Goal: Task Accomplishment & Management: Manage account settings

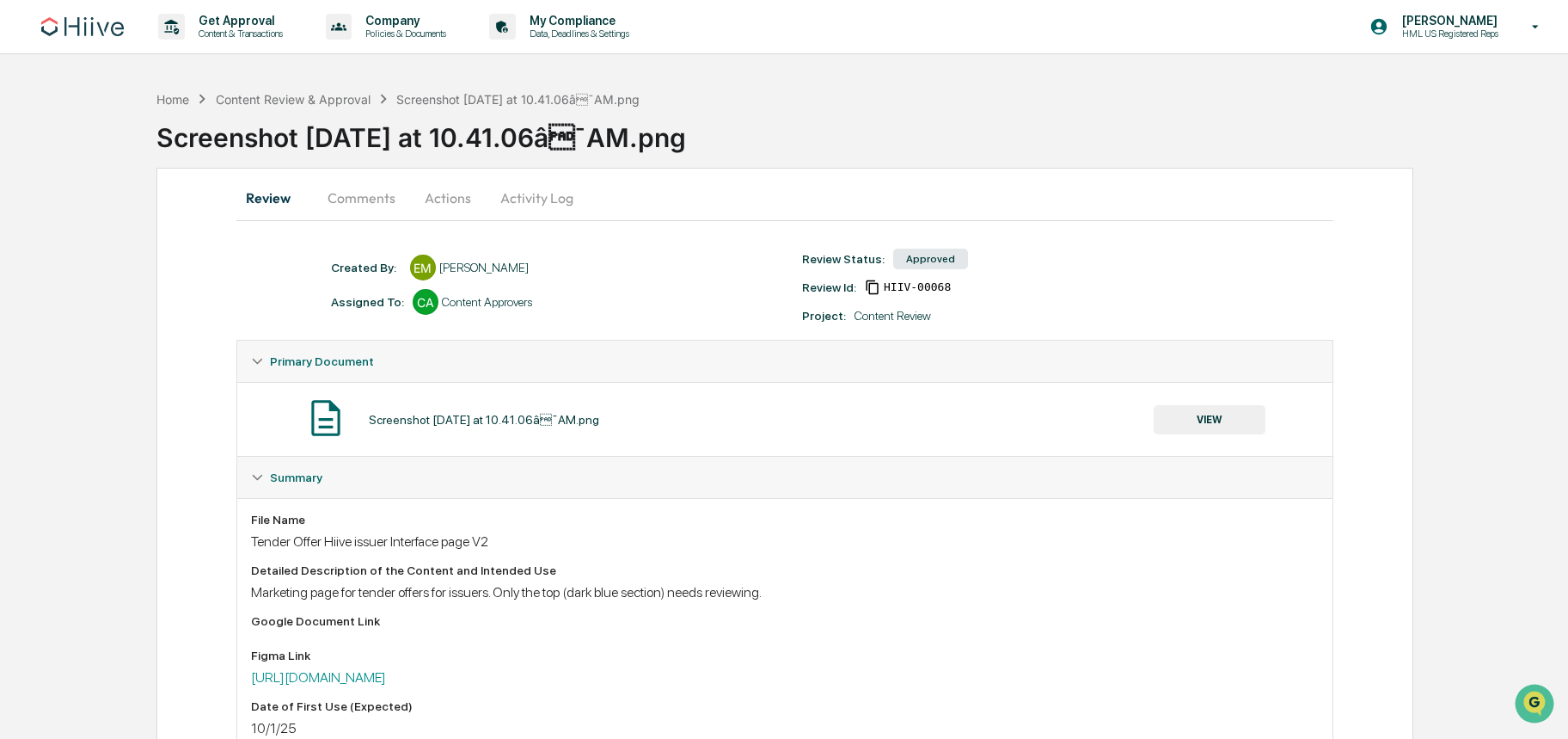
click at [1215, 423] on button "VIEW" at bounding box center [1210, 420] width 112 height 30
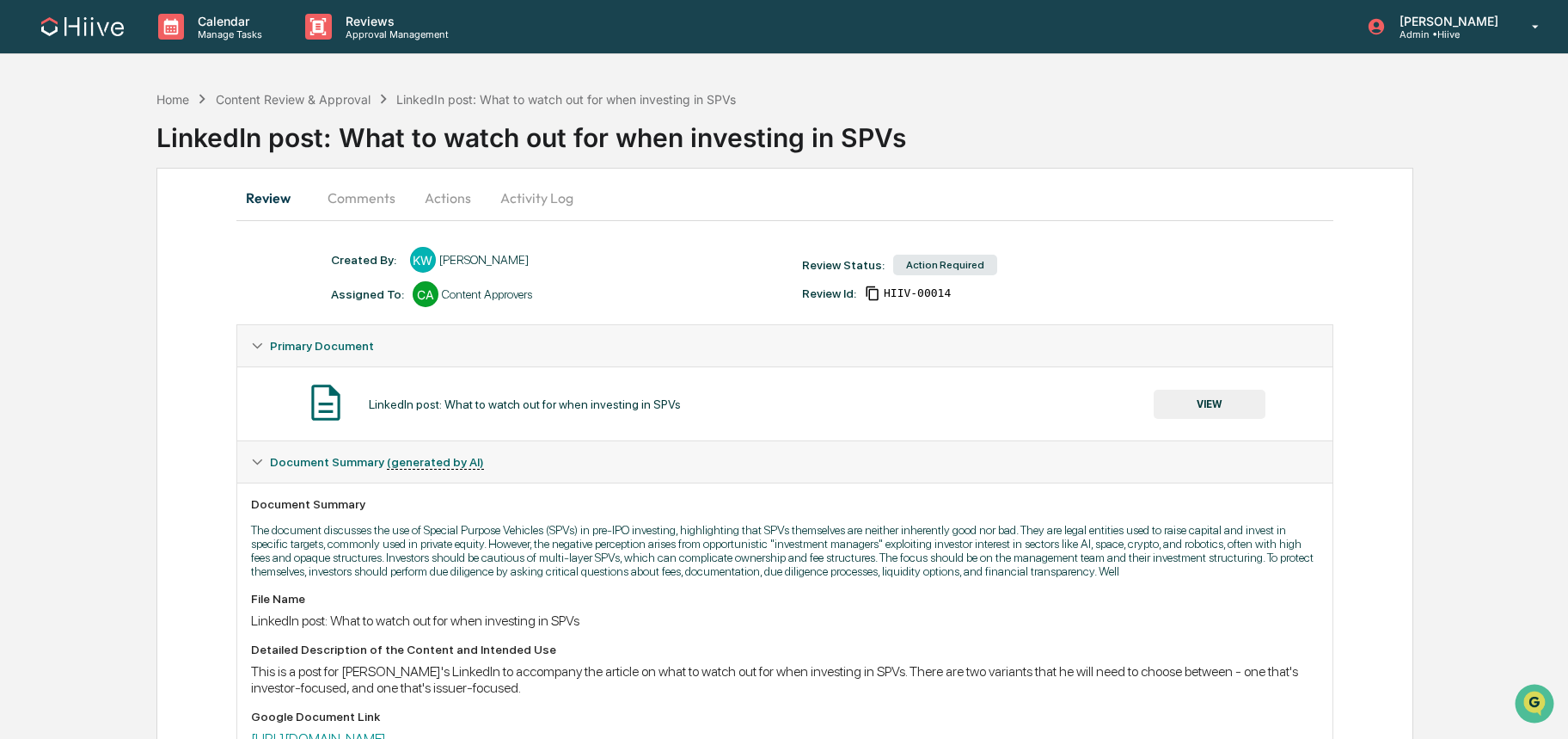
click at [1211, 408] on button "VIEW" at bounding box center [1210, 404] width 112 height 30
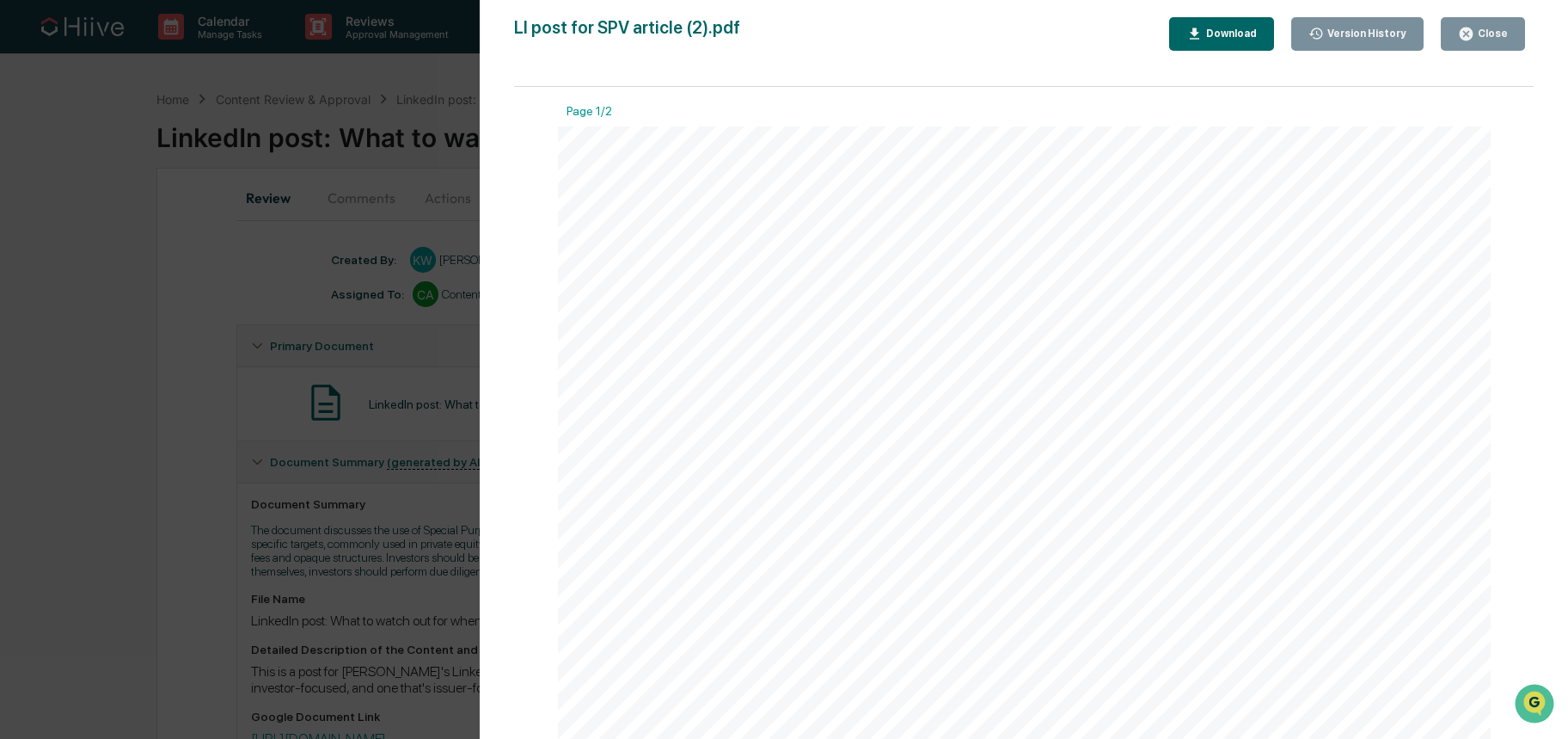
drag, startPoint x: 630, startPoint y: 248, endPoint x: 651, endPoint y: 264, distance: 26.4
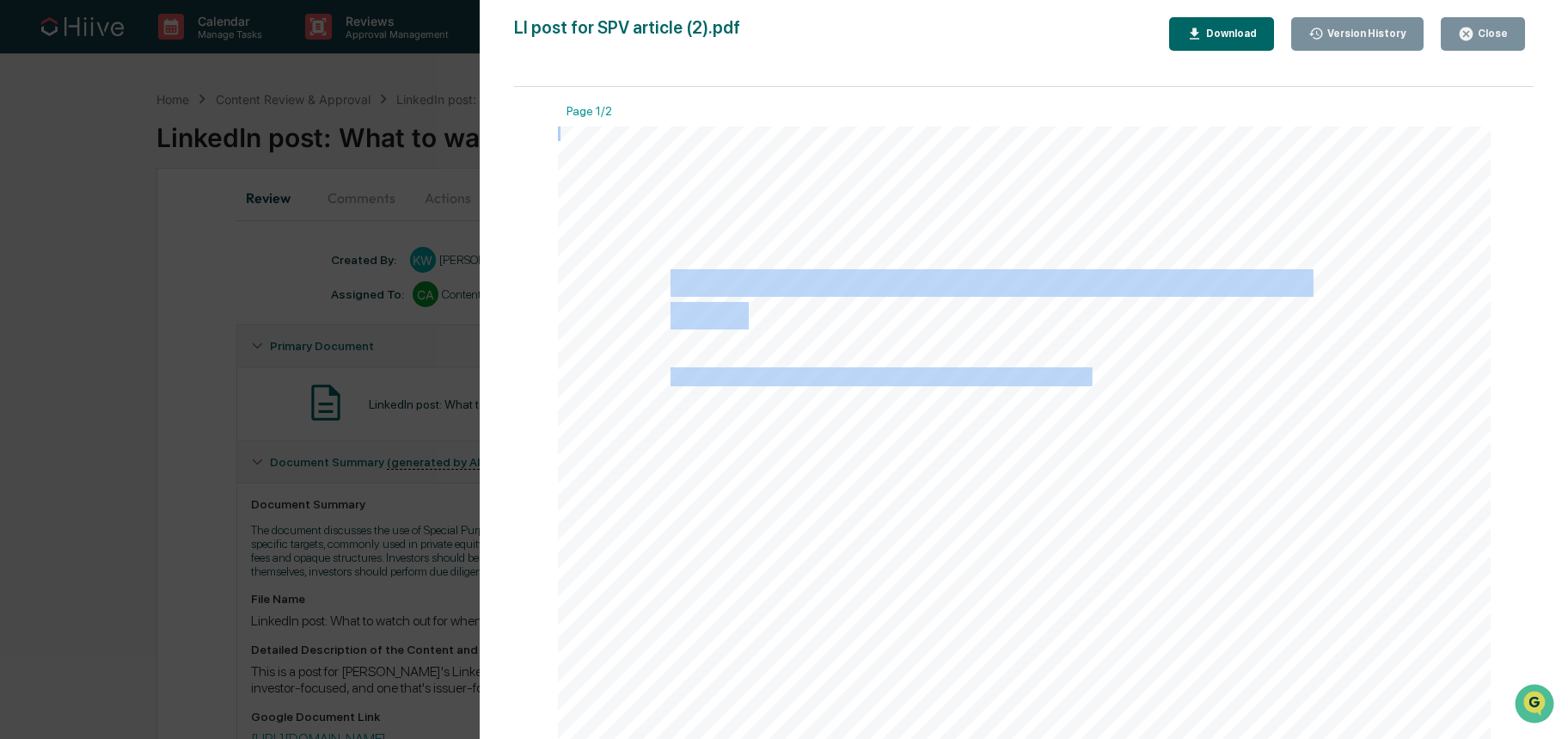
drag, startPoint x: 665, startPoint y: 277, endPoint x: 1087, endPoint y: 375, distance: 433.2
copy div "LinkedIn post for “What to watch out for when investing in SPVs” Using SPVs for…"
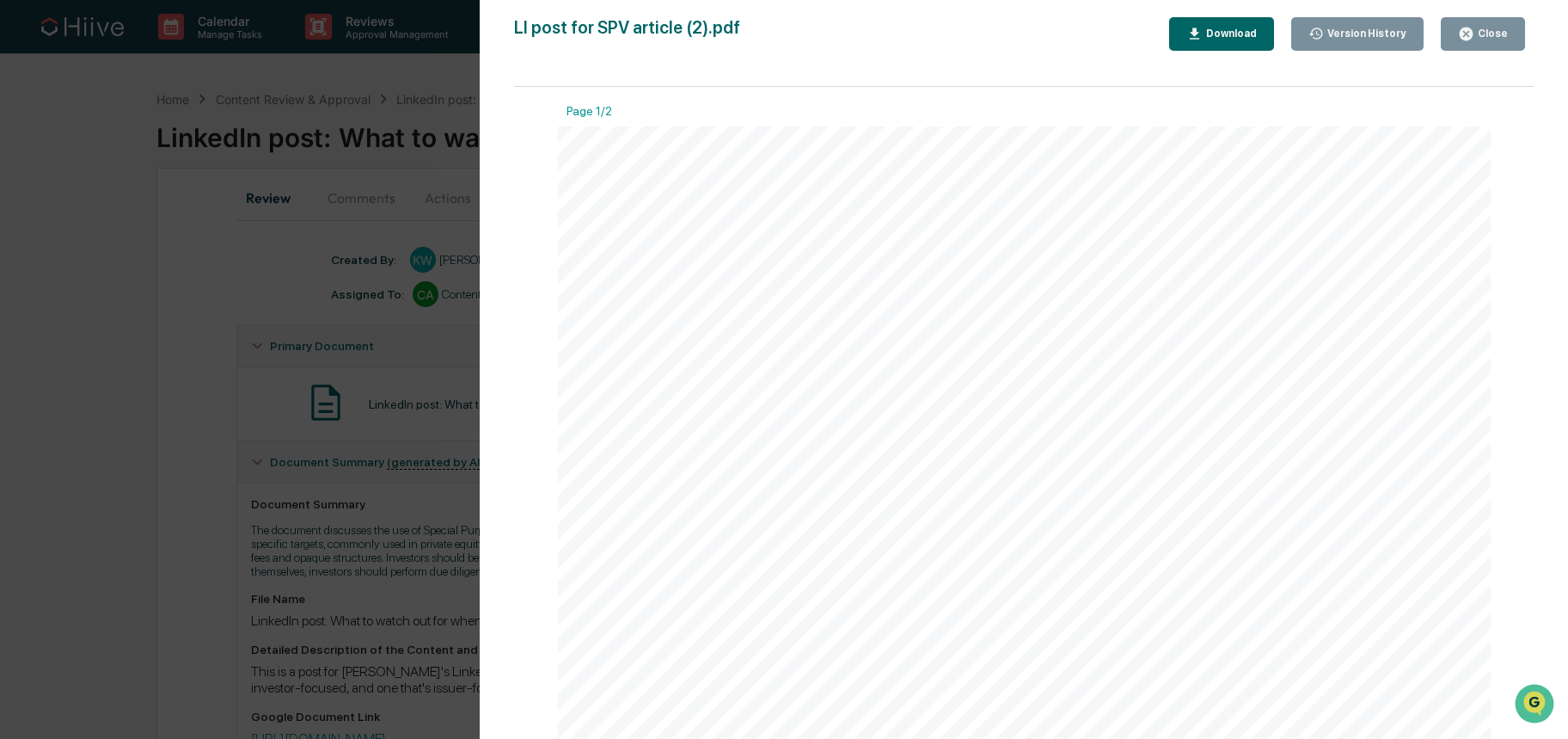
click at [147, 321] on div "Version History 10/01/2025, 05:33 PM Kate Wilson 10/01/2025, 05:30 PM Stephanie…" at bounding box center [784, 369] width 1568 height 739
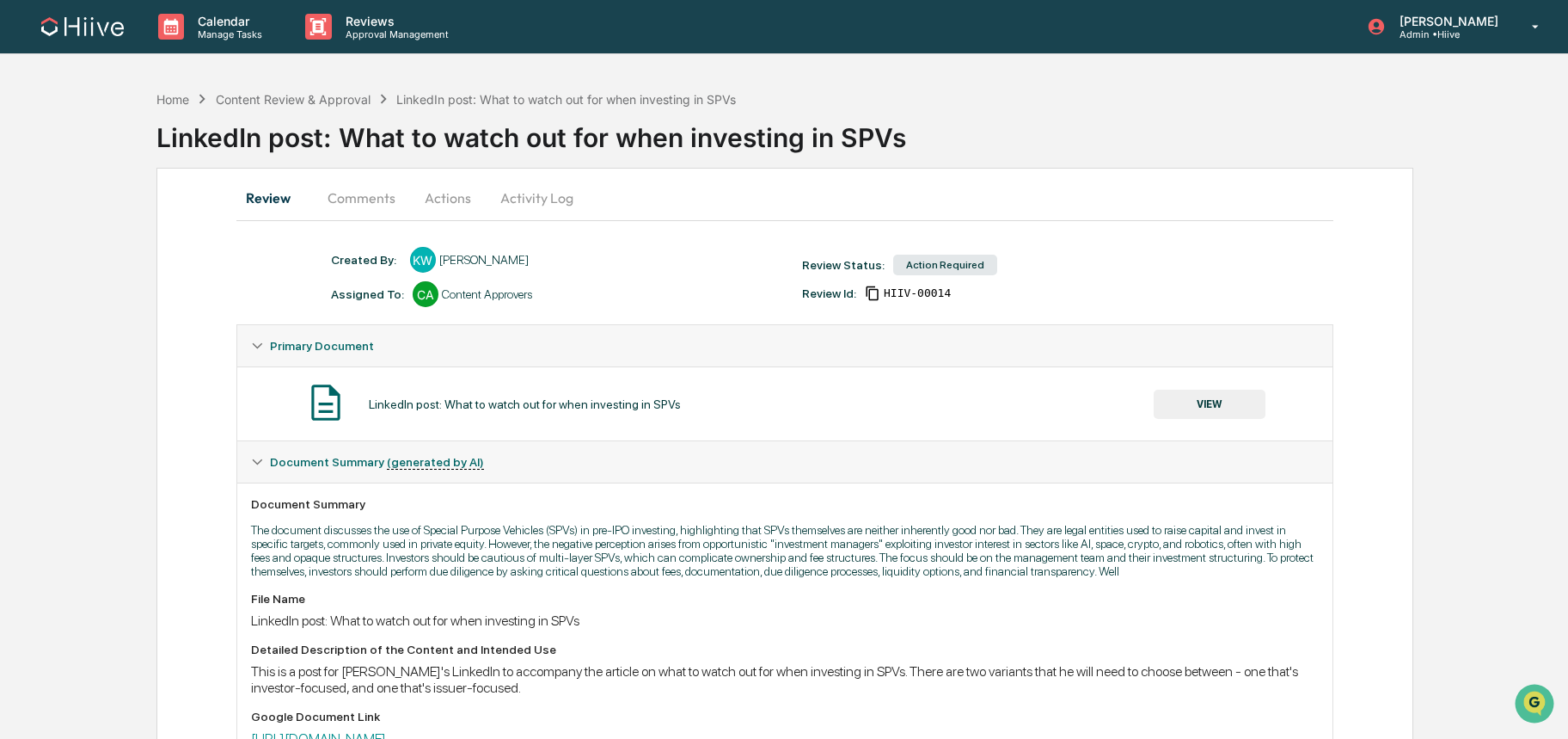
click at [379, 205] on button "Comments" at bounding box center [361, 197] width 96 height 41
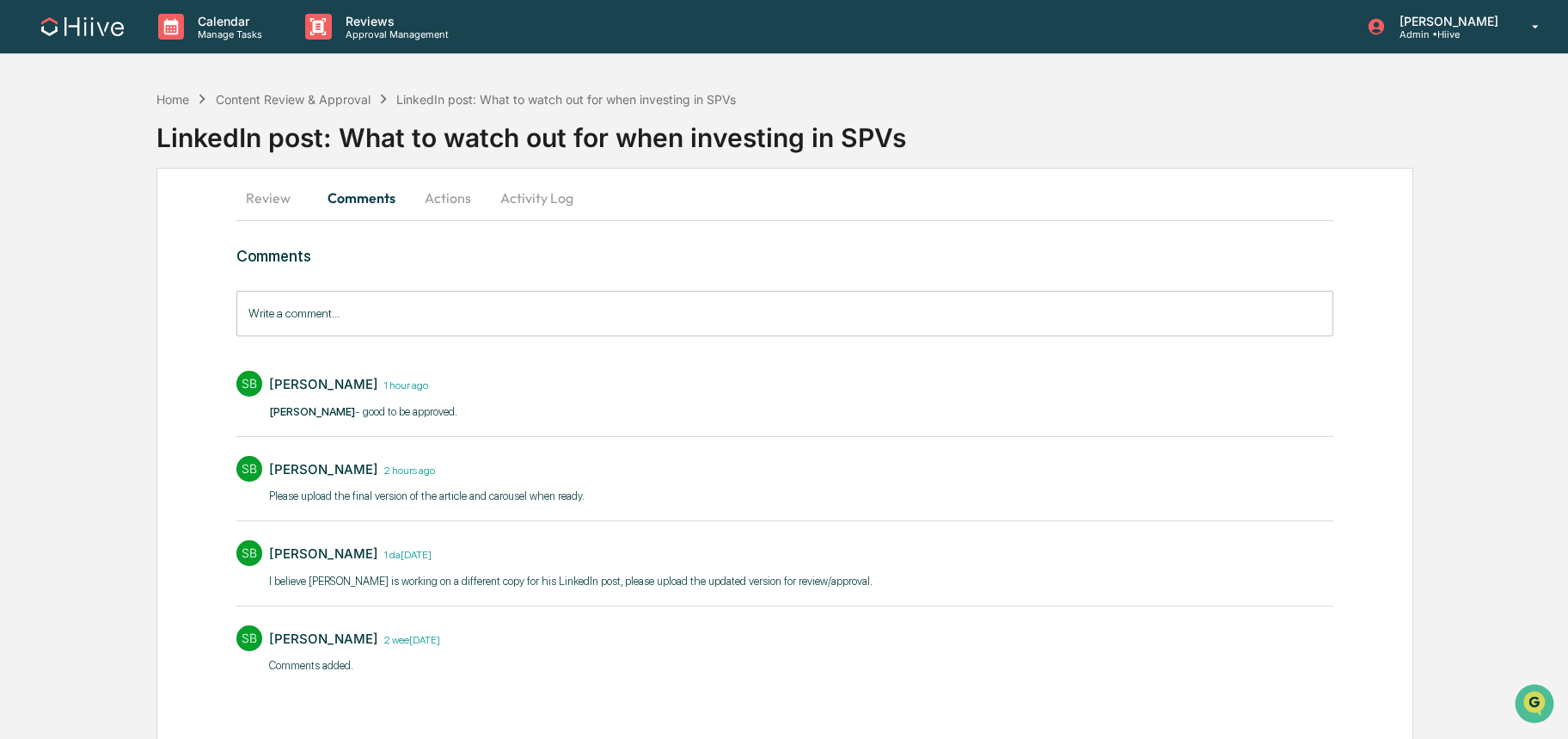
click at [278, 206] on button "Review" at bounding box center [275, 197] width 78 height 41
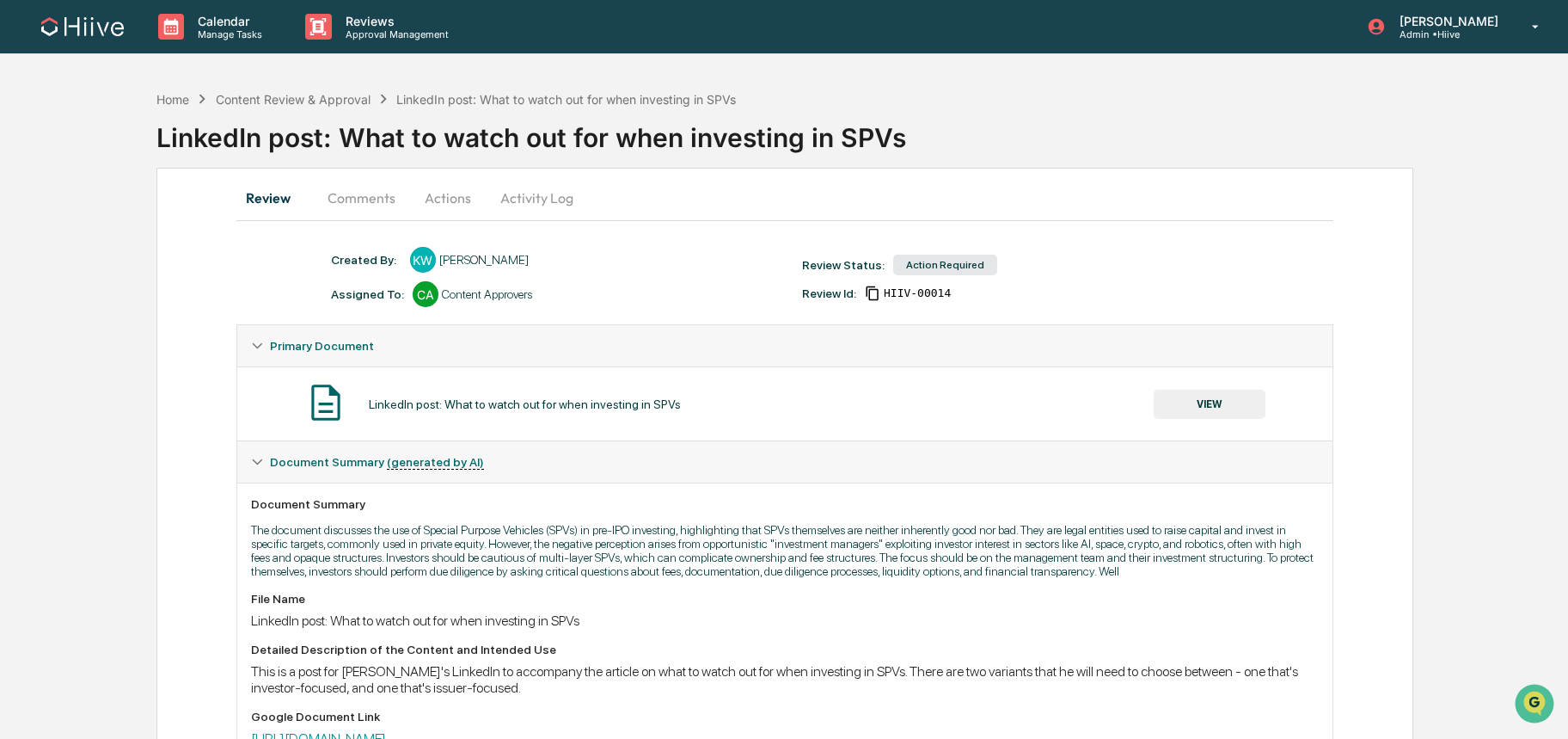
click at [457, 204] on button "Actions" at bounding box center [448, 197] width 78 height 41
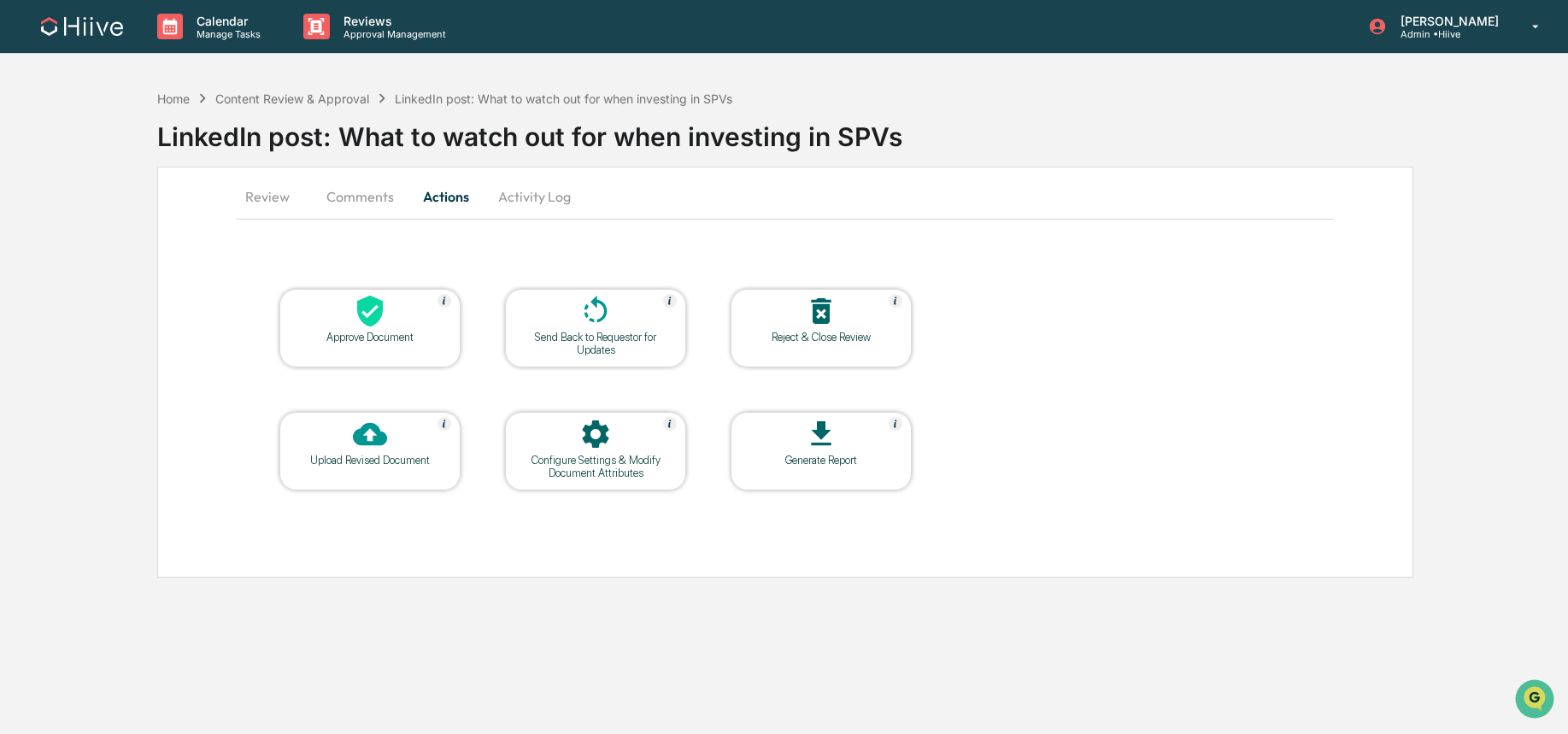
click at [391, 312] on div at bounding box center [370, 312] width 171 height 37
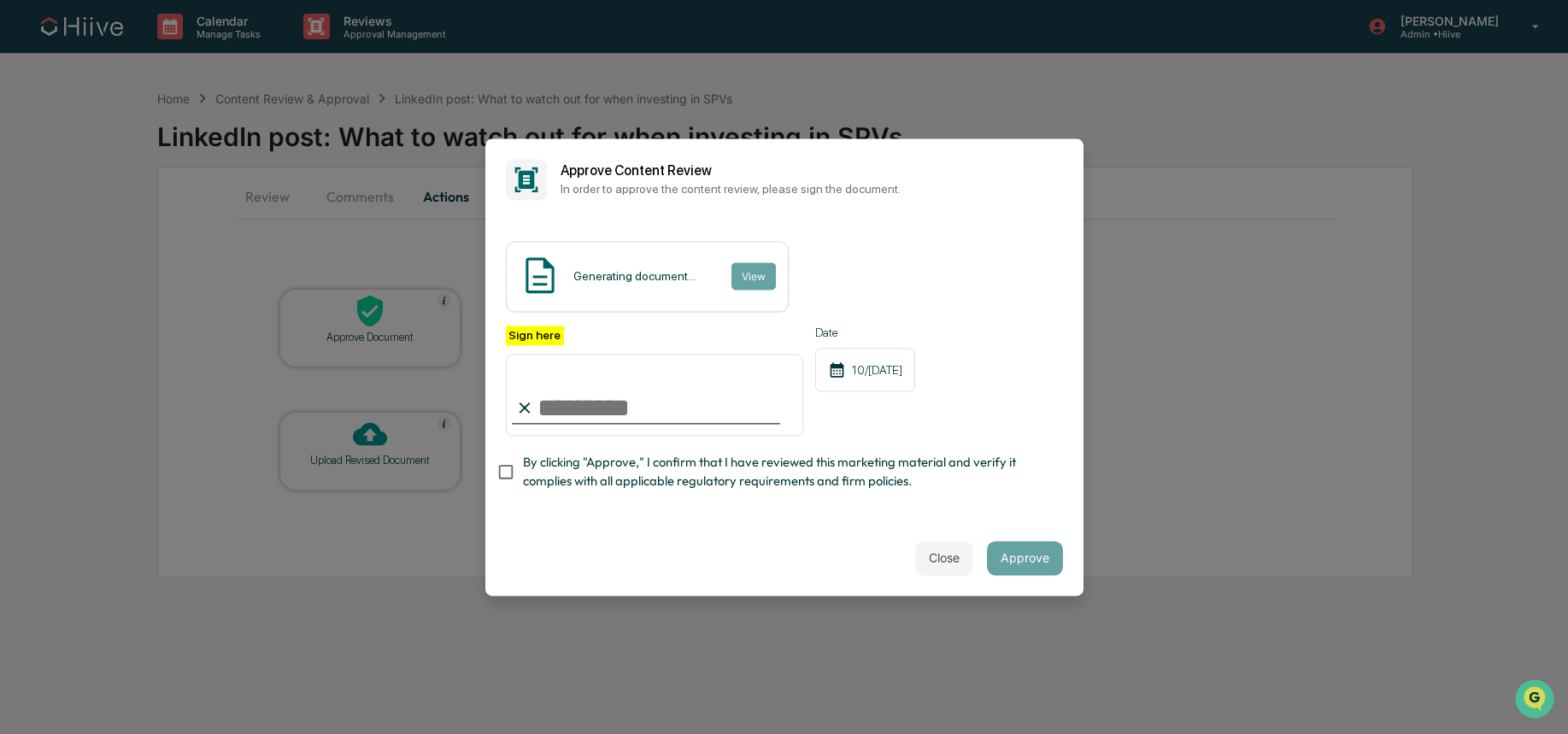
type input "**********"
click at [569, 464] on span "By clicking "Approve," I confirm that I have reviewed this marketing material a…" at bounding box center [786, 472] width 527 height 38
click at [1018, 545] on button "Approve" at bounding box center [1025, 558] width 76 height 34
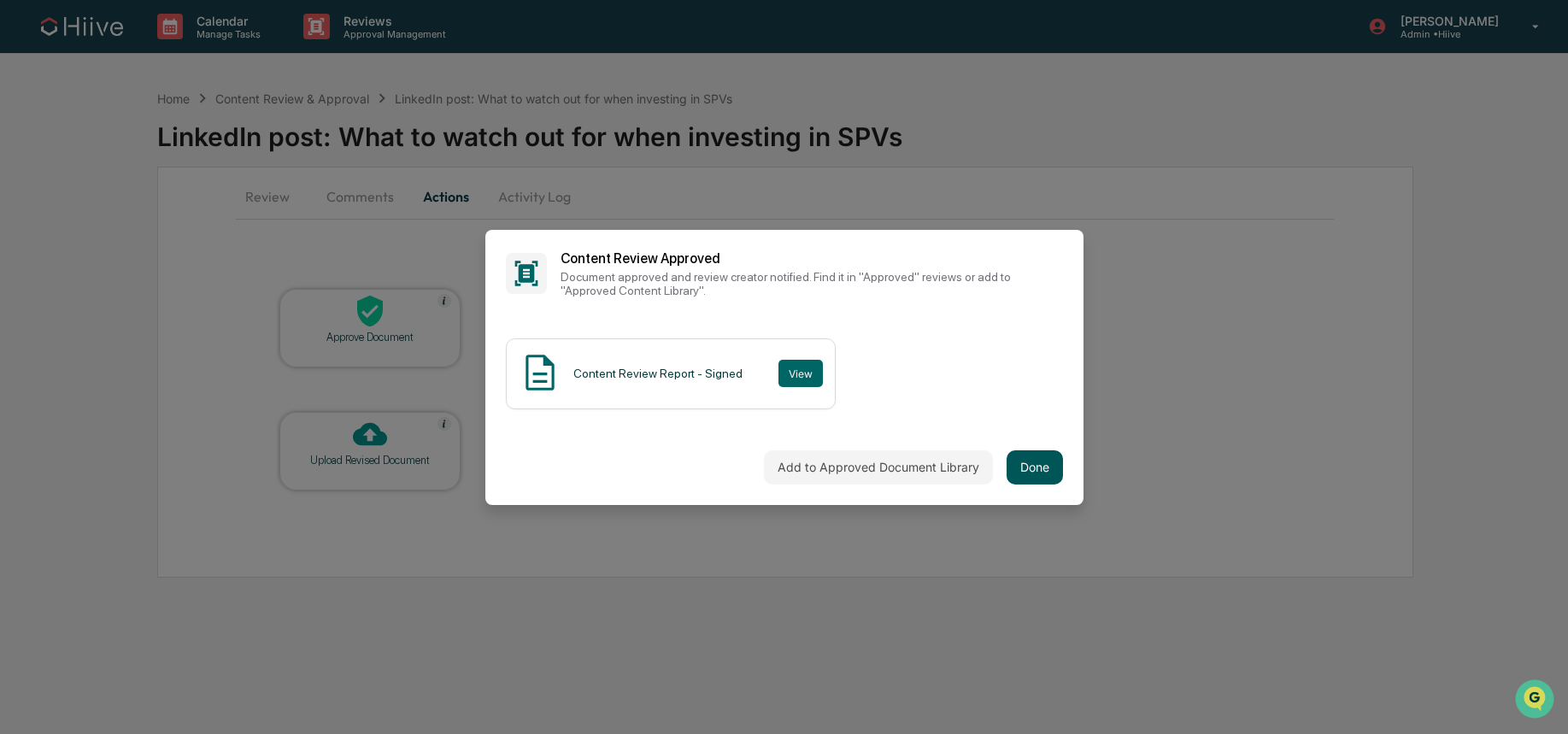
click at [1017, 466] on button "Done" at bounding box center [1035, 467] width 56 height 34
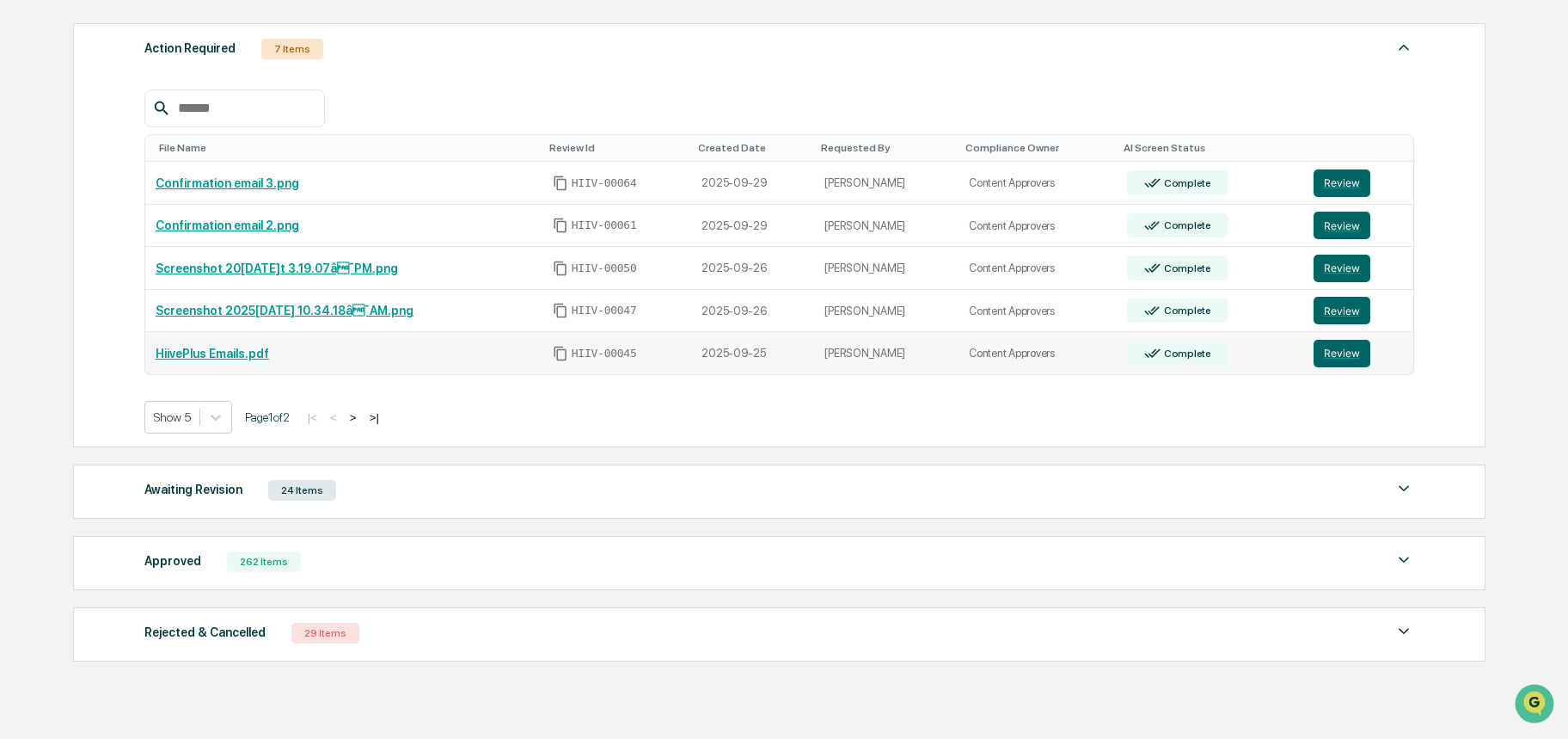
scroll to position [349, 0]
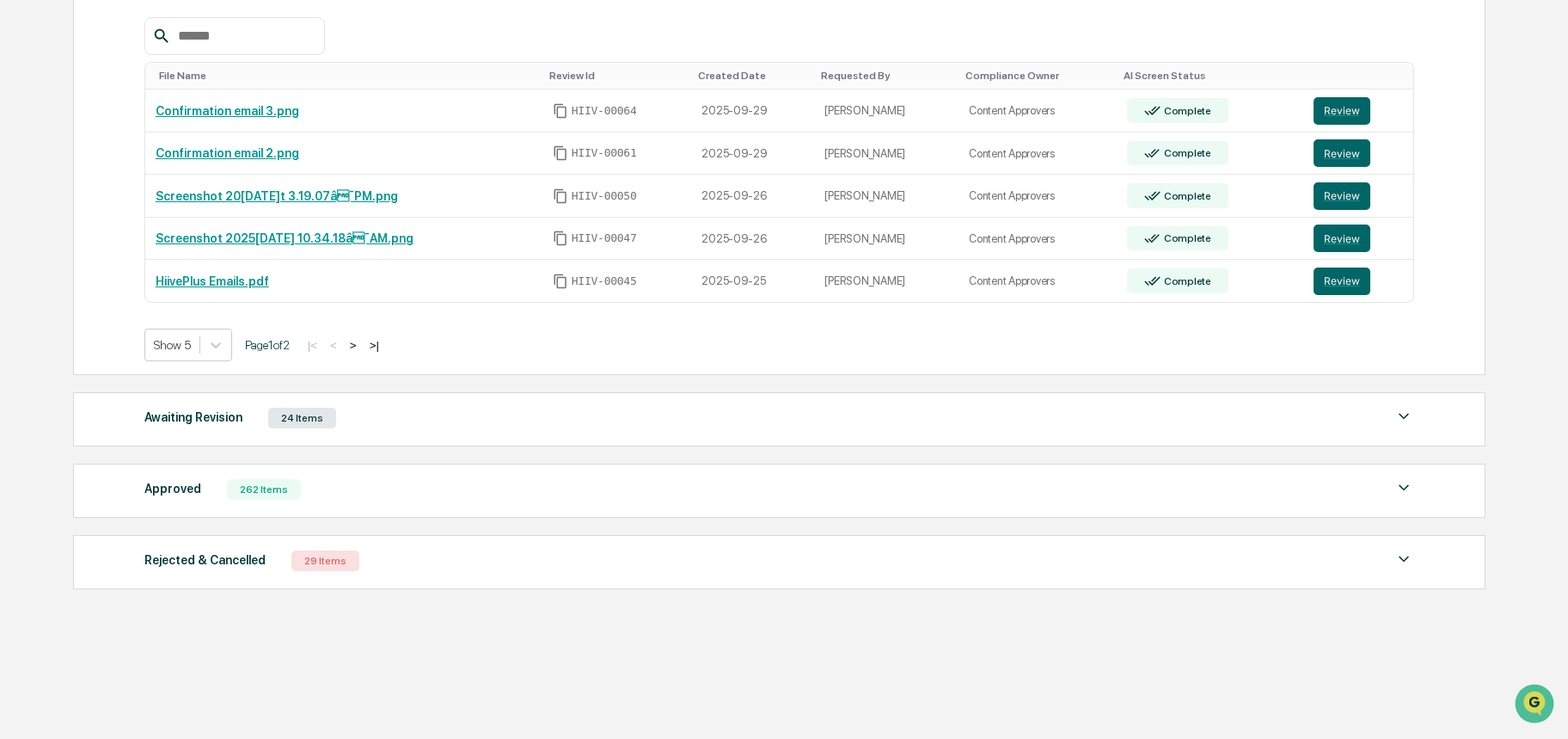
click at [362, 345] on button ">" at bounding box center [354, 345] width 17 height 14
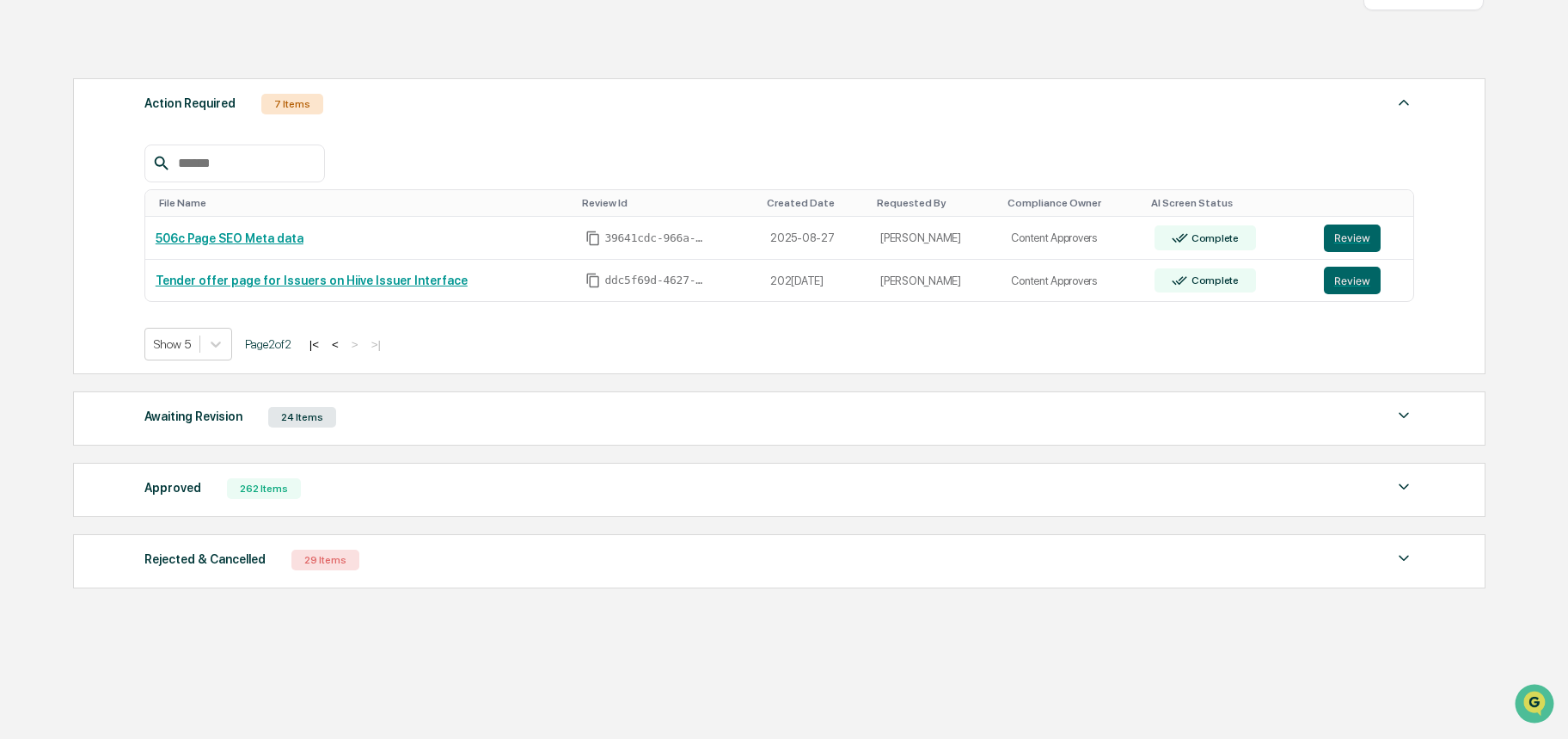
scroll to position [221, 0]
click at [344, 347] on button "<" at bounding box center [335, 344] width 17 height 14
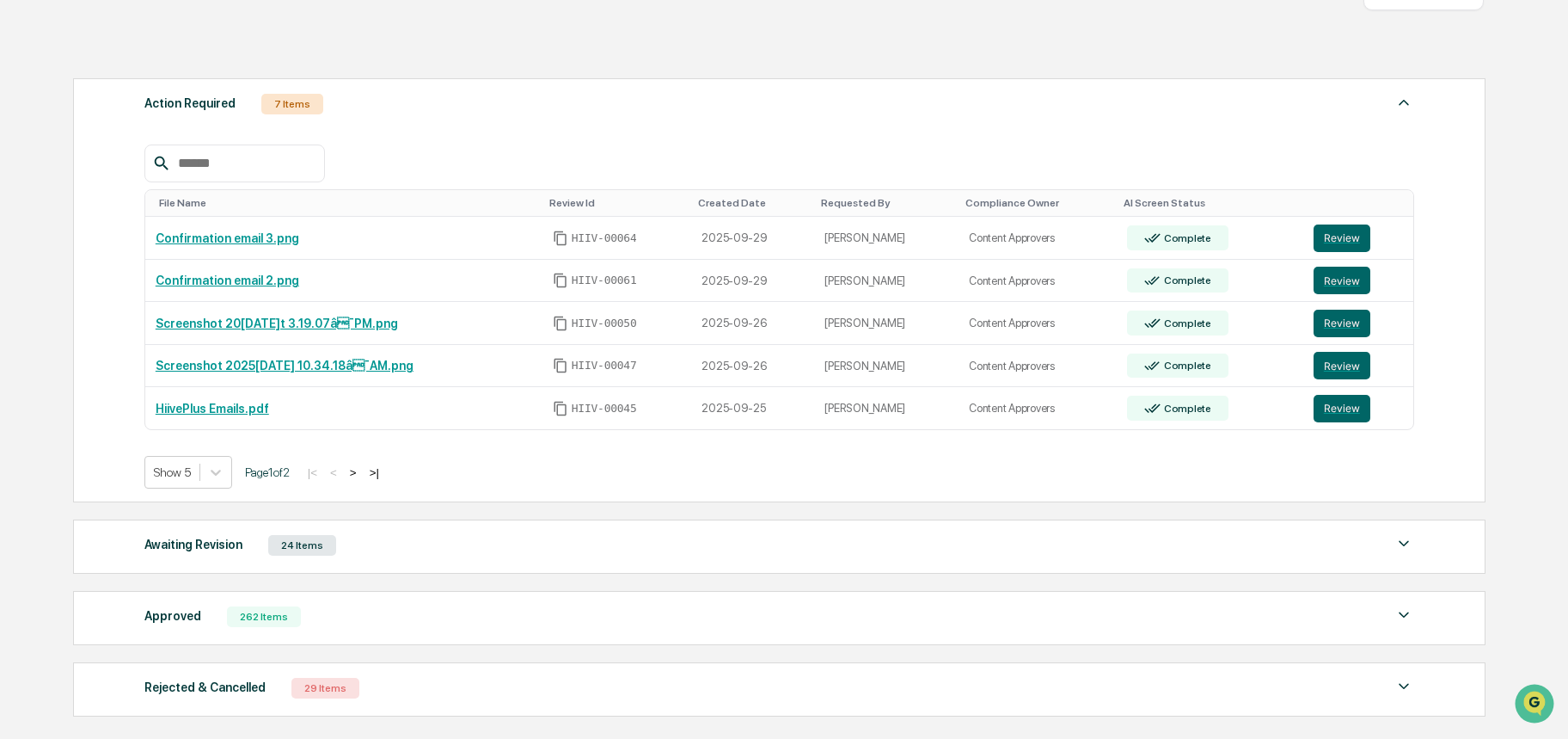
click at [363, 473] on div "|< < > >|" at bounding box center [343, 472] width 81 height 14
click at [362, 473] on button ">" at bounding box center [354, 472] width 17 height 14
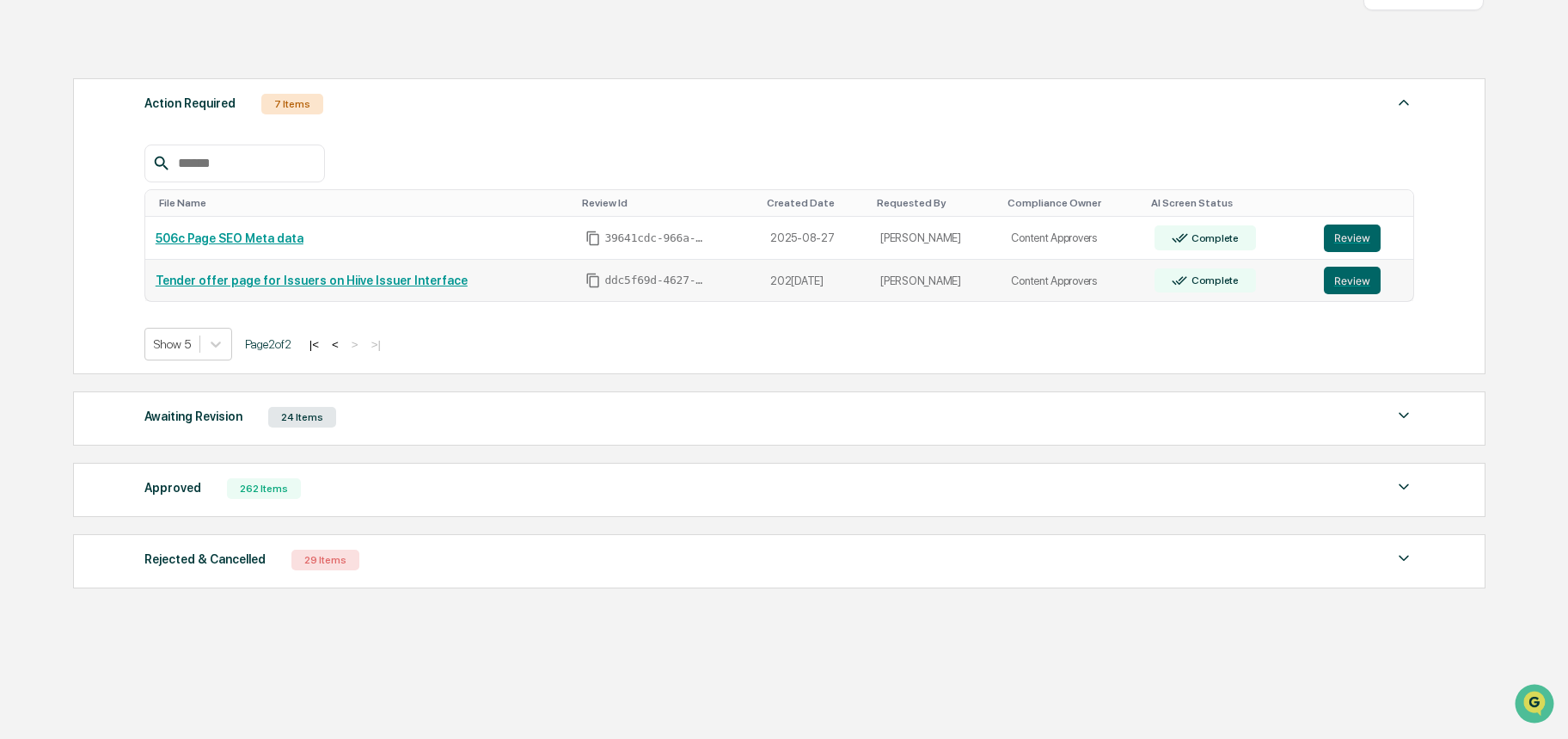
click at [256, 279] on link "Tender offer page for Issuers on Hiive Issuer Interface" at bounding box center [311, 280] width 312 height 13
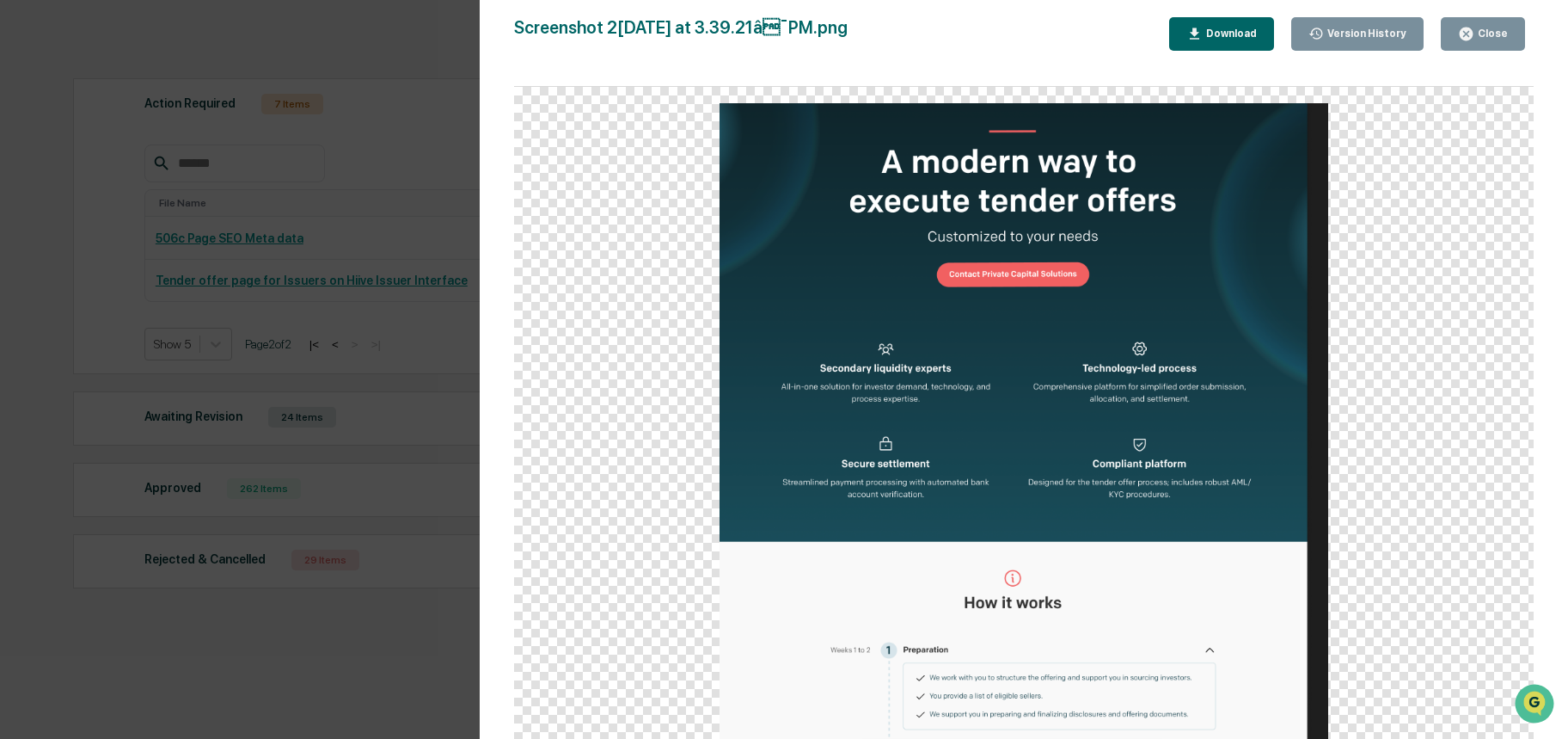
drag, startPoint x: 1509, startPoint y: 43, endPoint x: 1494, endPoint y: 44, distance: 15.0
click at [1509, 43] on button "Close" at bounding box center [1484, 34] width 84 height 34
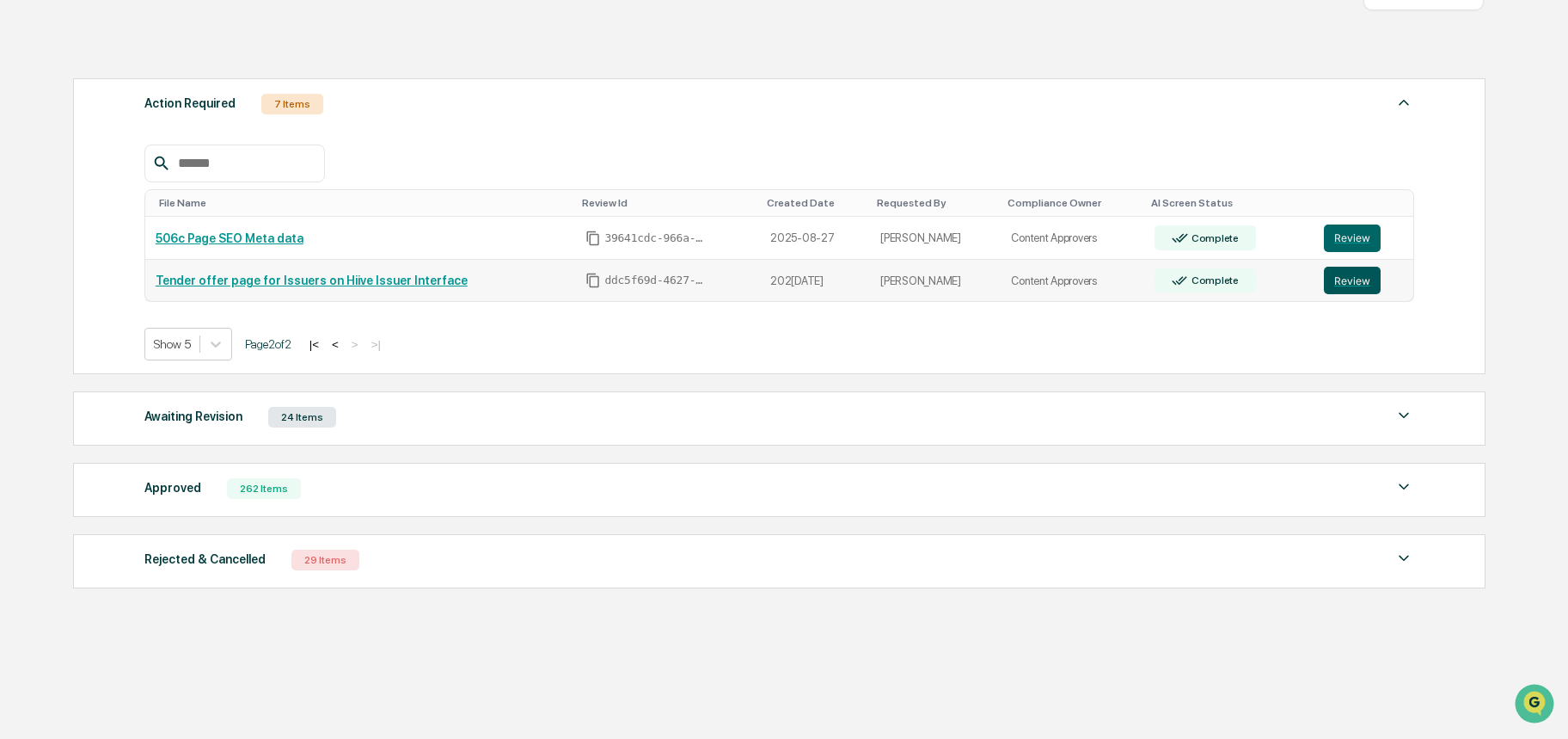
click at [1359, 280] on button "Review" at bounding box center [1352, 280] width 57 height 28
click at [1355, 242] on button "Review" at bounding box center [1352, 238] width 57 height 28
click at [344, 344] on button "<" at bounding box center [335, 344] width 17 height 14
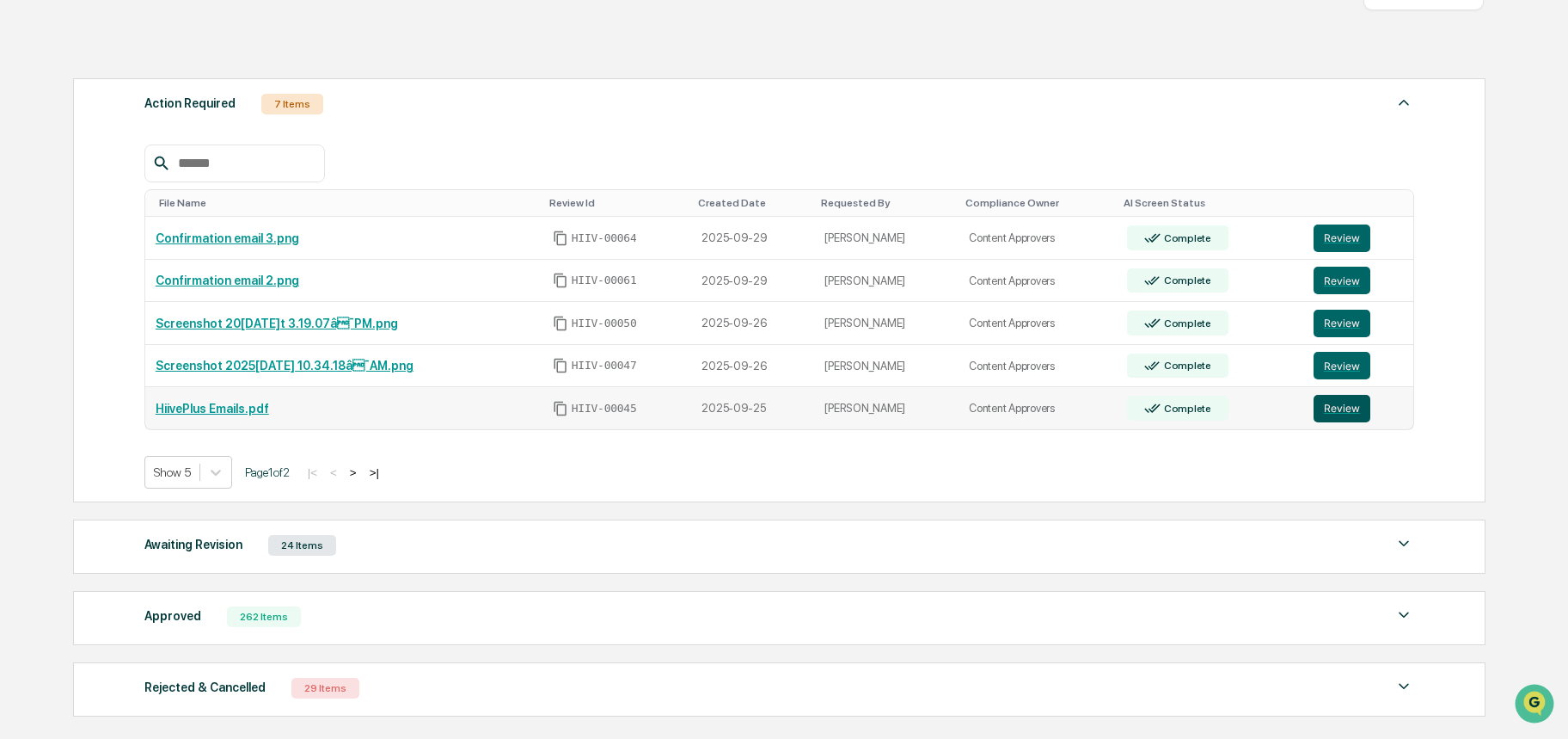
click at [1353, 412] on button "Review" at bounding box center [1342, 408] width 57 height 28
click at [1370, 365] on button "Review" at bounding box center [1342, 365] width 57 height 28
click at [1349, 328] on button "Review" at bounding box center [1342, 323] width 57 height 28
click at [1337, 277] on button "Review" at bounding box center [1342, 280] width 57 height 28
click at [1345, 245] on button "Review" at bounding box center [1342, 238] width 57 height 28
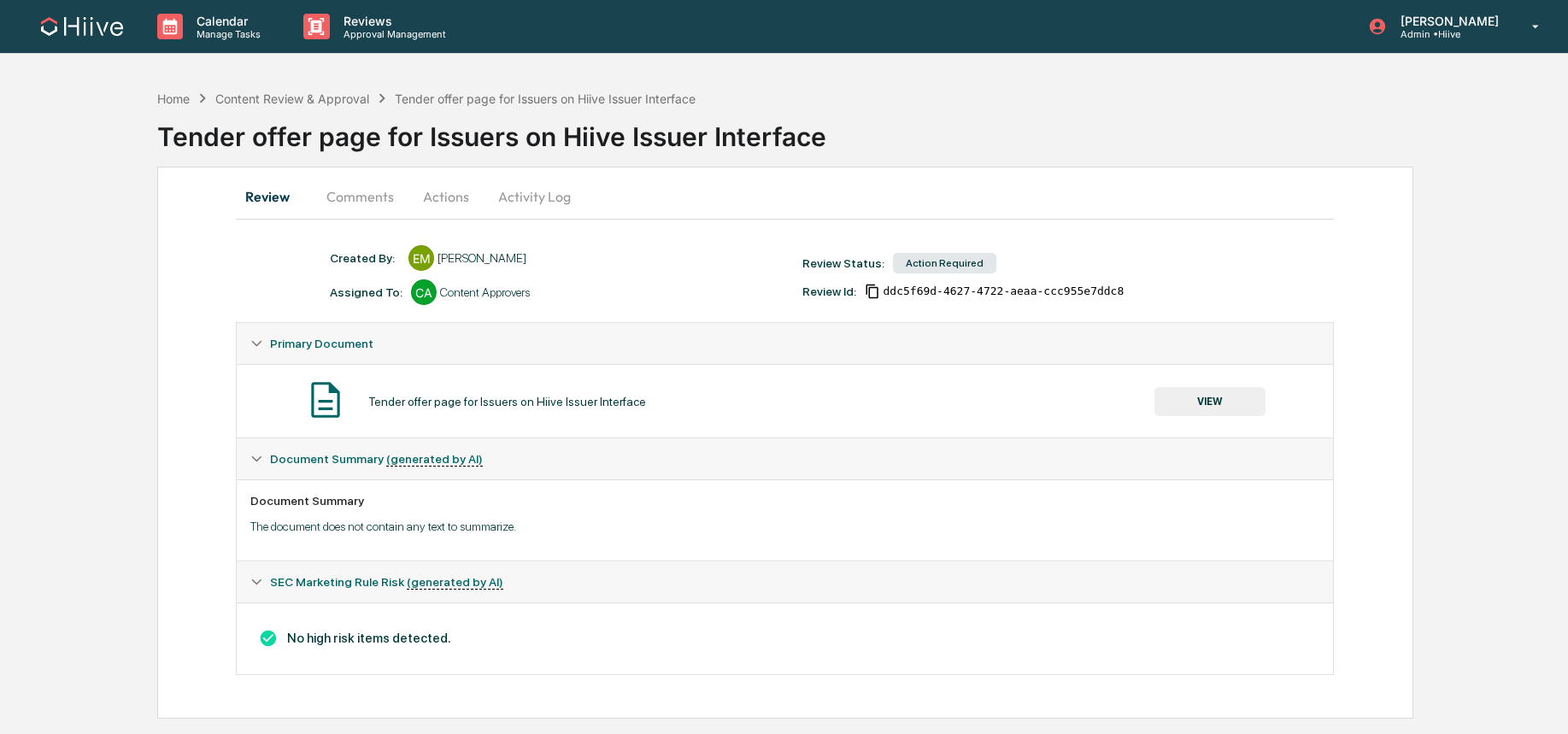
click at [345, 211] on button "Comments" at bounding box center [360, 196] width 95 height 41
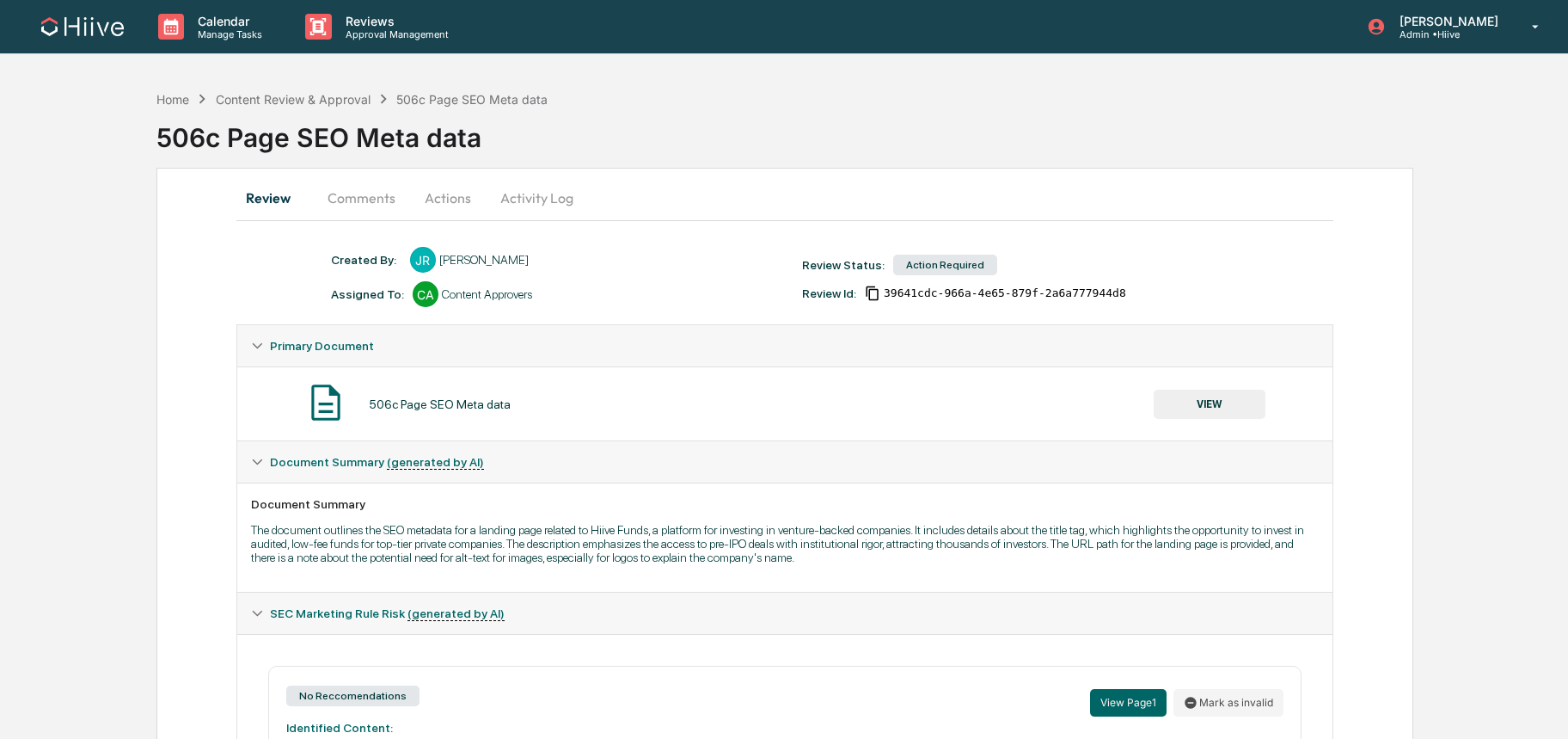
click at [344, 205] on button "Comments" at bounding box center [361, 197] width 96 height 41
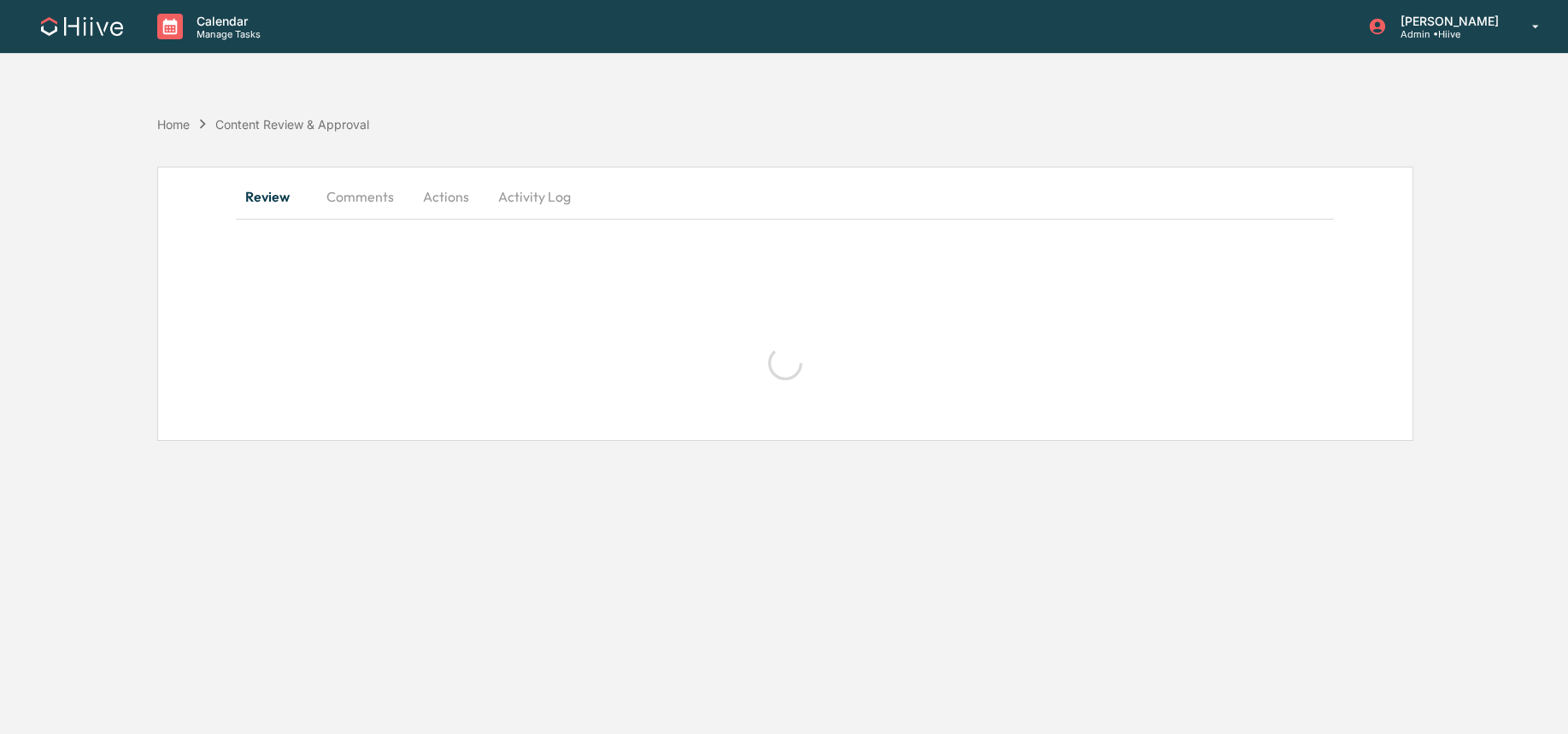
click at [352, 197] on button "Comments" at bounding box center [360, 196] width 95 height 41
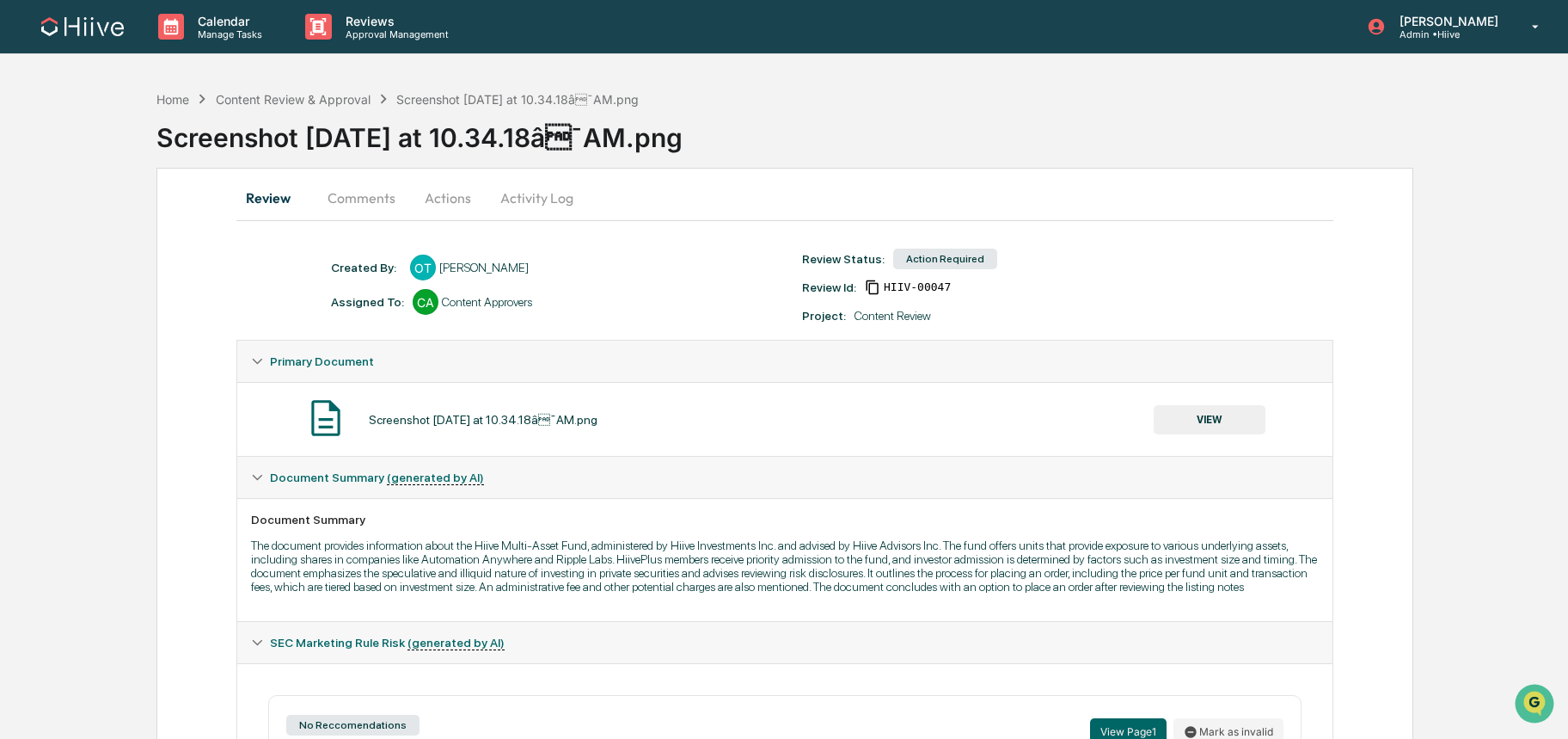
click at [342, 190] on button "Comments" at bounding box center [361, 197] width 96 height 41
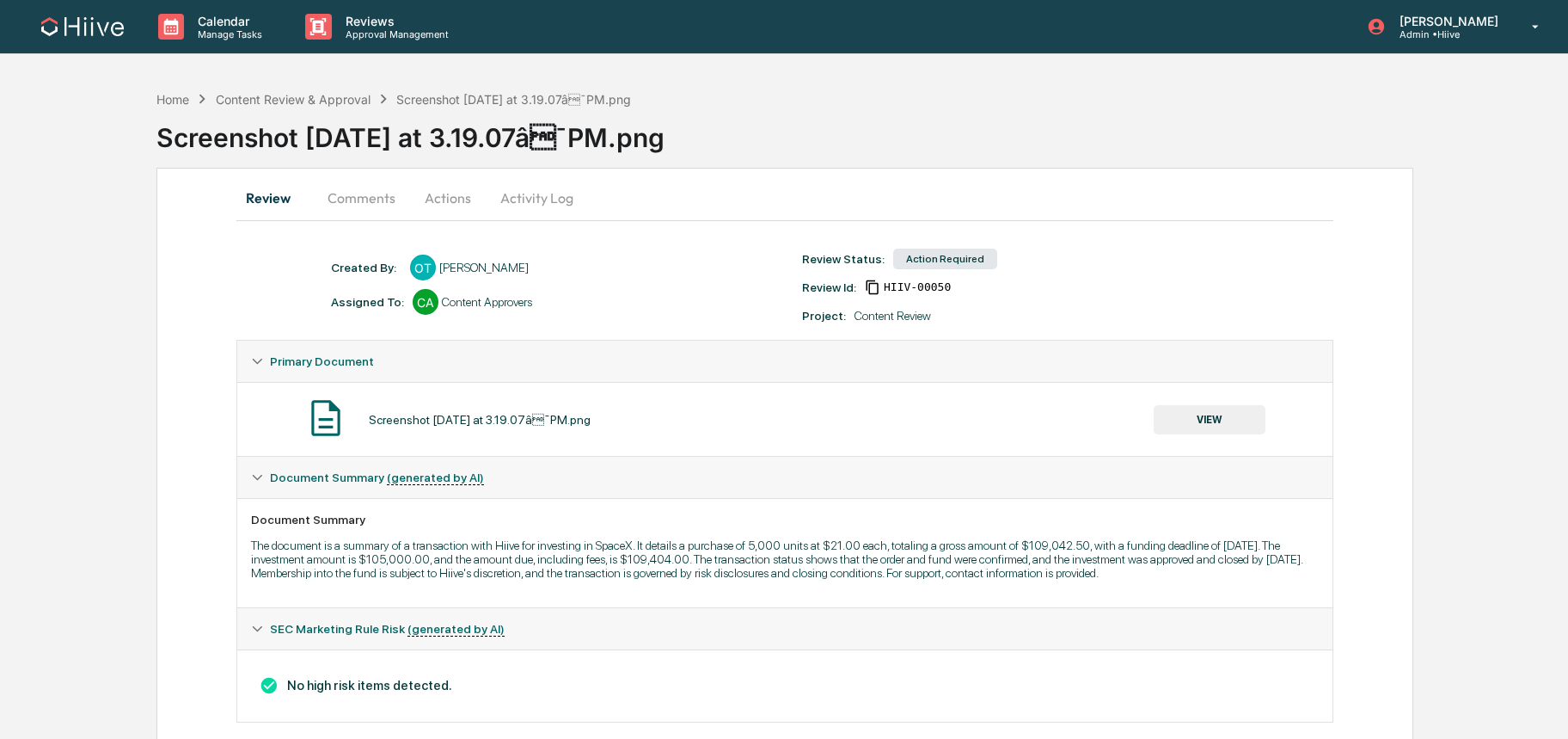
click at [356, 215] on div "Review Comments Actions Activity Log" at bounding box center [786, 199] width 1098 height 44
click at [361, 209] on button "Comments" at bounding box center [361, 197] width 96 height 41
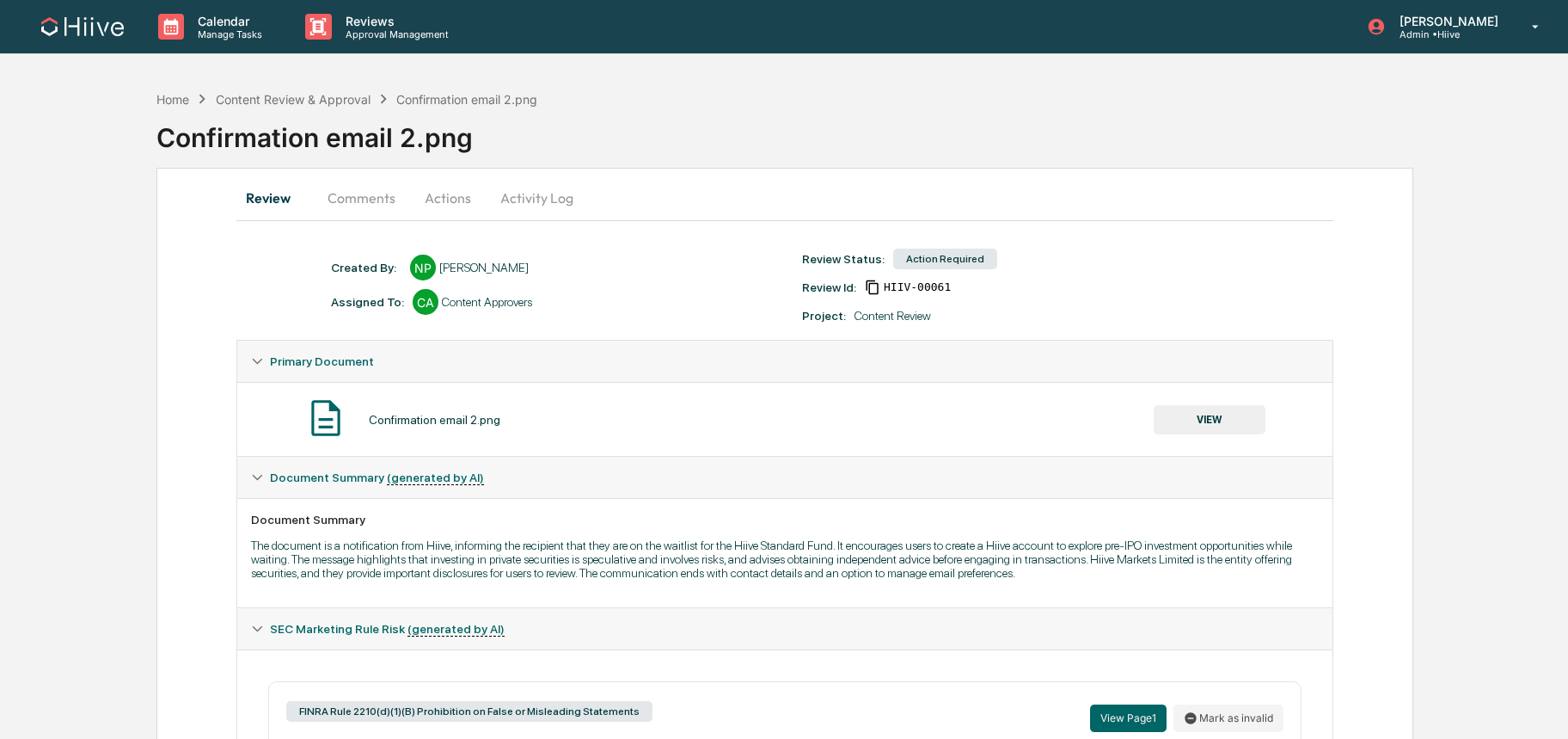
click at [355, 198] on button "Comments" at bounding box center [361, 197] width 96 height 41
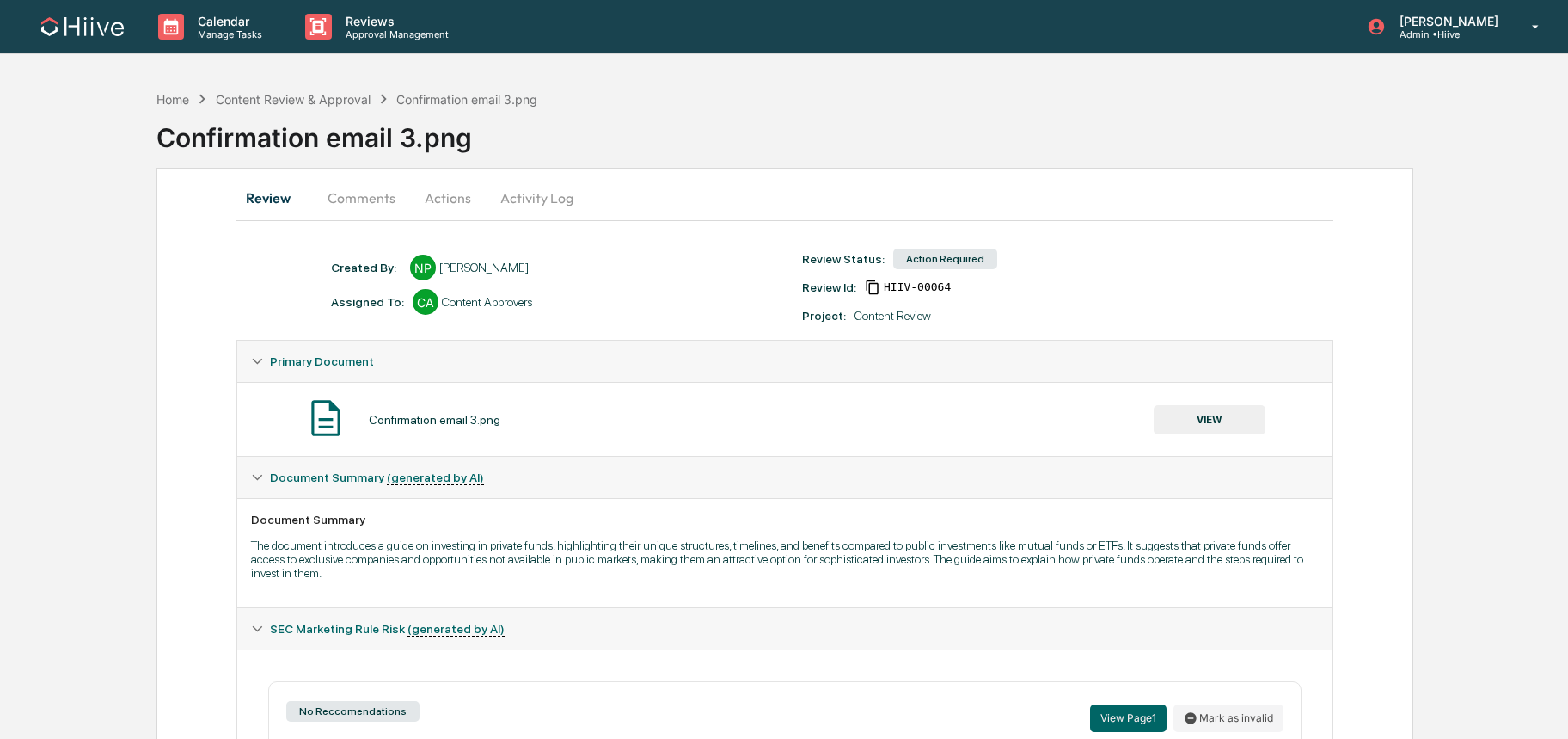
click at [356, 196] on button "Comments" at bounding box center [361, 197] width 96 height 41
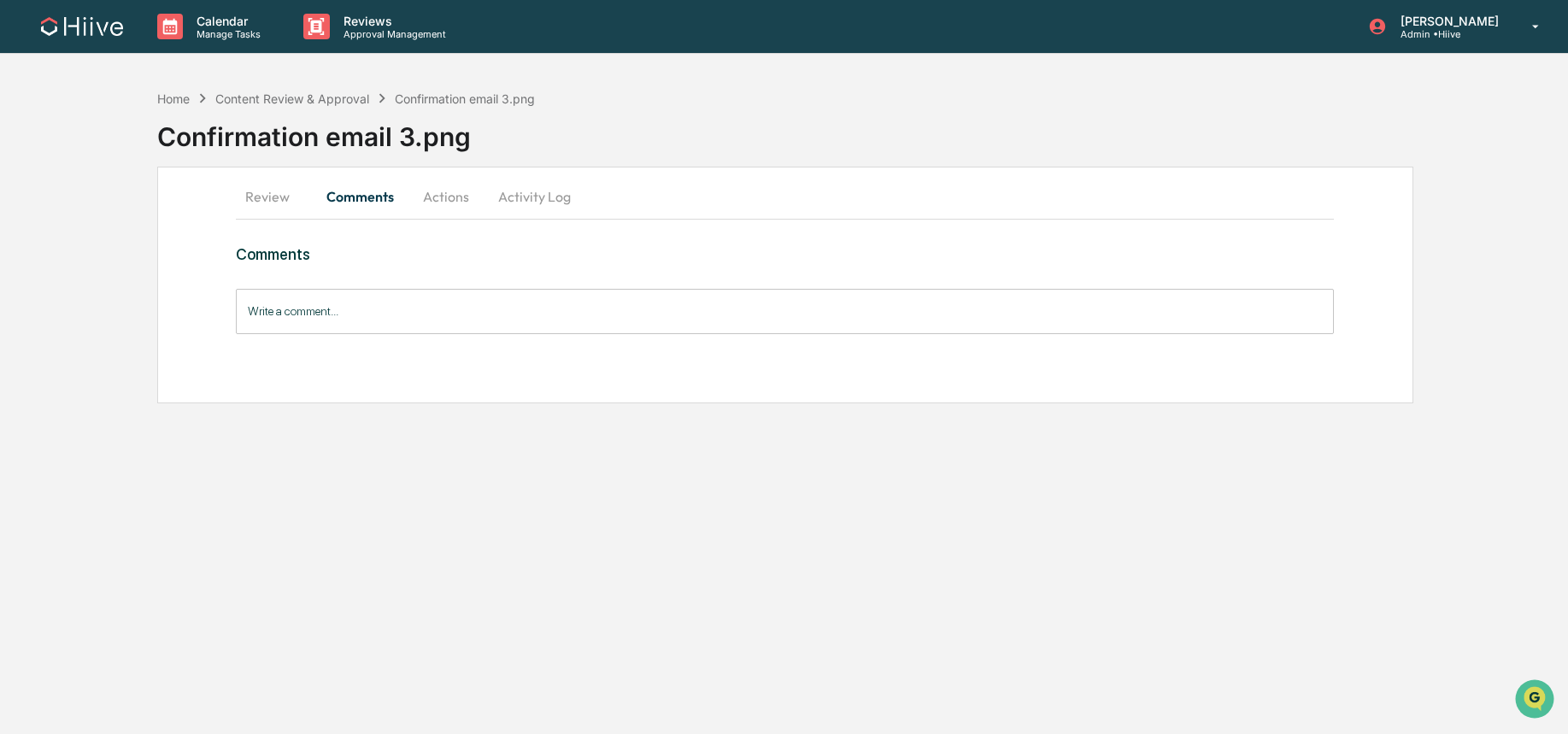
click at [266, 204] on button "Review" at bounding box center [274, 196] width 77 height 41
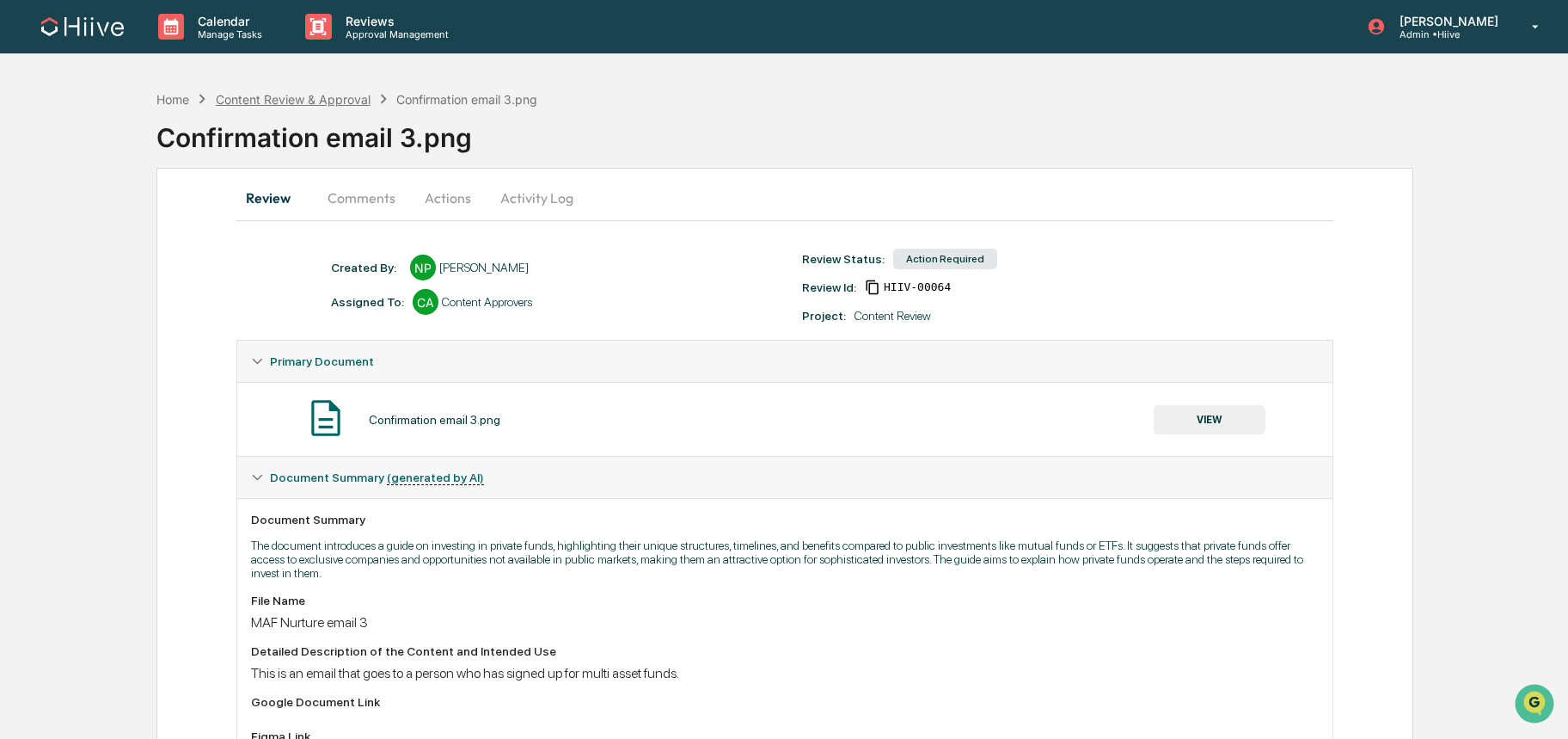
click at [272, 96] on div "Content Review & Approval" at bounding box center [292, 99] width 154 height 14
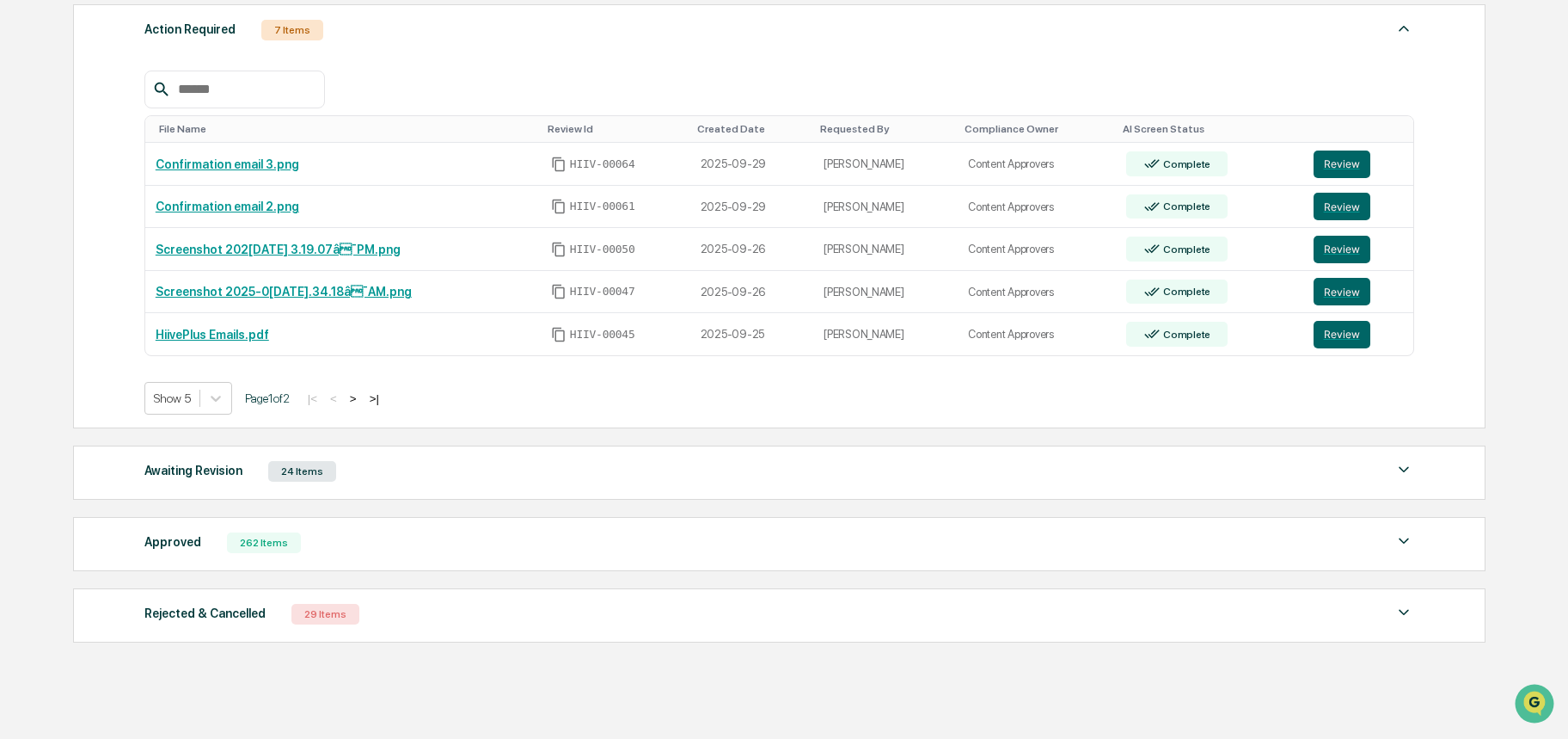
scroll to position [302, 0]
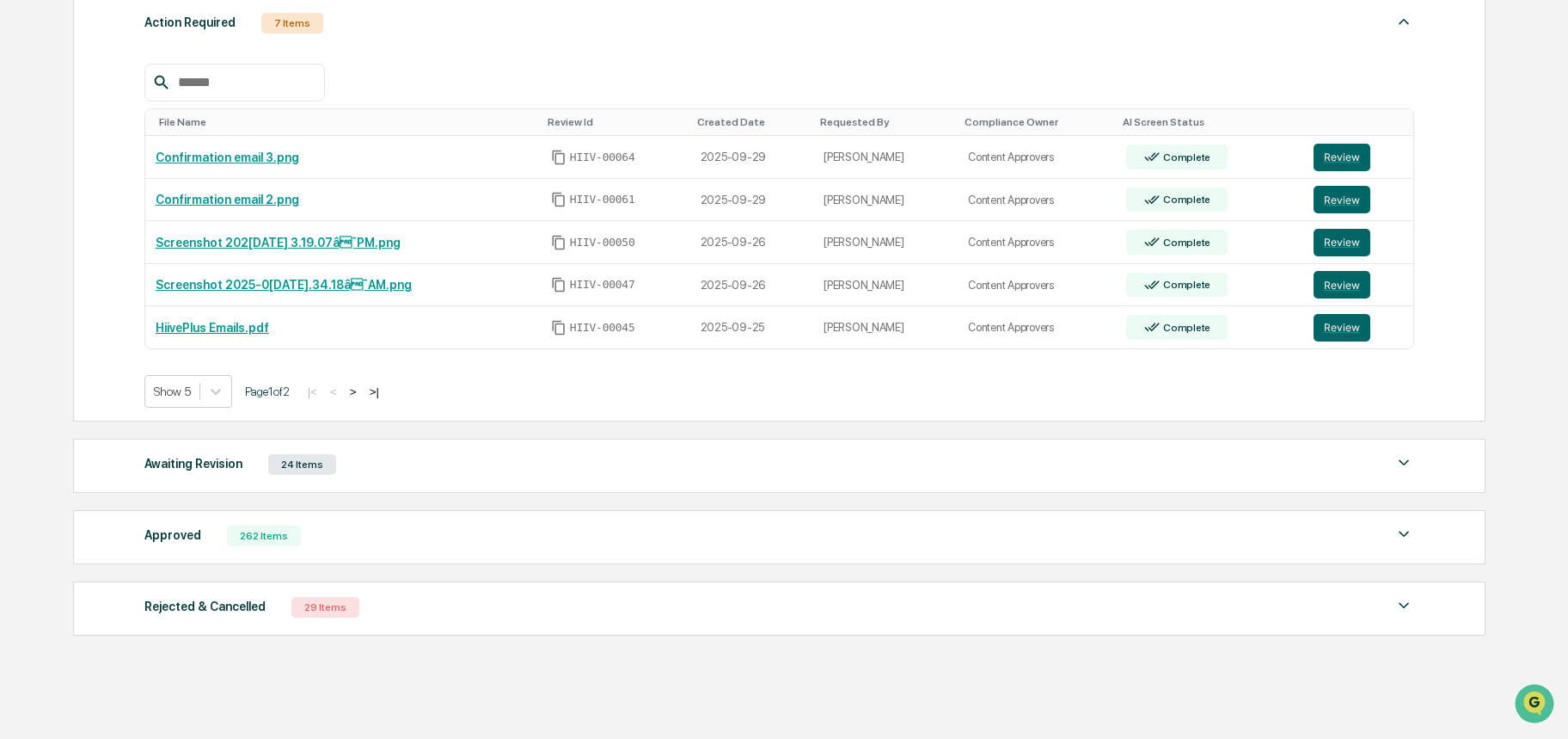
click at [1403, 461] on img at bounding box center [1404, 463] width 21 height 21
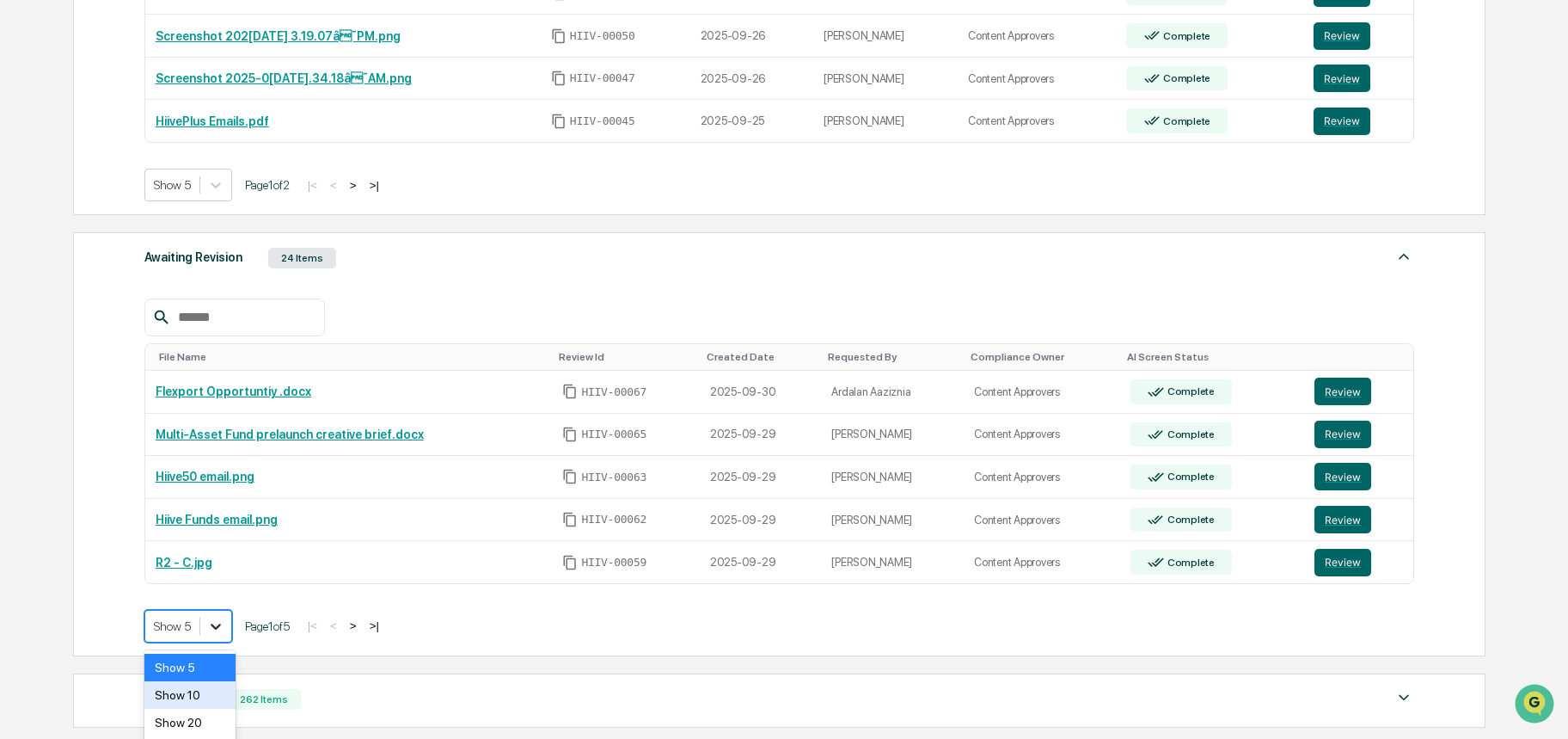
scroll to position [572, 0]
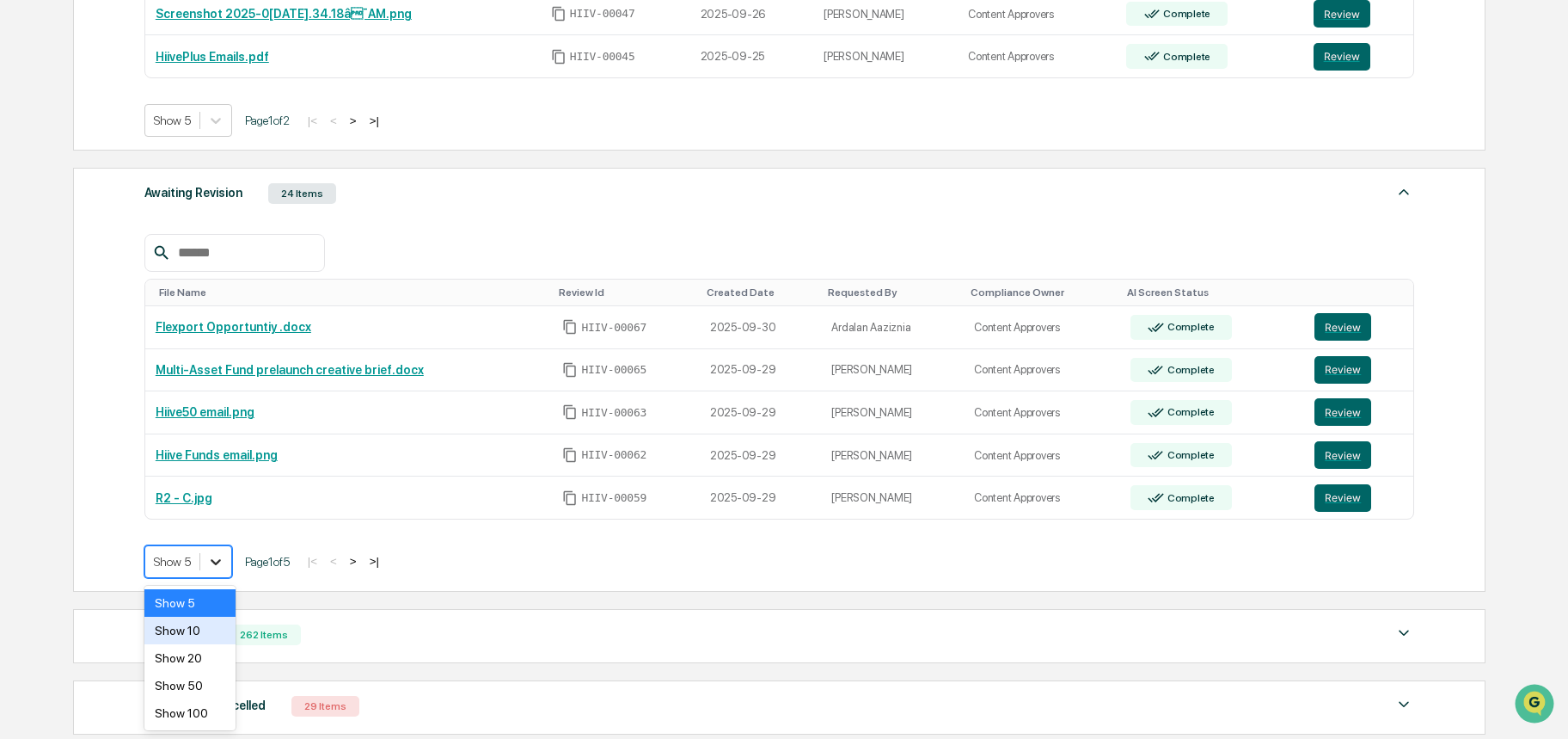
click at [219, 631] on body "Calendar Manage Tasks Reviews Approval Management Amjad Patel Admin • Hiive Hom…" at bounding box center [784, 156] width 1568 height 1457
click at [200, 698] on div "Show 50" at bounding box center [190, 685] width 91 height 28
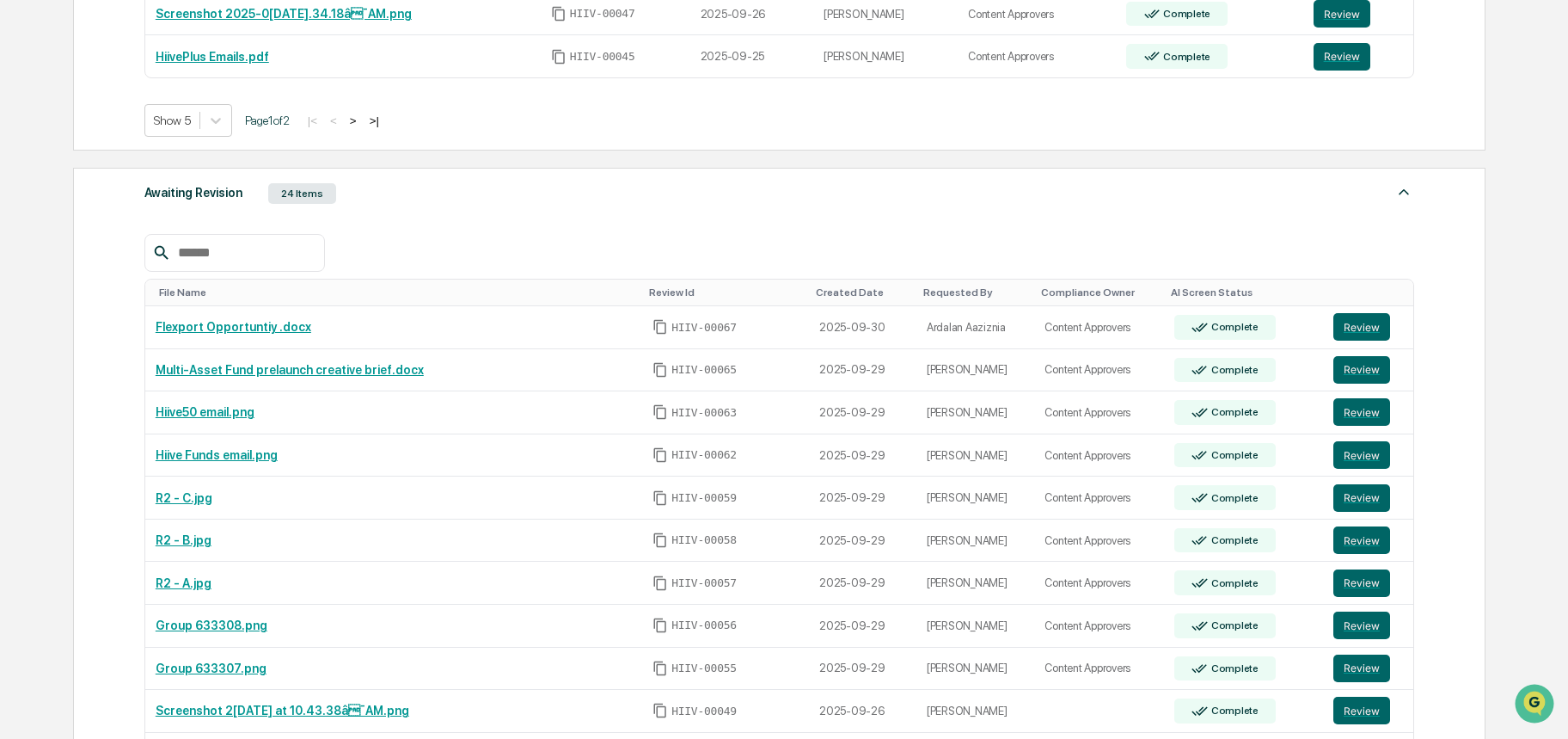
click at [200, 699] on td "Screenshot 2025-09-26 at 10.43.38â¯AM.png" at bounding box center [394, 711] width 497 height 43
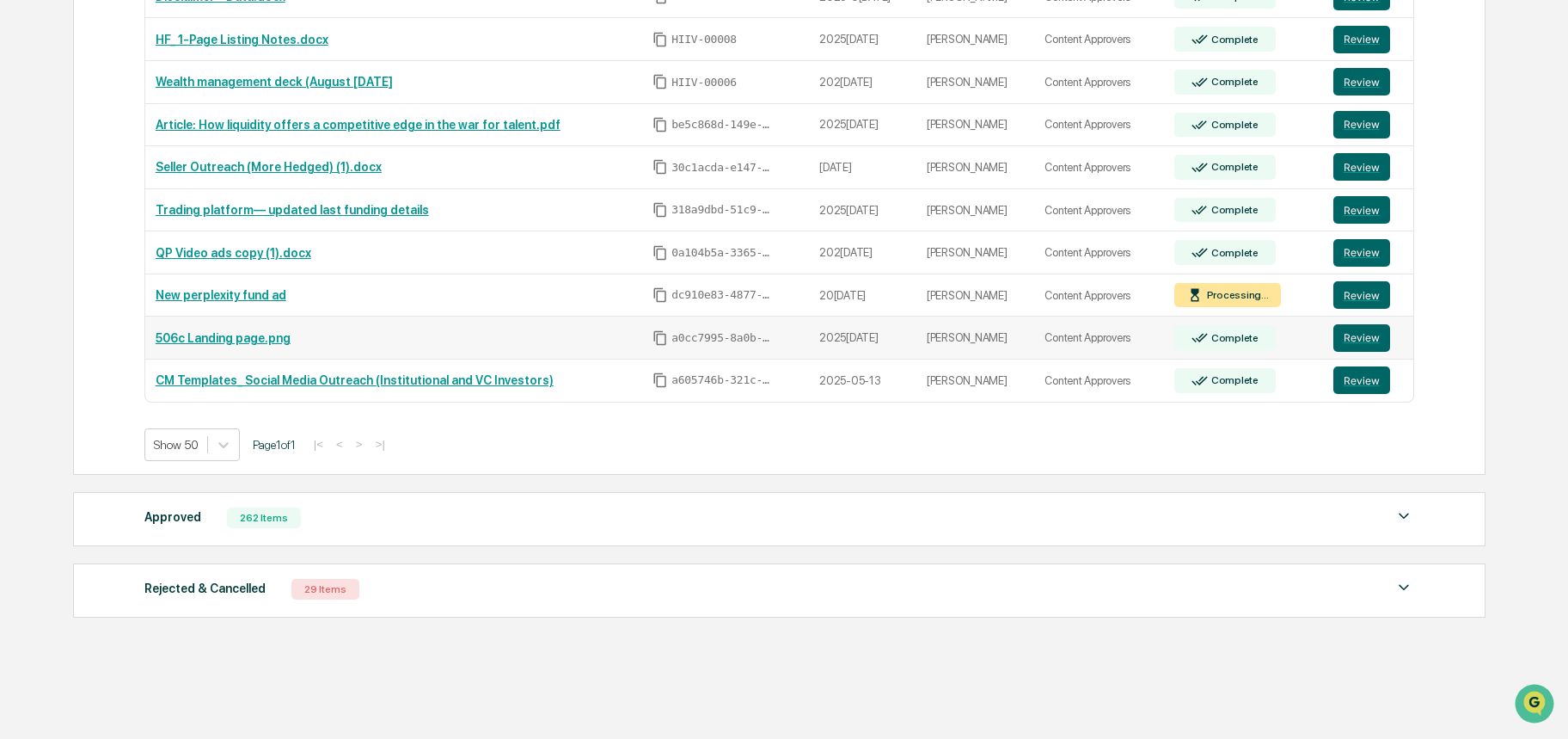
scroll to position [1501, 0]
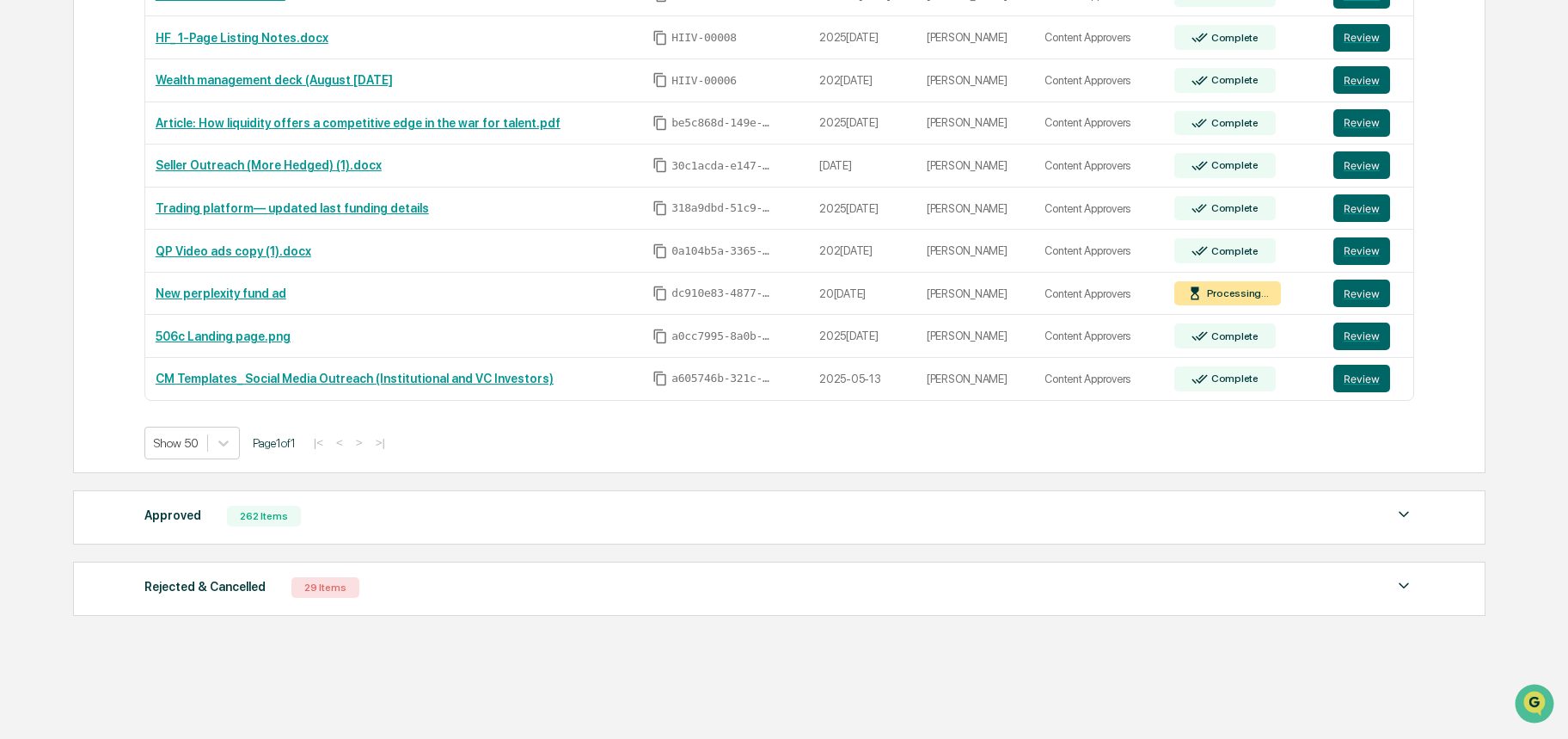
click at [217, 522] on div "Approved 262 Items" at bounding box center [779, 516] width 1270 height 24
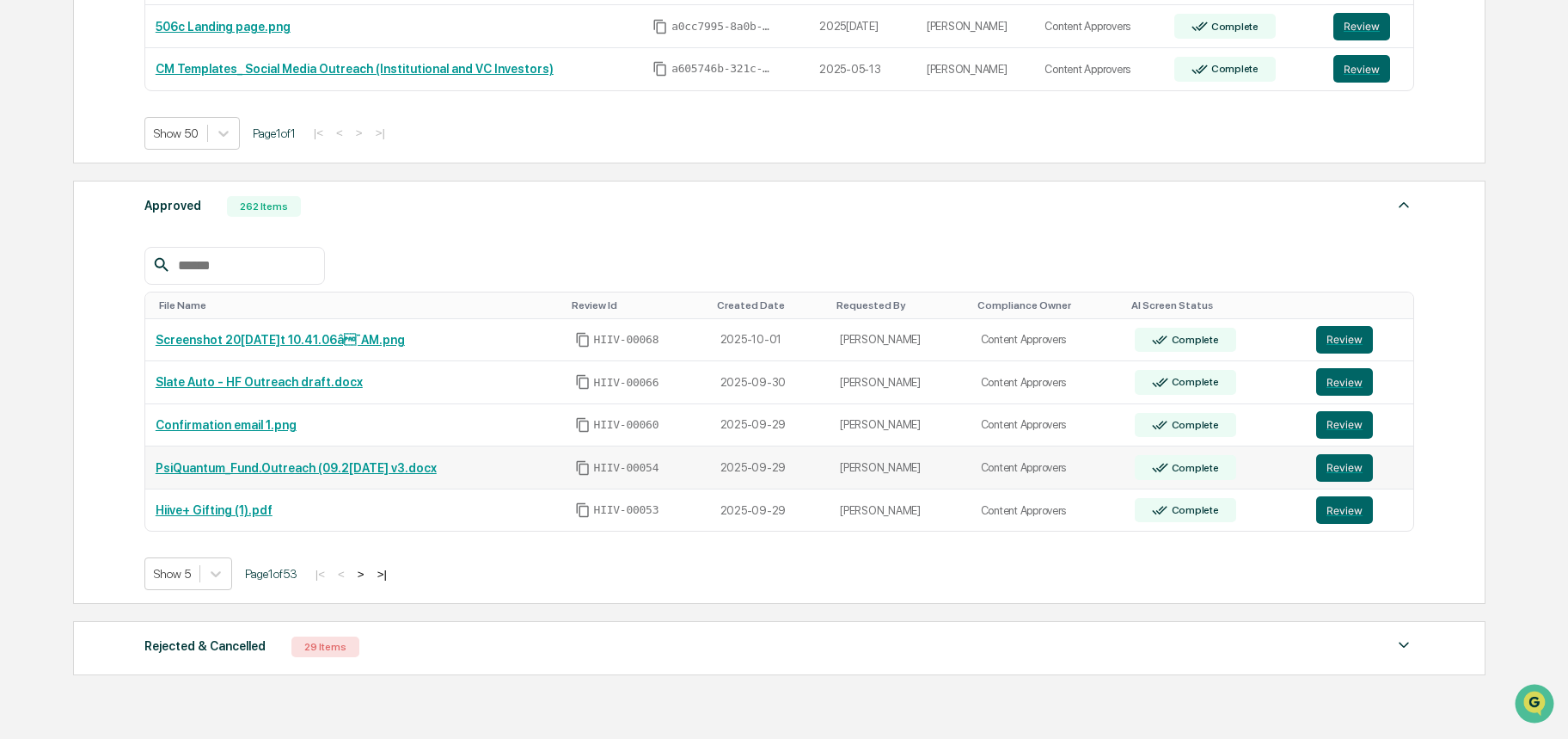
scroll to position [1812, 0]
click at [225, 575] on div at bounding box center [216, 572] width 31 height 31
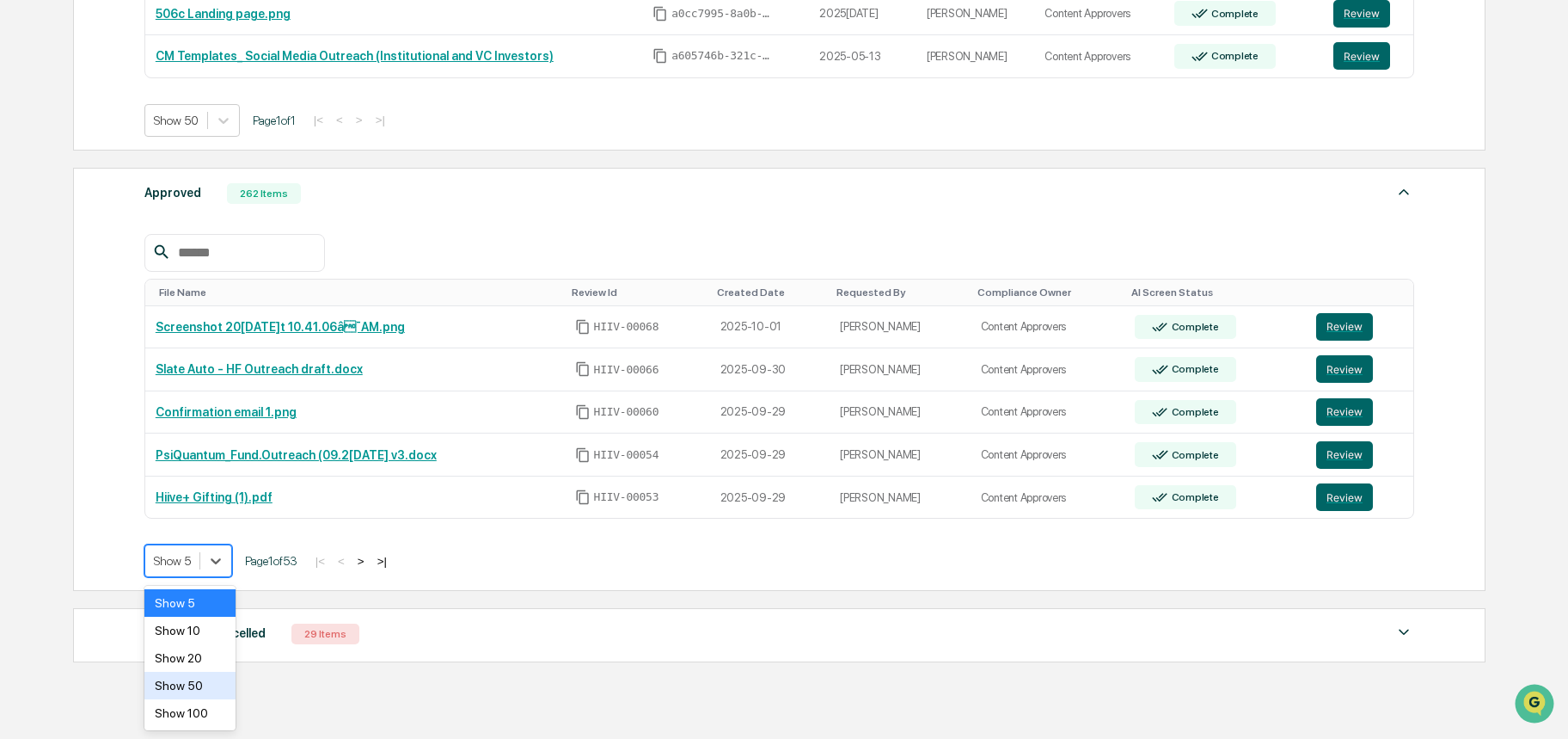
click at [196, 680] on div "Show 50" at bounding box center [190, 685] width 91 height 28
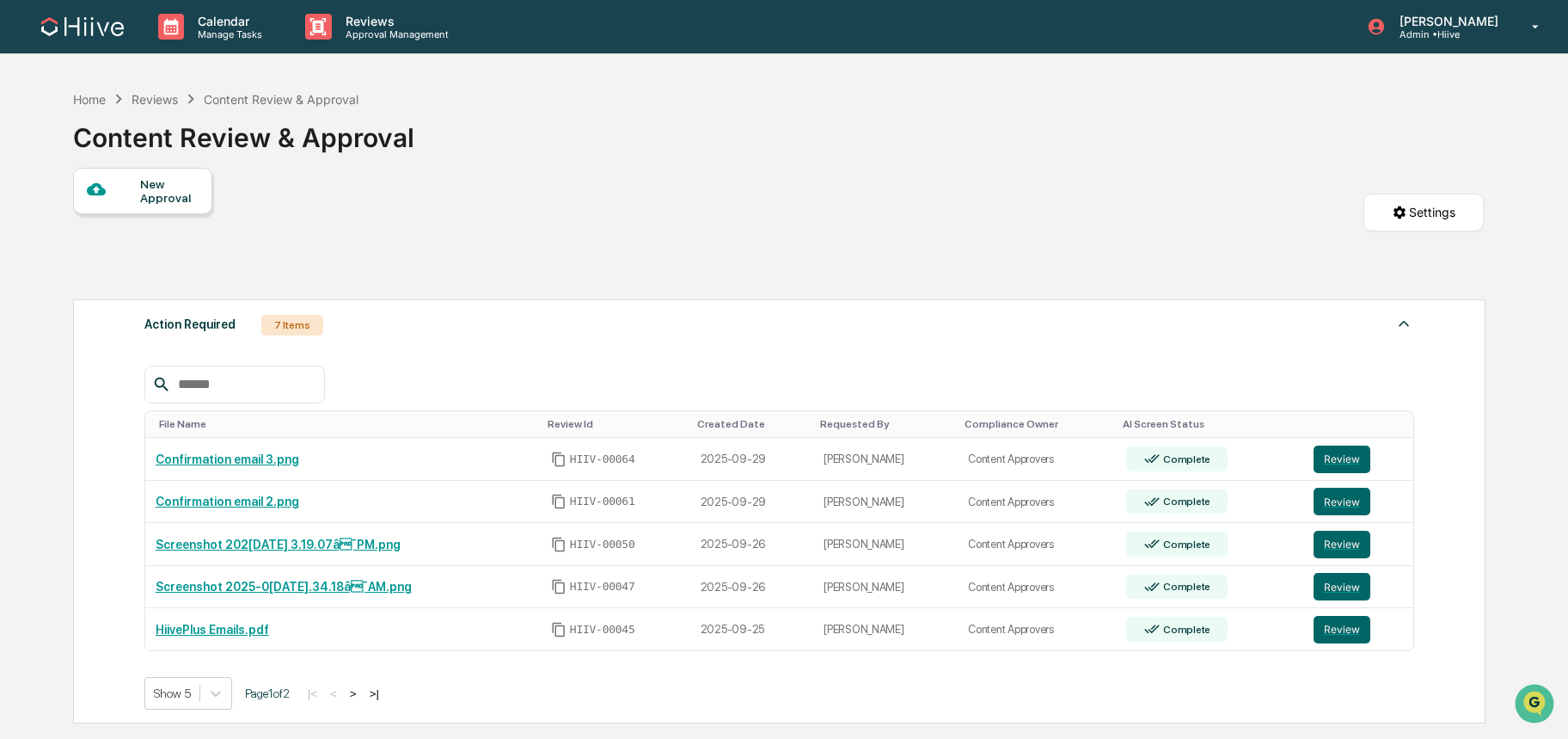
scroll to position [3189, 0]
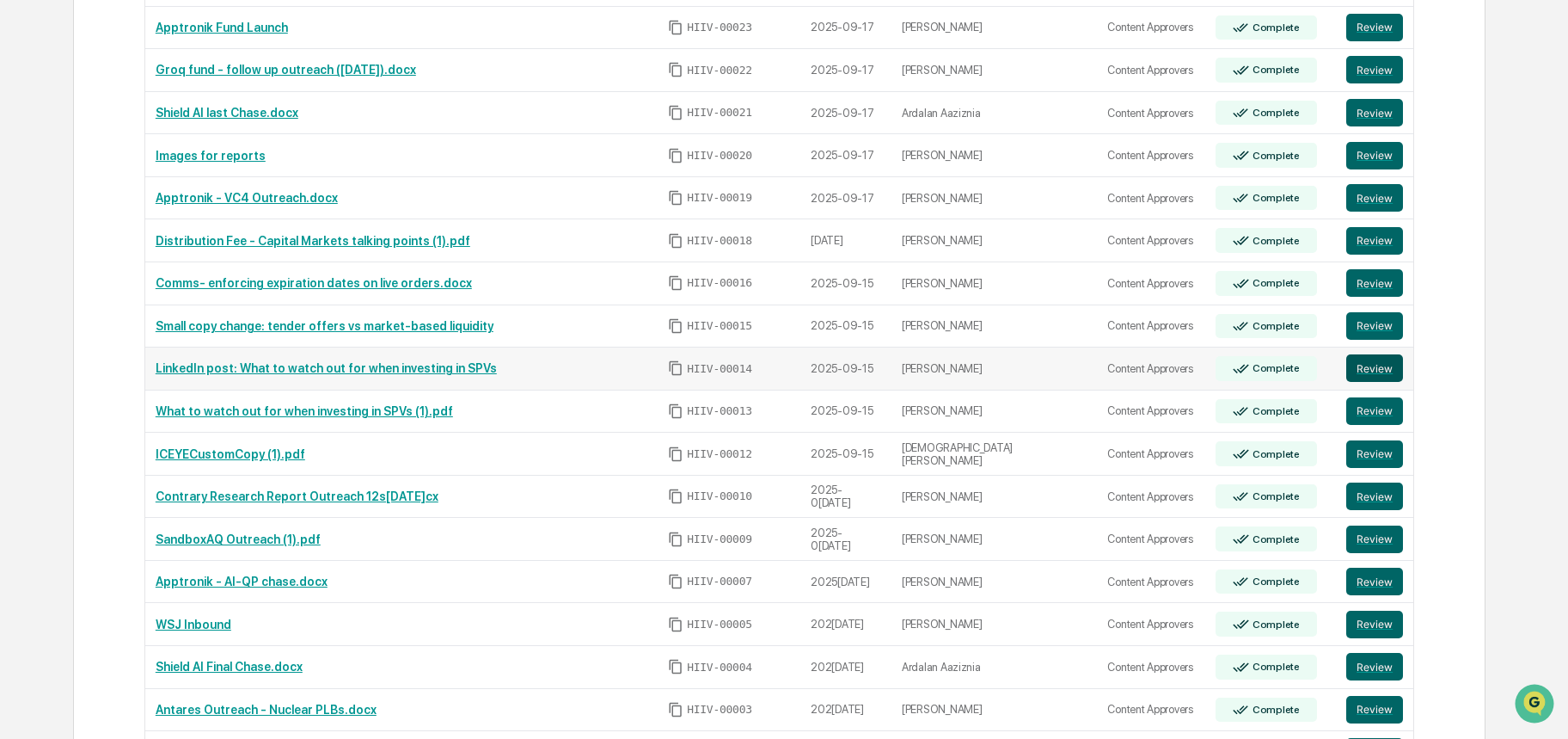
click at [1365, 370] on button "Review" at bounding box center [1374, 368] width 57 height 28
click at [1373, 411] on button "Review" at bounding box center [1374, 410] width 57 height 28
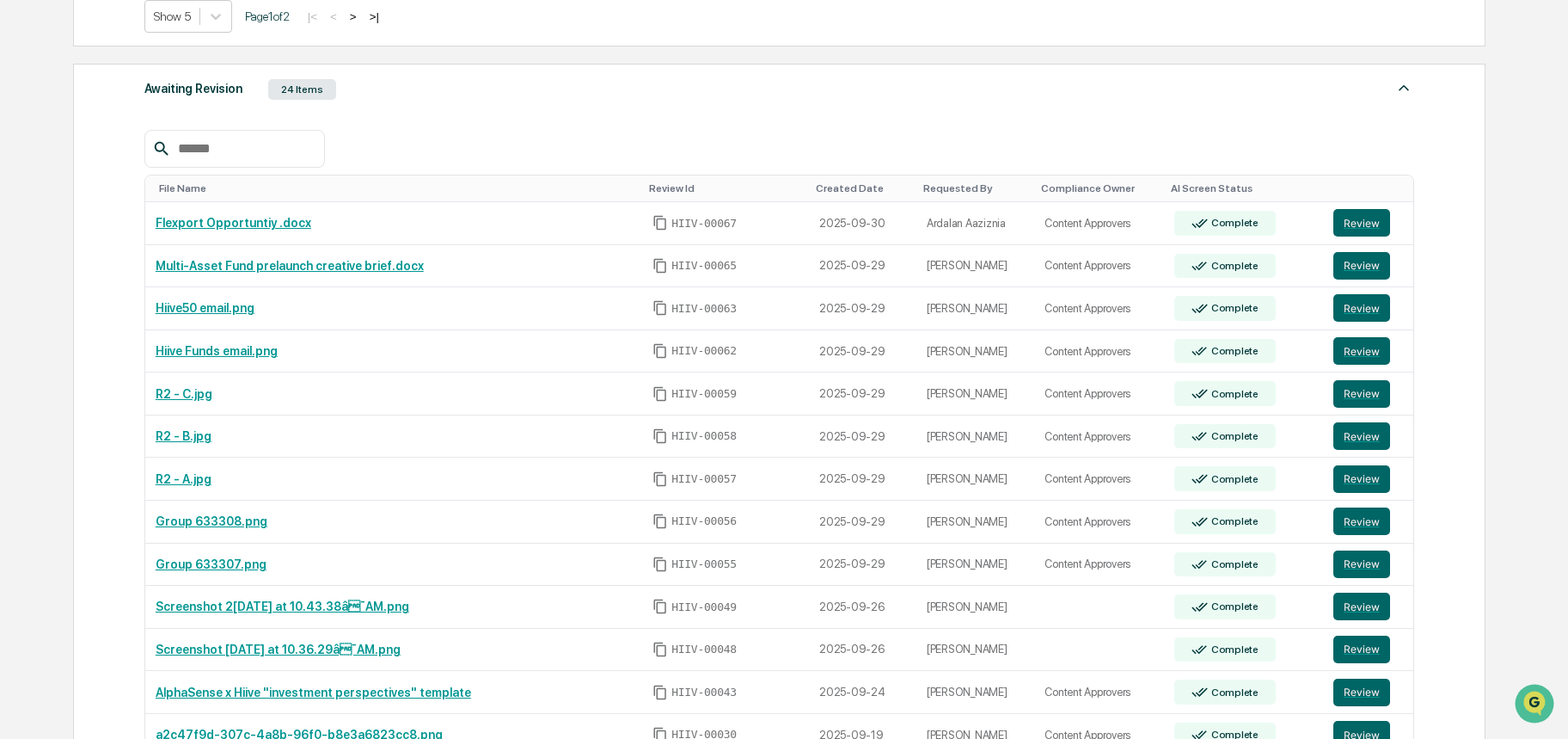
scroll to position [0, 0]
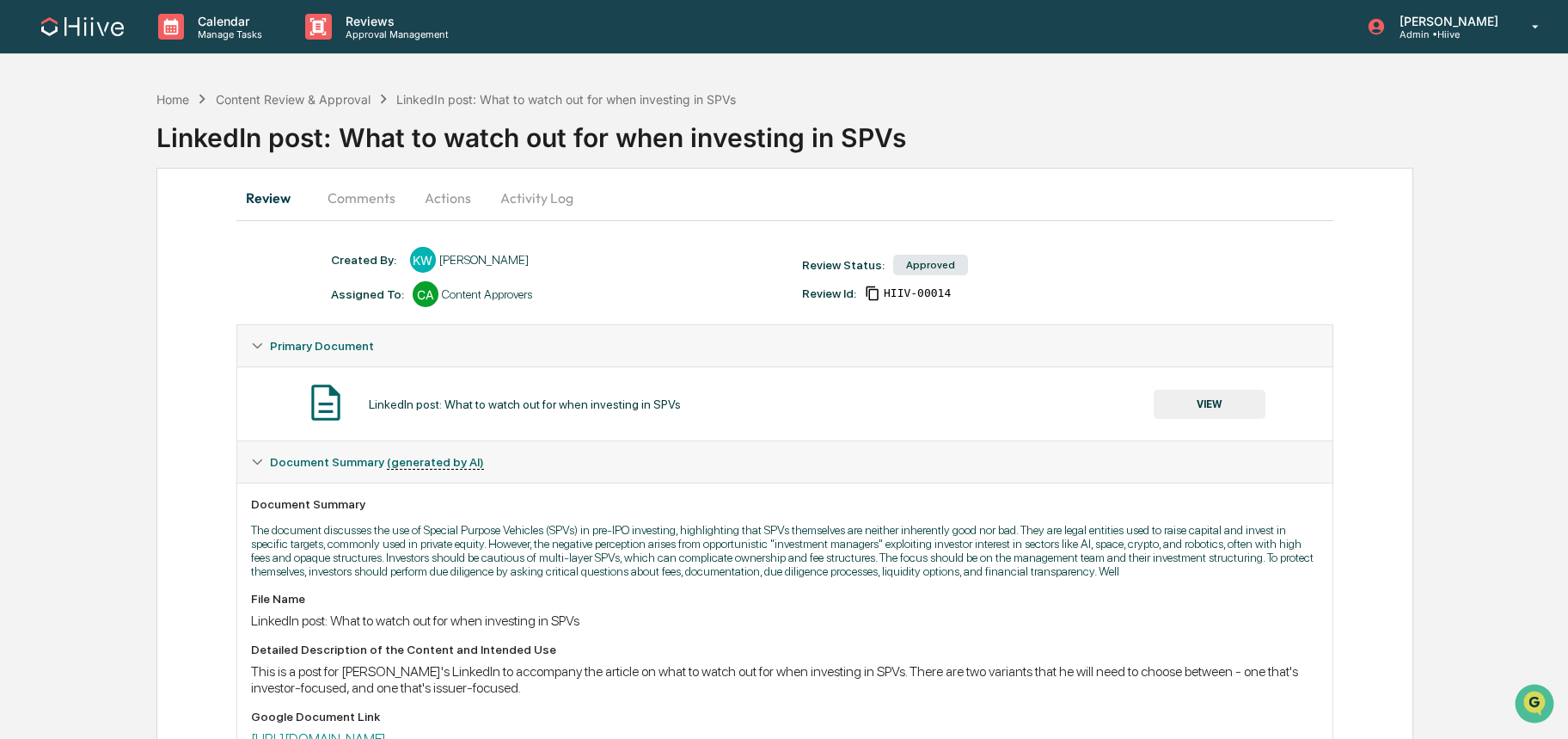
scroll to position [104, 0]
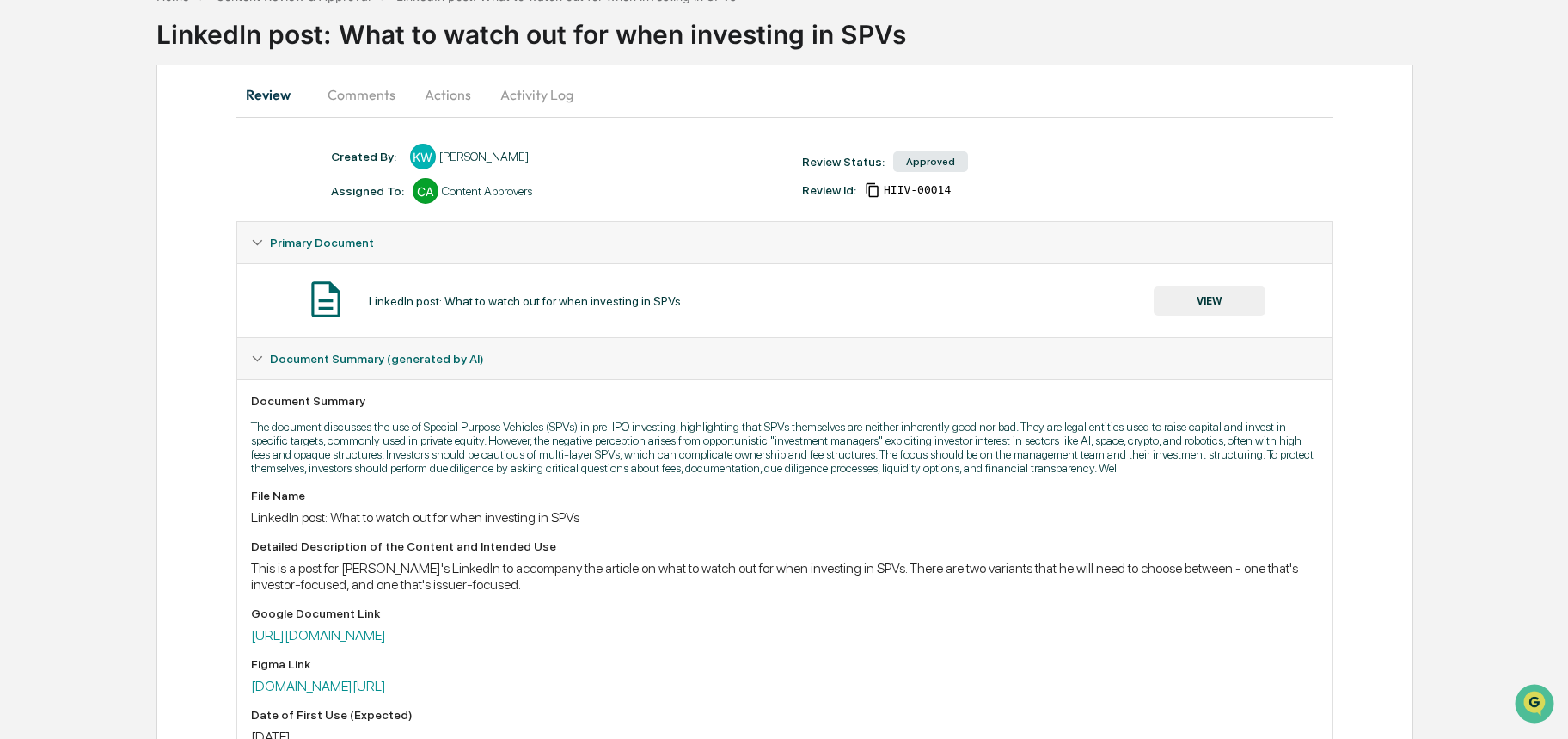
click at [350, 93] on button "Comments" at bounding box center [361, 94] width 96 height 41
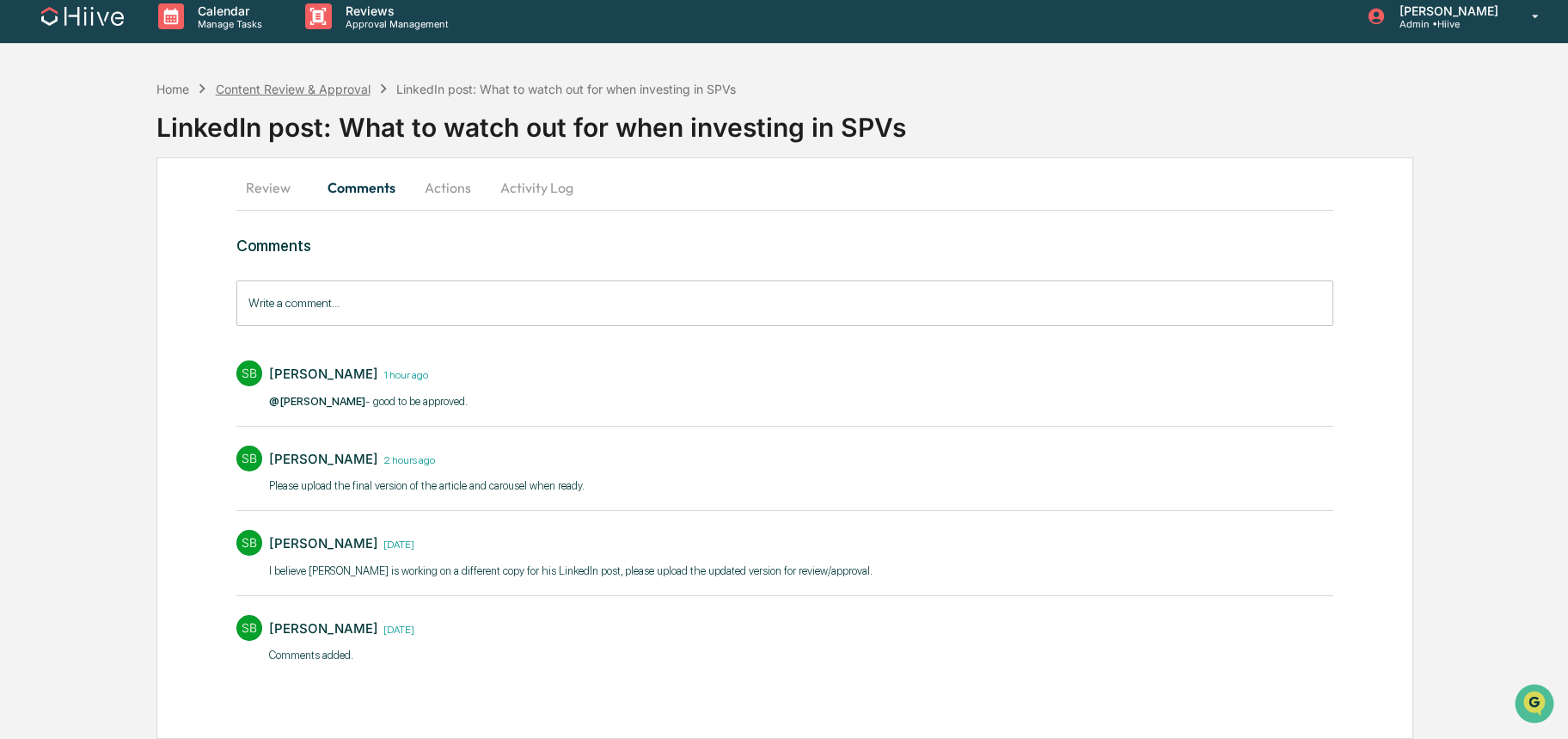
scroll to position [7, 0]
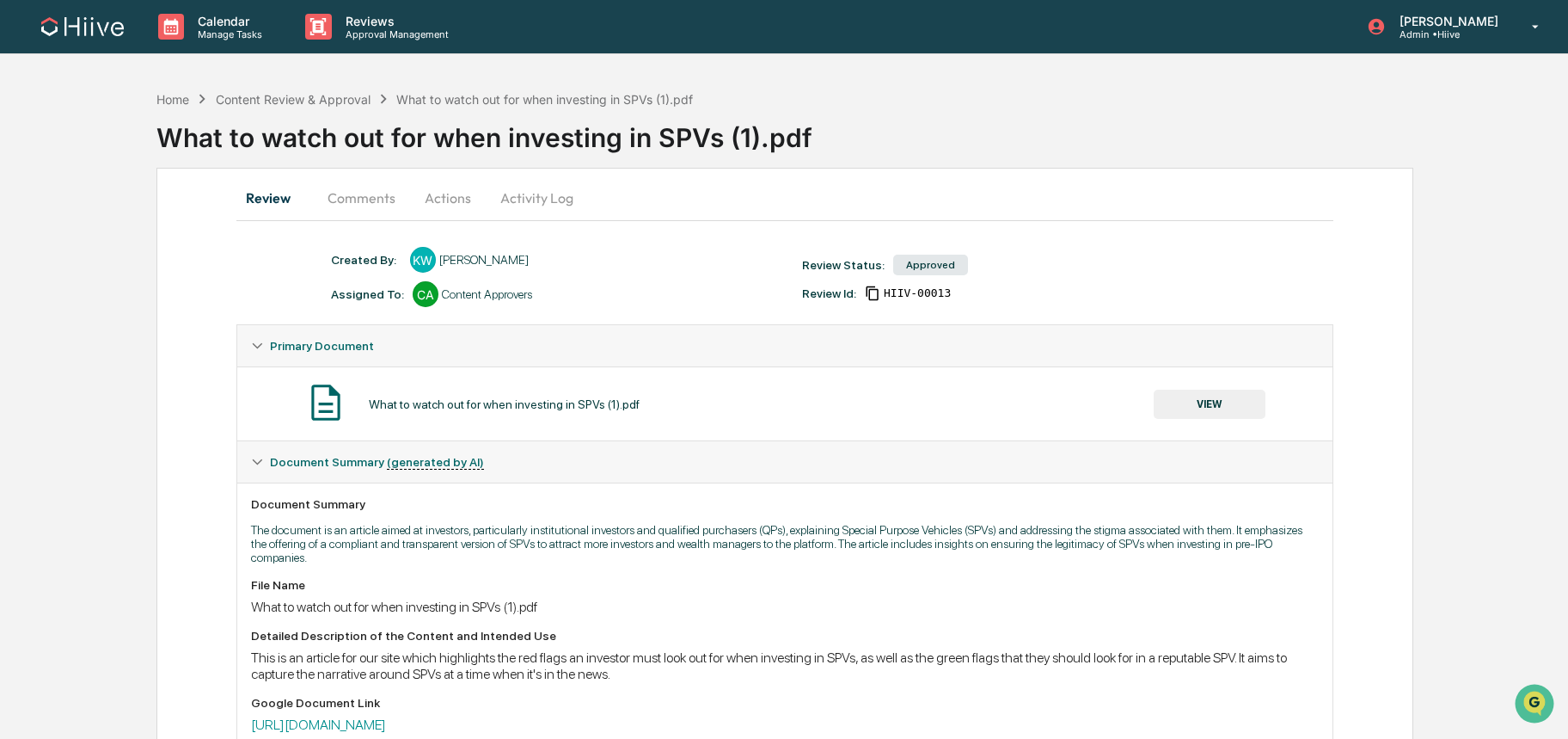
click at [372, 199] on button "Comments" at bounding box center [361, 197] width 96 height 41
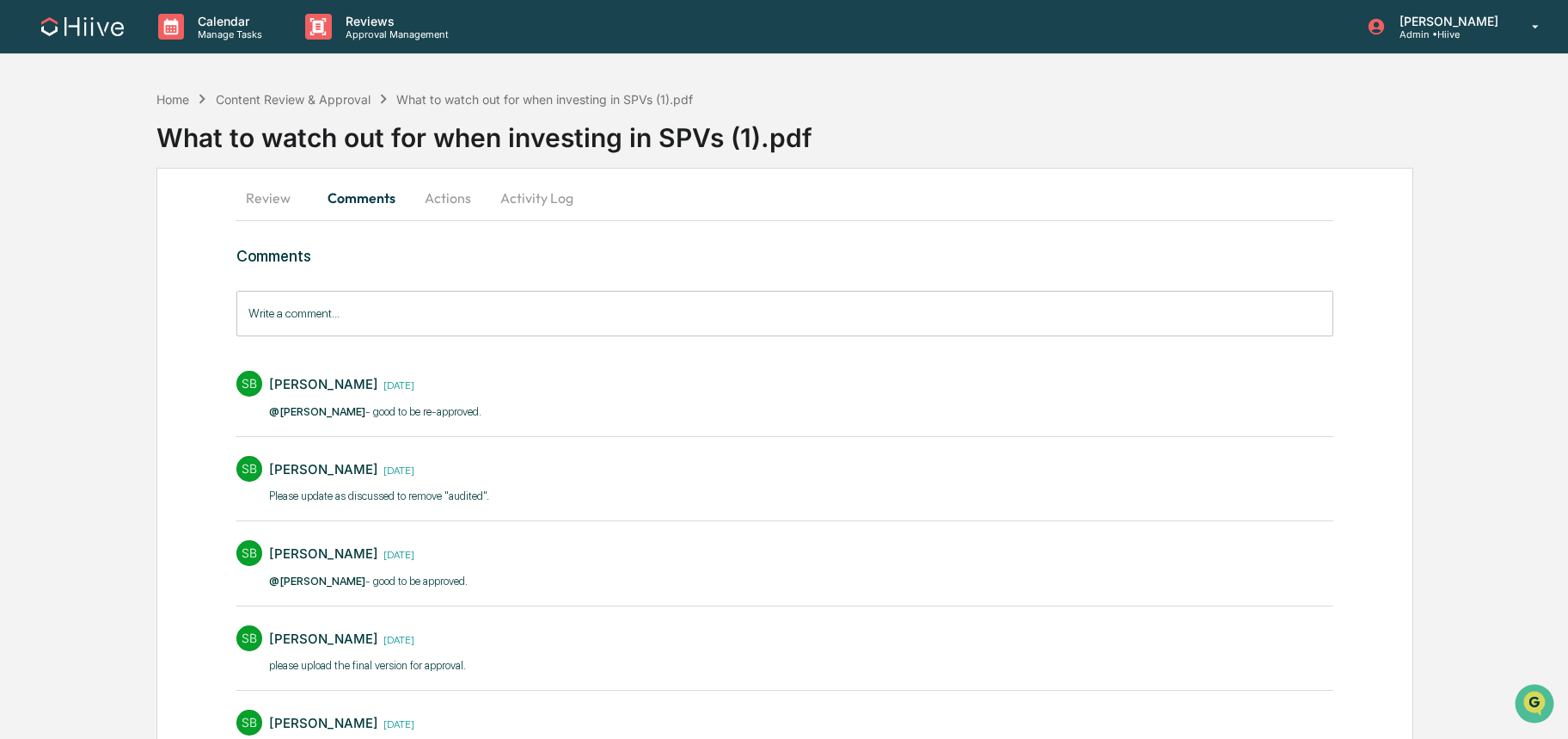
click at [281, 211] on button "Review" at bounding box center [275, 197] width 78 height 41
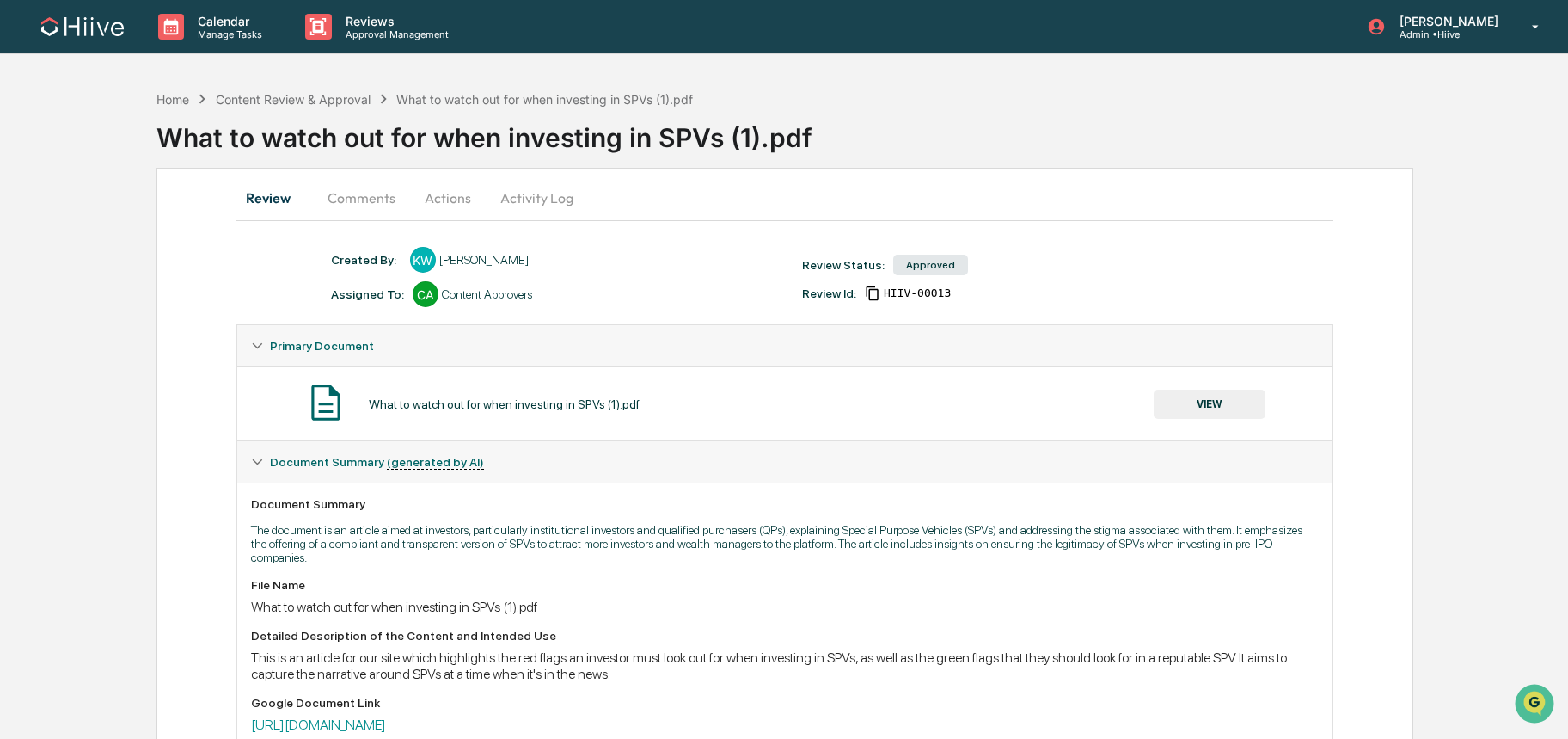
click at [466, 208] on button "Actions" at bounding box center [448, 197] width 78 height 41
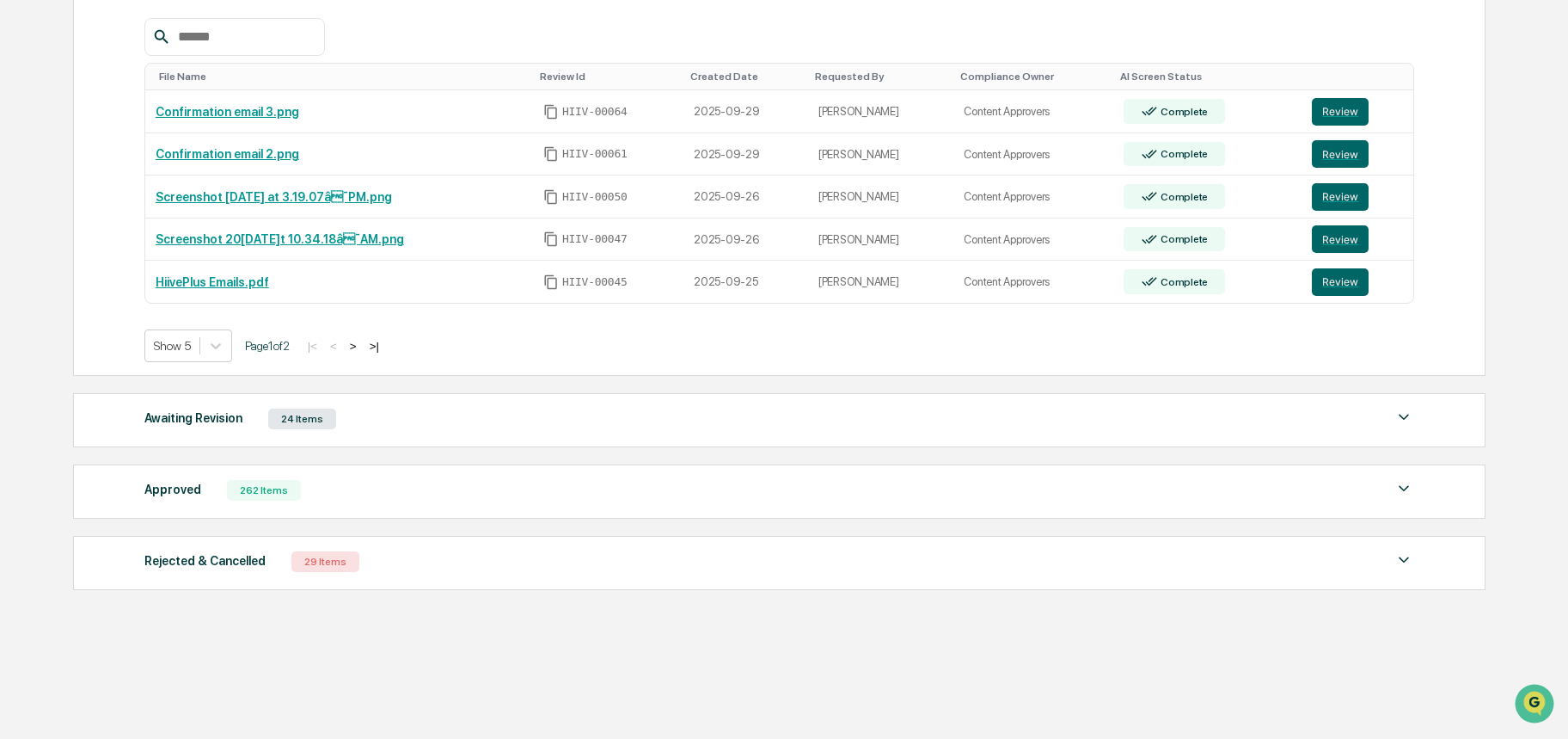
scroll to position [349, 0]
click at [397, 484] on div "Approved 262 Items" at bounding box center [779, 489] width 1270 height 24
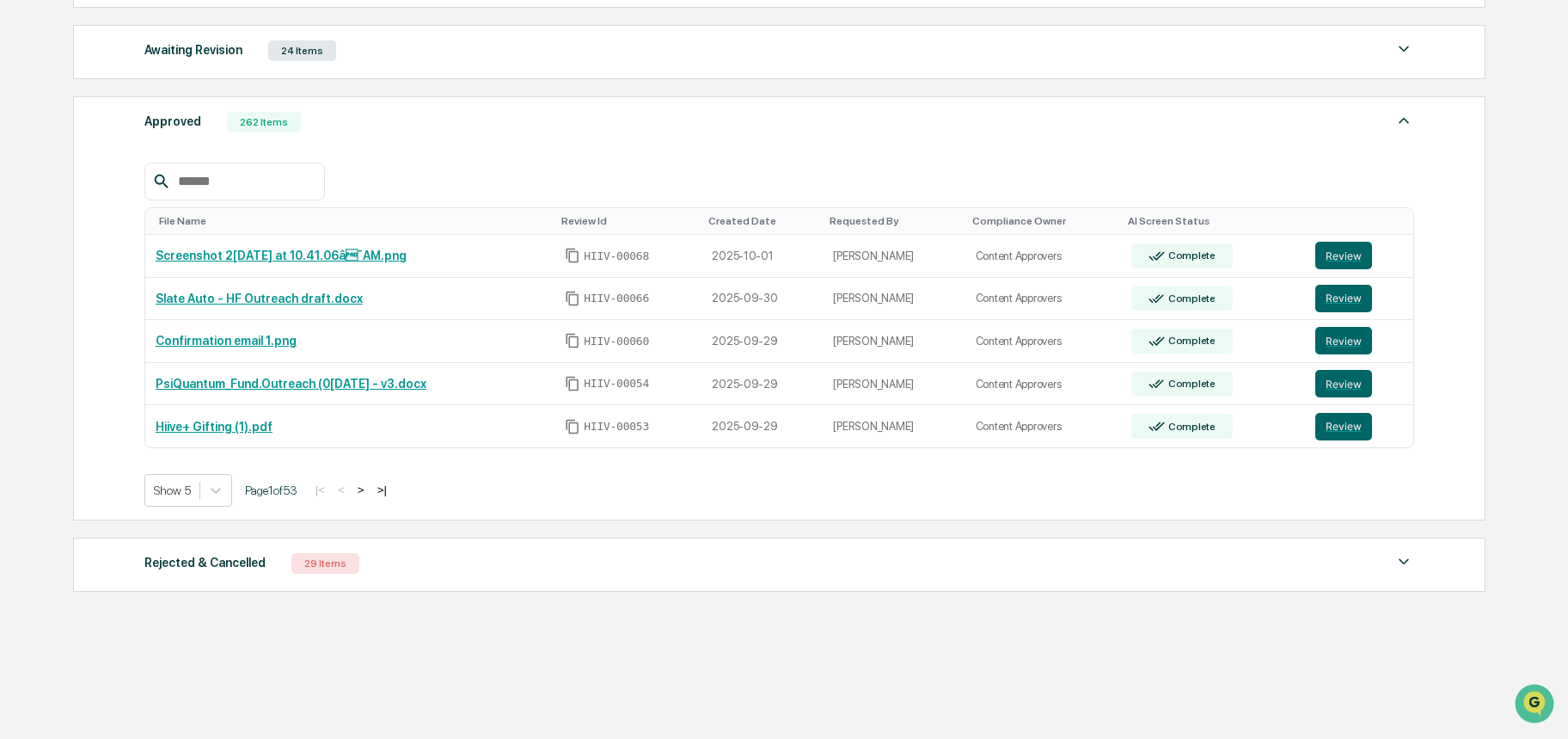
scroll to position [719, 0]
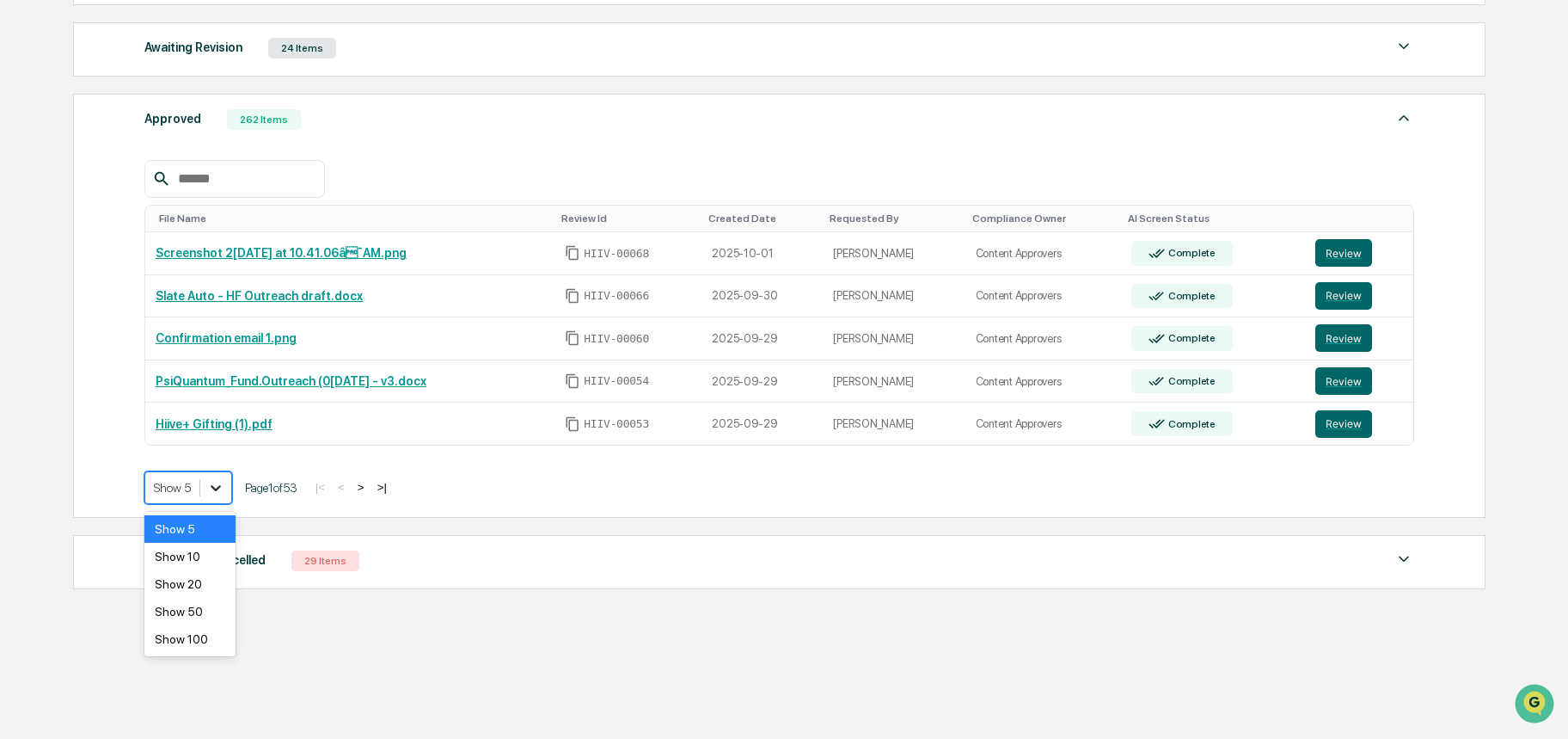
click at [220, 491] on icon at bounding box center [216, 488] width 17 height 17
click at [203, 636] on div "Show 100" at bounding box center [190, 638] width 91 height 28
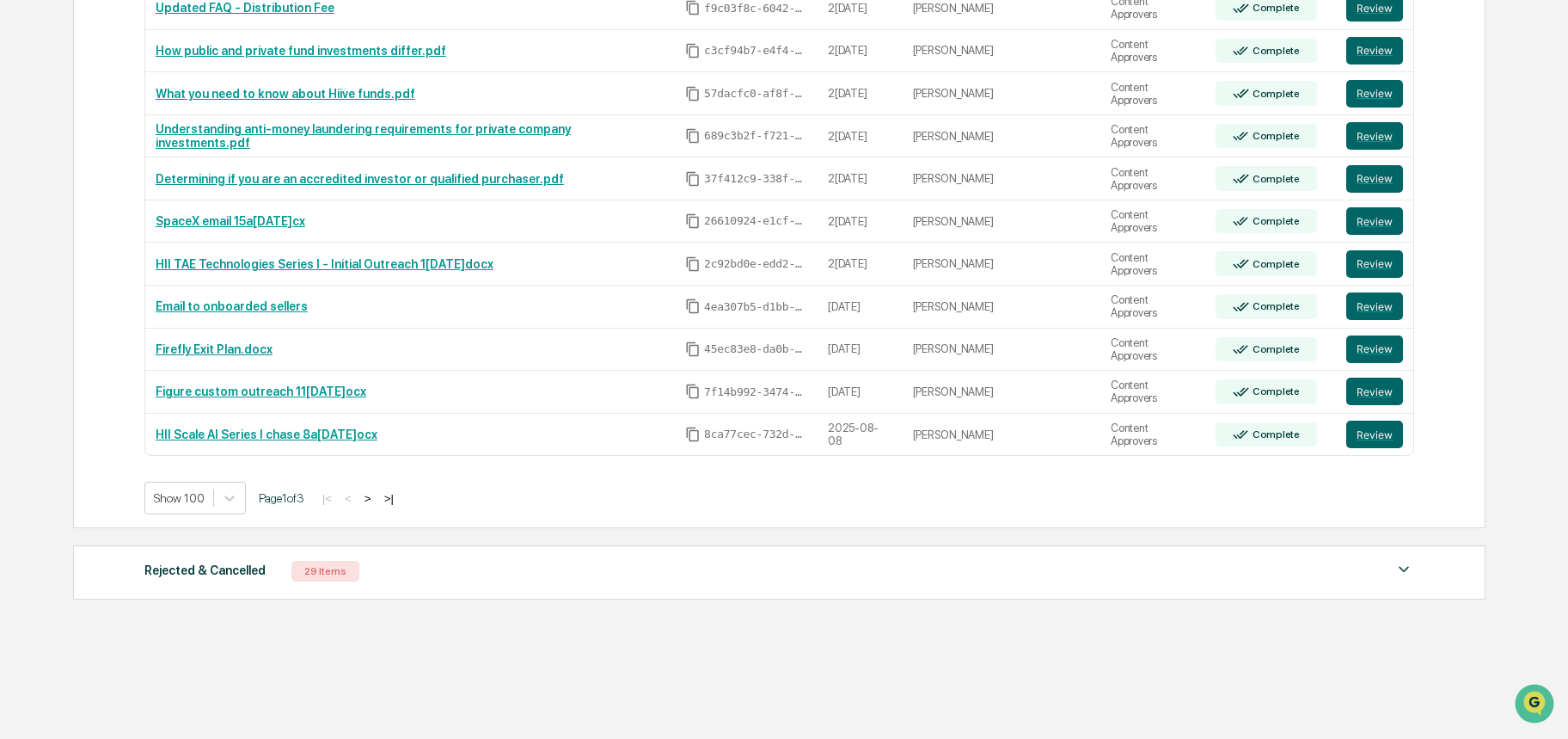
scroll to position [2009, 0]
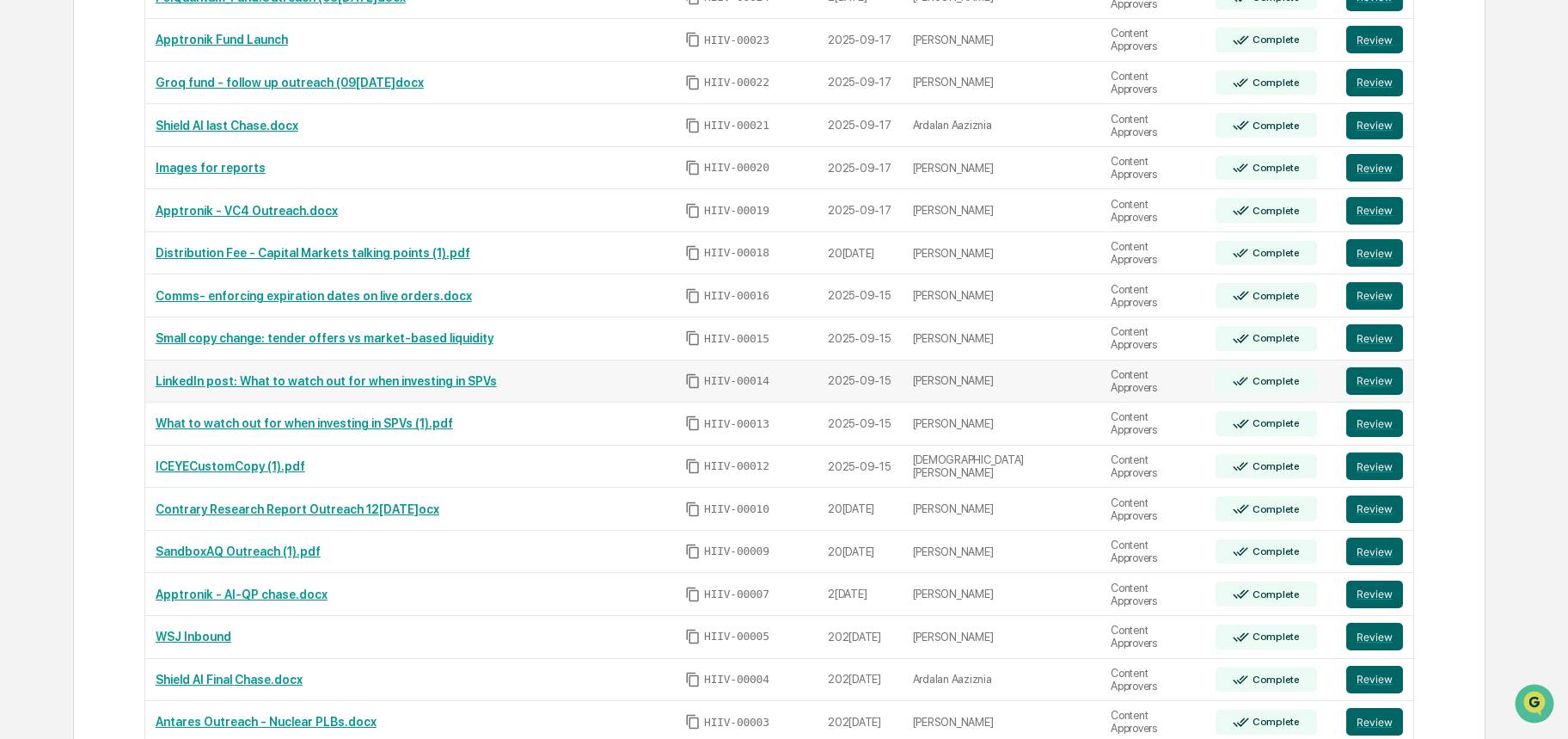
click at [311, 374] on link "LinkedIn post: What to watch out for when investing in SPVs" at bounding box center [326, 381] width 341 height 13
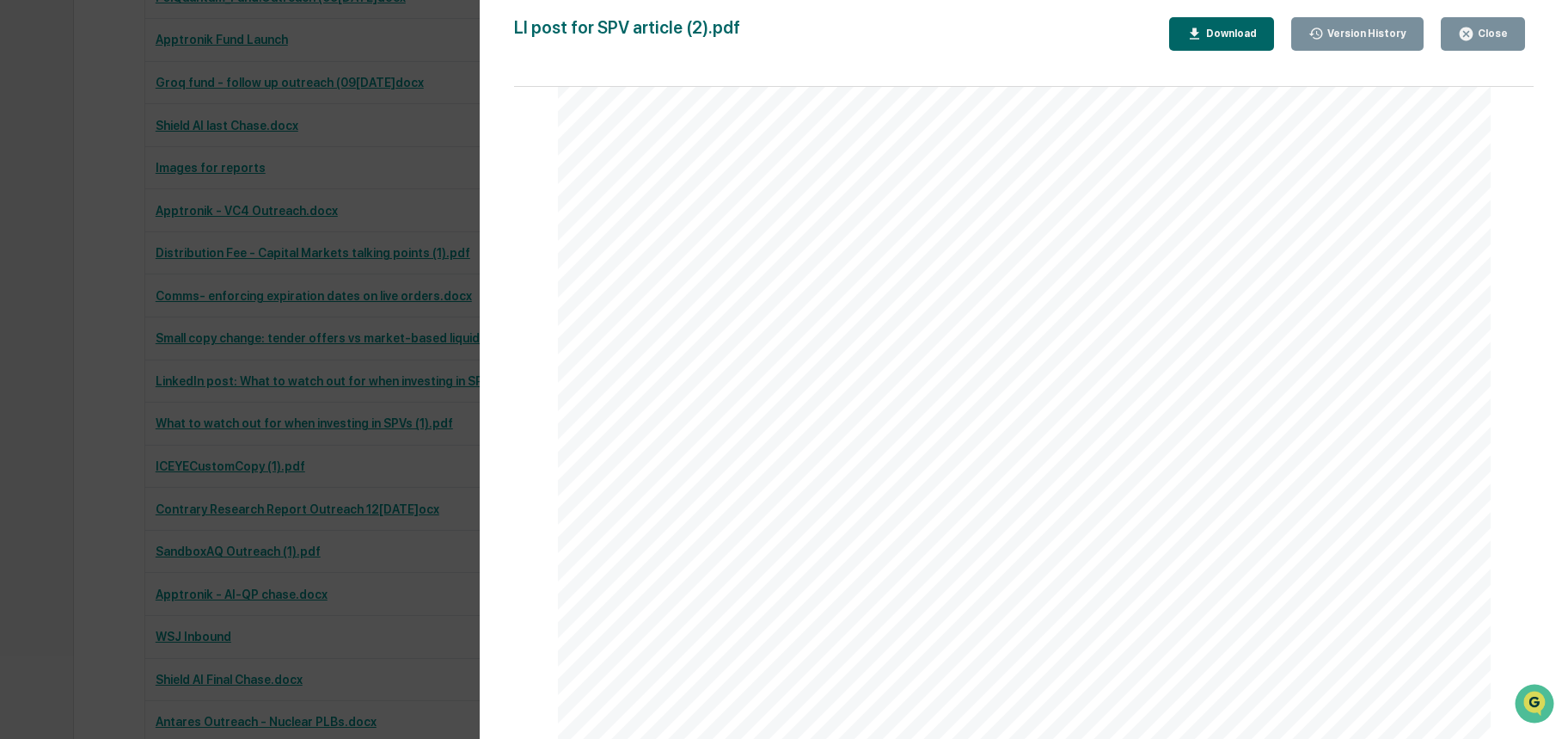
scroll to position [516, 0]
drag, startPoint x: 1327, startPoint y: 281, endPoint x: 847, endPoint y: 237, distance: 482.0
click at [847, 236] on div "LinkedIn post for “What to watch out for when investing in SPVs” Using SPVs for…" at bounding box center [1025, 270] width 934 height 1319
click at [398, 203] on div "Version History 10/01/2025, 05:33 PM Kate Wilson 10/01/2025, 05:30 PM Stephanie…" at bounding box center [784, 369] width 1568 height 739
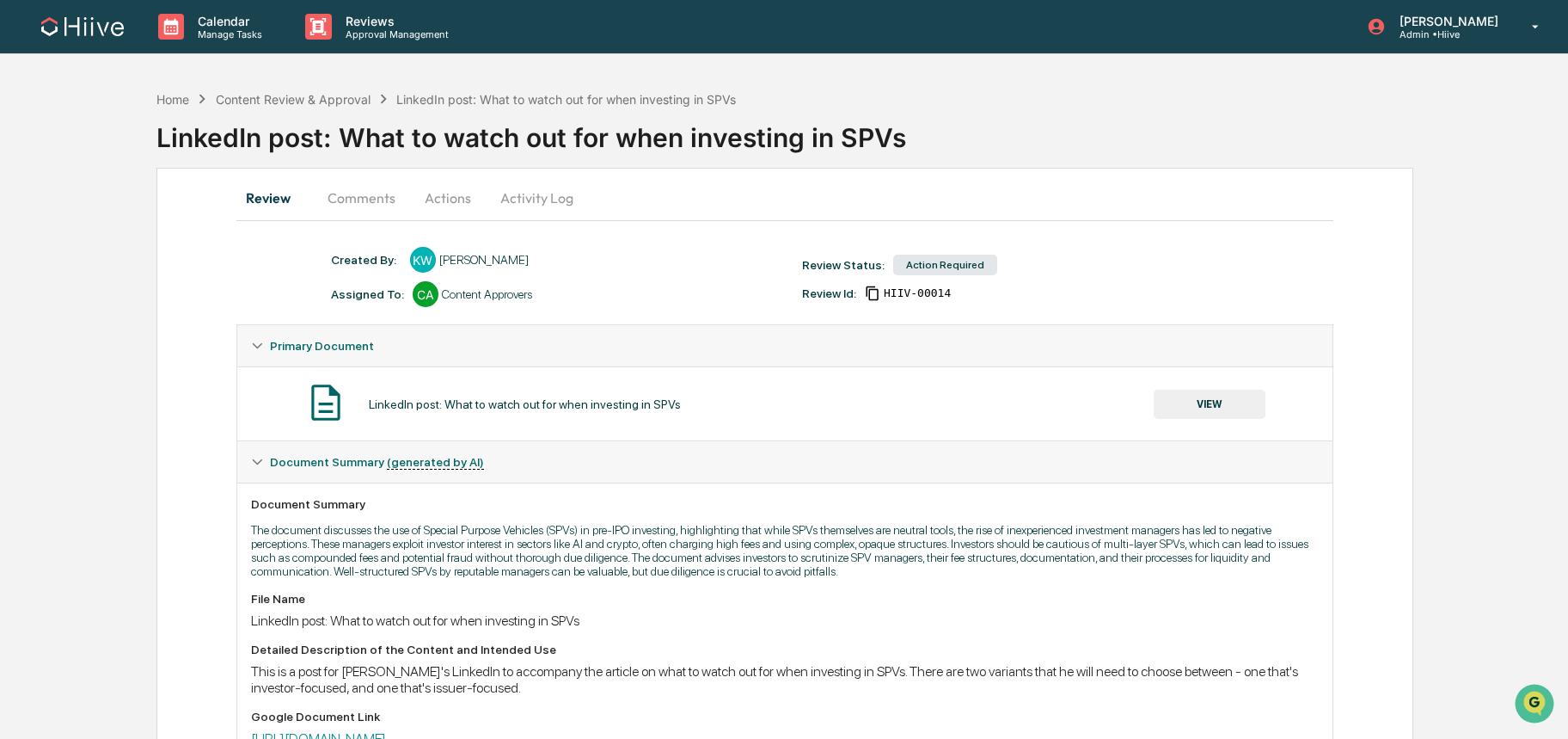
click at [1166, 398] on button "VIEW" at bounding box center [1210, 404] width 112 height 30
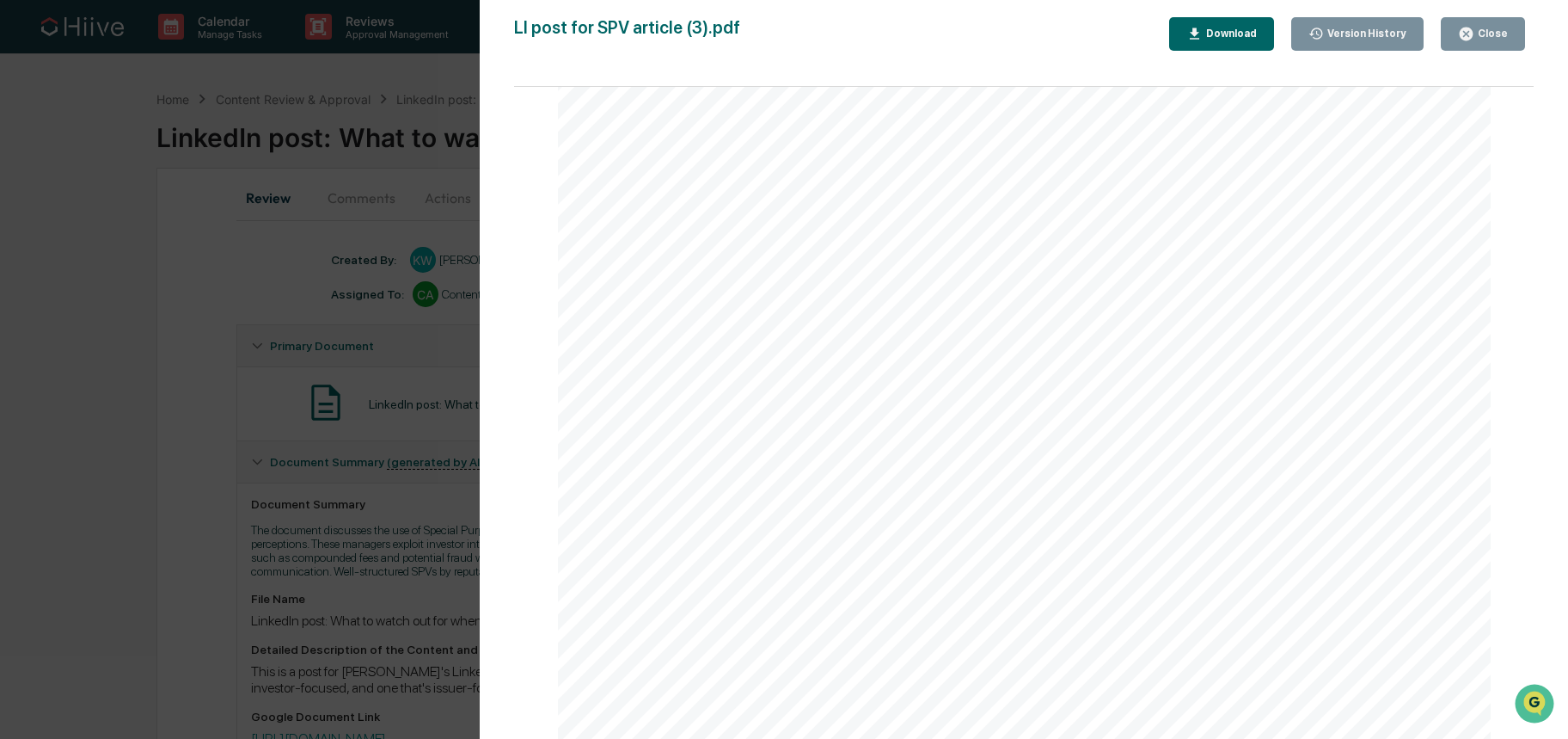
scroll to position [2081, 0]
click at [387, 343] on div "Version History 10/01/2025, 07:03 PM Kate Wilson 10/01/2025, 07:03 PM Kate Wils…" at bounding box center [784, 369] width 1568 height 739
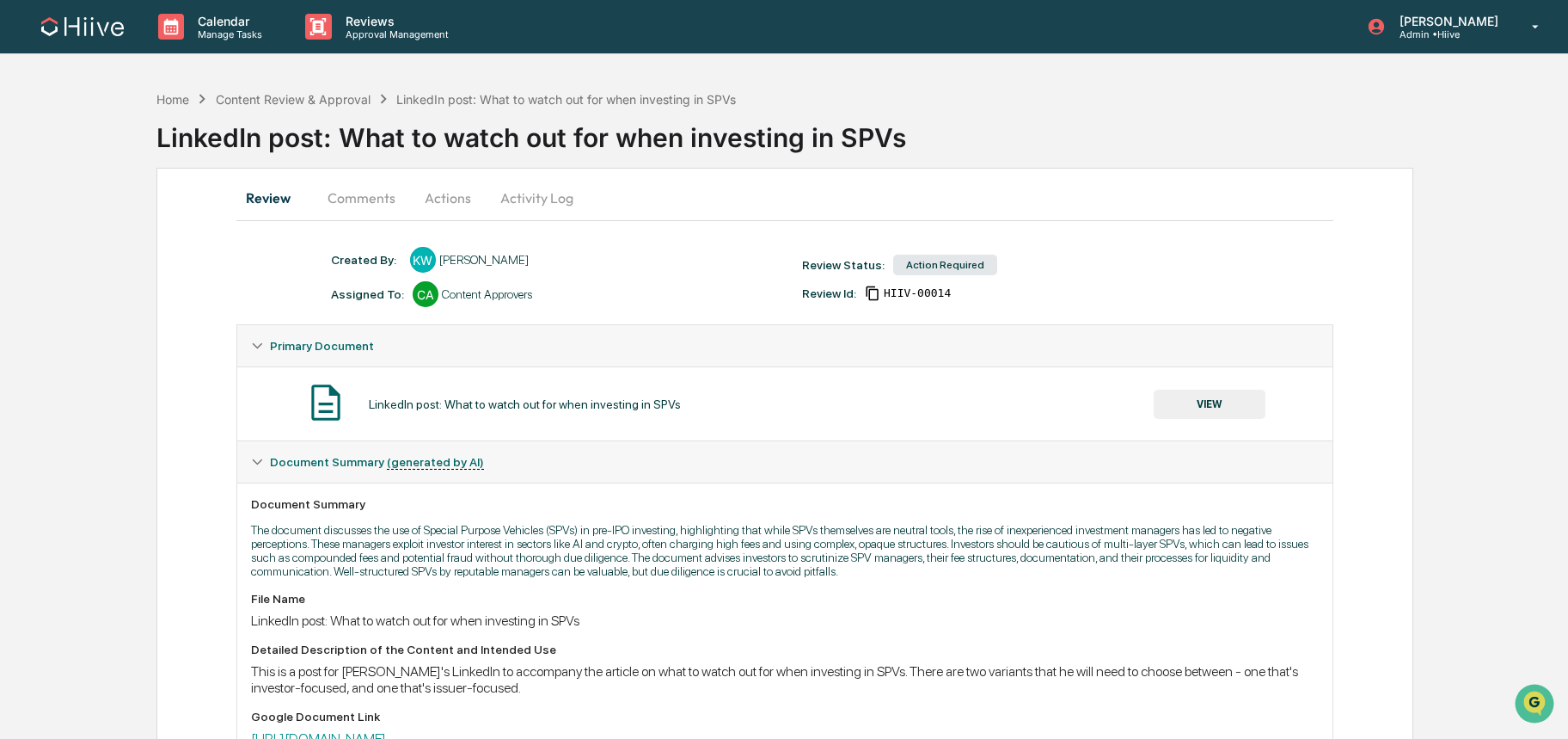
click at [357, 200] on button "Comments" at bounding box center [361, 197] width 96 height 41
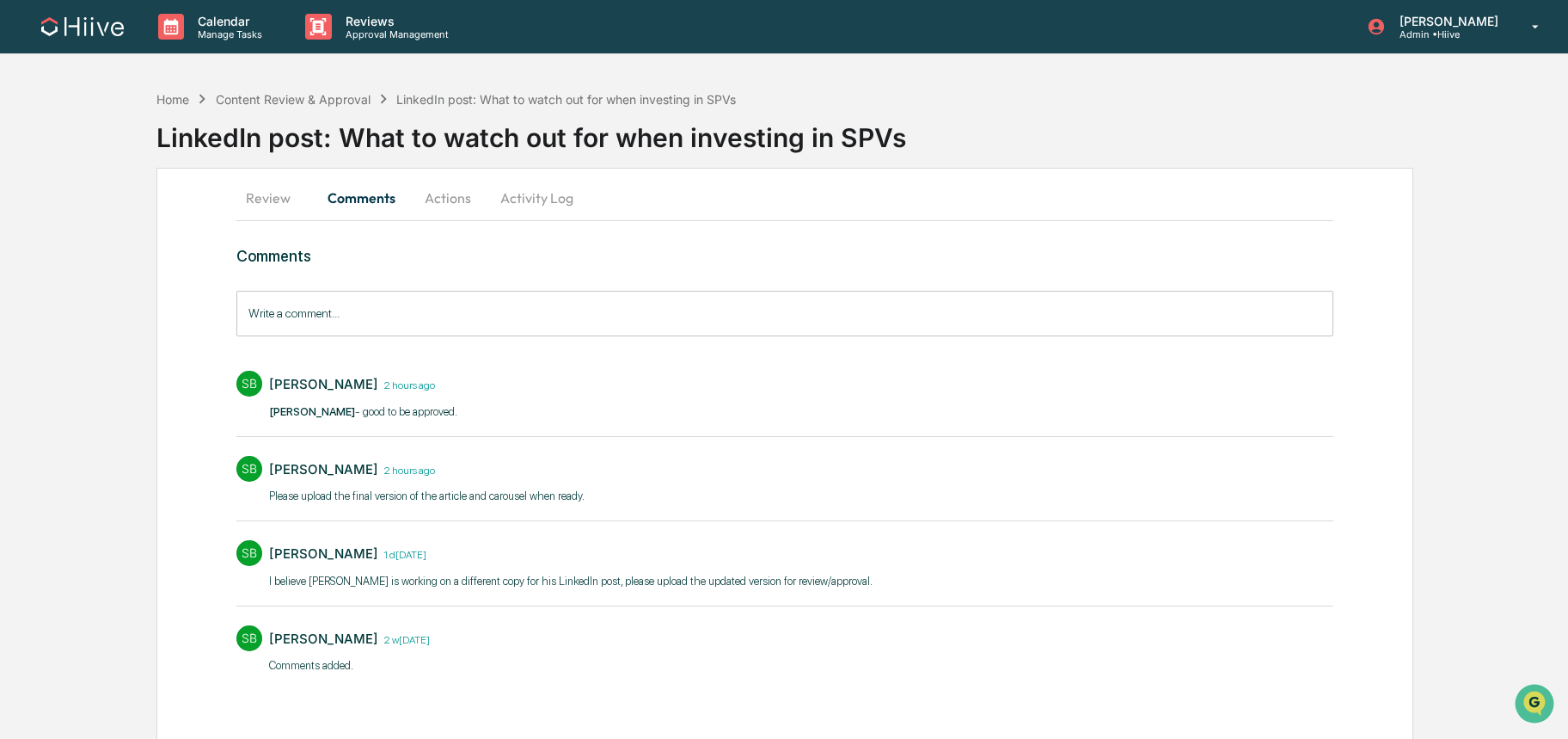
click at [267, 197] on button "Review" at bounding box center [275, 197] width 78 height 41
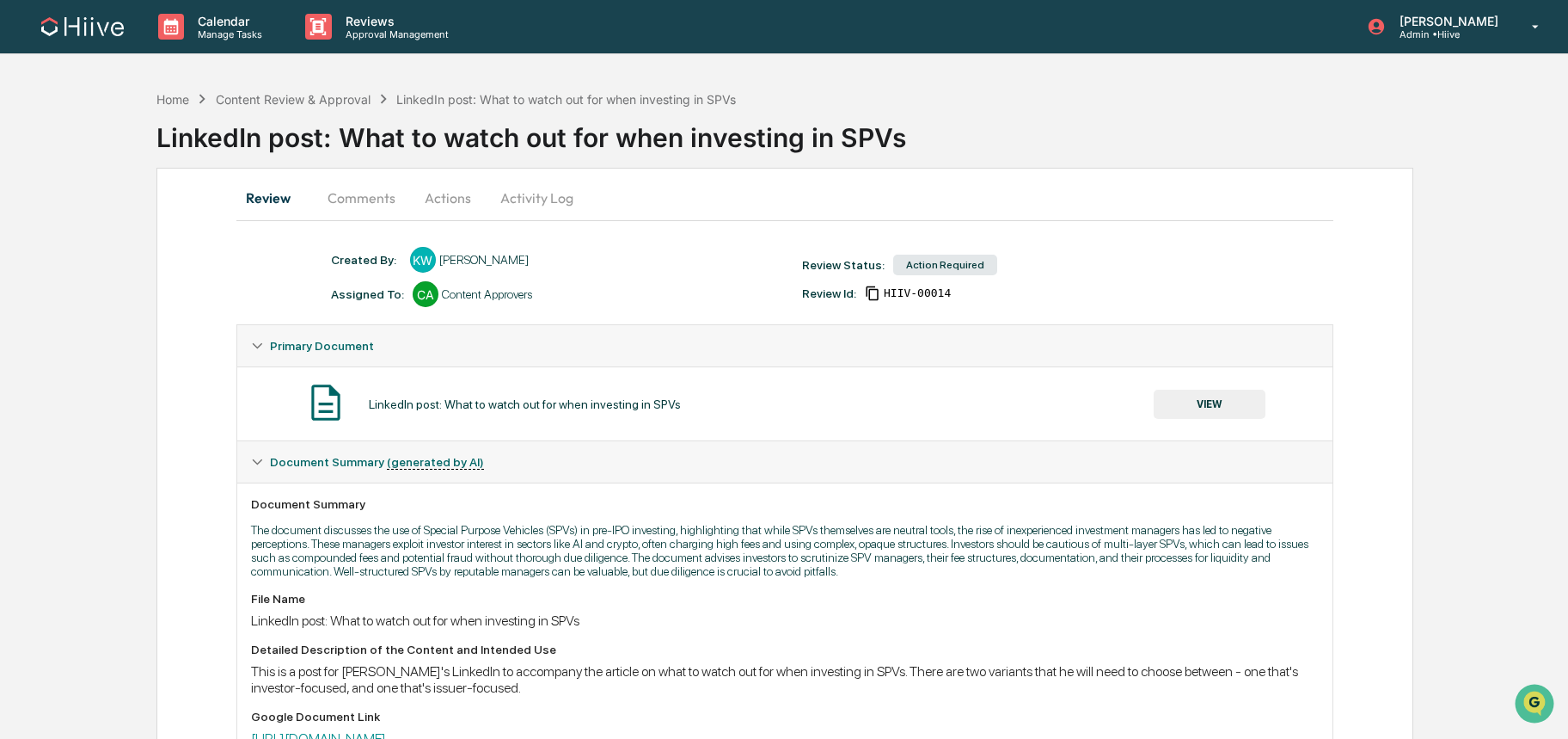
click at [431, 207] on button "Actions" at bounding box center [448, 197] width 78 height 41
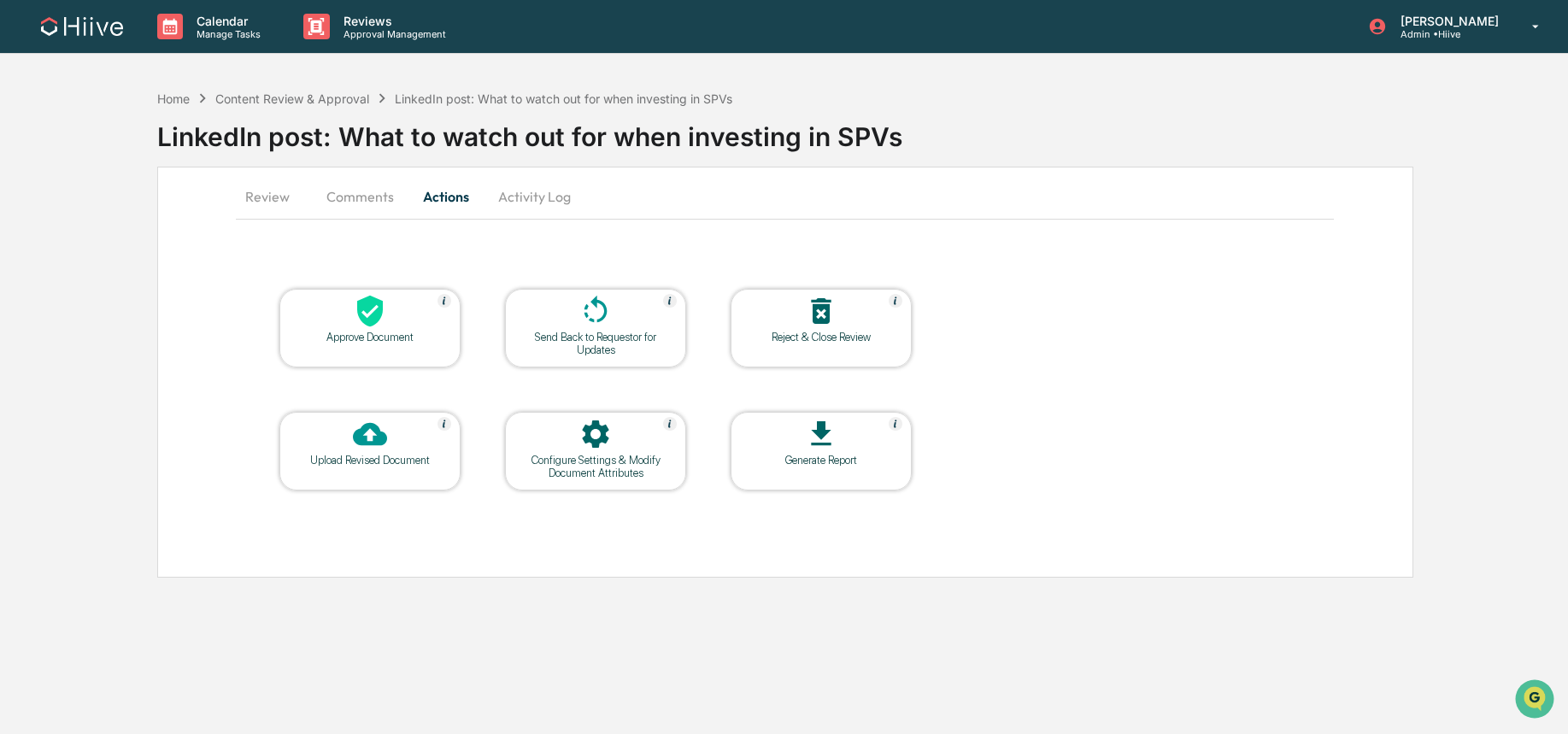
click at [372, 307] on icon at bounding box center [370, 310] width 26 height 31
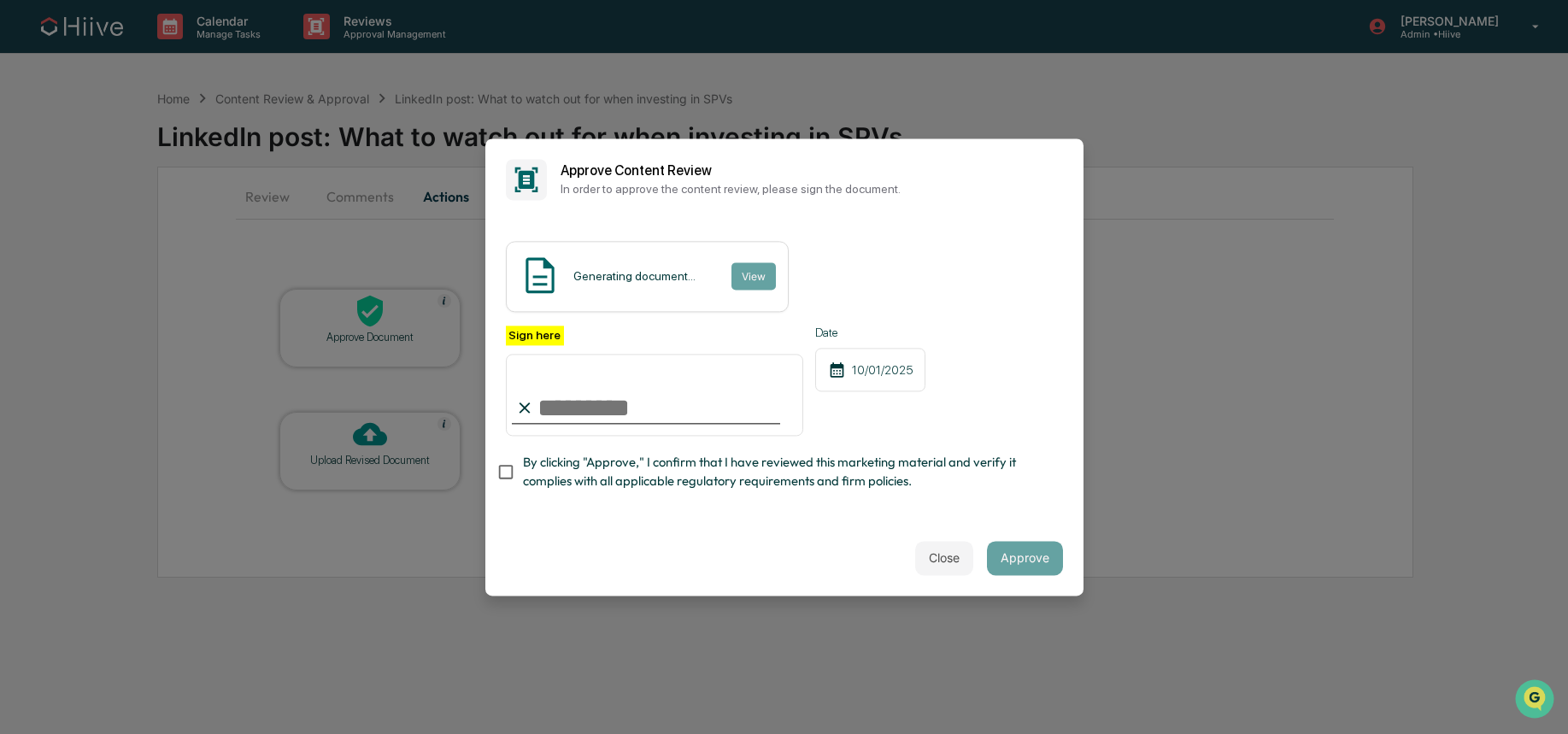
type input "**********"
click at [673, 466] on span "By clicking "Approve," I confirm that I have reviewed this marketing material a…" at bounding box center [786, 472] width 527 height 38
click at [1029, 561] on button "Approve" at bounding box center [1025, 558] width 76 height 34
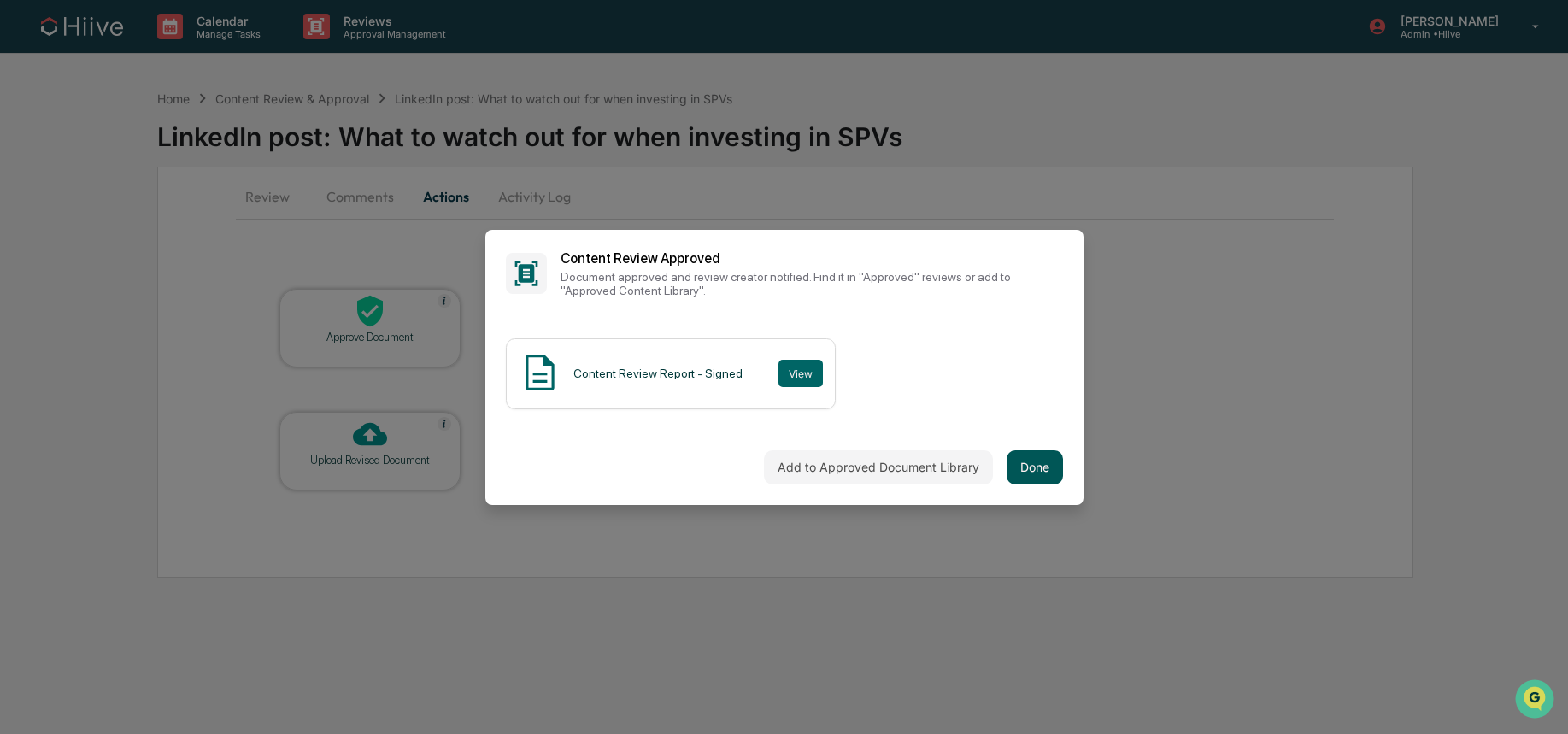
click at [1035, 471] on button "Done" at bounding box center [1035, 467] width 56 height 34
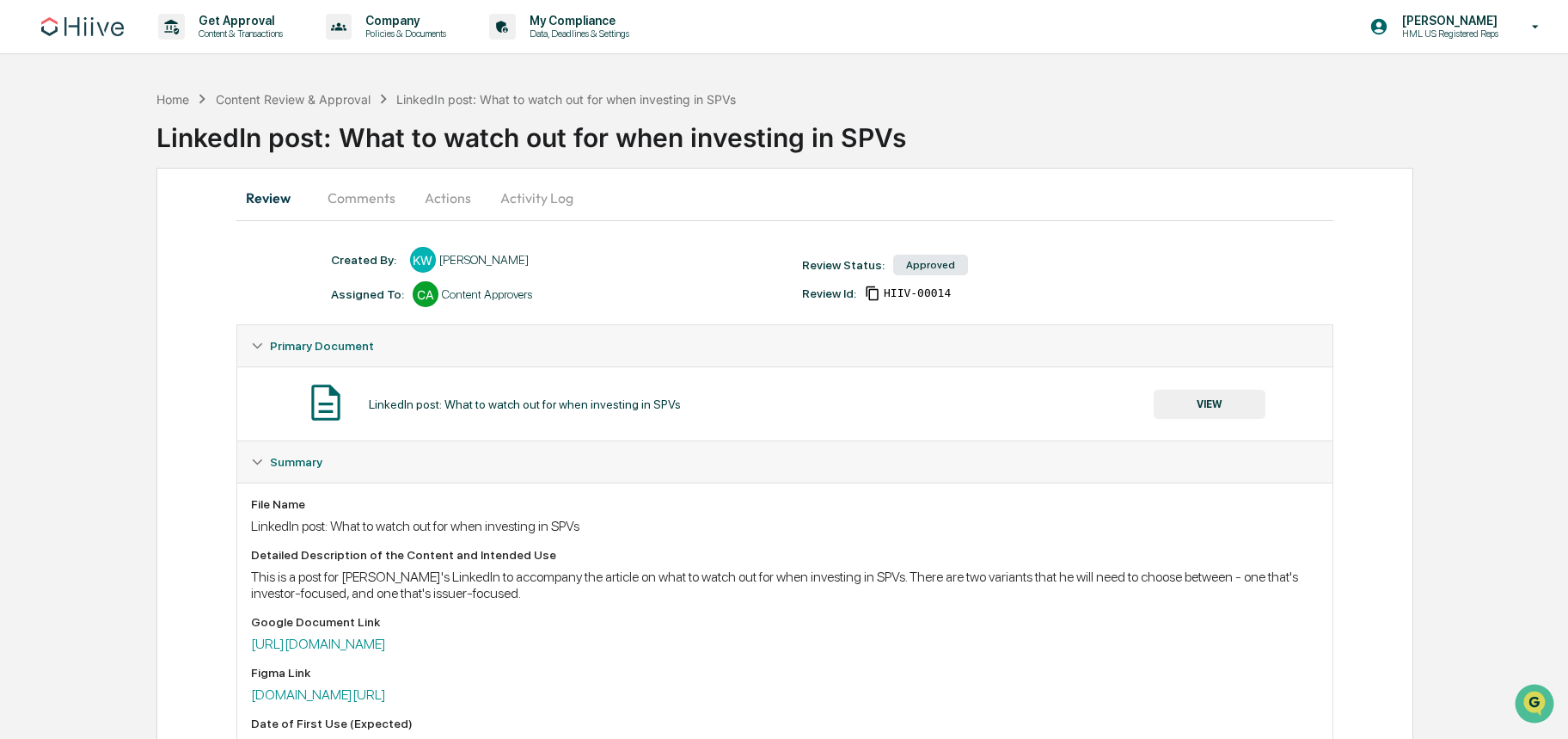
click at [344, 214] on button "Comments" at bounding box center [361, 197] width 96 height 41
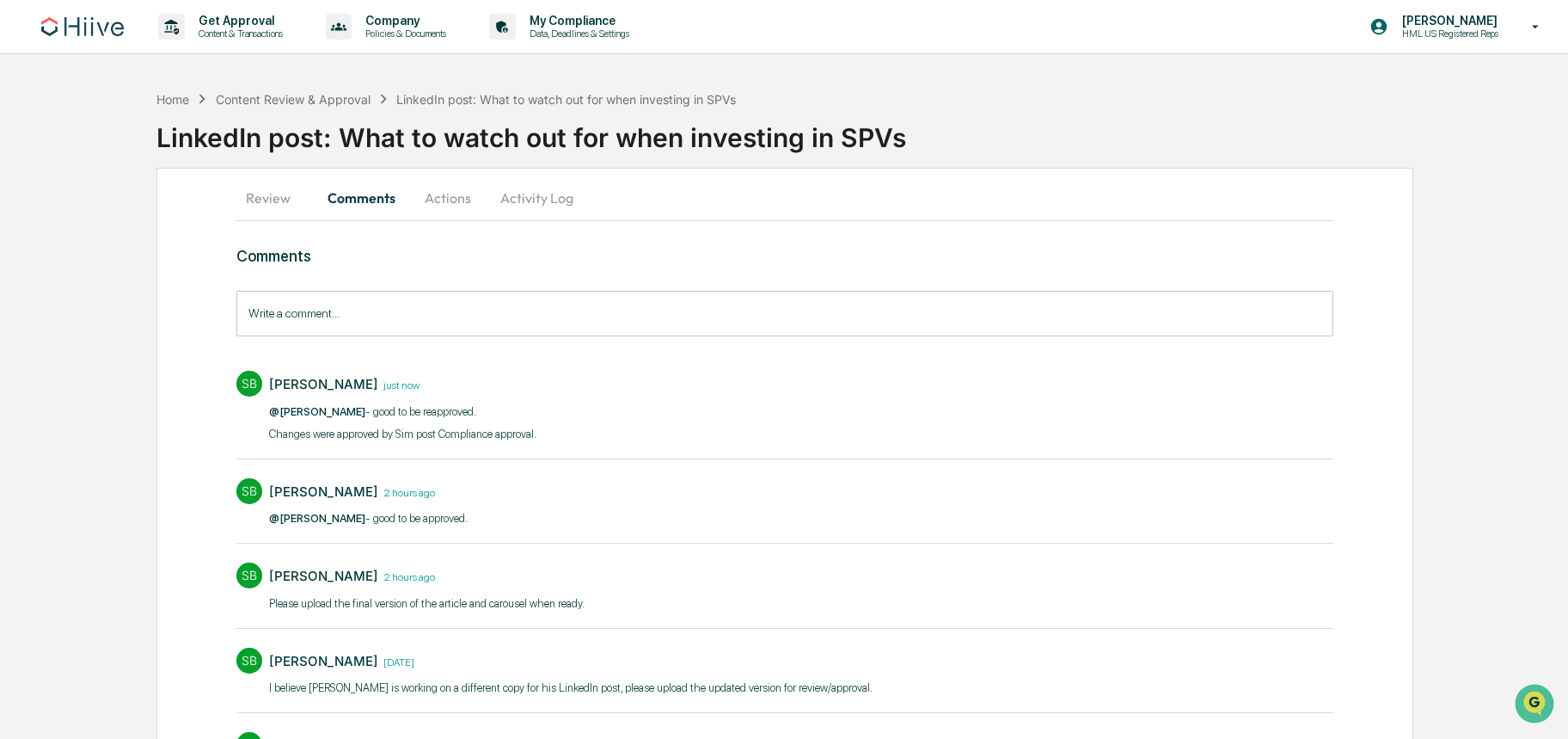
click at [281, 204] on button "Review" at bounding box center [275, 197] width 78 height 41
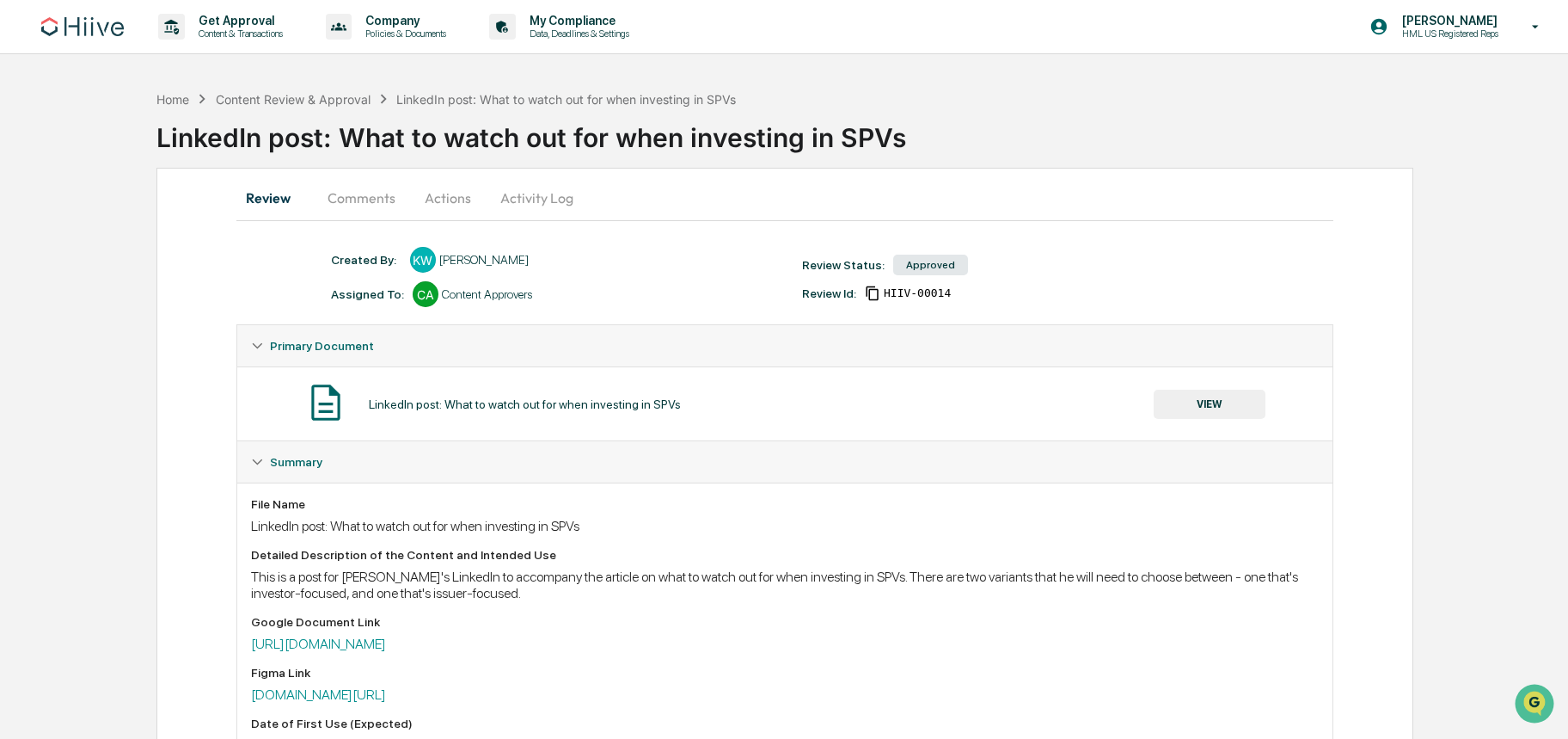
click at [453, 202] on button "Actions" at bounding box center [448, 197] width 78 height 41
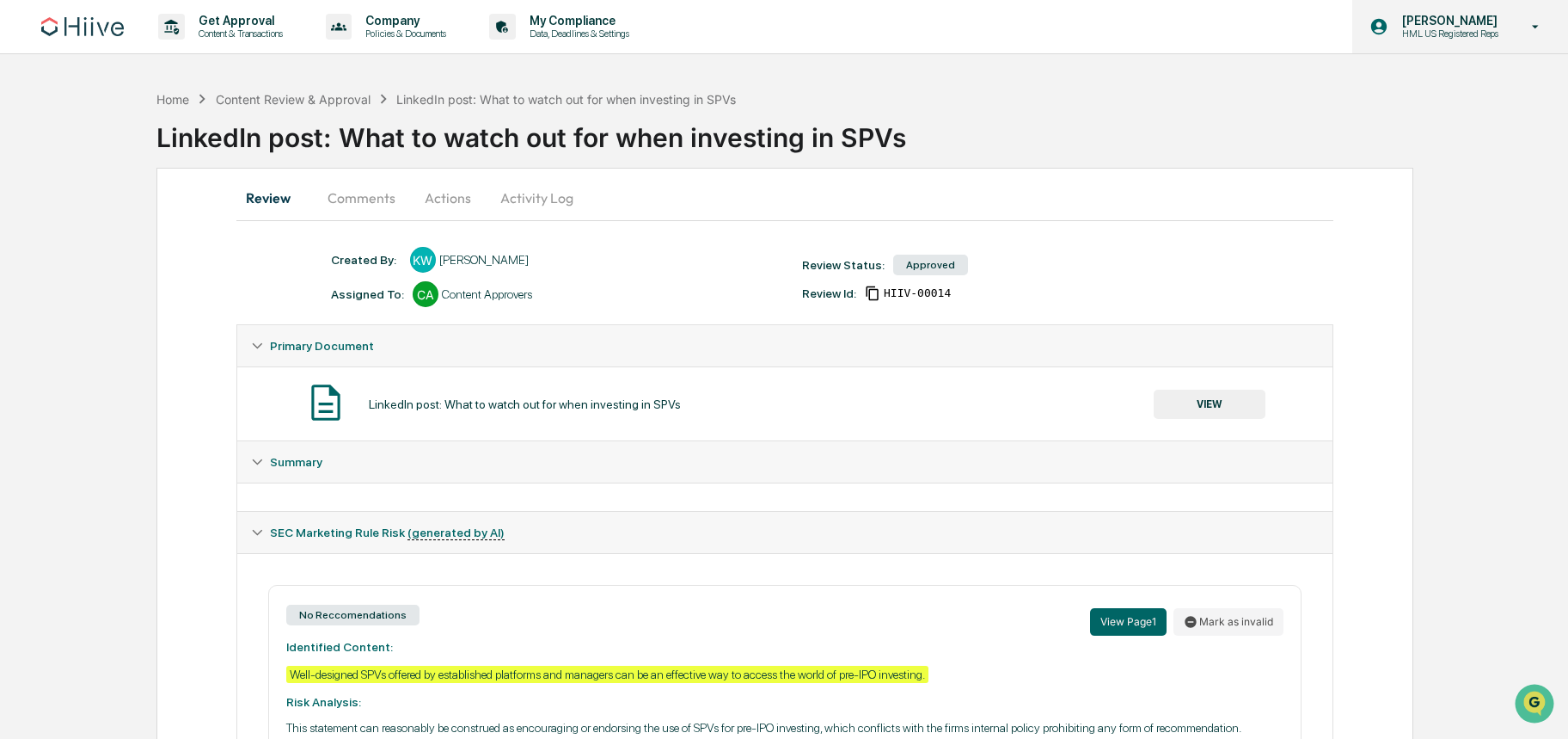
click at [1459, 42] on div "[PERSON_NAME] HML US Registered Reps" at bounding box center [1460, 27] width 216 height 54
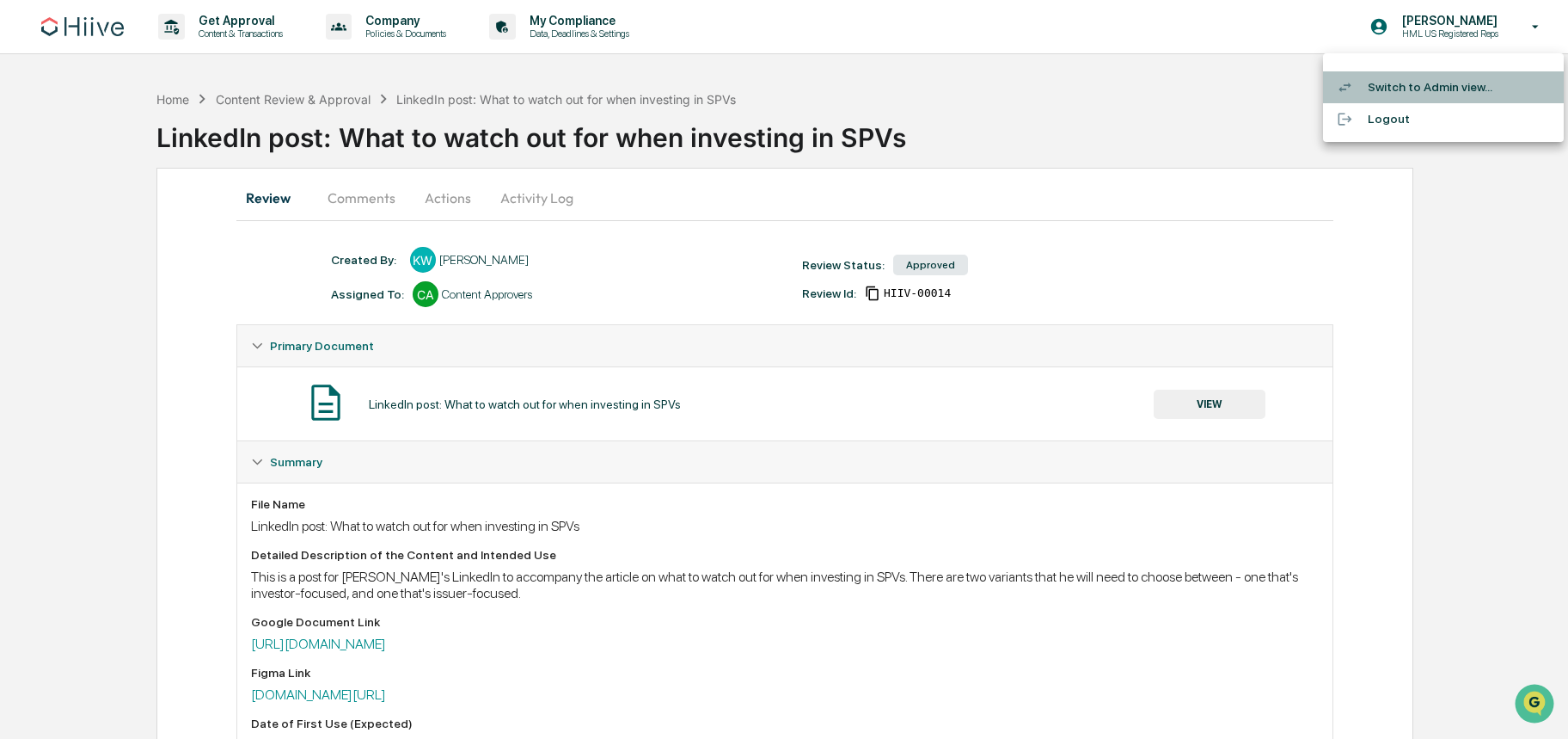
click at [1436, 95] on li "Switch to Admin view..." at bounding box center [1443, 86] width 241 height 32
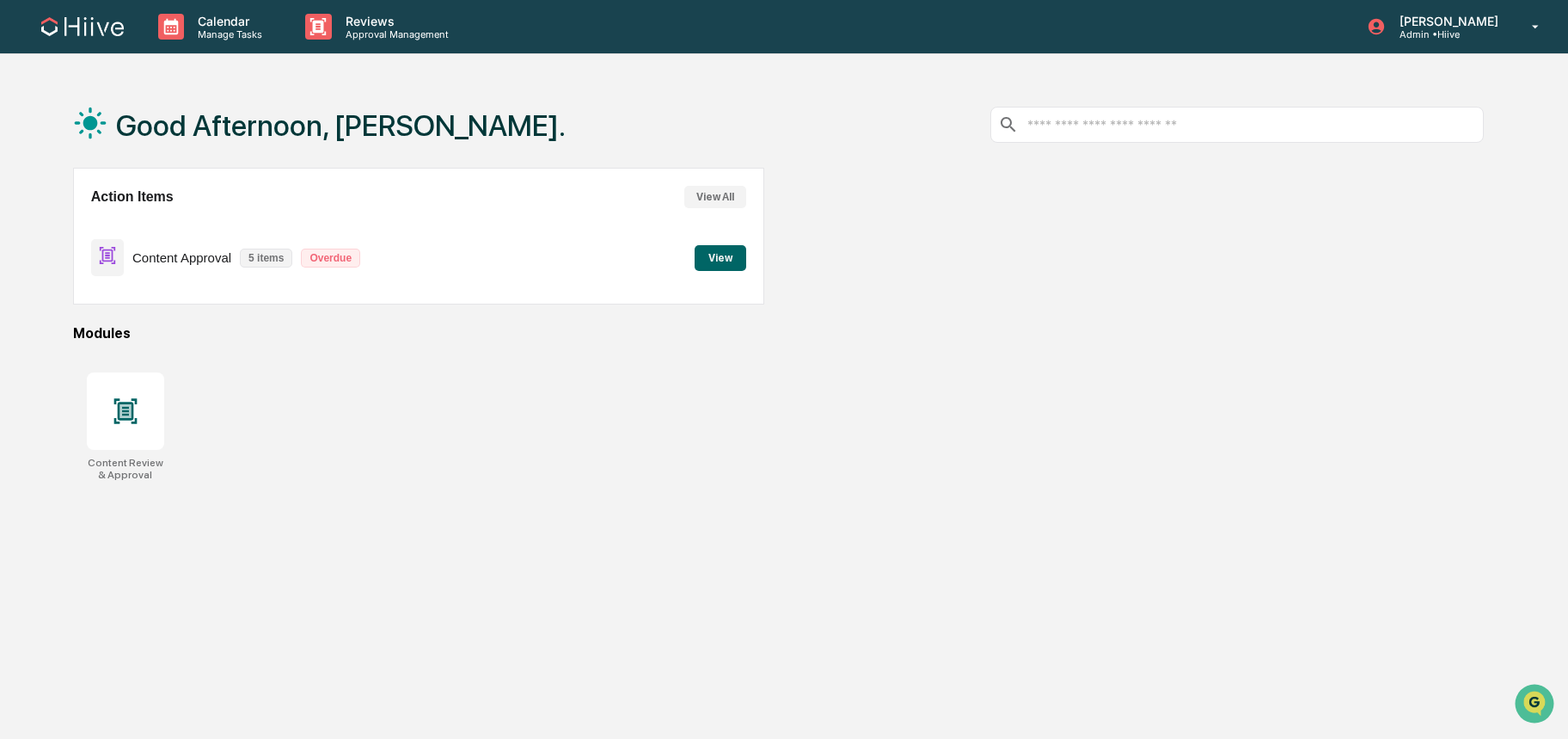
click at [732, 255] on button "View" at bounding box center [721, 258] width 52 height 26
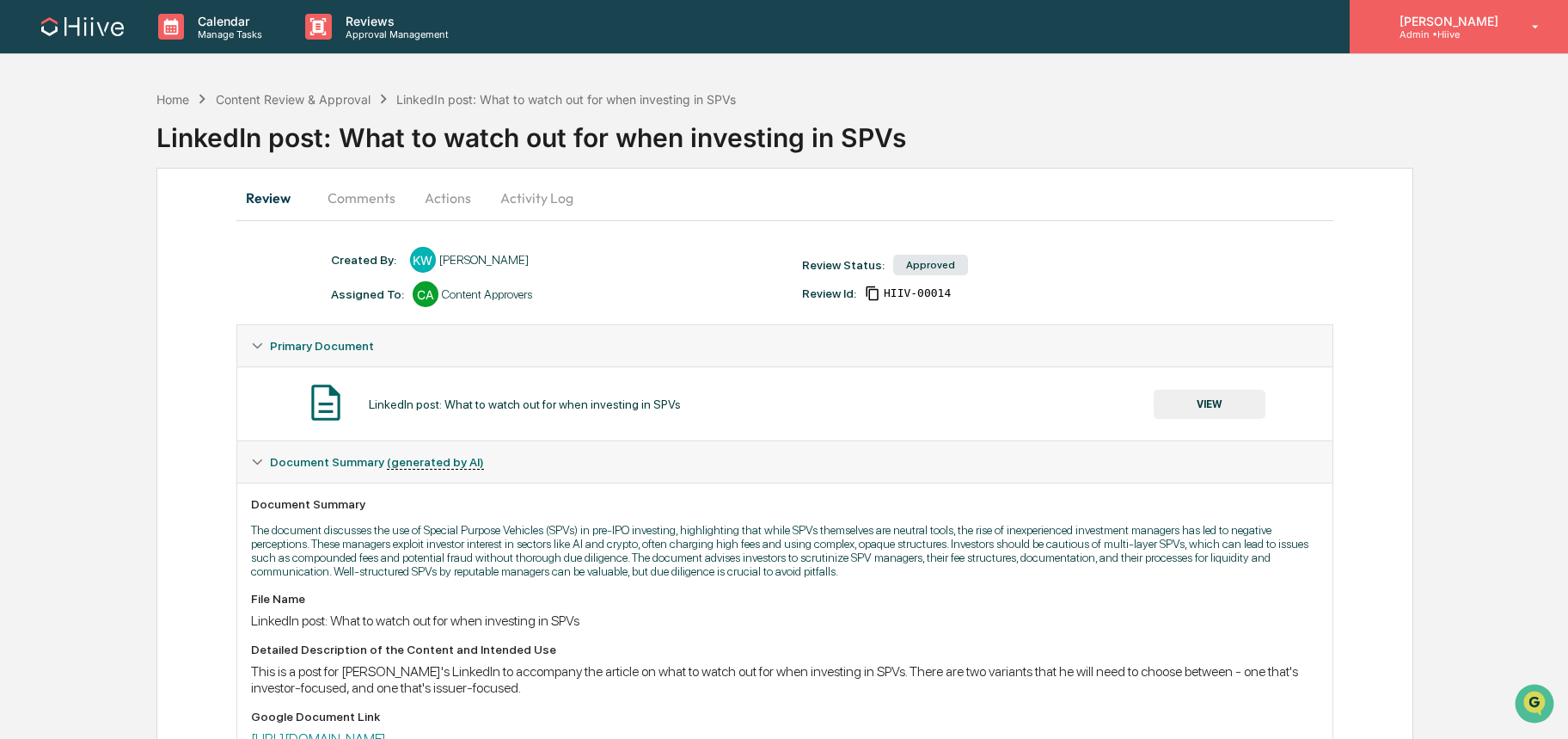
click at [1482, 33] on p "Admin • Hiive" at bounding box center [1446, 35] width 121 height 12
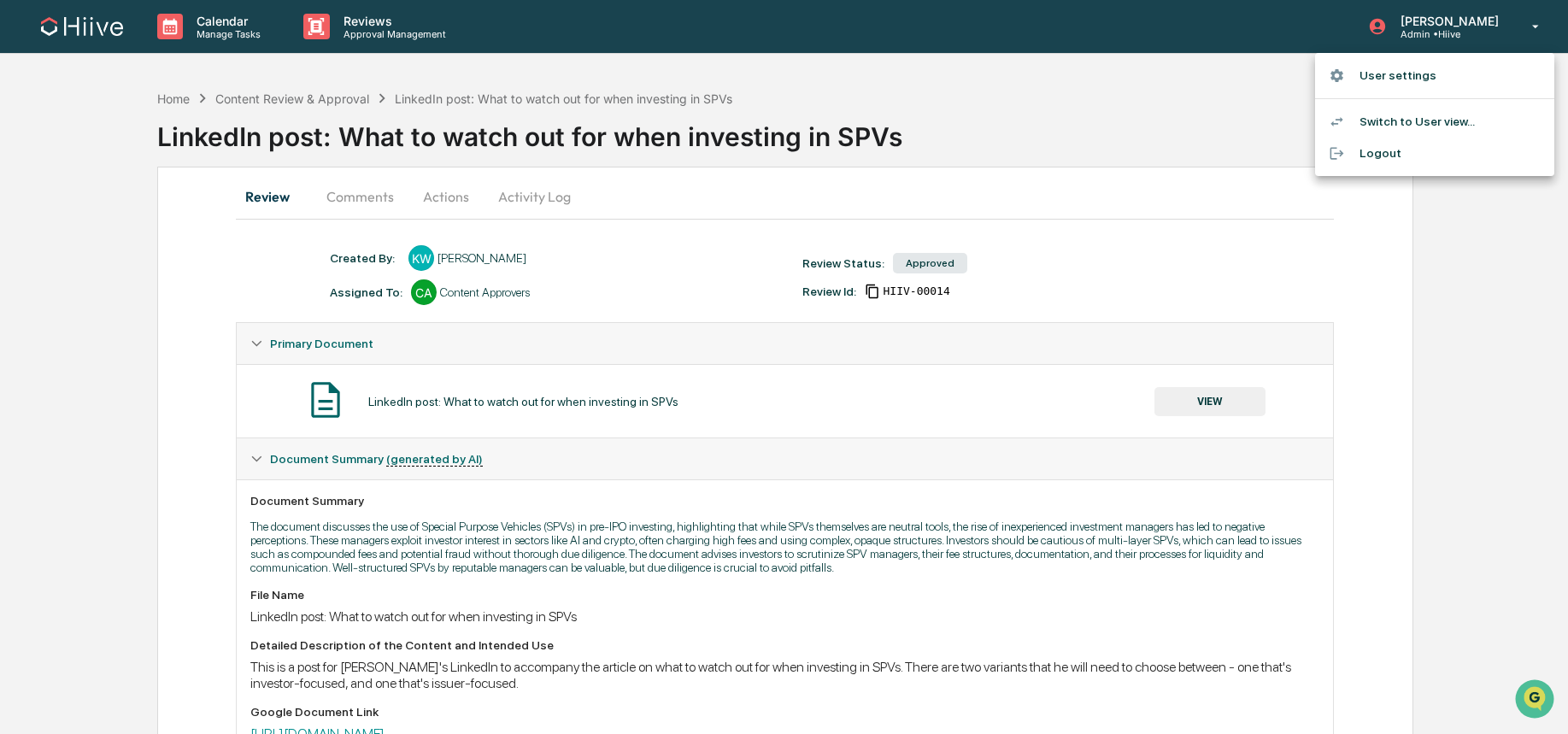
click at [1417, 70] on li "User settings" at bounding box center [1435, 75] width 239 height 31
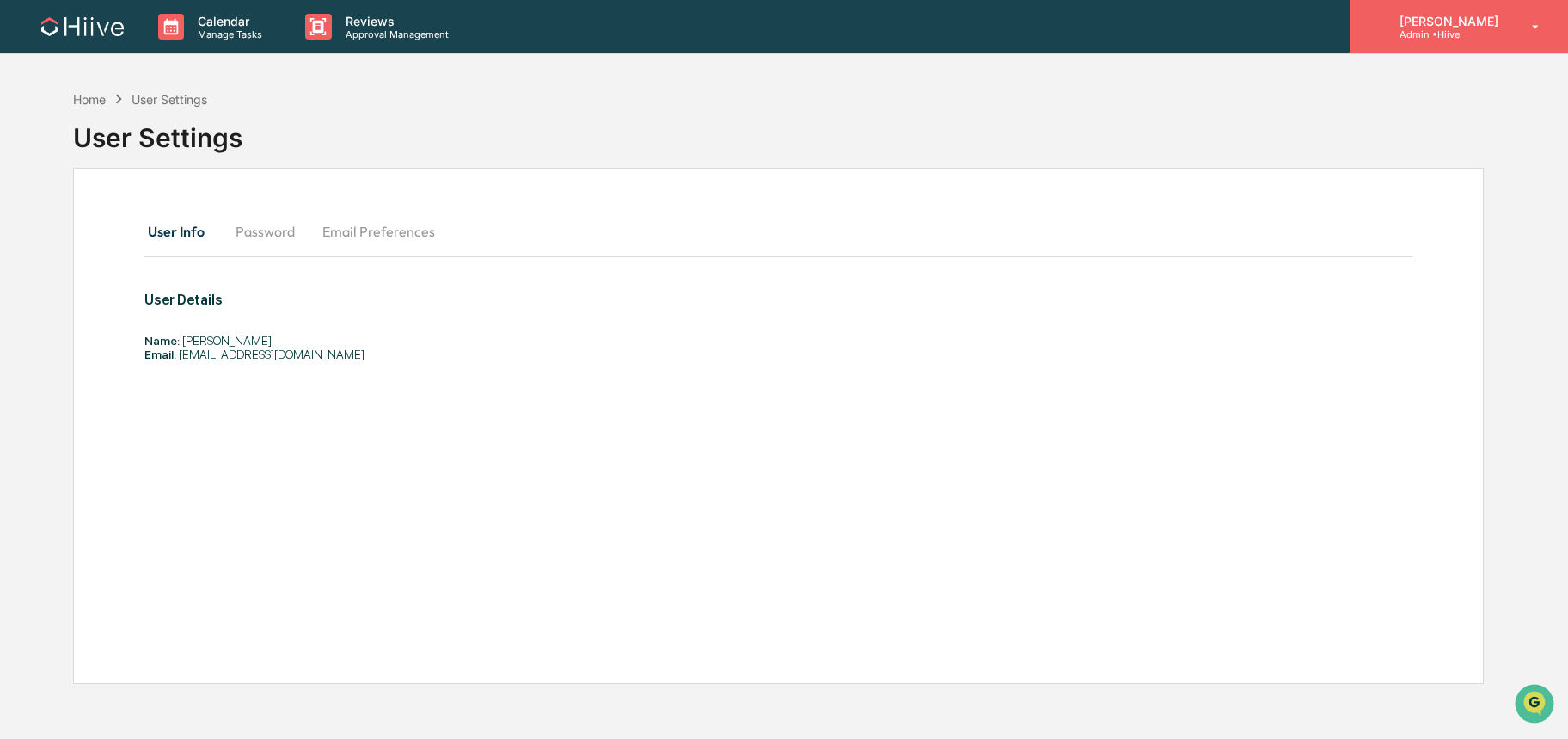
click at [1473, 33] on p "Admin • Hiive" at bounding box center [1446, 35] width 121 height 12
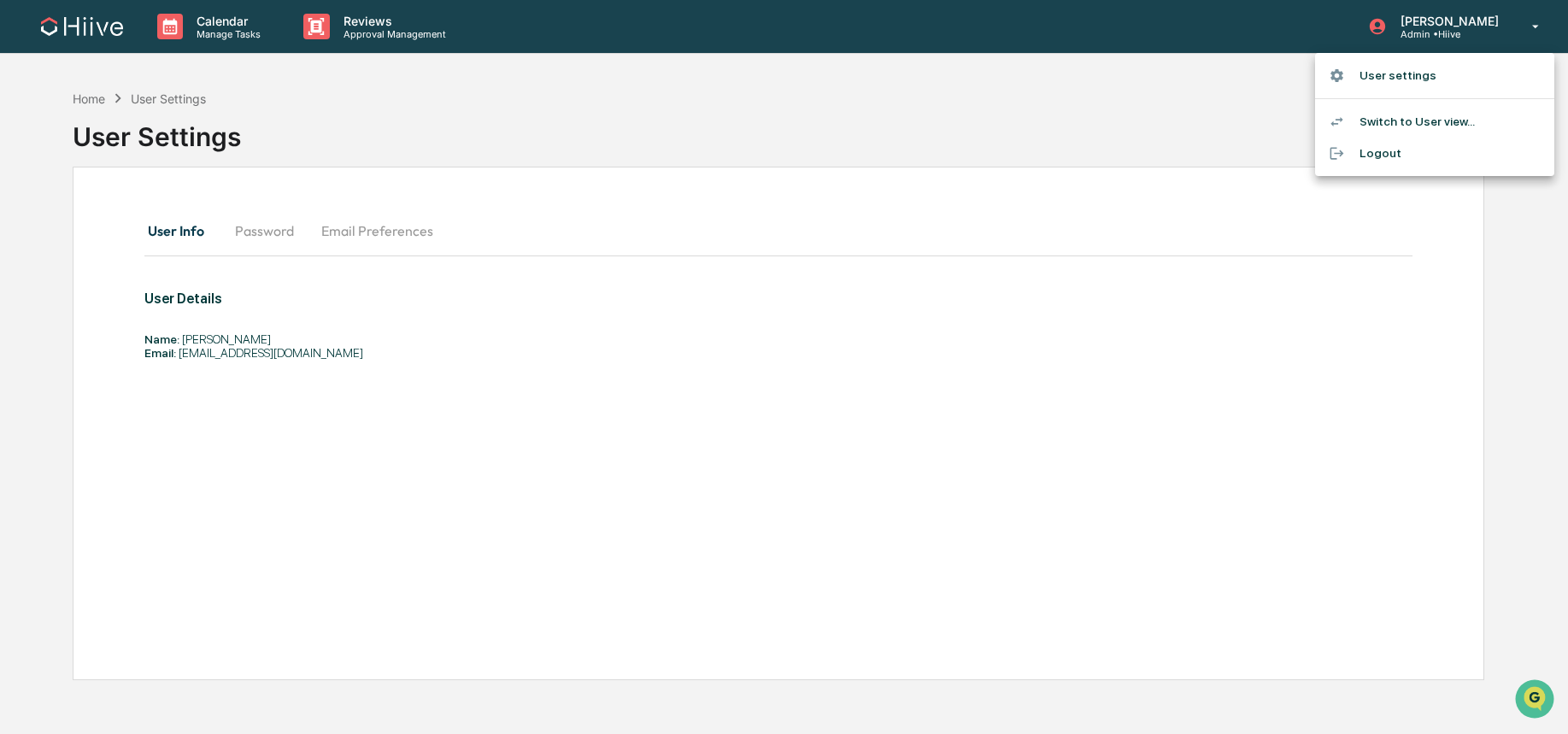
click at [1416, 120] on li "Switch to User view..." at bounding box center [1435, 121] width 239 height 31
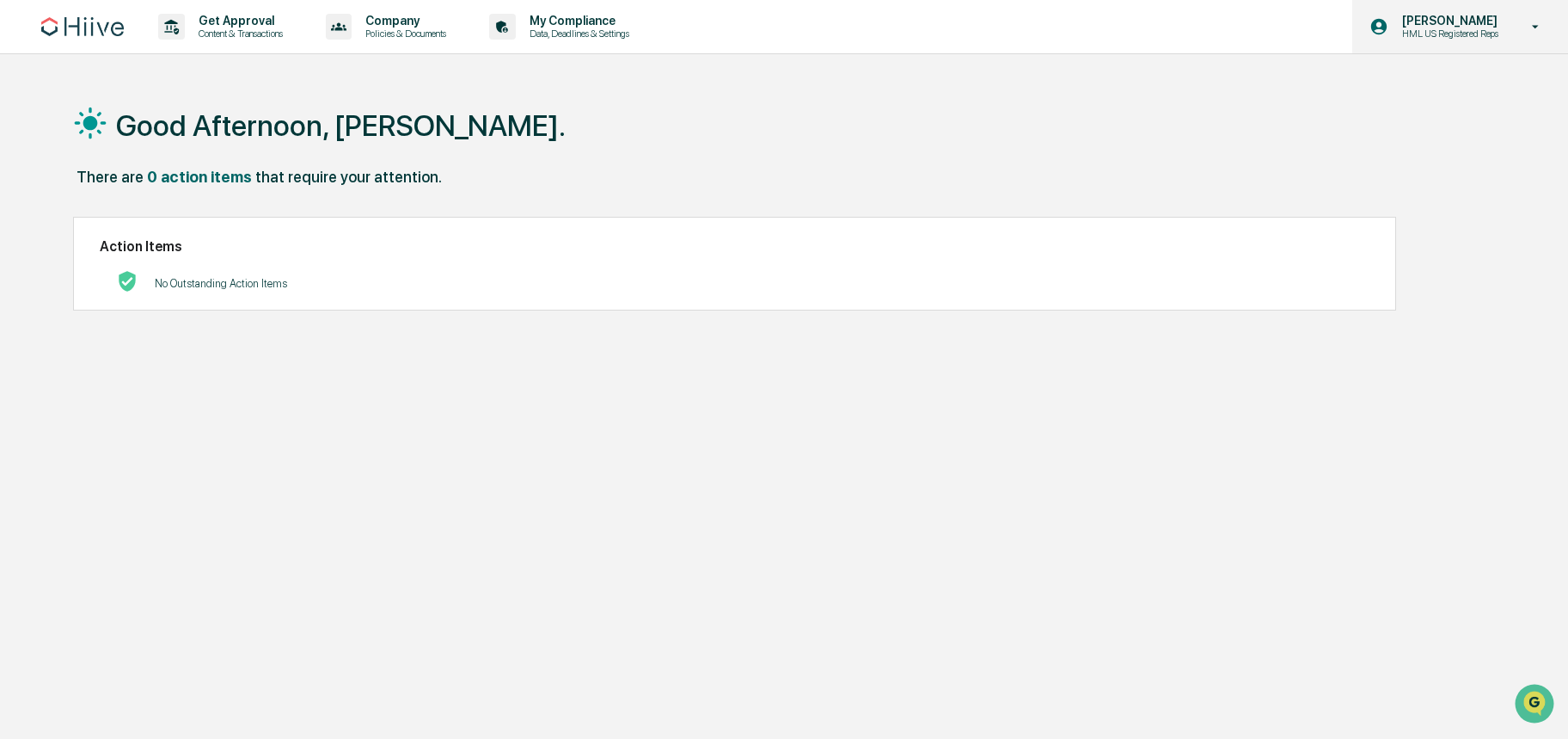
click at [1439, 33] on p "HML US Registered Reps" at bounding box center [1448, 34] width 119 height 12
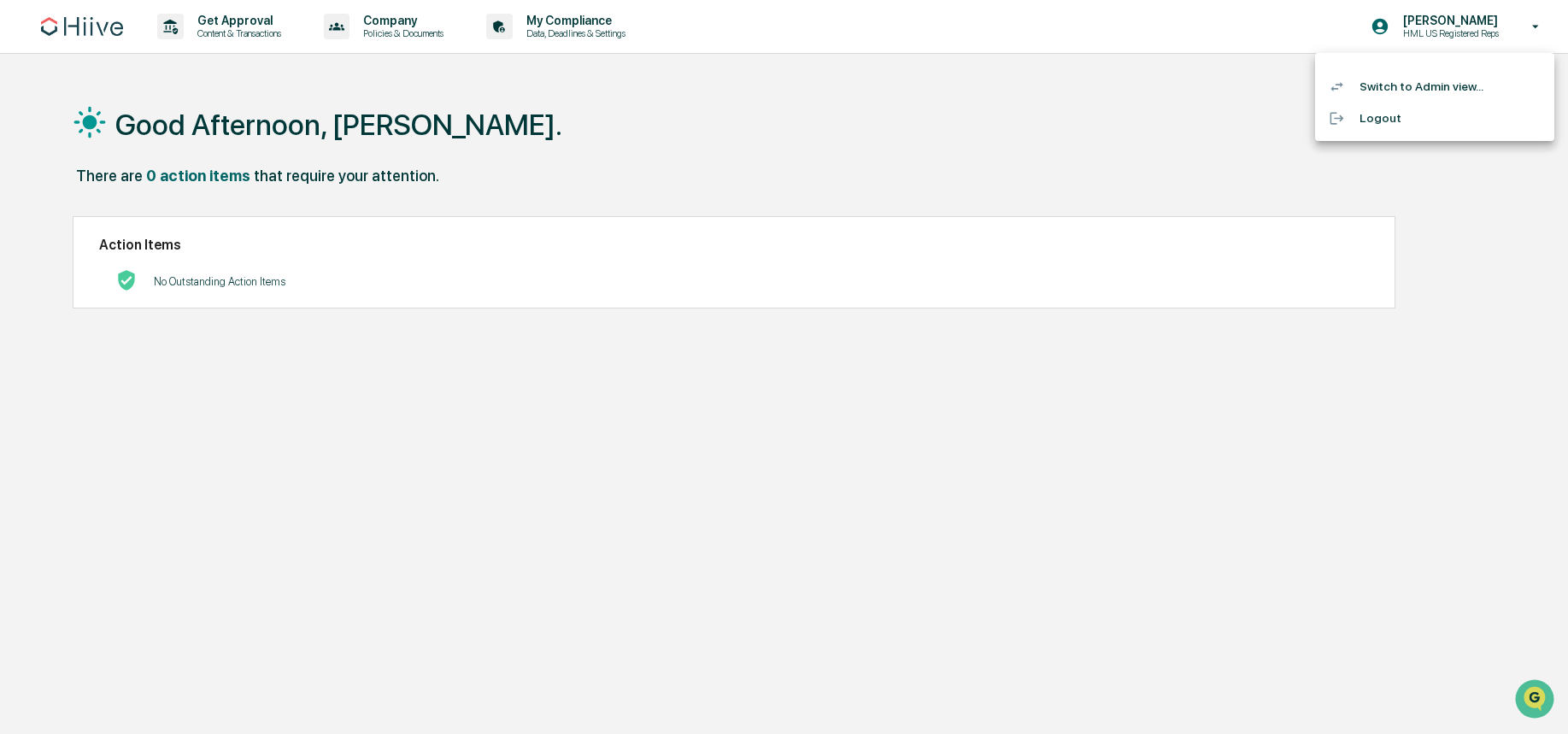
click at [1159, 132] on div at bounding box center [784, 367] width 1568 height 734
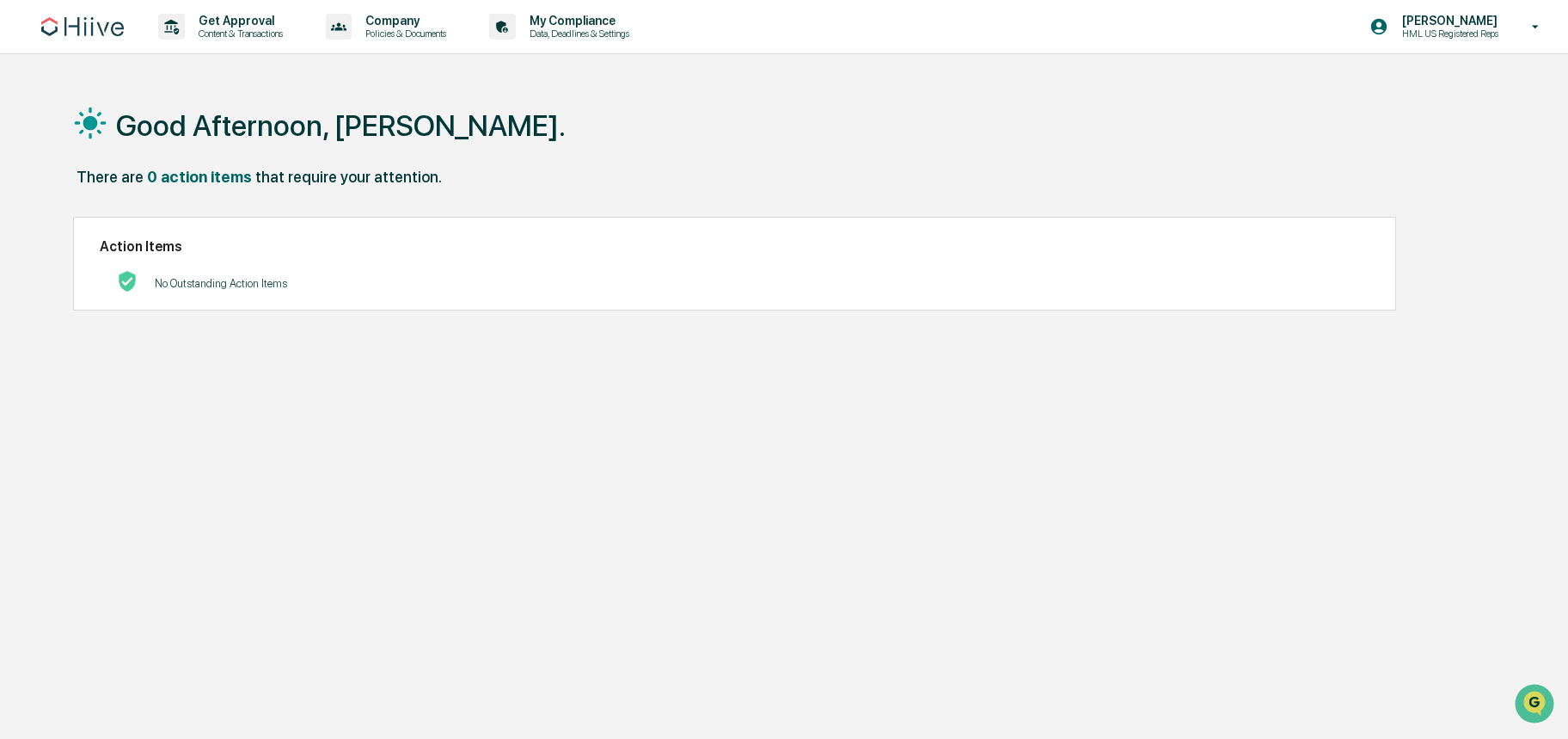
click at [221, 166] on div "Good Afternoon, [PERSON_NAME]." at bounding box center [778, 125] width 1412 height 86
click at [217, 179] on div "0 action items" at bounding box center [198, 176] width 104 height 18
click at [113, 24] on img at bounding box center [82, 27] width 82 height 19
click at [207, 35] on p "Content & Transactions" at bounding box center [238, 34] width 106 height 12
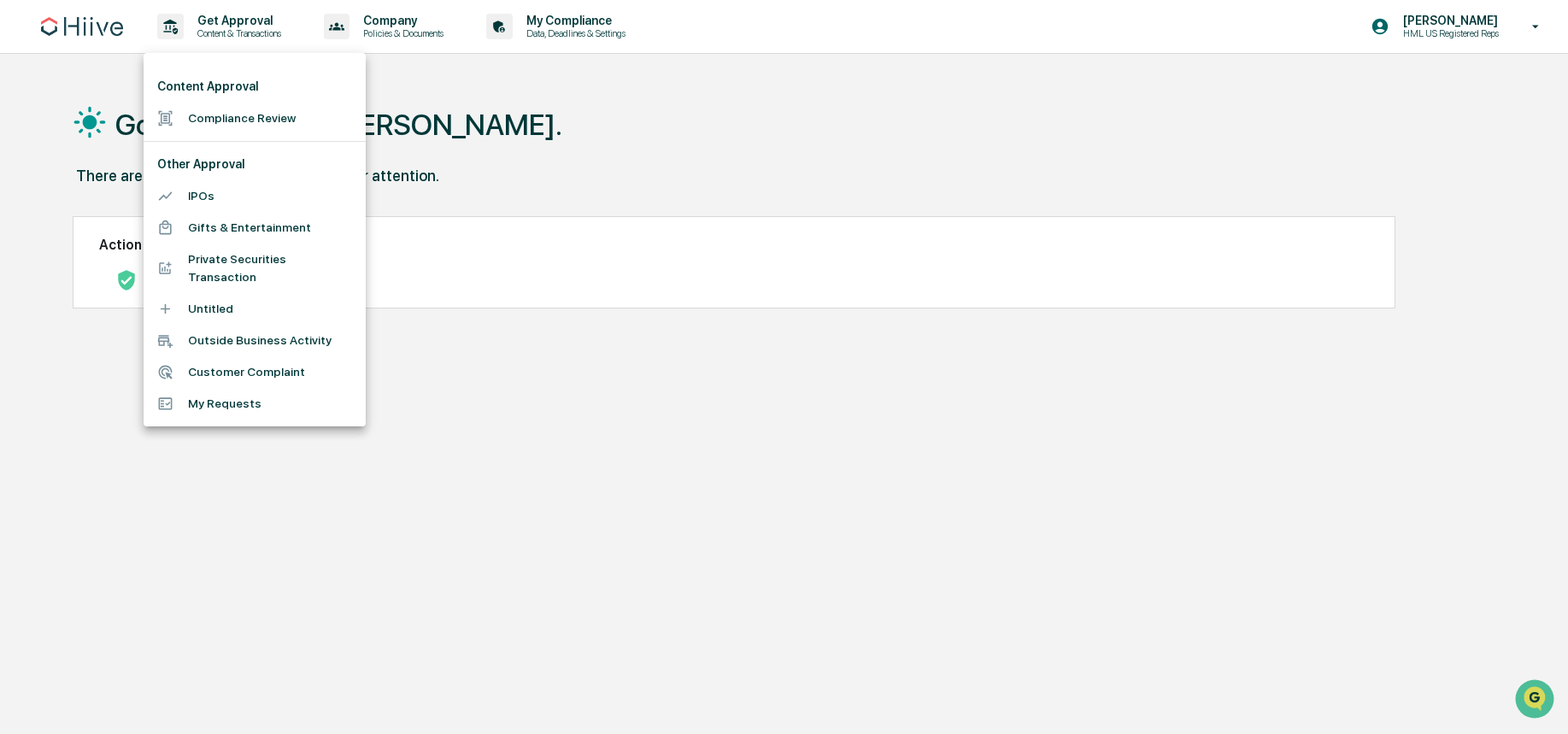
click at [675, 96] on div at bounding box center [784, 367] width 1568 height 734
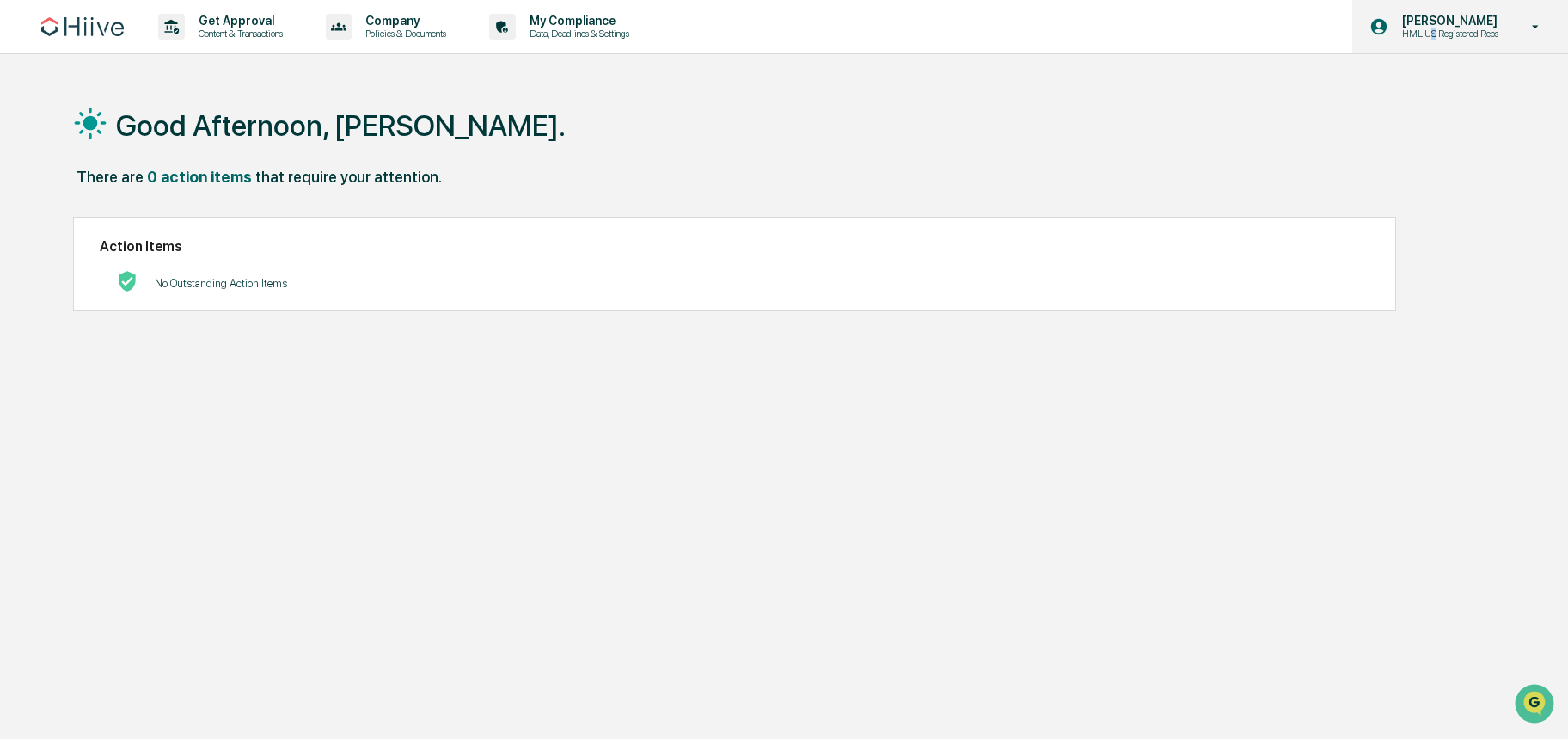
click at [1418, 38] on p "HML US Registered Reps" at bounding box center [1448, 34] width 119 height 12
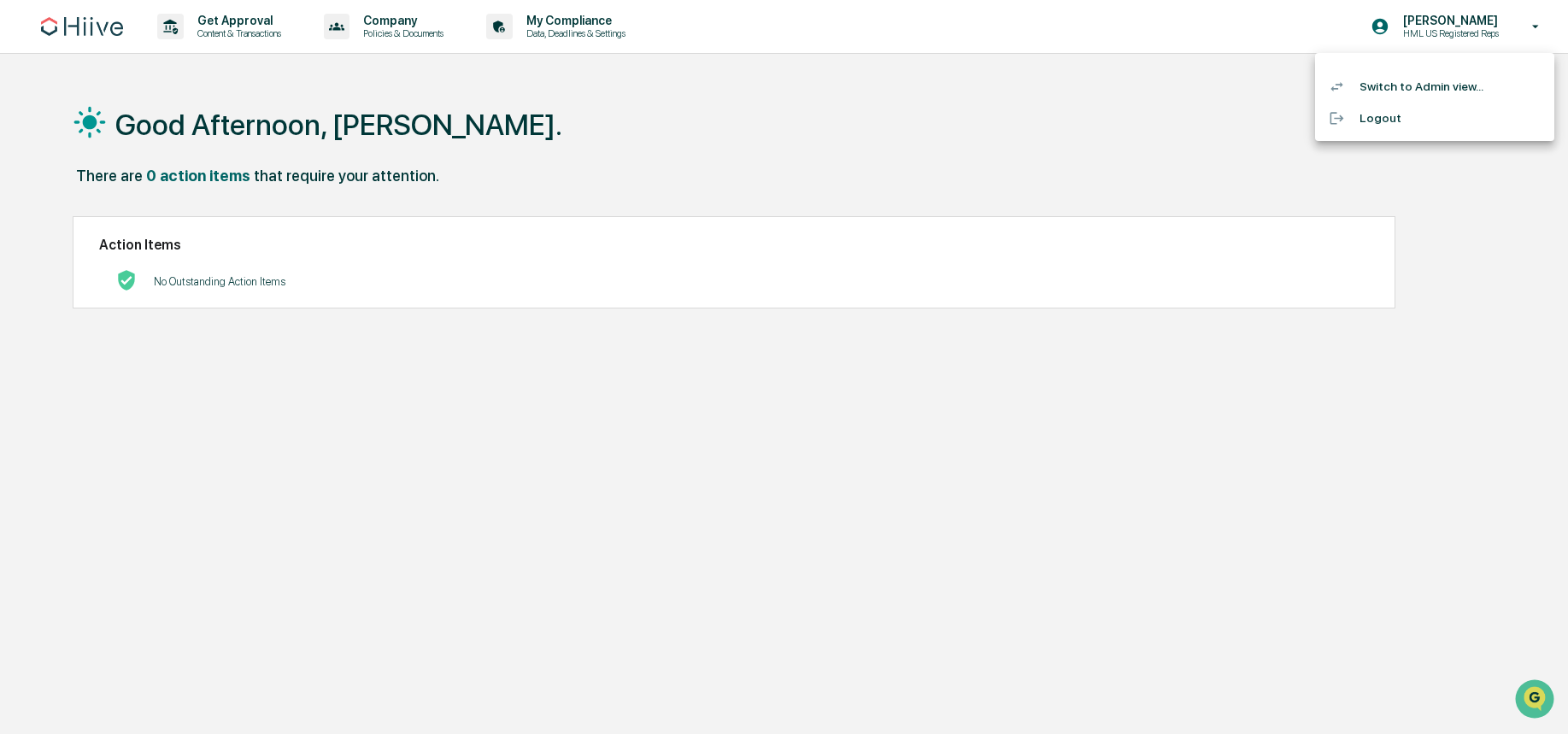
click at [647, 38] on div at bounding box center [784, 367] width 1568 height 734
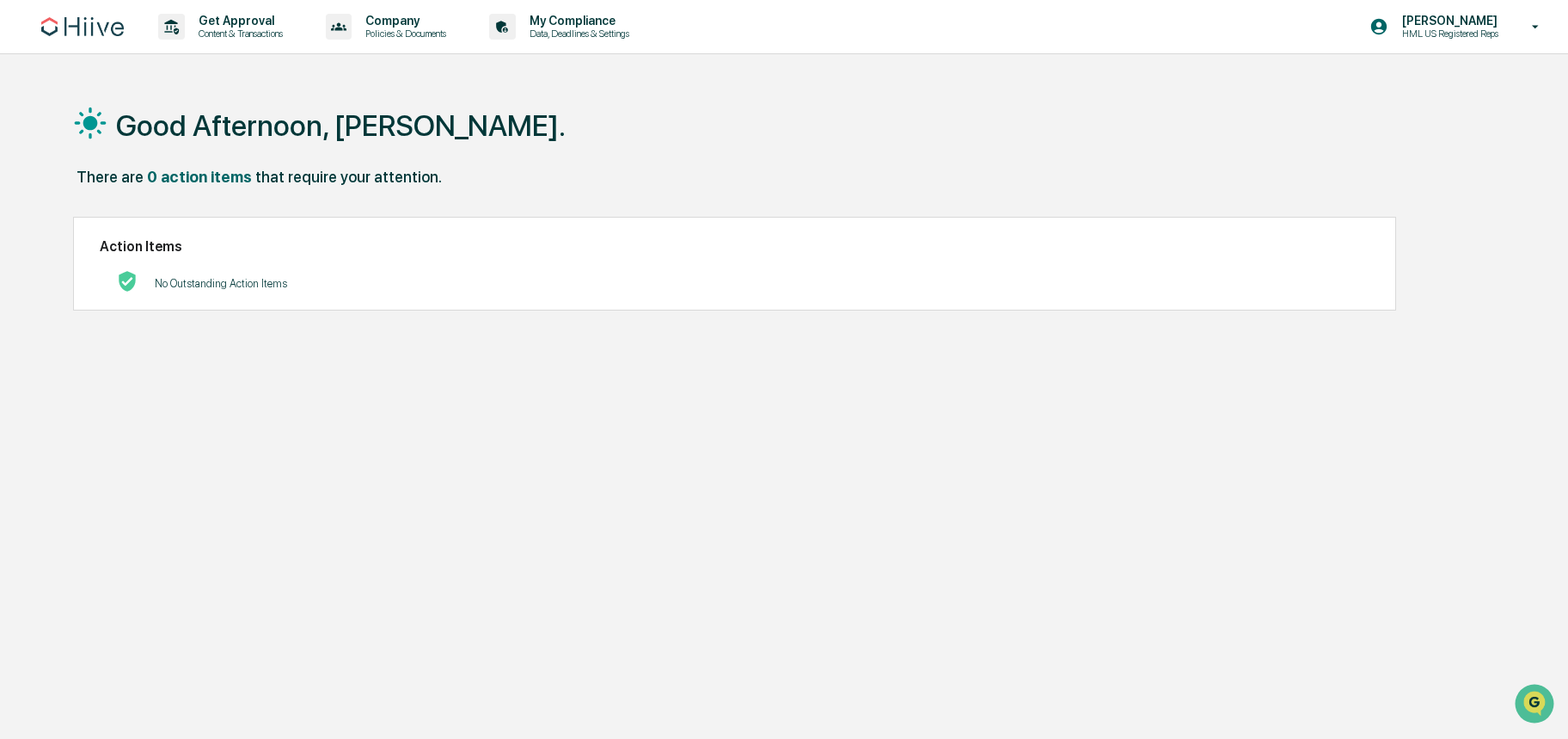
click at [582, 29] on p "Data, Deadlines & Settings" at bounding box center [576, 34] width 122 height 12
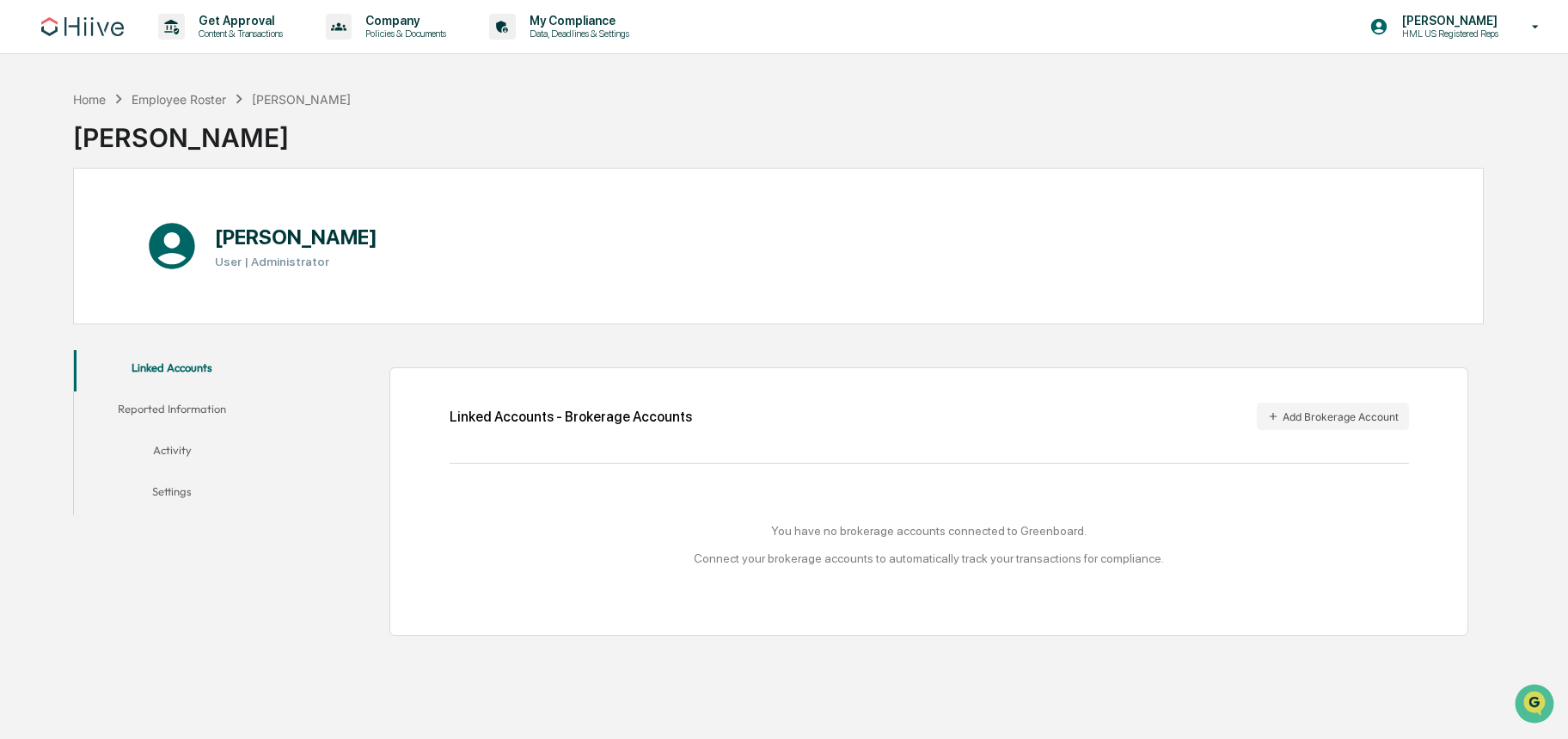
click at [200, 442] on button "Activity" at bounding box center [172, 452] width 196 height 41
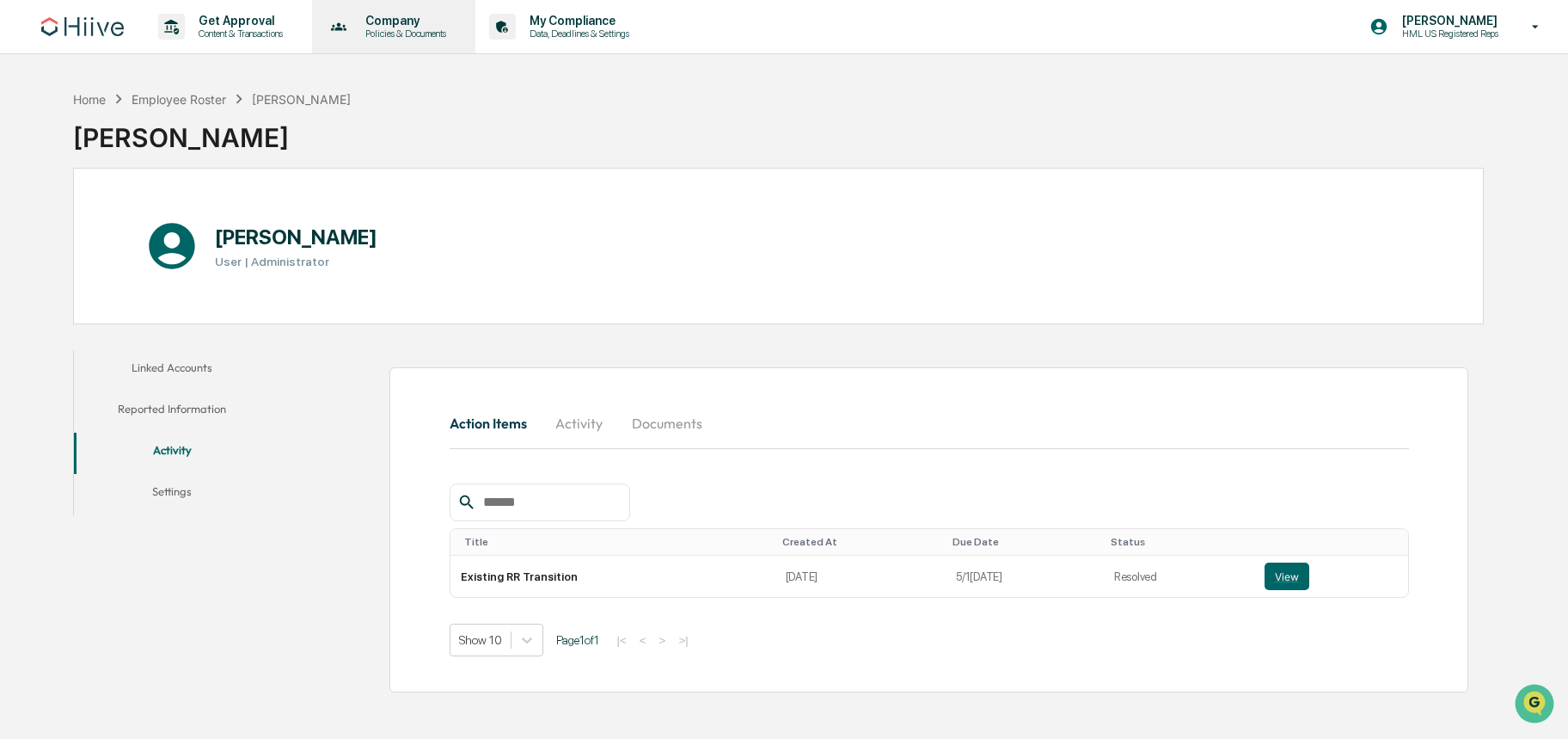
click at [435, 44] on div "Company Policies & Documents" at bounding box center [392, 27] width 147 height 54
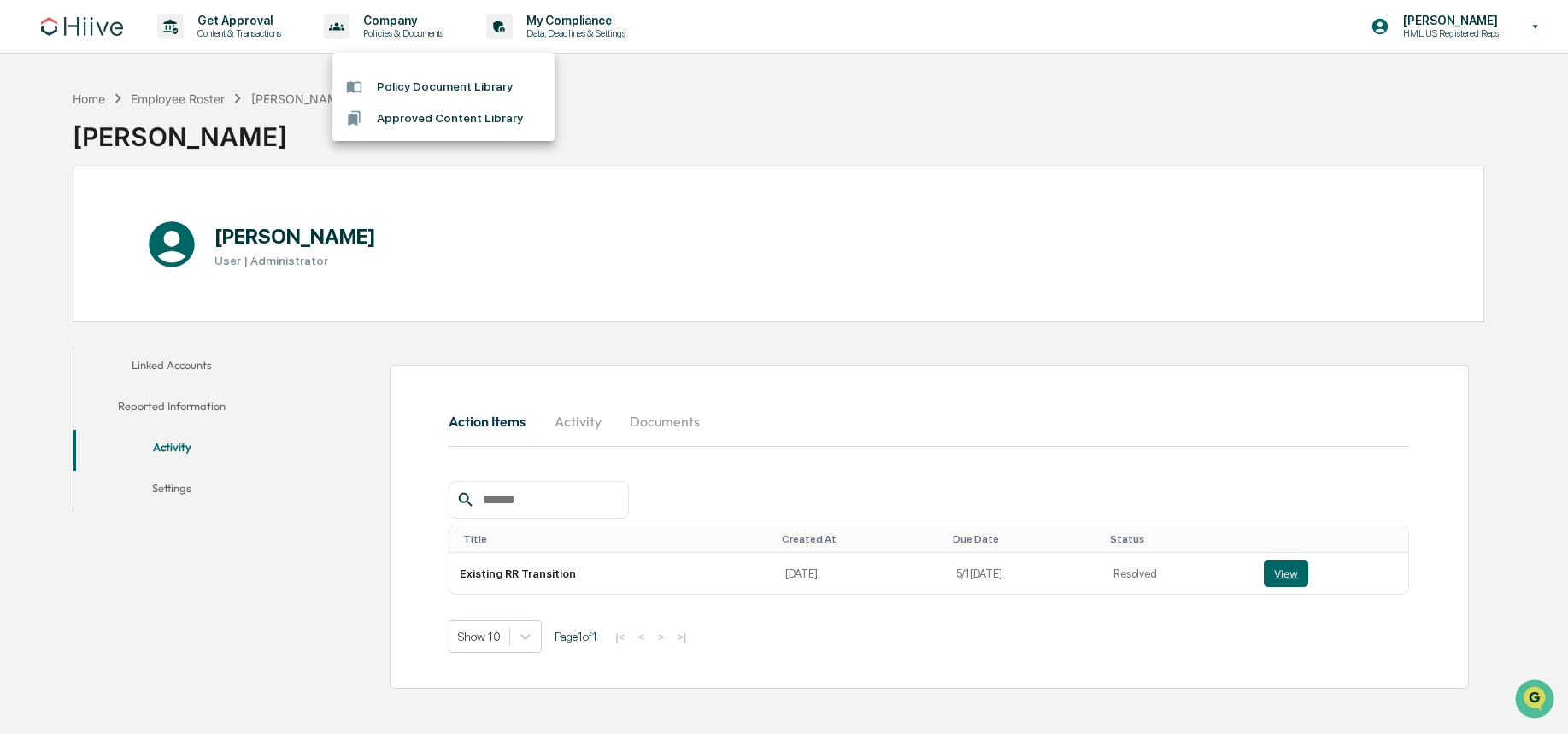
click at [242, 40] on div at bounding box center [784, 367] width 1568 height 734
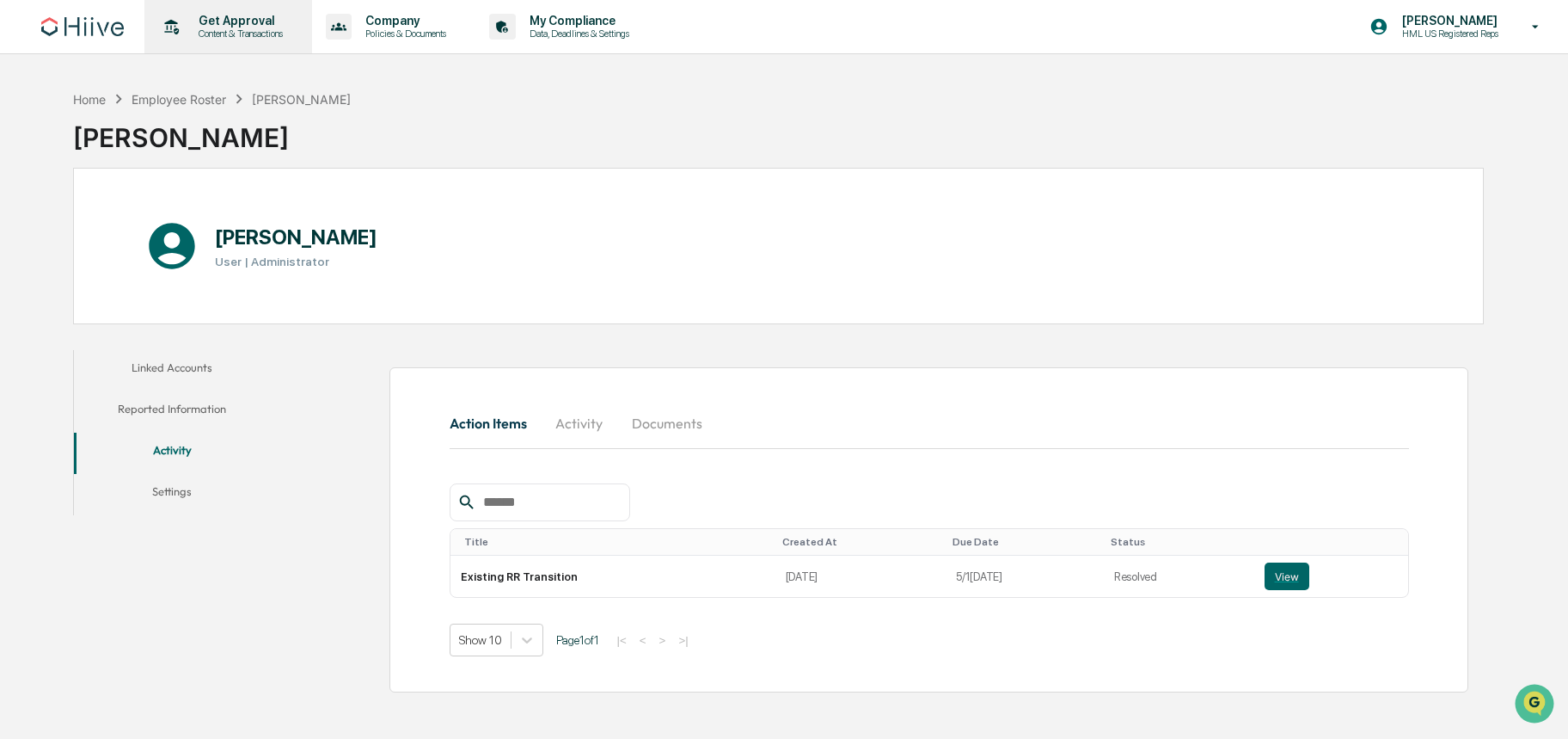
click at [239, 33] on p "Content & Transactions" at bounding box center [238, 34] width 106 height 12
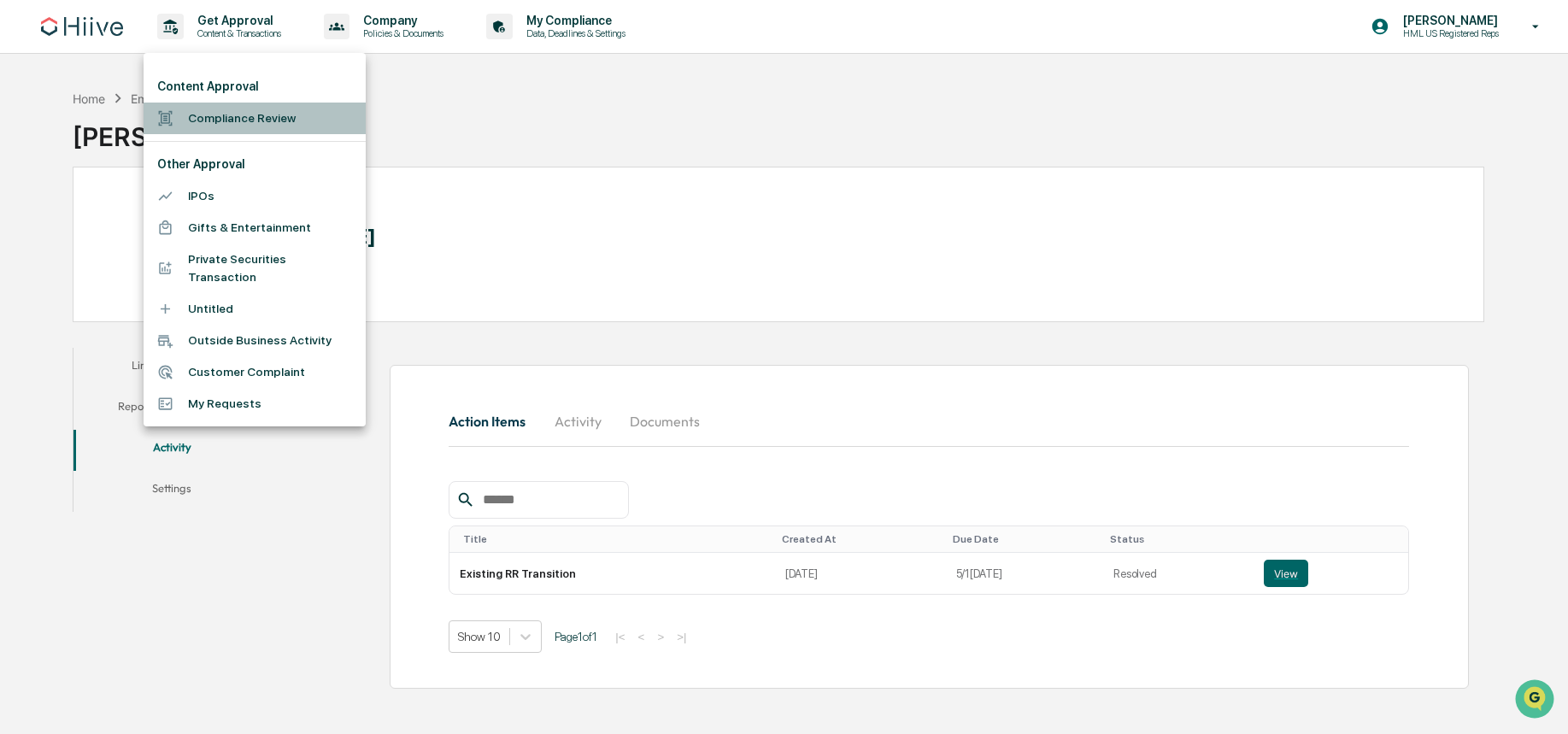
click at [250, 111] on li "Compliance Review" at bounding box center [254, 118] width 222 height 31
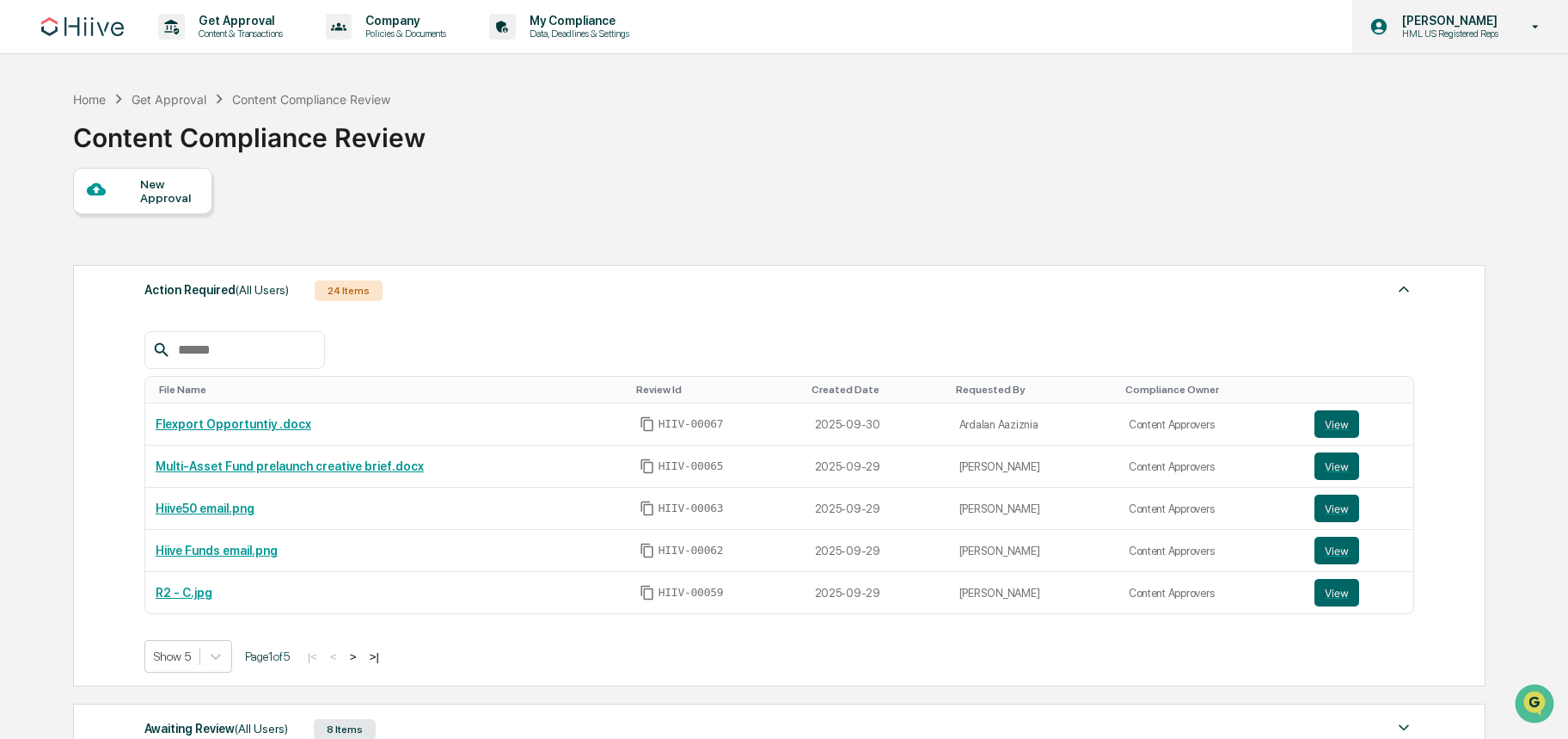
click at [1437, 38] on p "HML US Registered Reps" at bounding box center [1448, 34] width 119 height 12
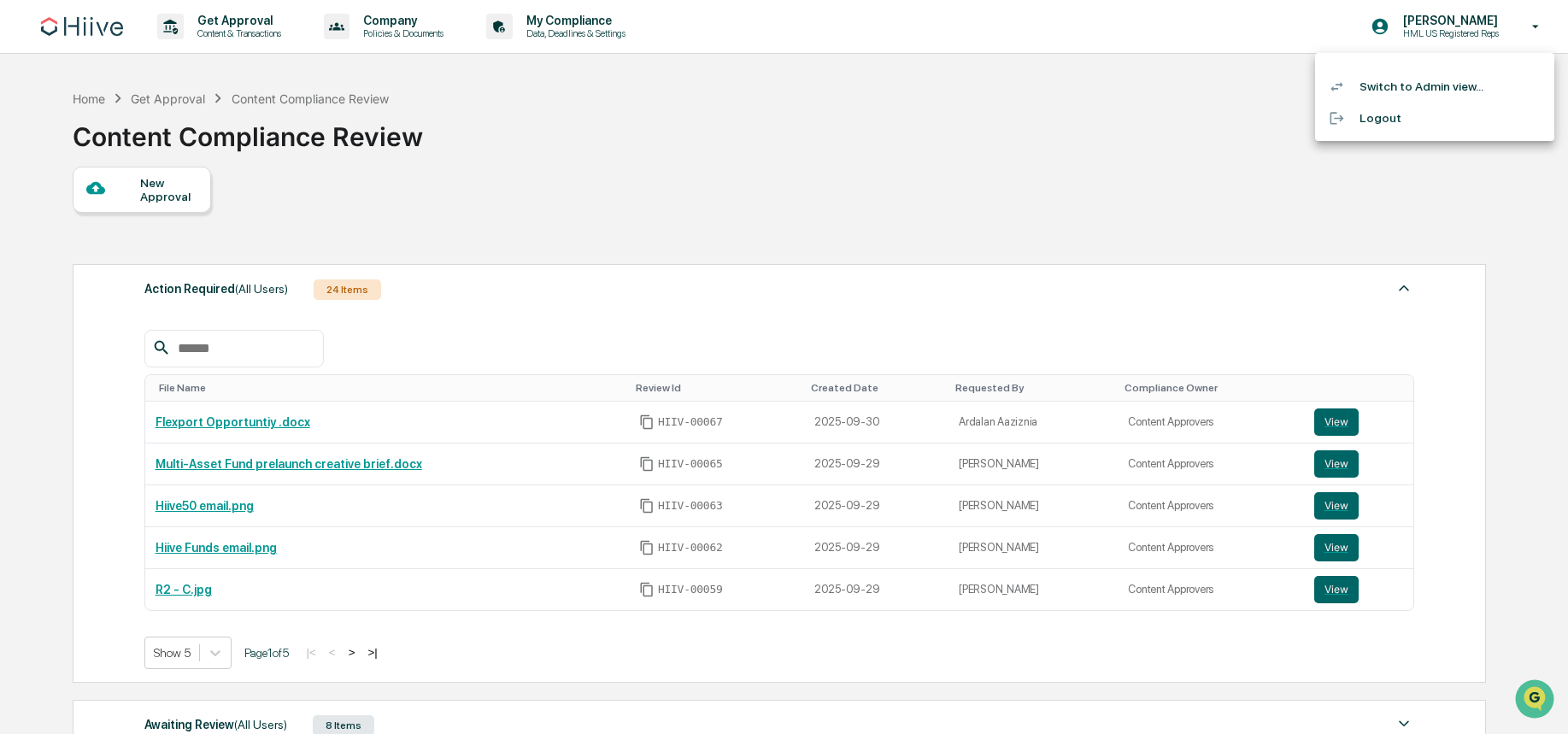
click at [1402, 80] on li "Switch to Admin view..." at bounding box center [1435, 86] width 239 height 31
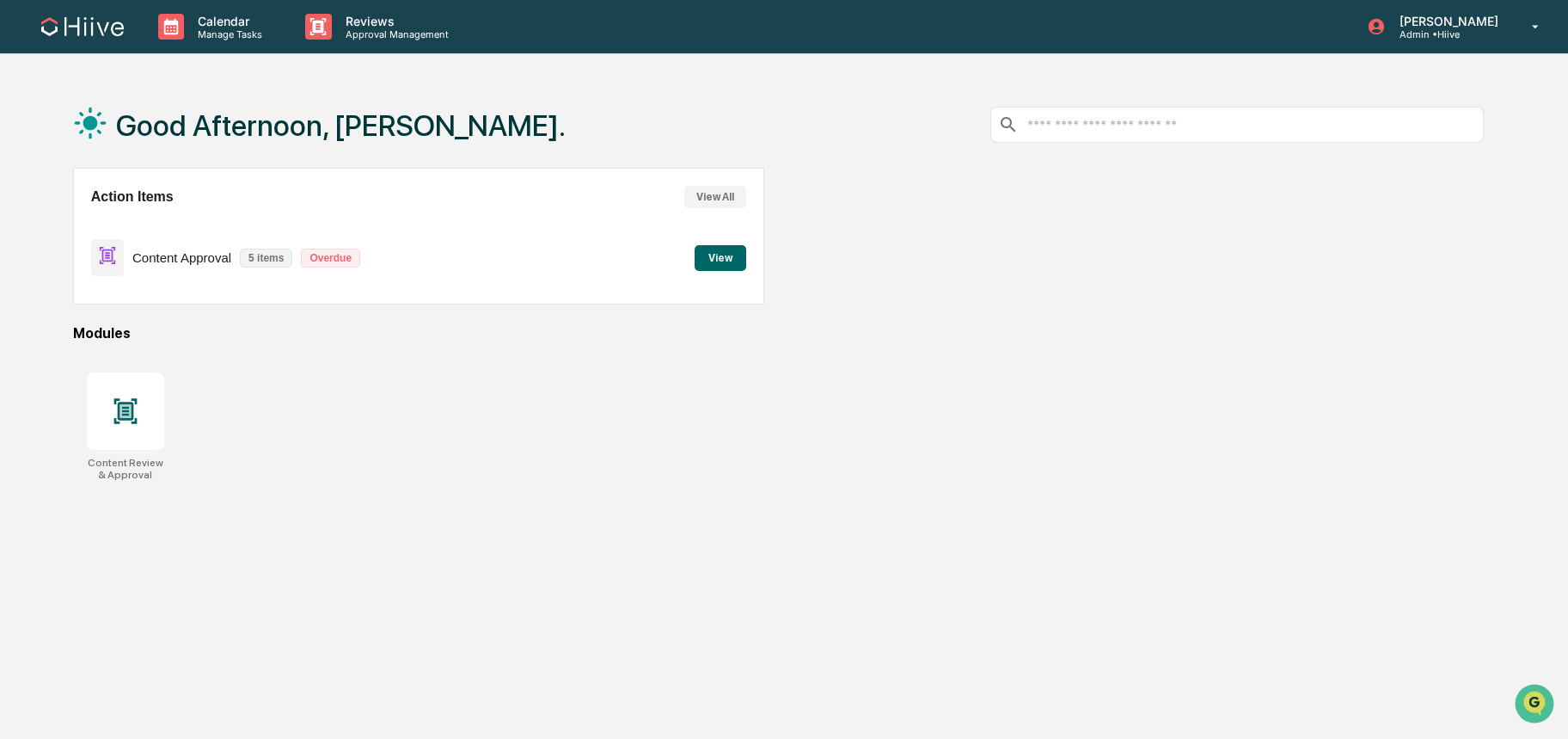
click at [701, 263] on button "View" at bounding box center [721, 258] width 52 height 26
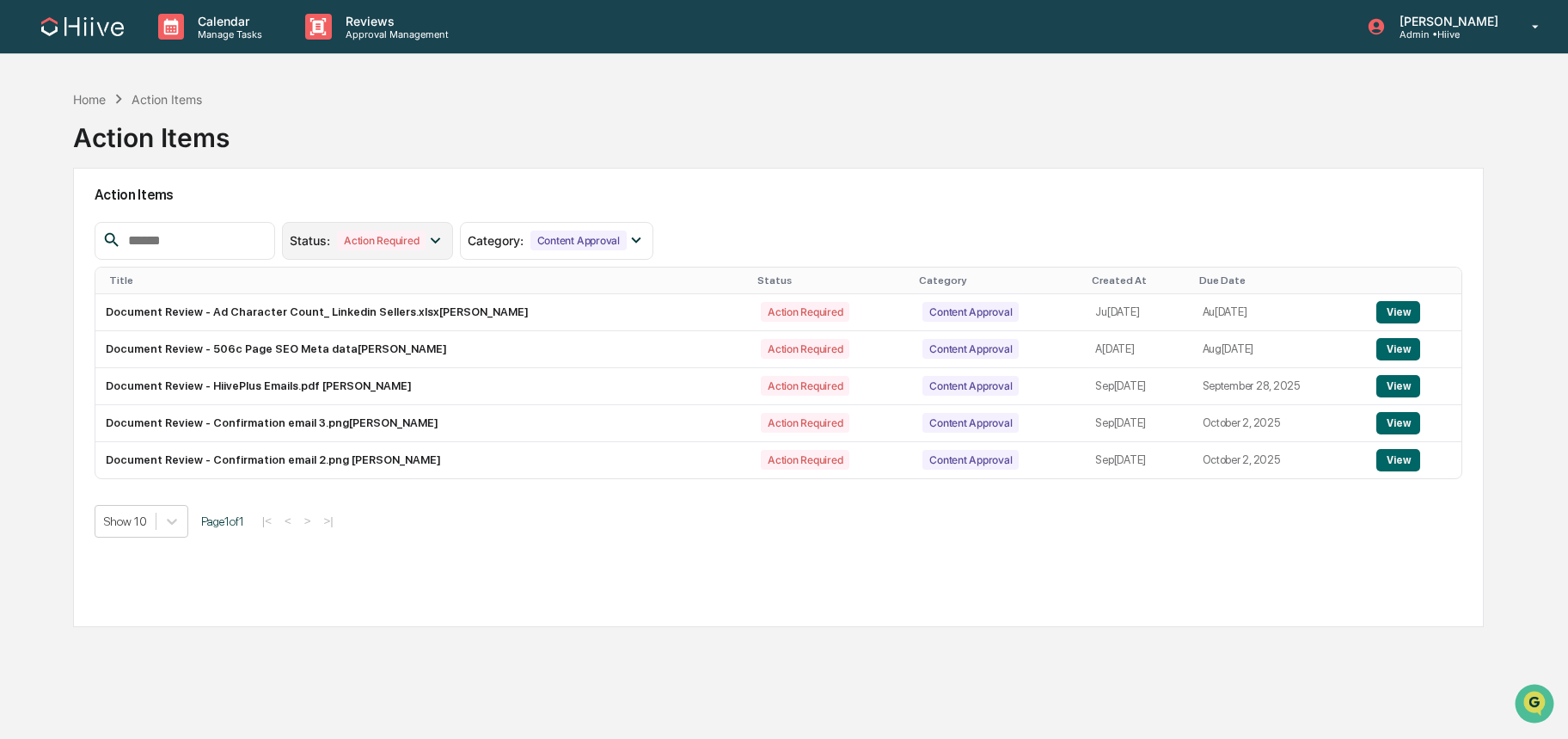
click at [397, 237] on div "Action Required" at bounding box center [381, 240] width 88 height 20
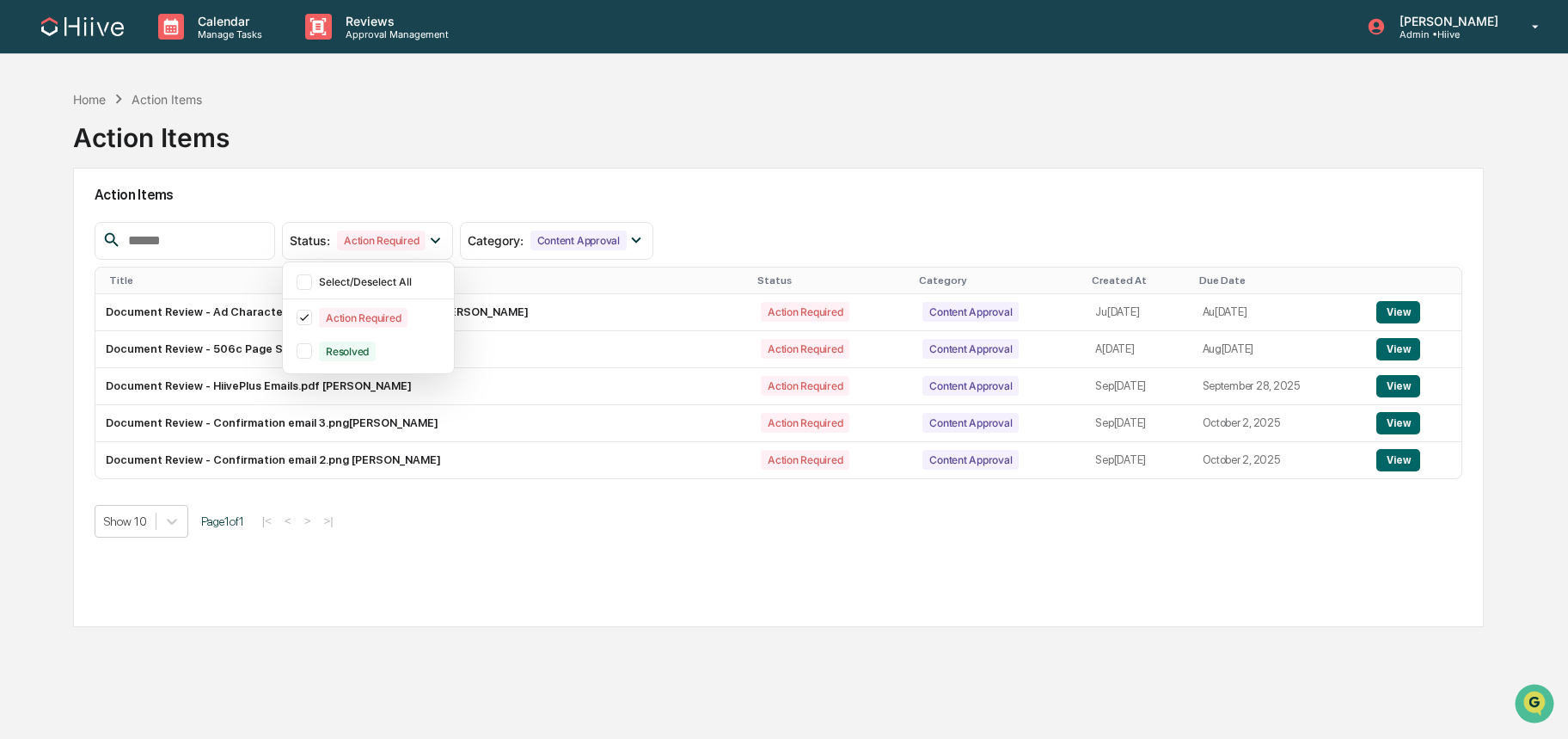
click at [400, 200] on h2 "Action Items" at bounding box center [779, 195] width 1369 height 16
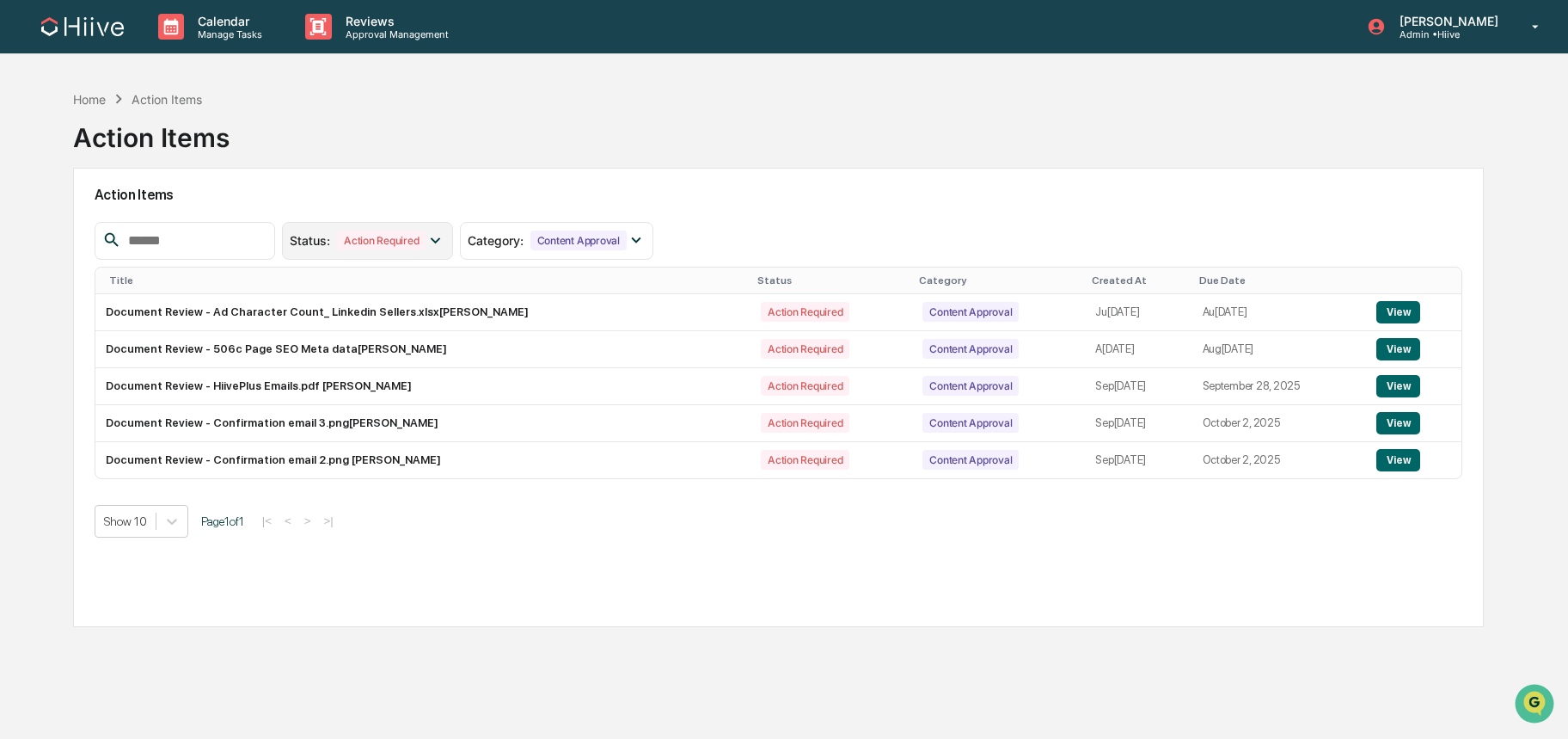
click at [389, 230] on div "Status : Action Required" at bounding box center [367, 240] width 172 height 37
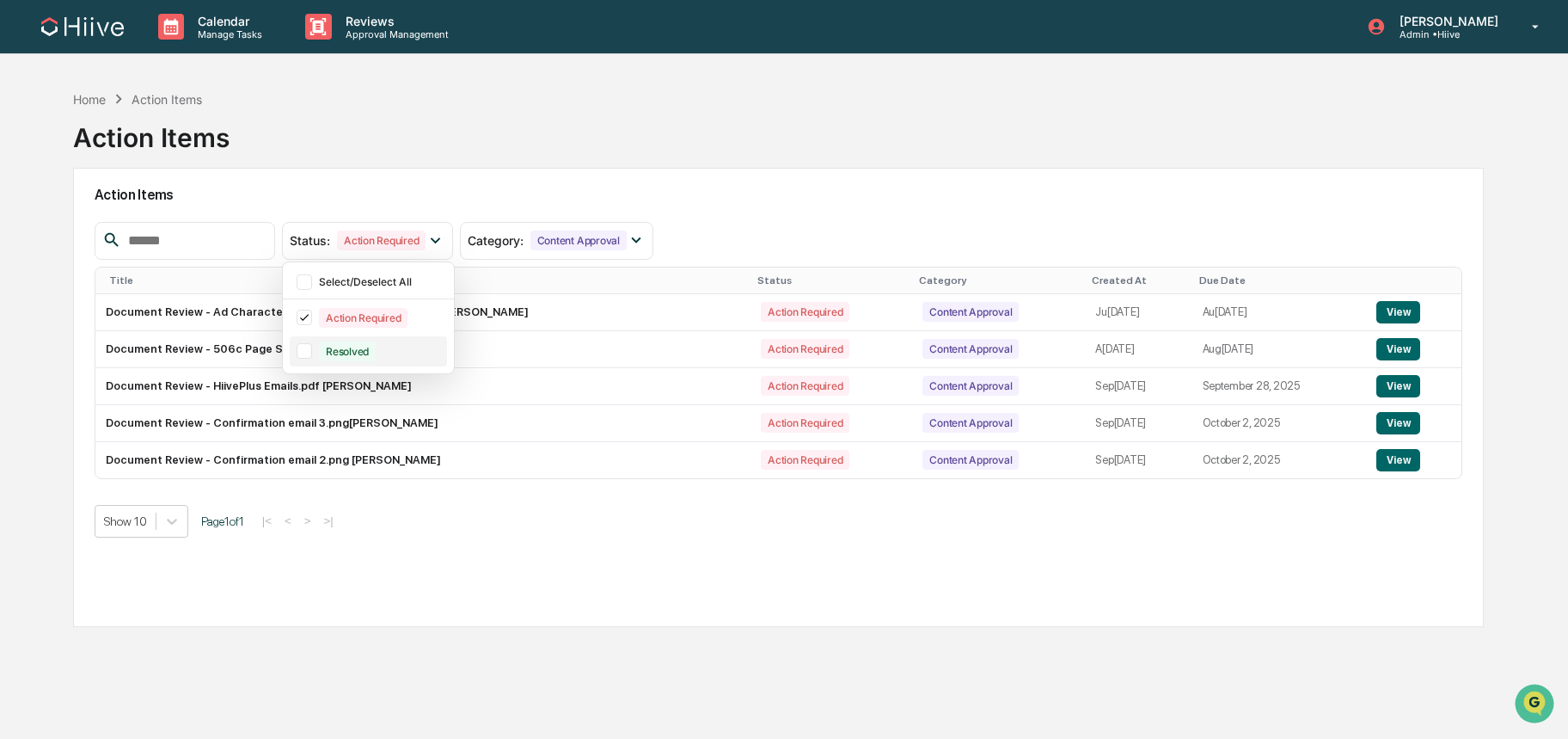
click at [359, 344] on div "Resolved" at bounding box center [347, 351] width 57 height 20
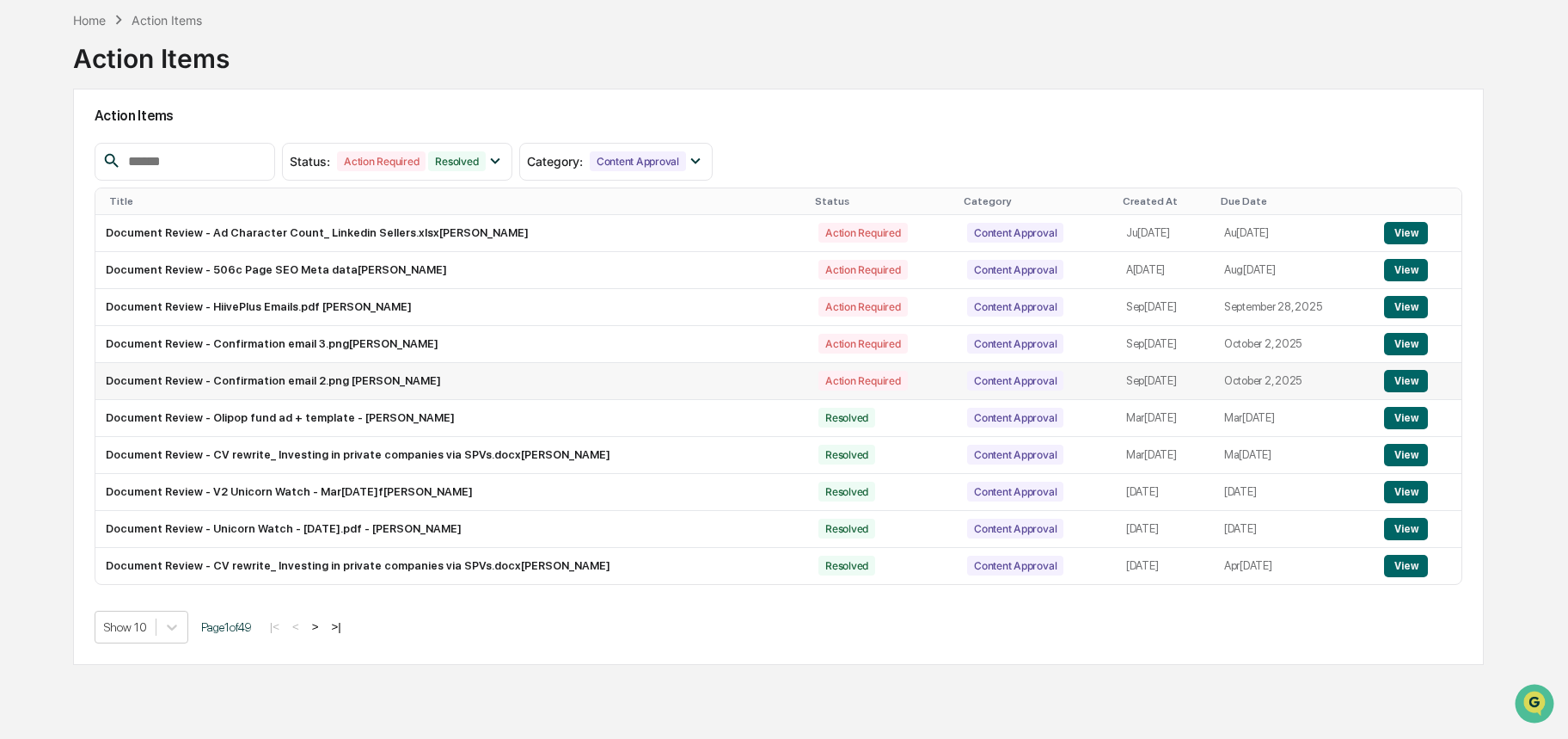
scroll to position [81, 0]
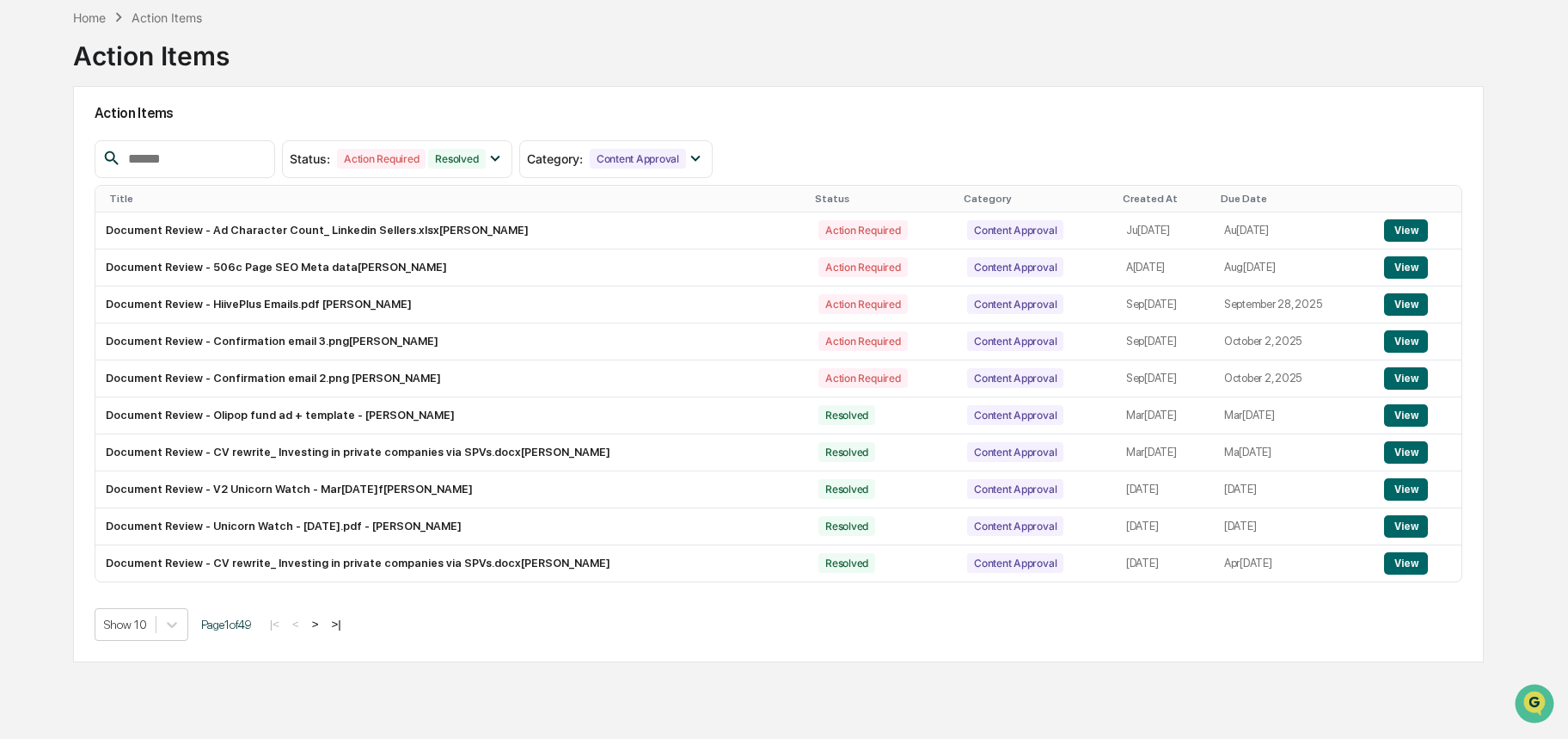
click at [1123, 195] on div "Created At" at bounding box center [1165, 198] width 84 height 12
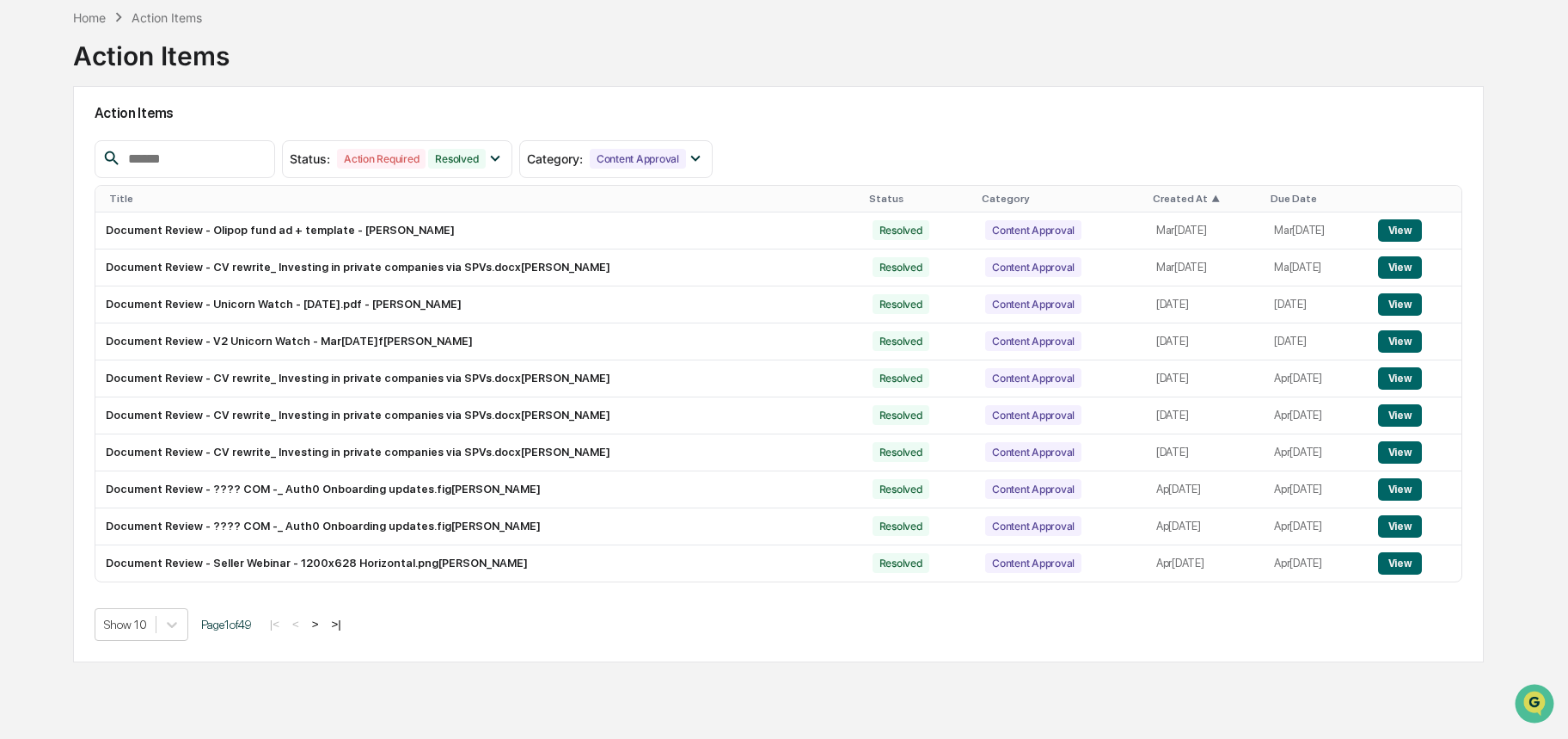
click at [1176, 198] on div "Created At ▲" at bounding box center [1205, 198] width 104 height 12
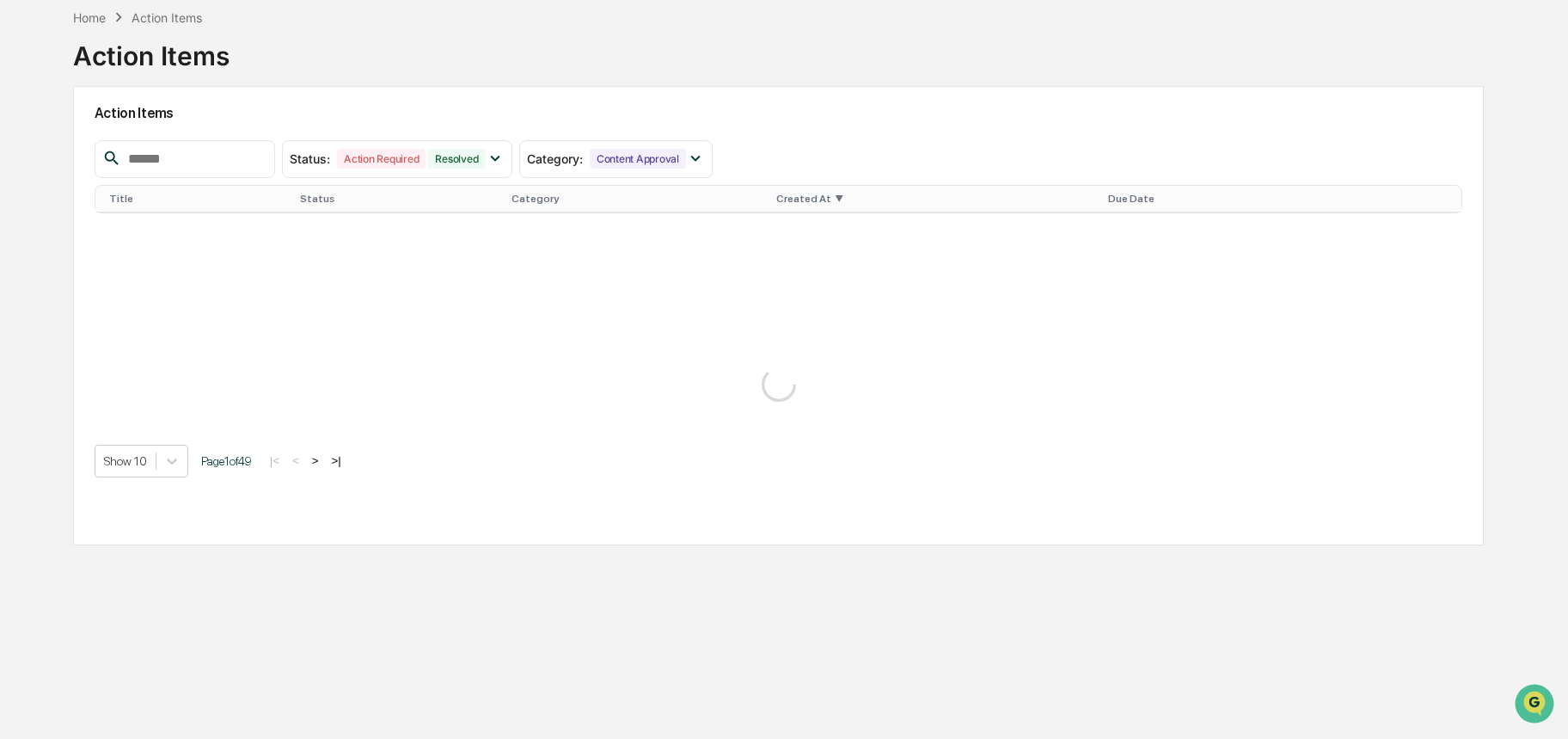
click at [1176, 198] on div "Due Date" at bounding box center [1232, 198] width 247 height 12
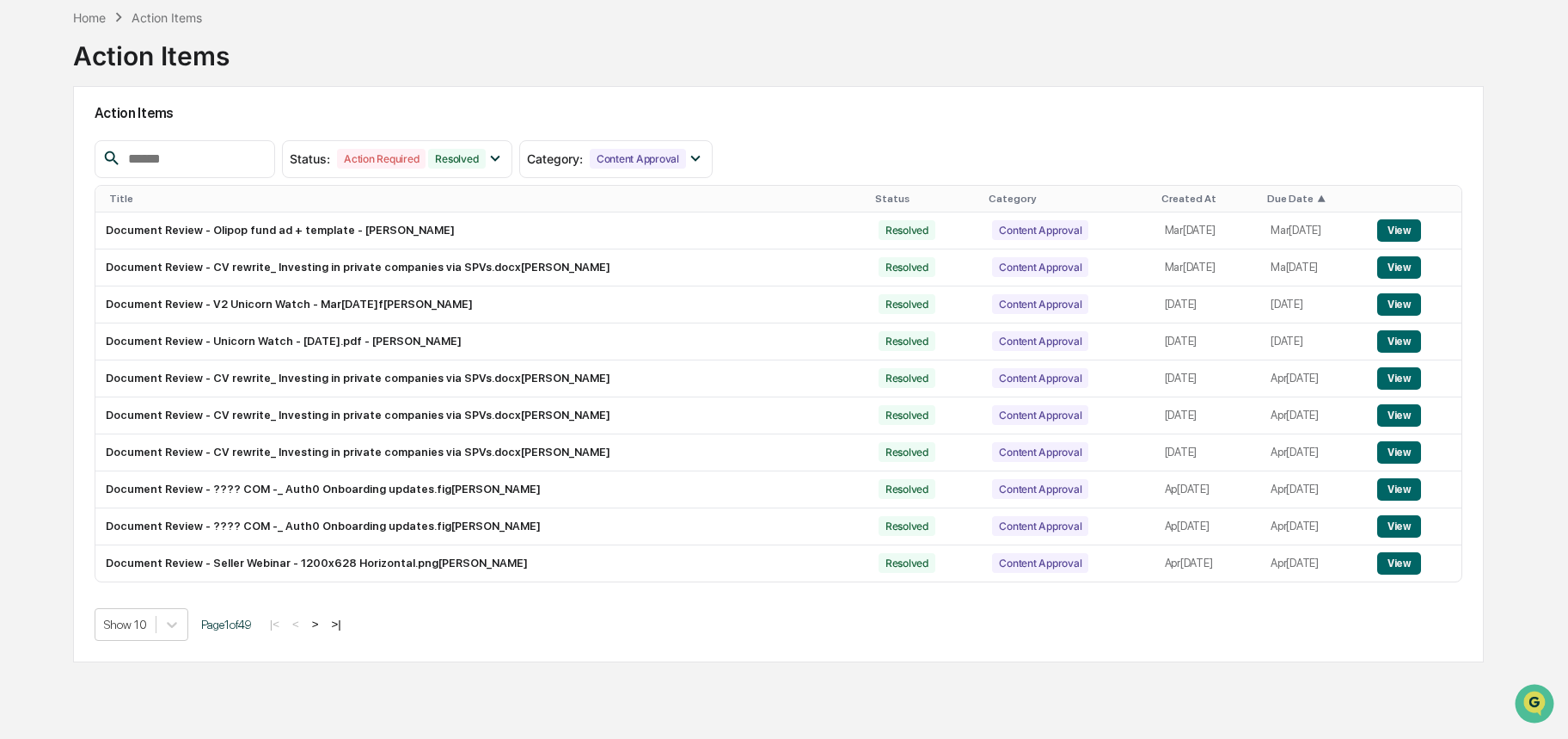
click at [1162, 196] on div "Created At" at bounding box center [1208, 198] width 93 height 12
click at [1153, 199] on div "Created At ▲" at bounding box center [1205, 198] width 104 height 12
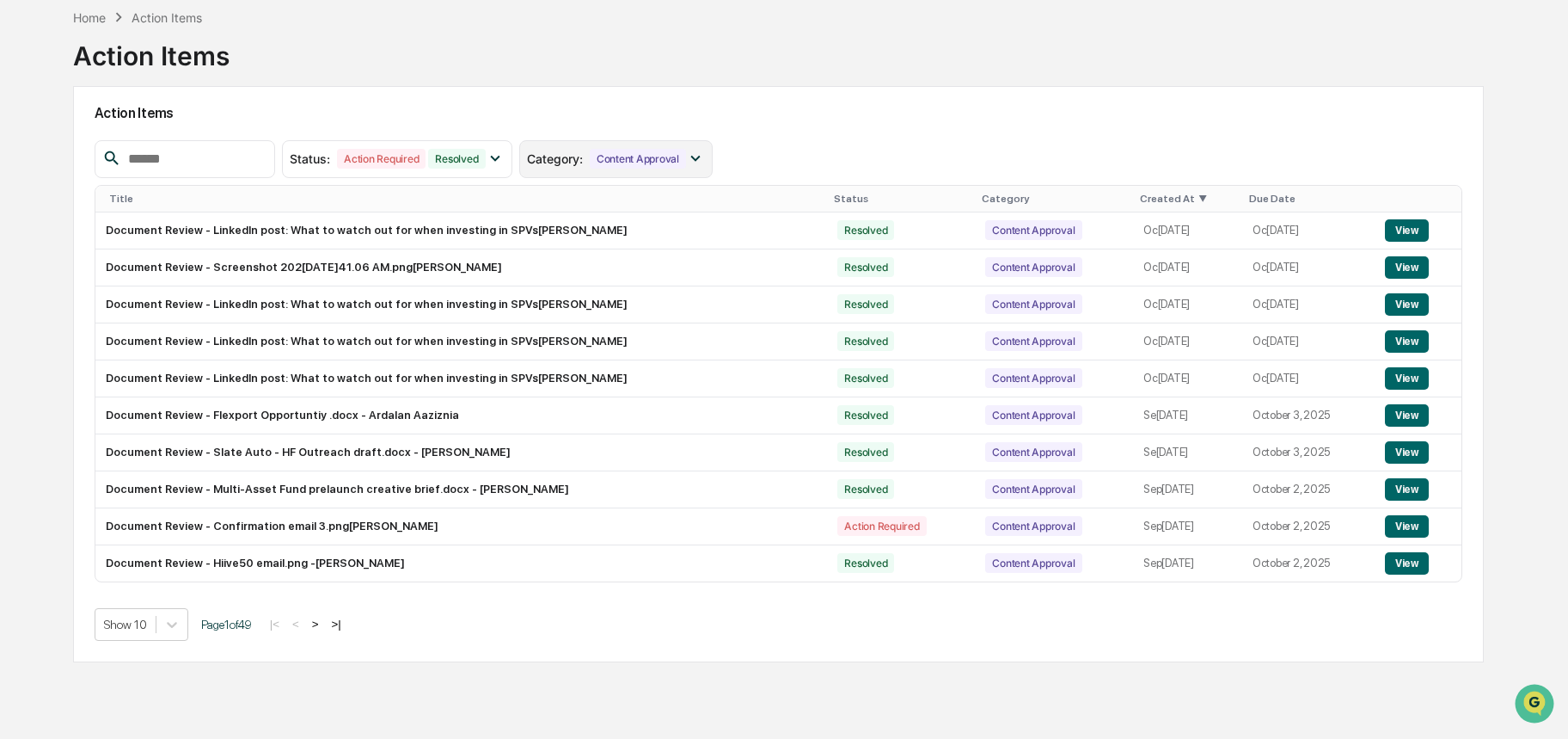
click at [694, 162] on icon at bounding box center [696, 158] width 19 height 19
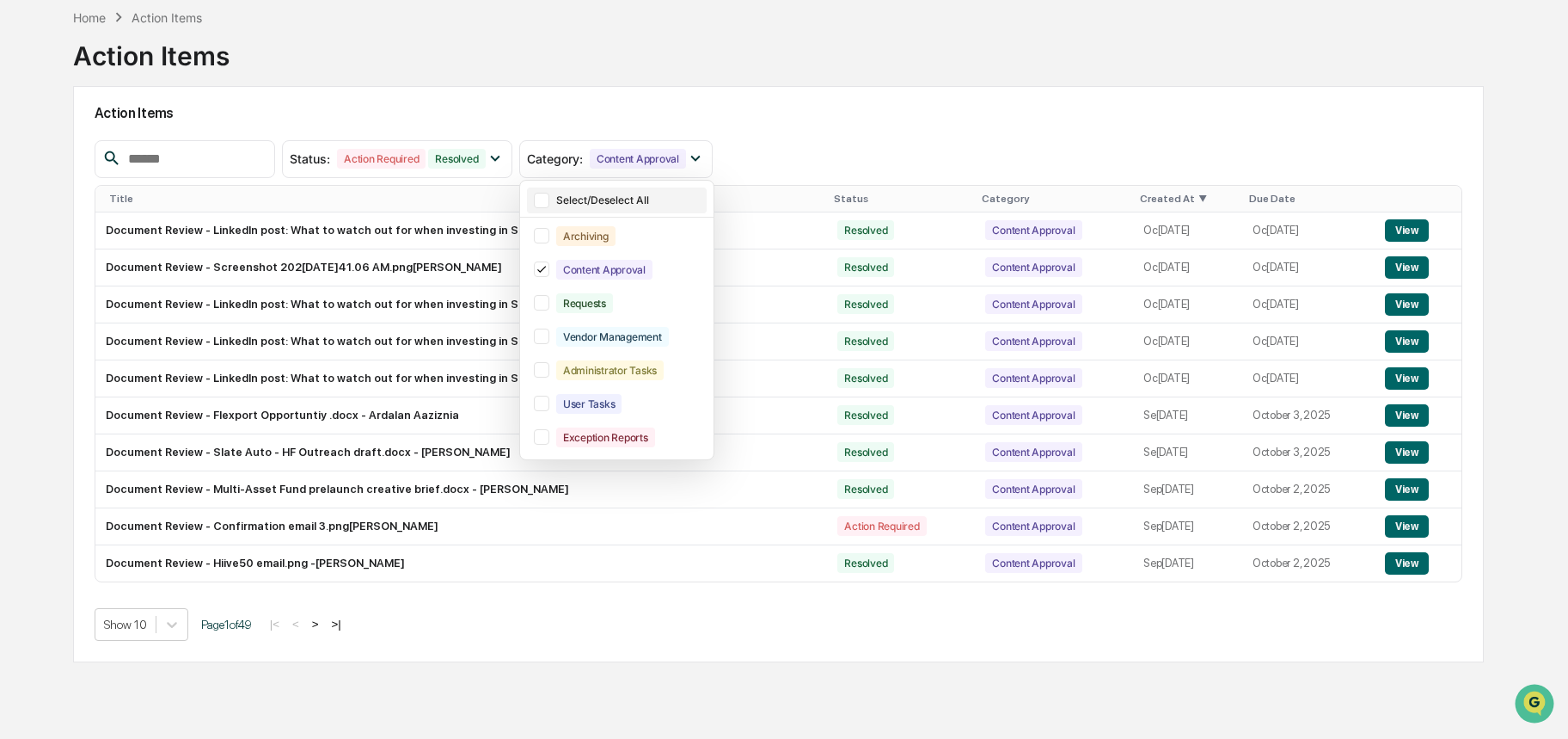
click at [549, 196] on div at bounding box center [542, 200] width 15 height 15
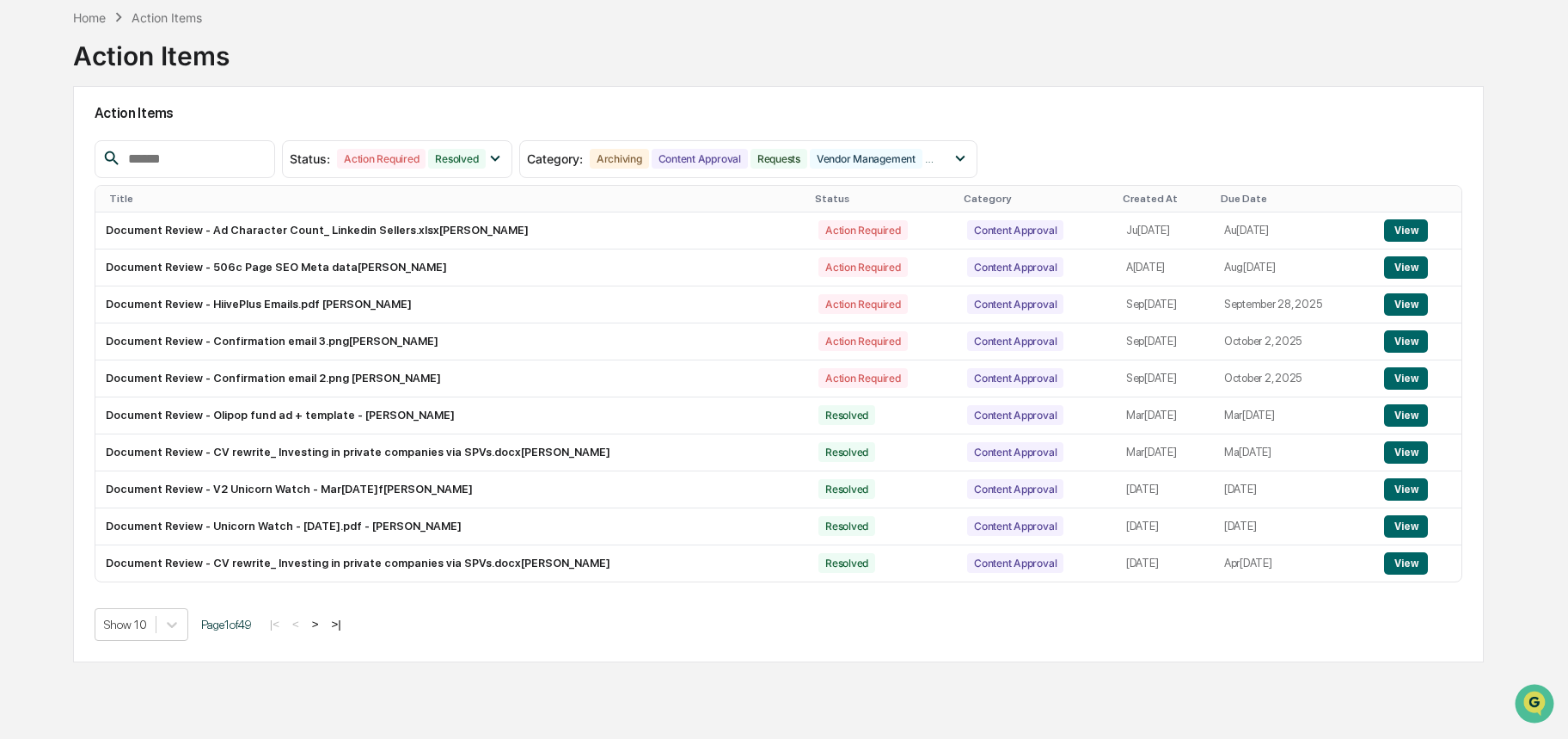
click at [1116, 205] on th "Created At" at bounding box center [1164, 199] width 98 height 27
click at [1123, 196] on div "Created At" at bounding box center [1165, 198] width 84 height 12
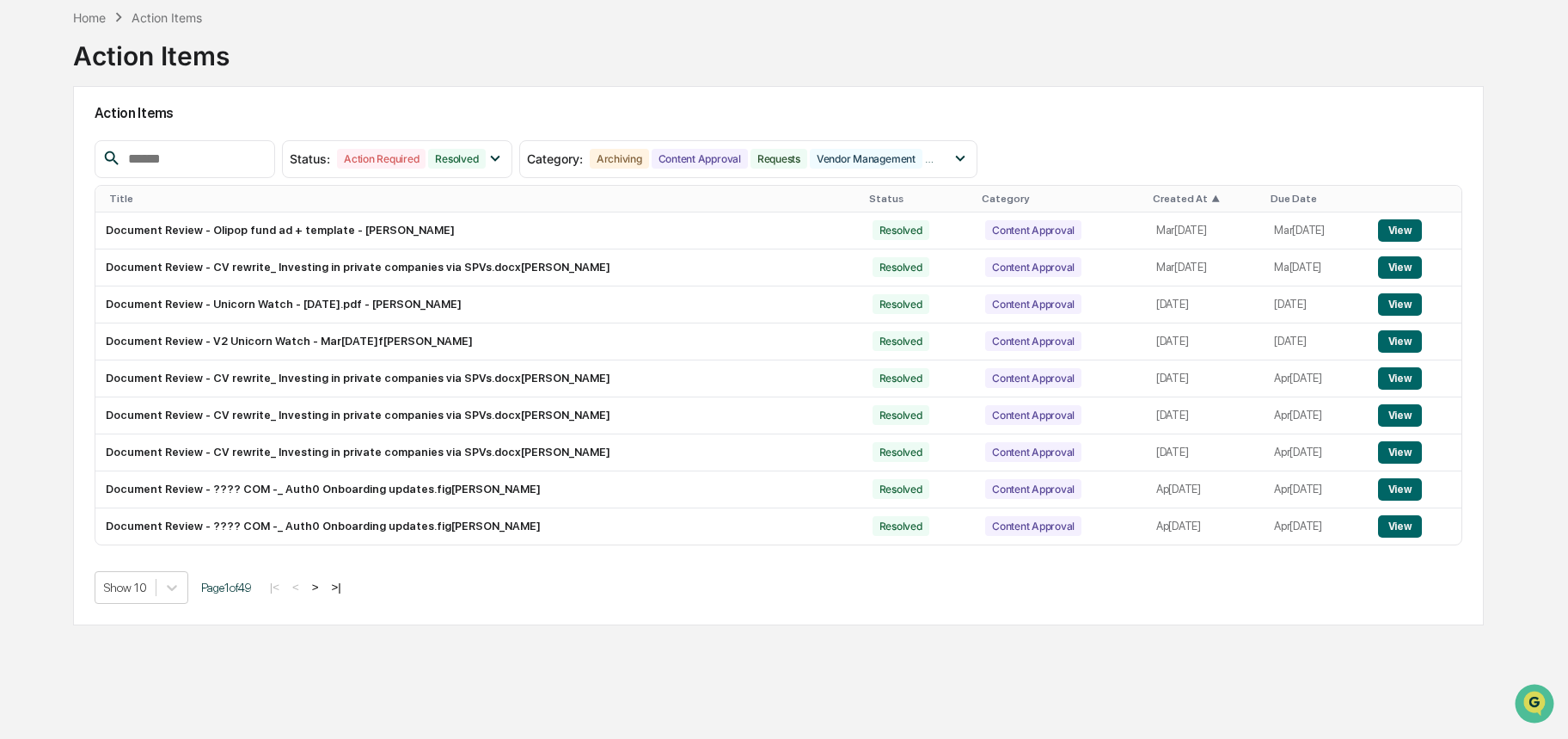
click at [1153, 195] on div "Created At ▲" at bounding box center [1205, 198] width 104 height 12
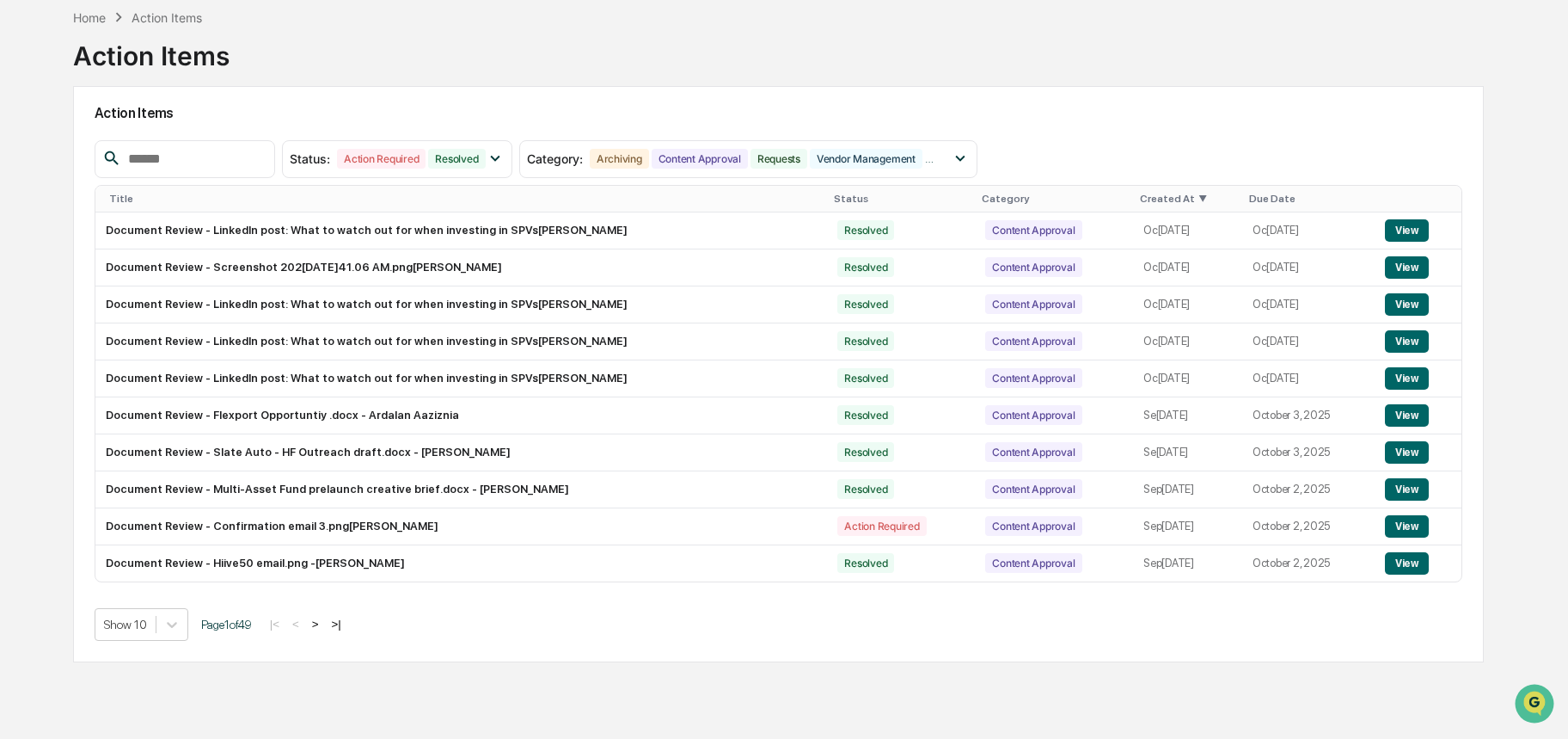
click at [336, 632] on div "Show 10 Page 1 of 49 |< < > >|" at bounding box center [779, 624] width 1369 height 33
click at [324, 627] on button ">" at bounding box center [315, 623] width 17 height 14
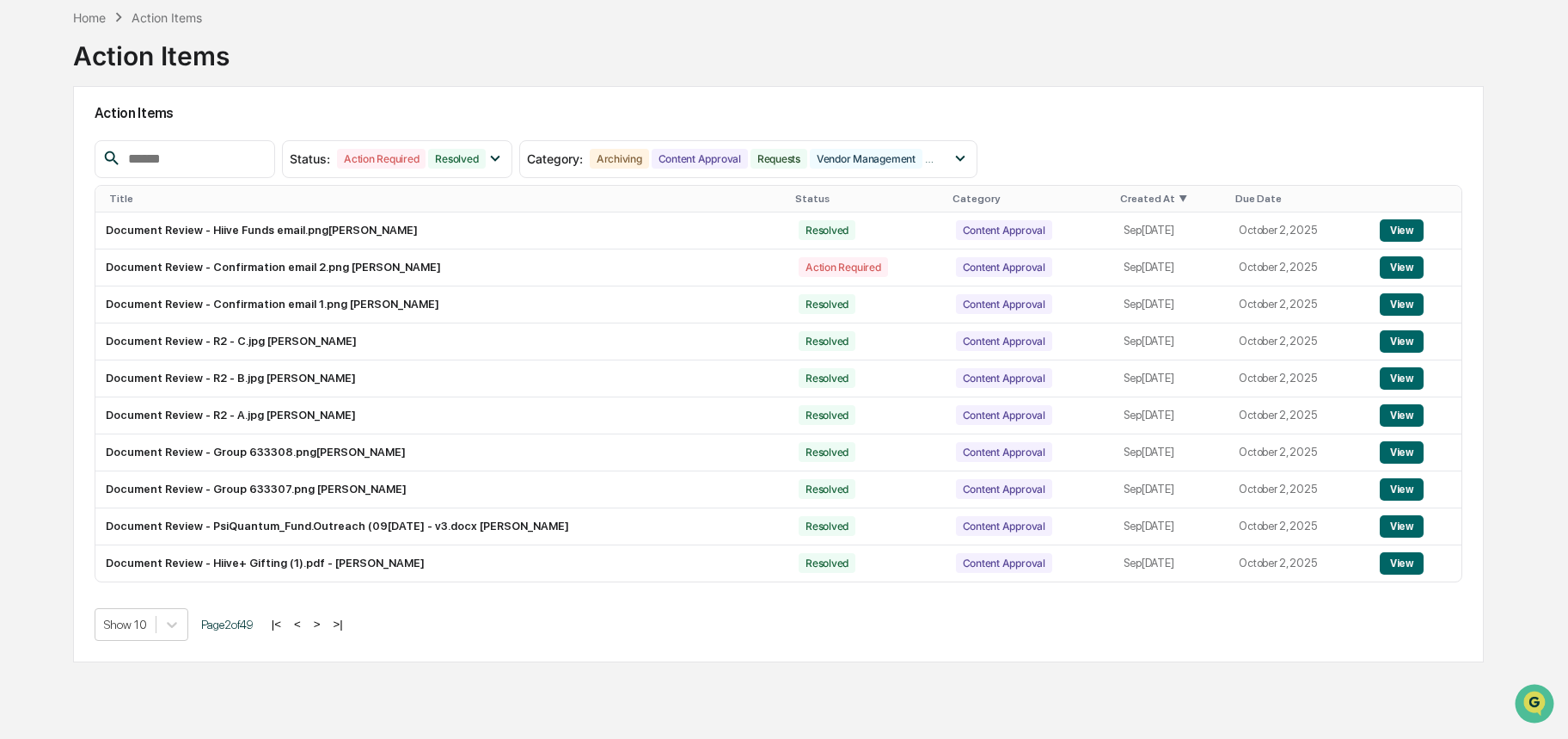
click at [326, 628] on button ">" at bounding box center [317, 623] width 17 height 14
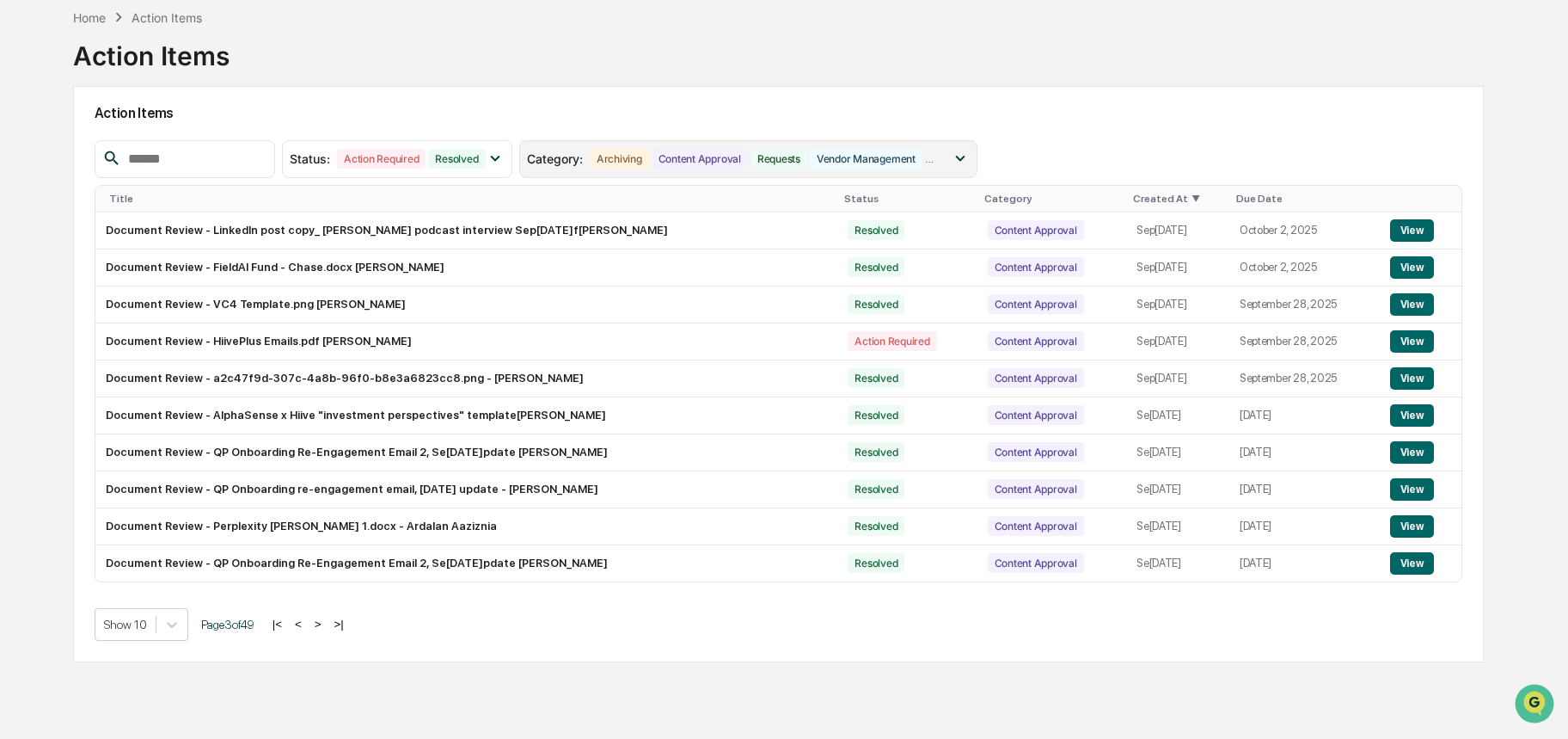
click at [890, 166] on div "Vendor Management" at bounding box center [866, 158] width 113 height 20
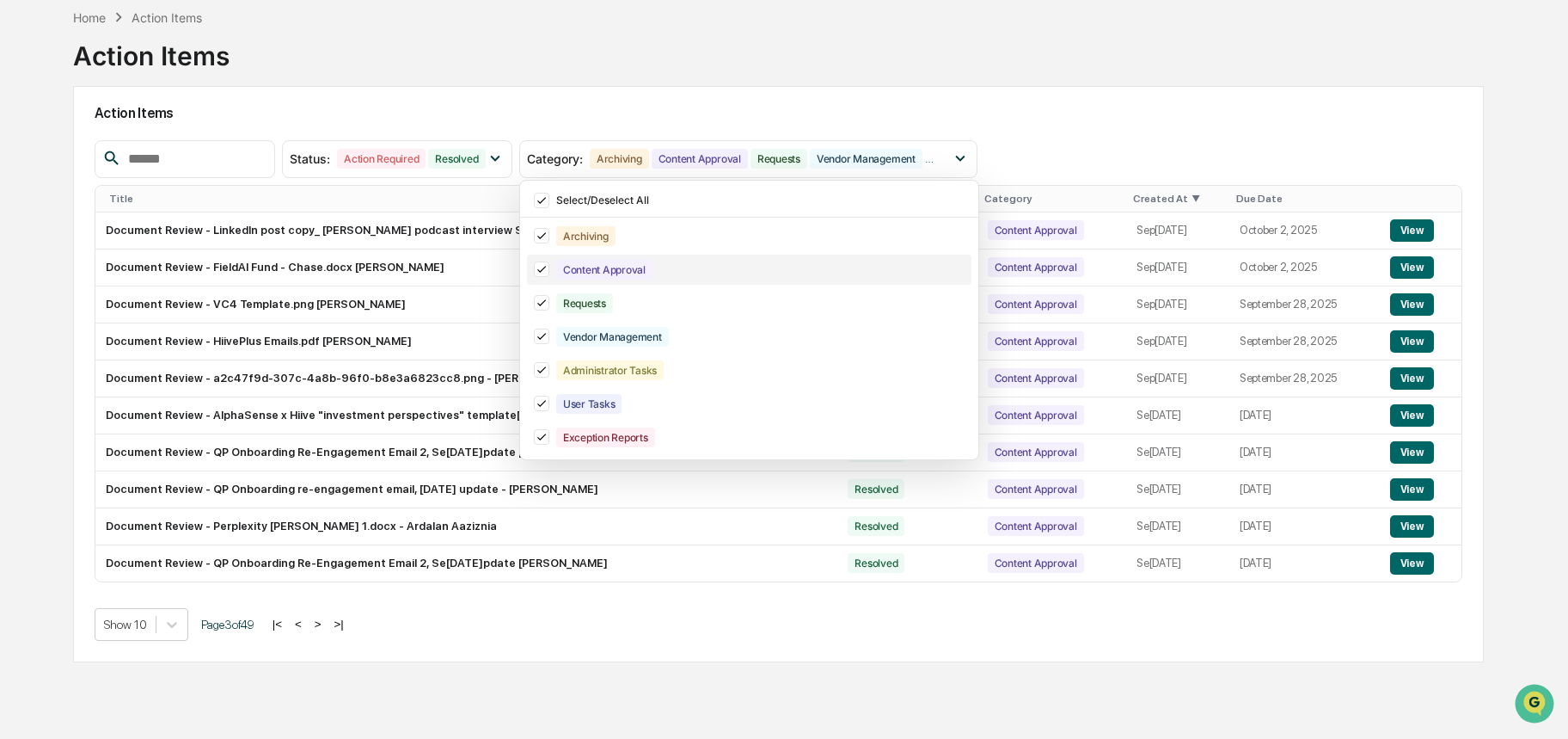
click at [566, 276] on div "Content Approval" at bounding box center [604, 269] width 96 height 20
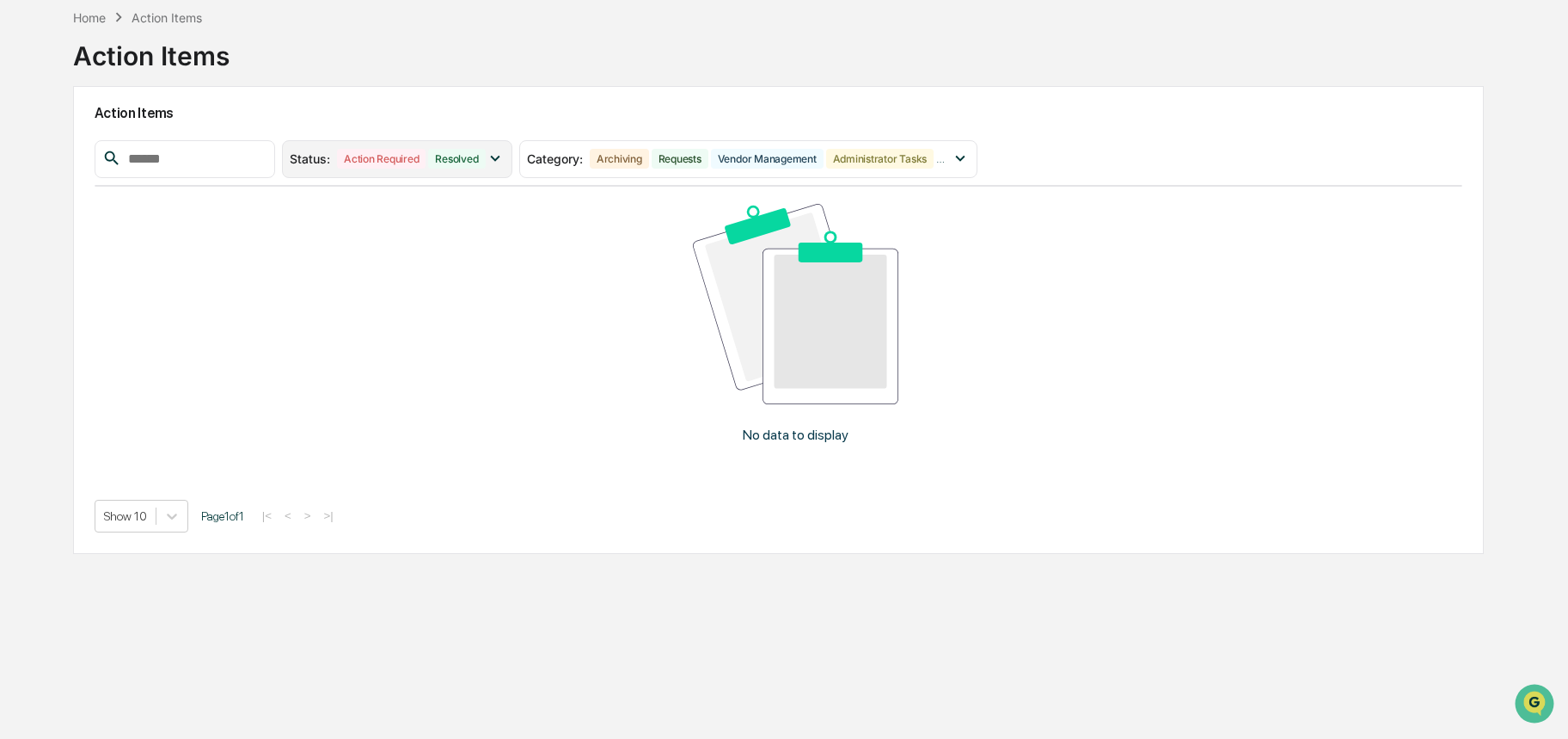
click at [505, 154] on icon at bounding box center [496, 158] width 19 height 19
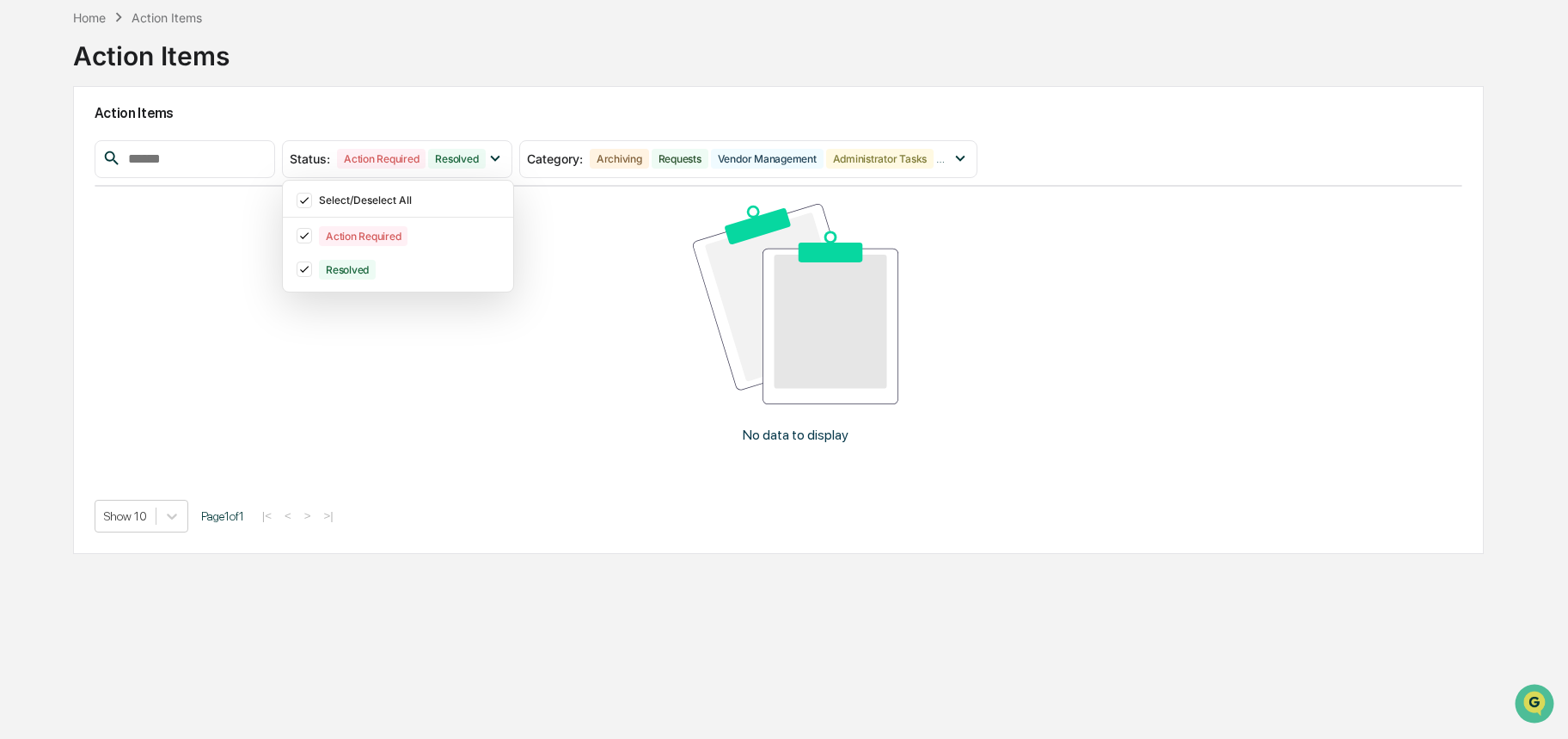
click at [600, 75] on div "Home Action Items Action Items" at bounding box center [778, 43] width 1412 height 86
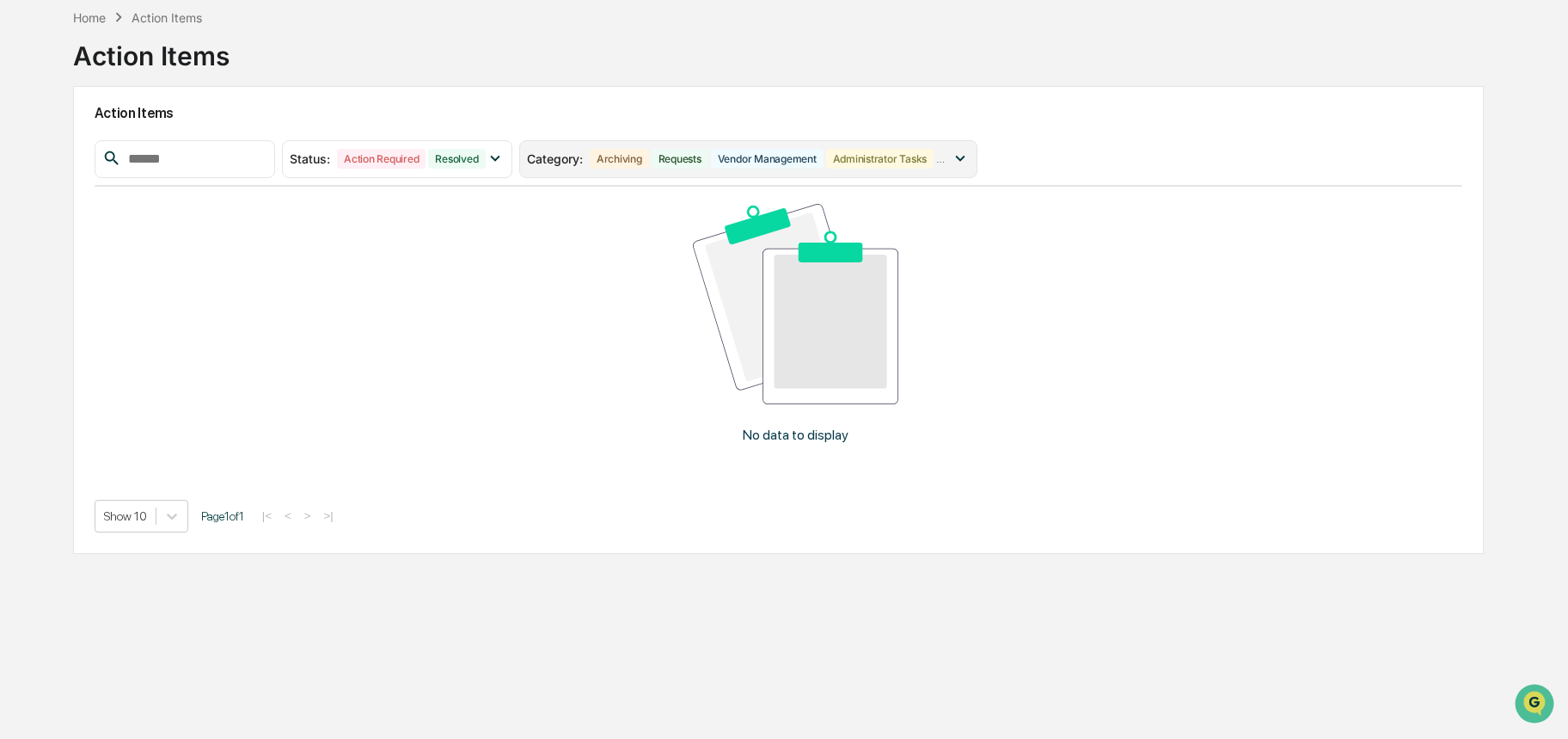
click at [978, 164] on div "Category : Archiving Requests Vendor Management Administrator Tasks User Tasks …" at bounding box center [749, 158] width 458 height 37
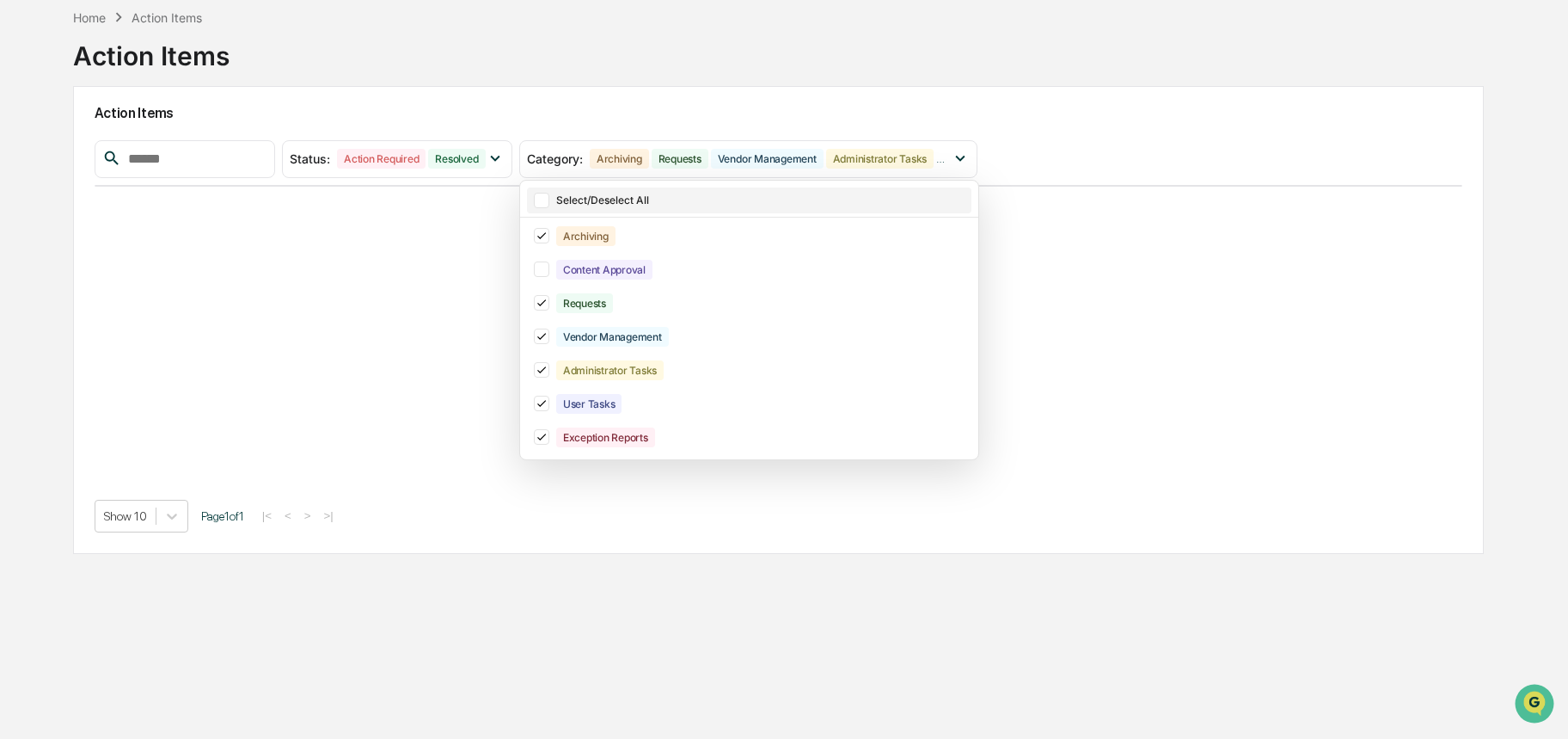
click at [570, 197] on div "Select/Deselect All" at bounding box center [762, 199] width 412 height 12
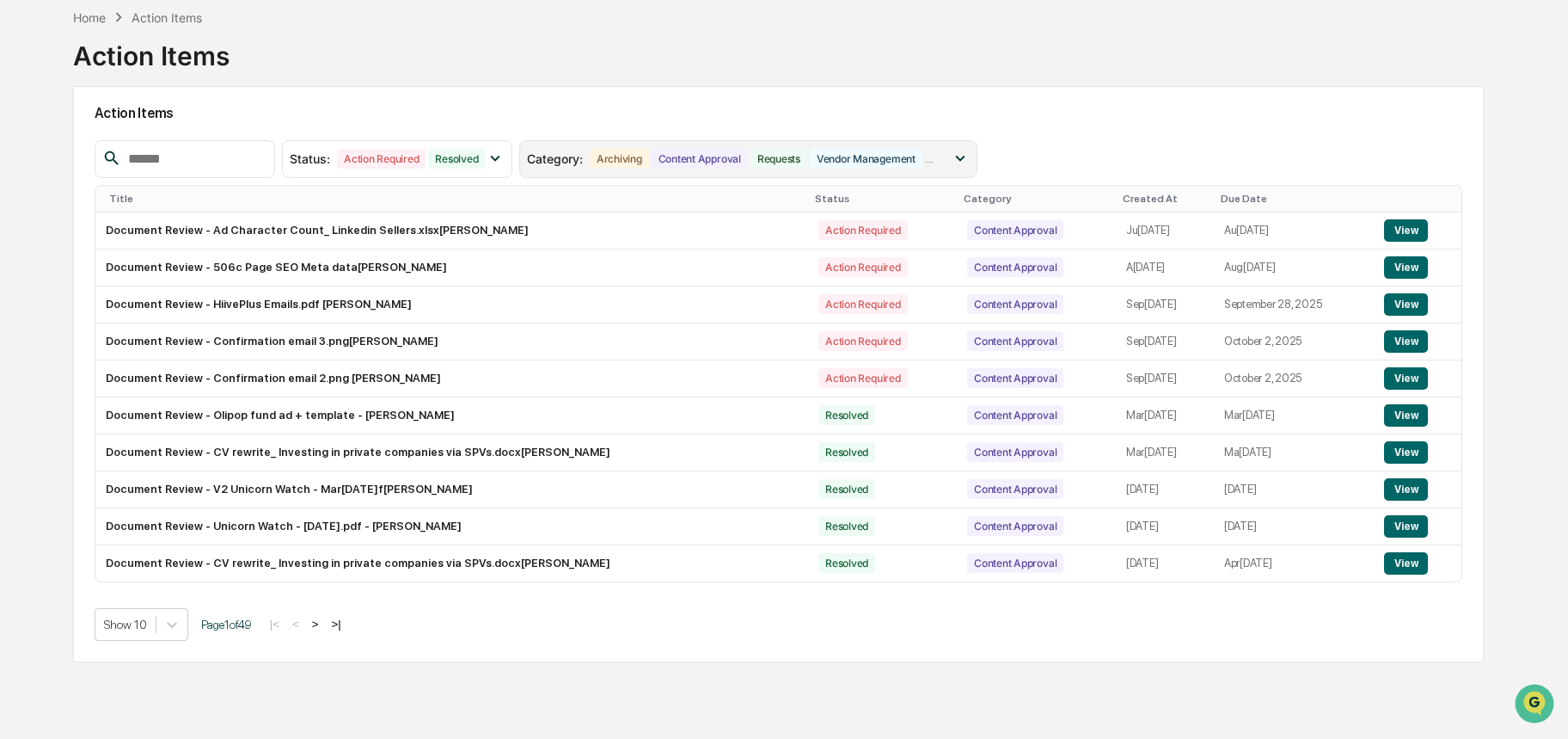
click at [970, 149] on icon at bounding box center [960, 158] width 19 height 19
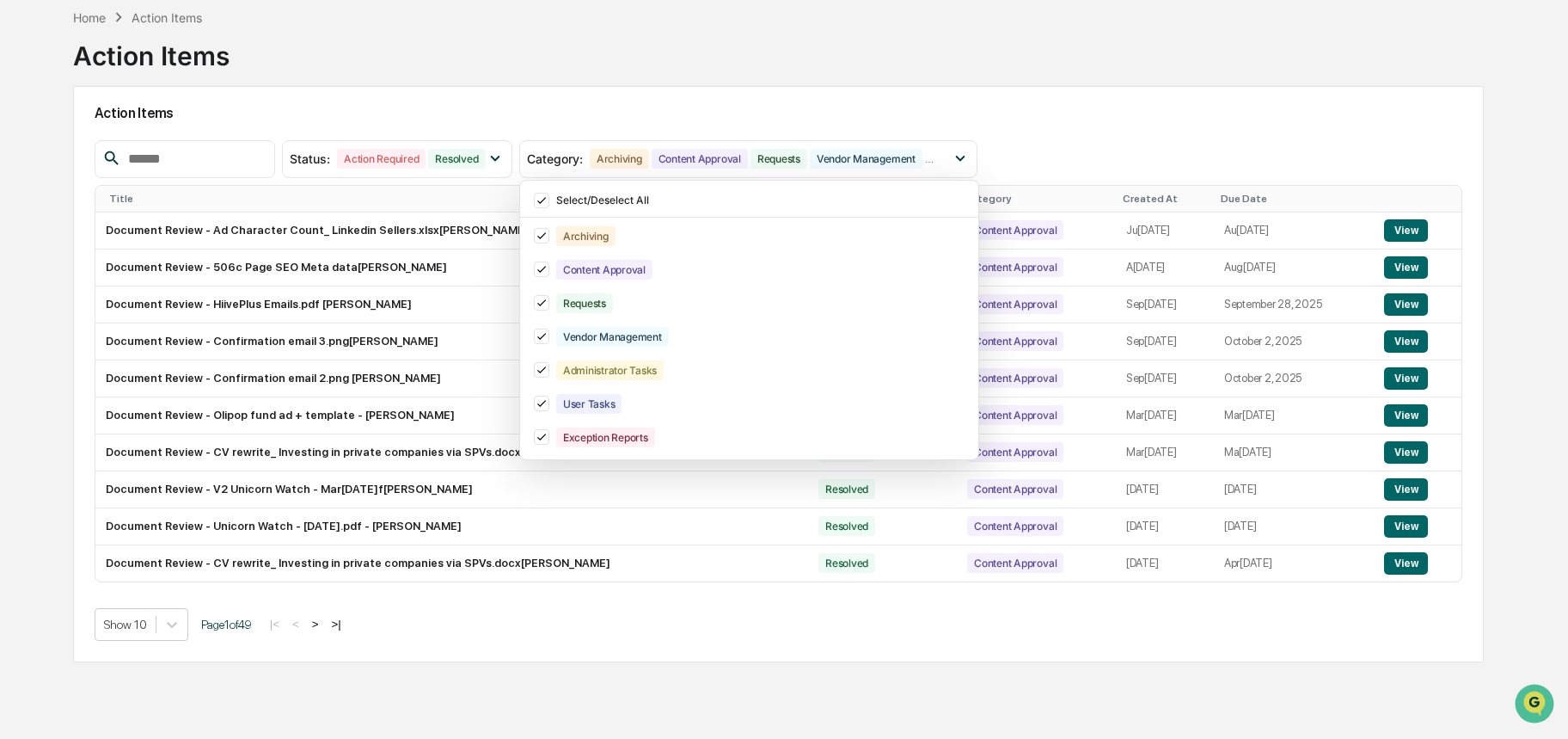
click at [660, 97] on div "Action Items" at bounding box center [779, 113] width 1369 height 39
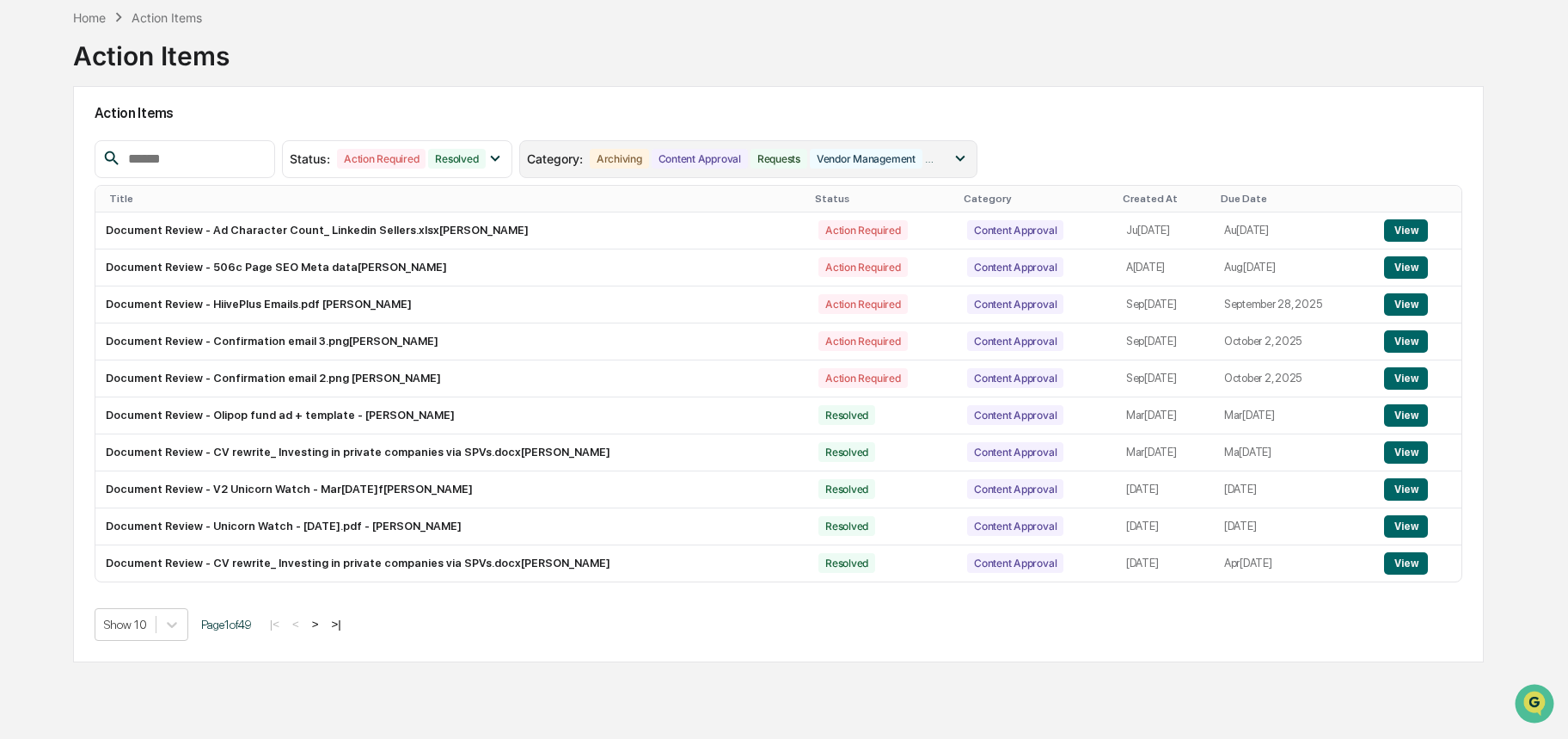
click at [856, 154] on div "Vendor Management" at bounding box center [866, 158] width 113 height 20
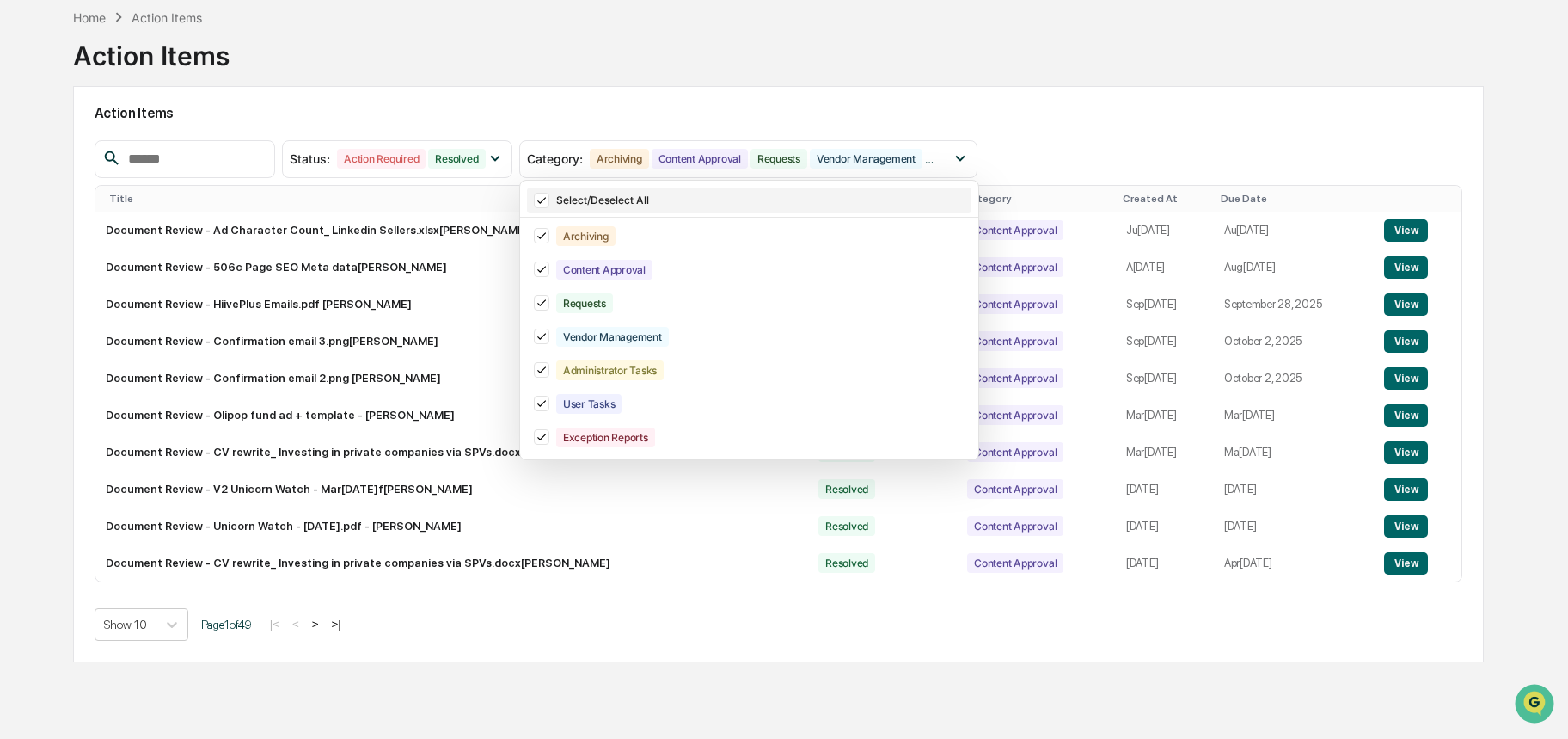
click at [616, 204] on div "Select/Deselect All" at bounding box center [762, 199] width 412 height 12
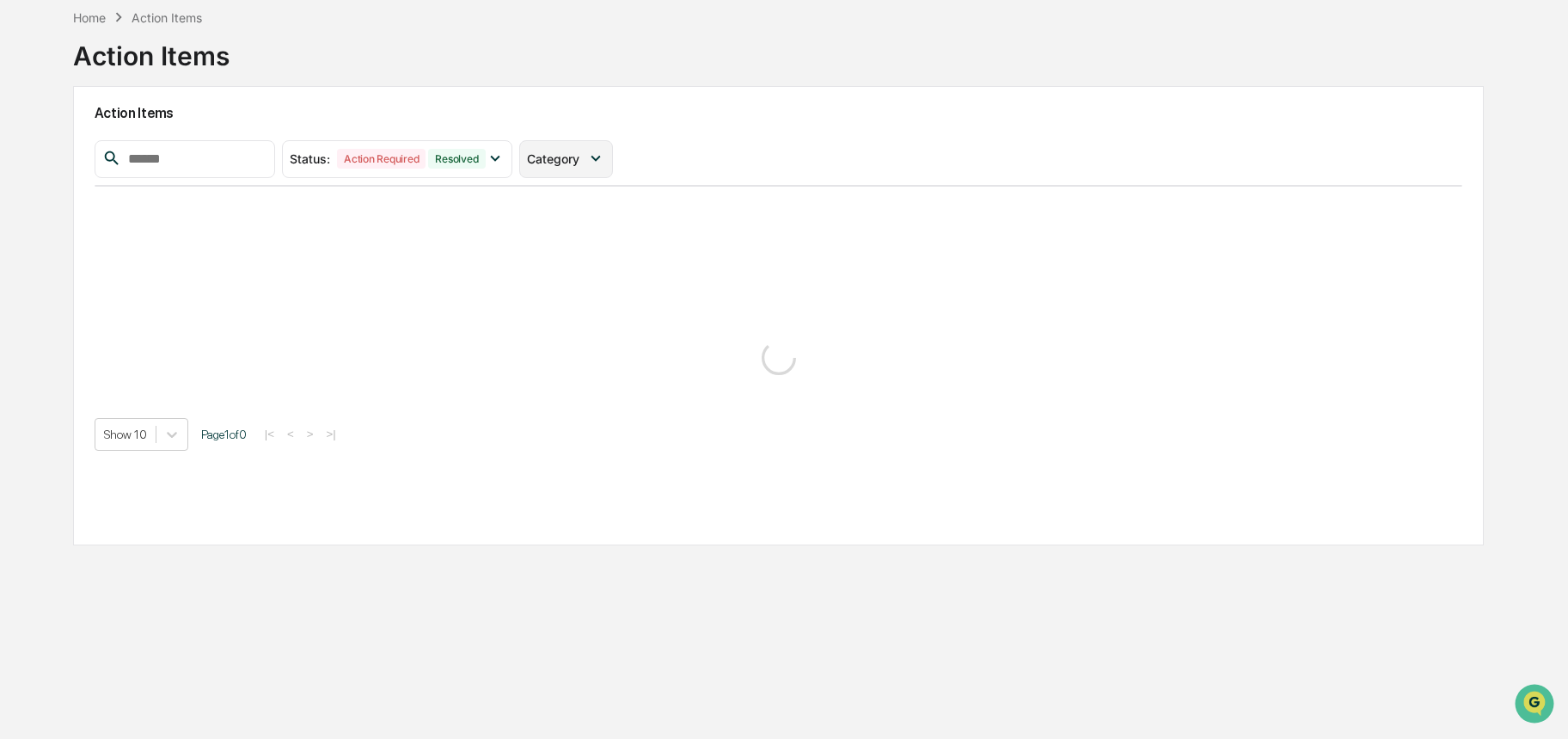
click at [598, 165] on icon at bounding box center [596, 158] width 19 height 19
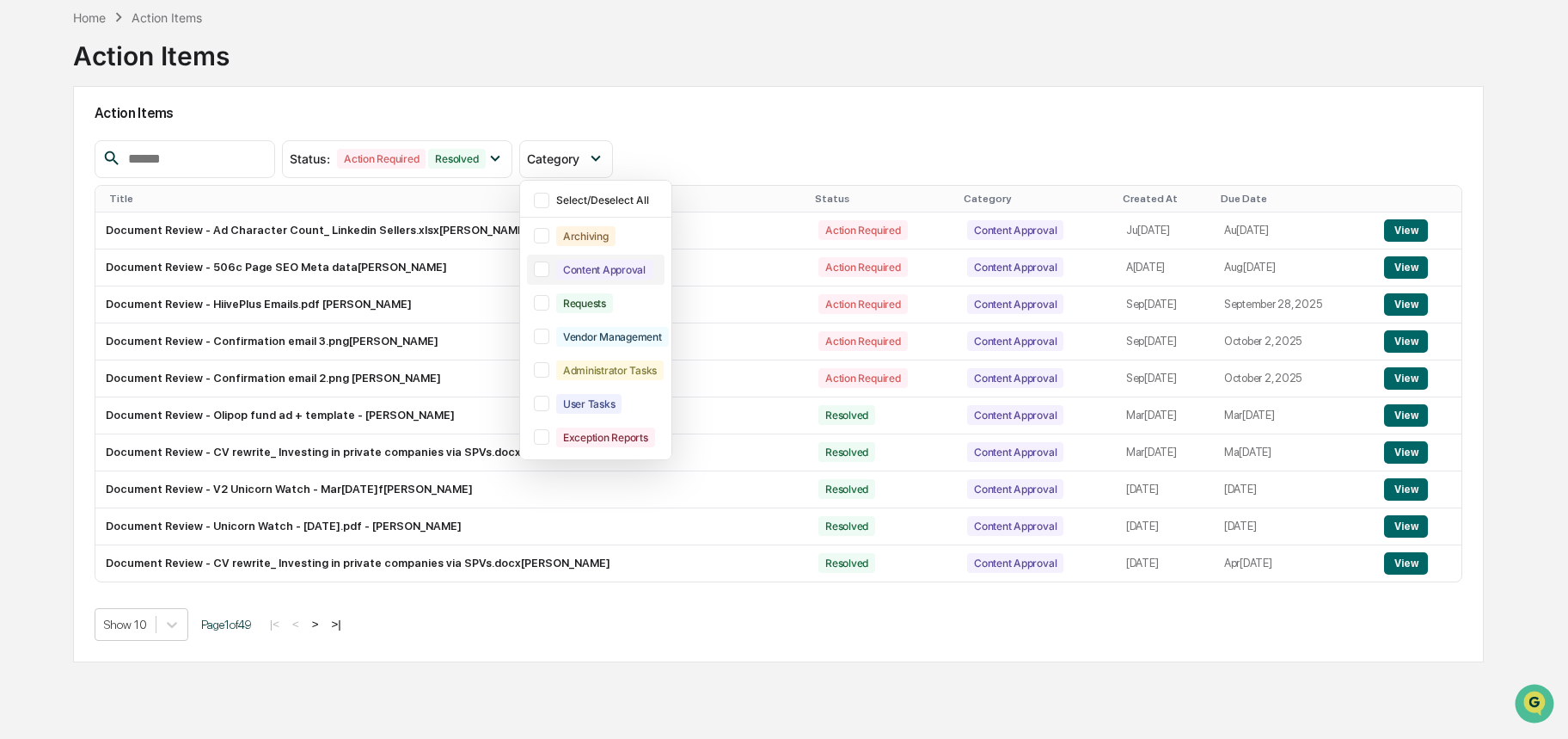
click at [581, 264] on div "Content Approval" at bounding box center [604, 269] width 96 height 20
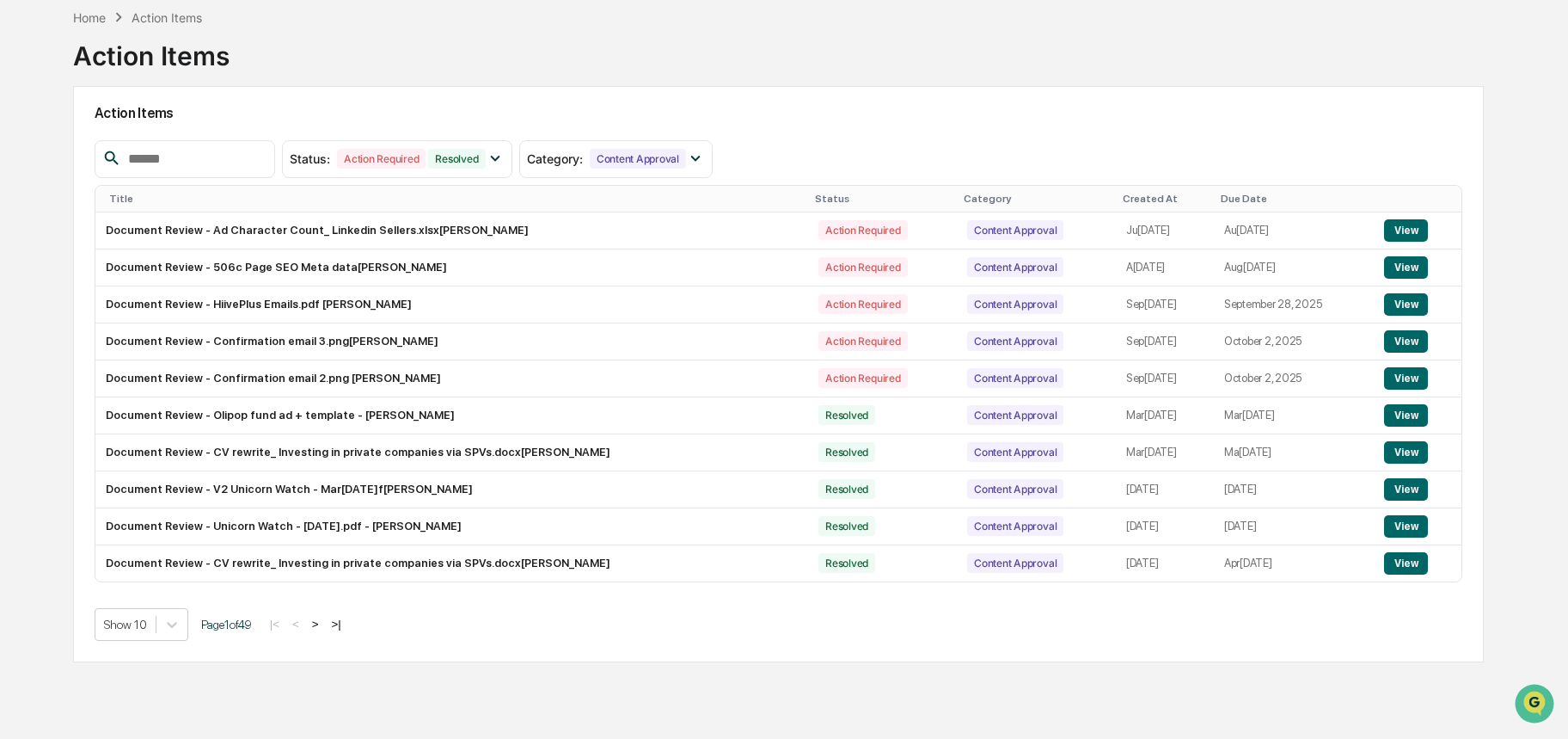
click at [1123, 193] on div "Created At" at bounding box center [1165, 198] width 84 height 12
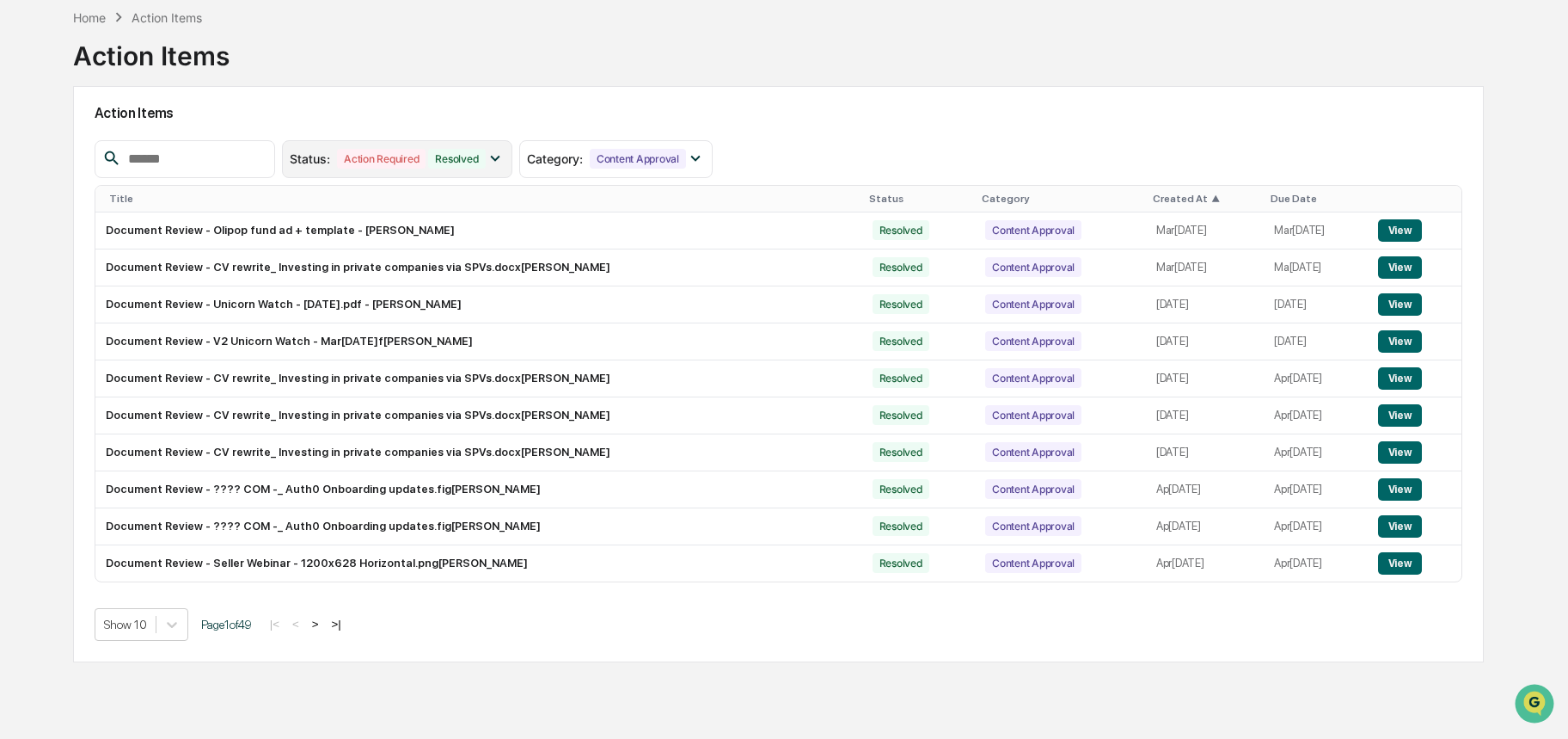
click at [396, 163] on div "Action Required" at bounding box center [381, 158] width 88 height 20
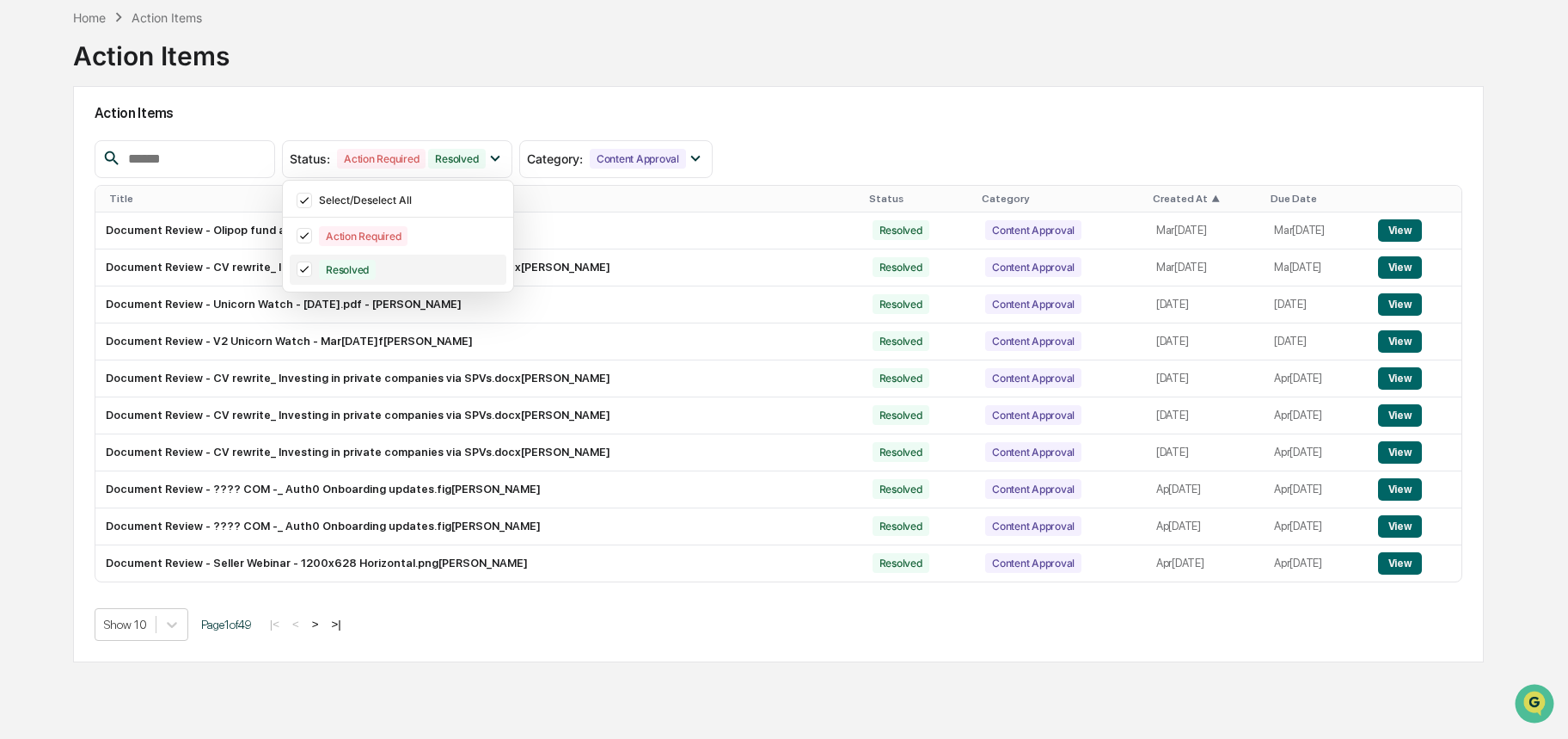
click at [322, 268] on div "Resolved" at bounding box center [398, 269] width 217 height 30
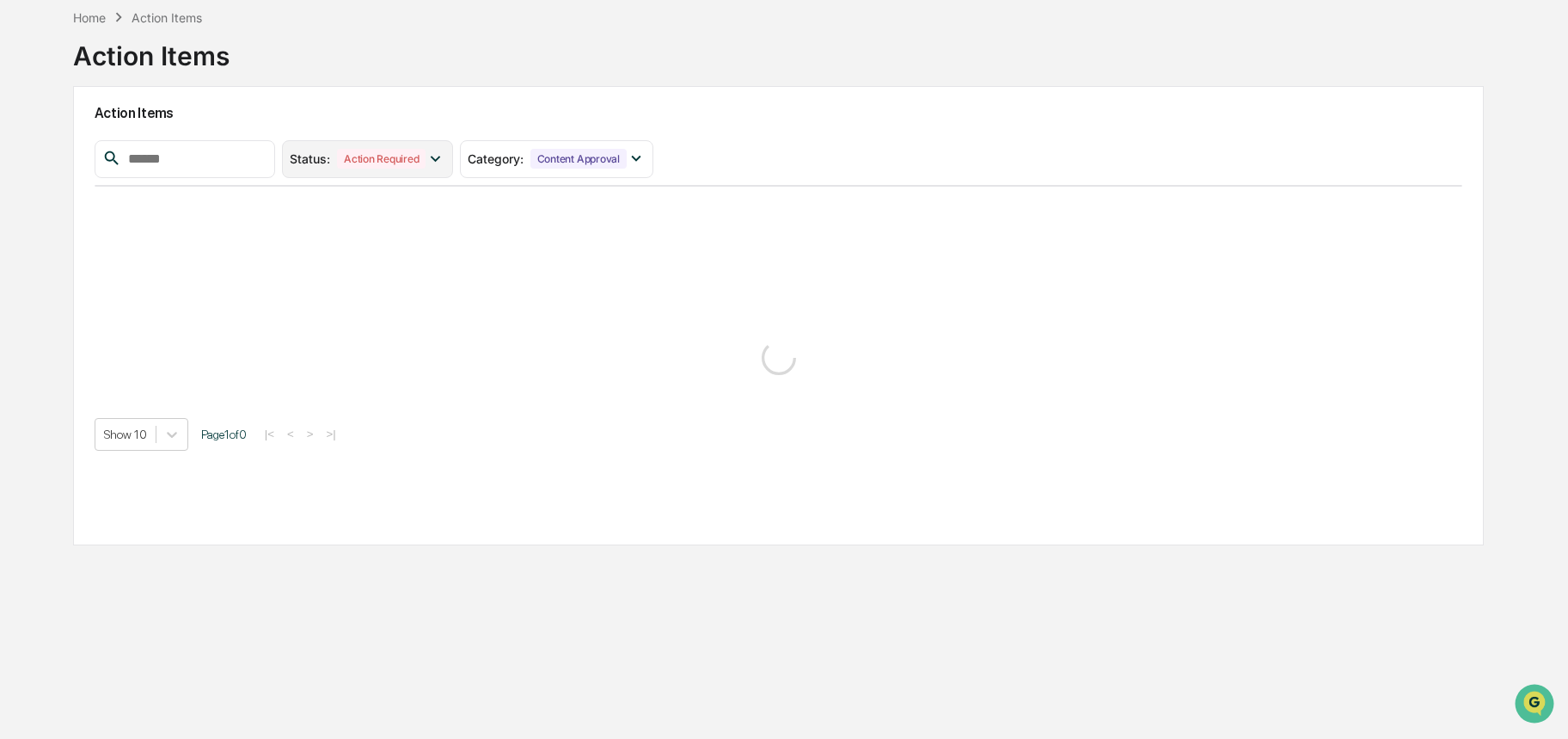
click at [426, 157] on div "Action Required" at bounding box center [381, 158] width 88 height 20
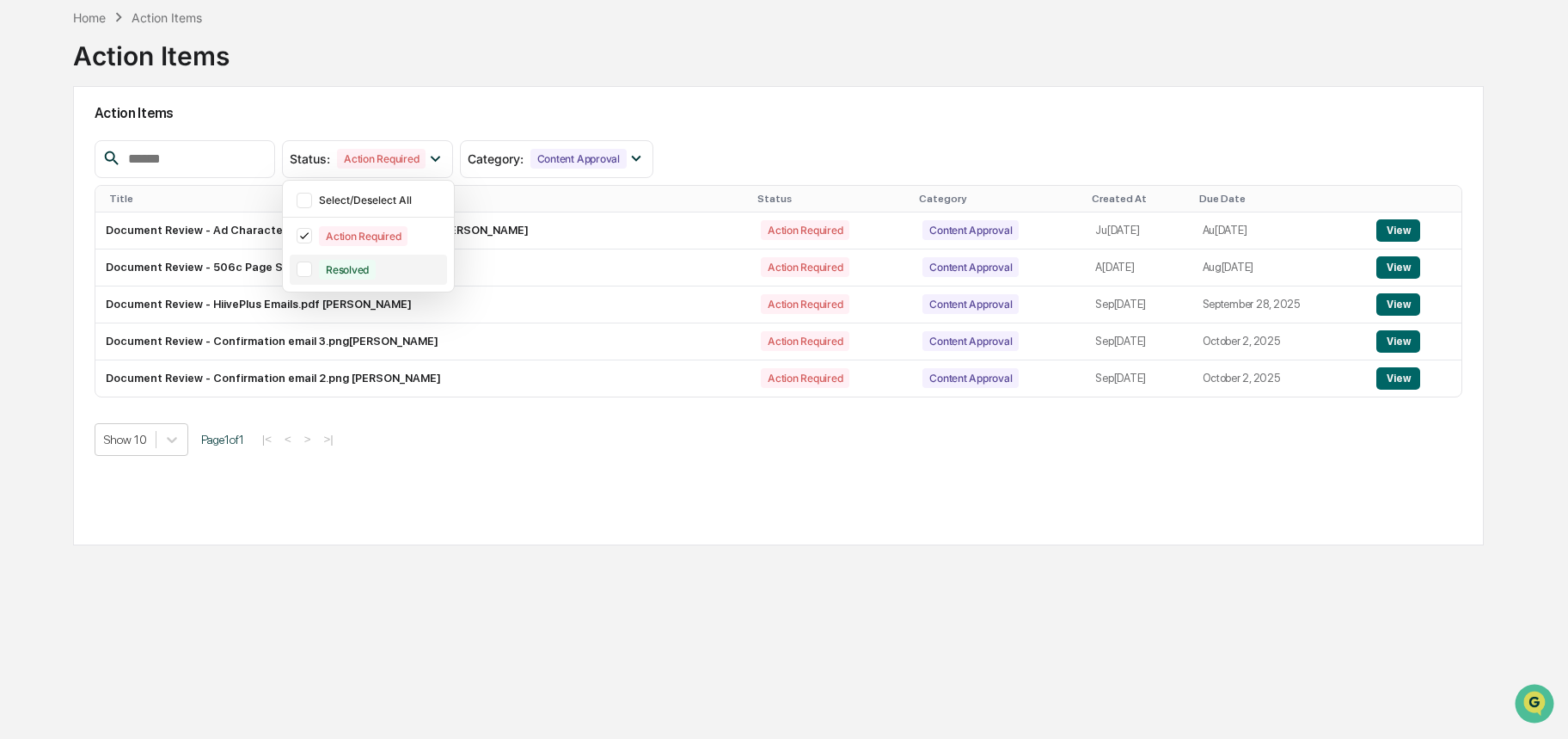
click at [356, 263] on div "Resolved" at bounding box center [347, 269] width 57 height 20
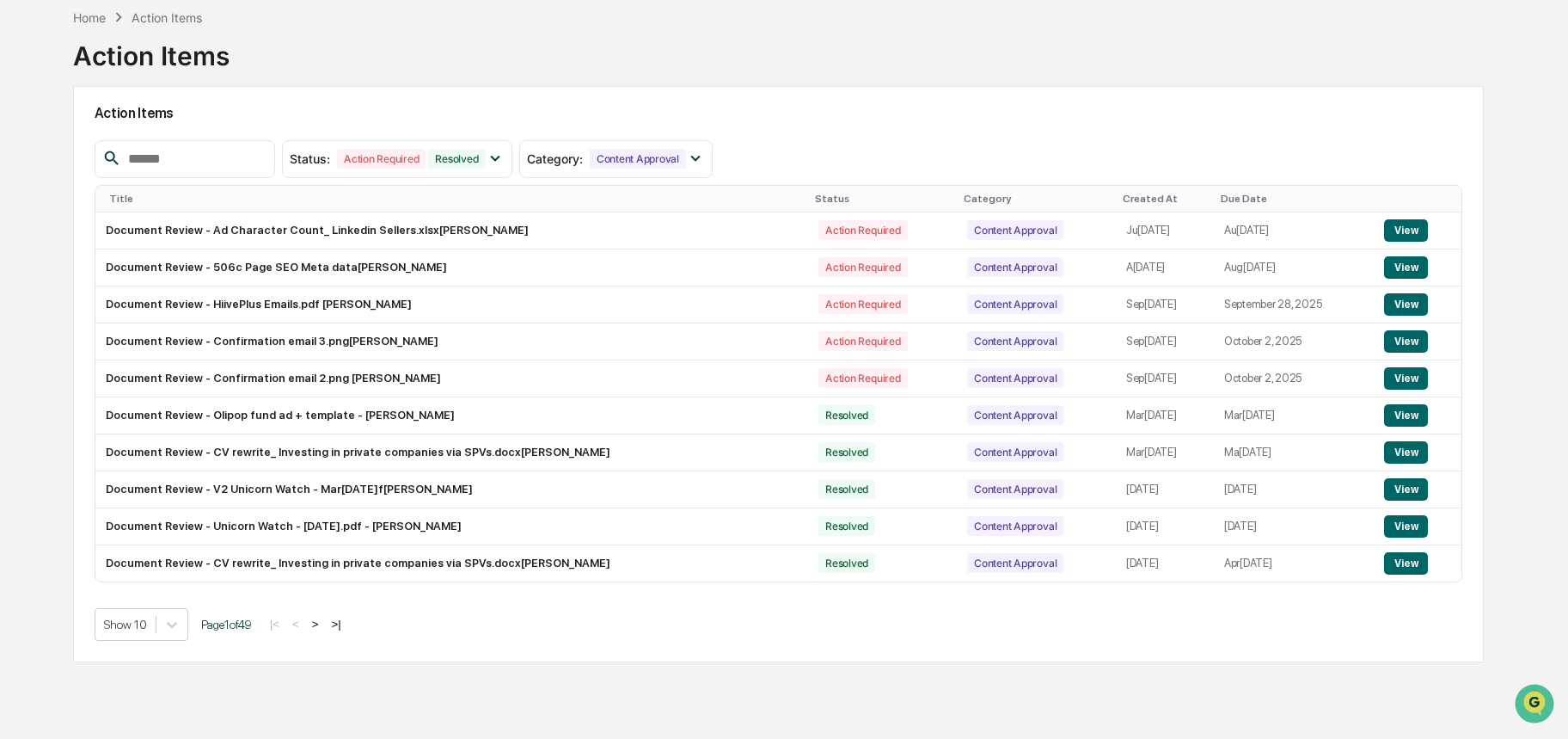
click at [1113, 181] on div "Status : Action Required Resolved Select/Deselect All Action Required Resolved …" at bounding box center [779, 390] width 1369 height 500
click at [1123, 193] on div "Created At" at bounding box center [1165, 198] width 84 height 12
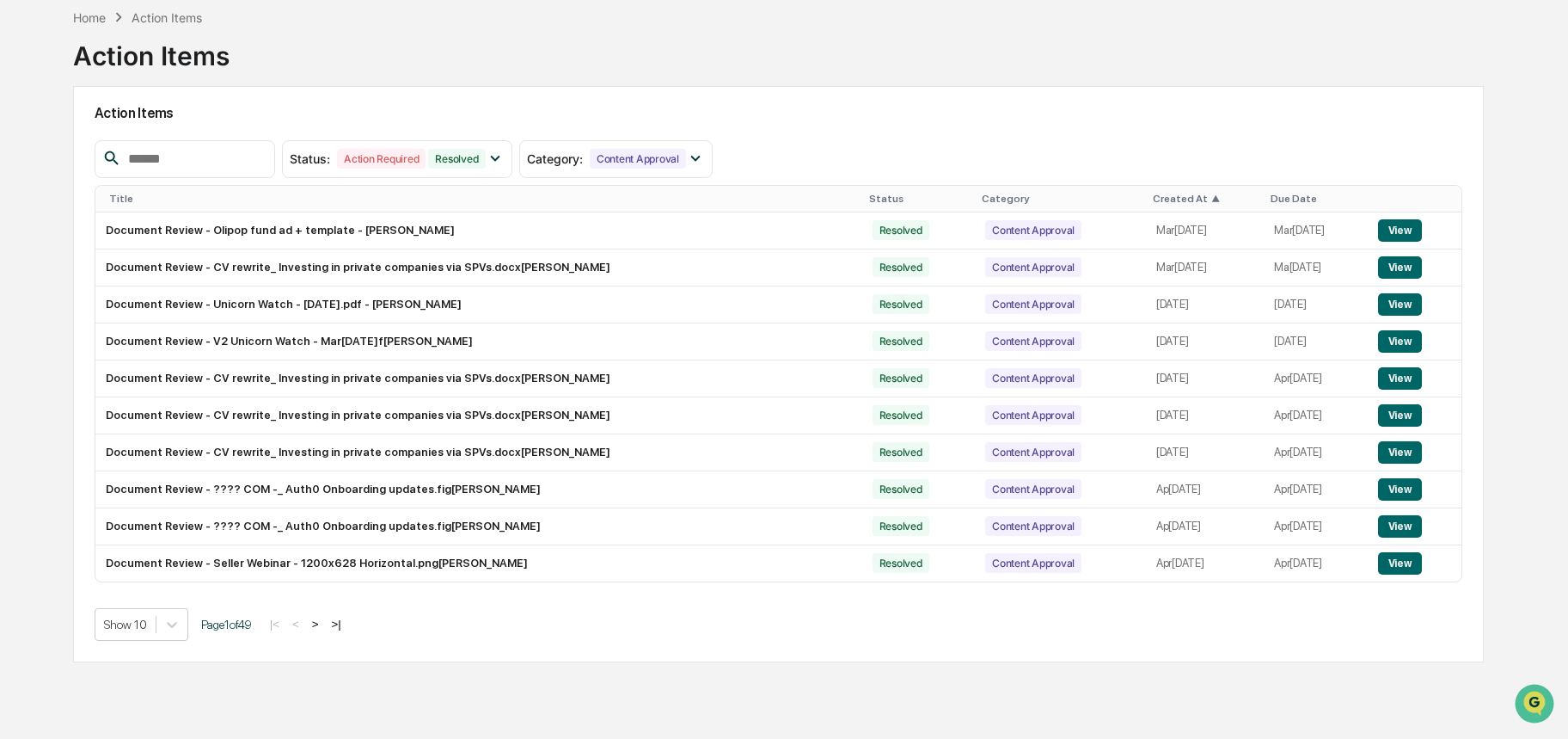
click at [1153, 196] on div "Created At ▲" at bounding box center [1205, 198] width 104 height 12
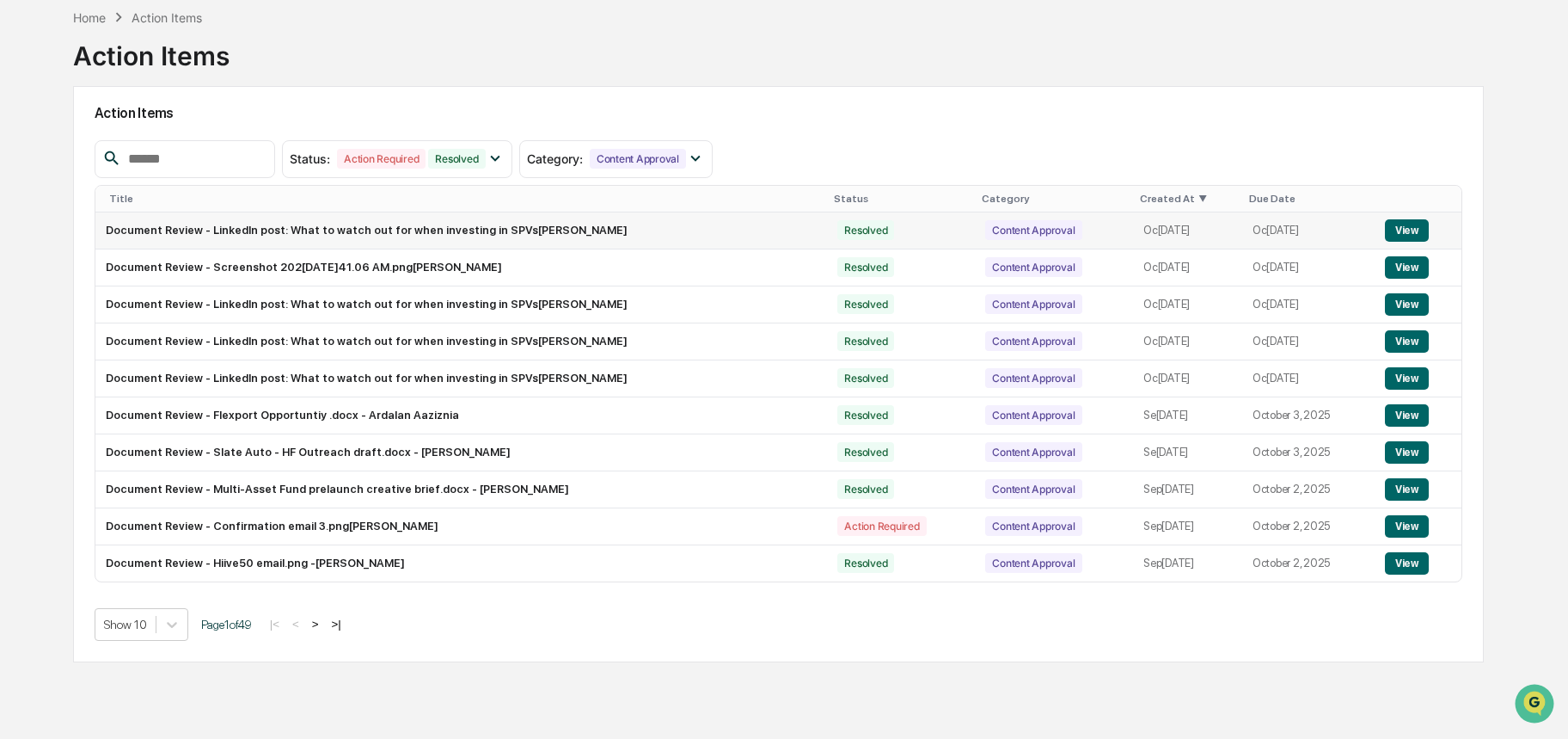
click at [516, 230] on td "Document Review - LinkedIn post: What to watch out for when investing in SPVs[P…" at bounding box center [462, 231] width 732 height 37
click at [1423, 227] on button "View" at bounding box center [1407, 230] width 44 height 22
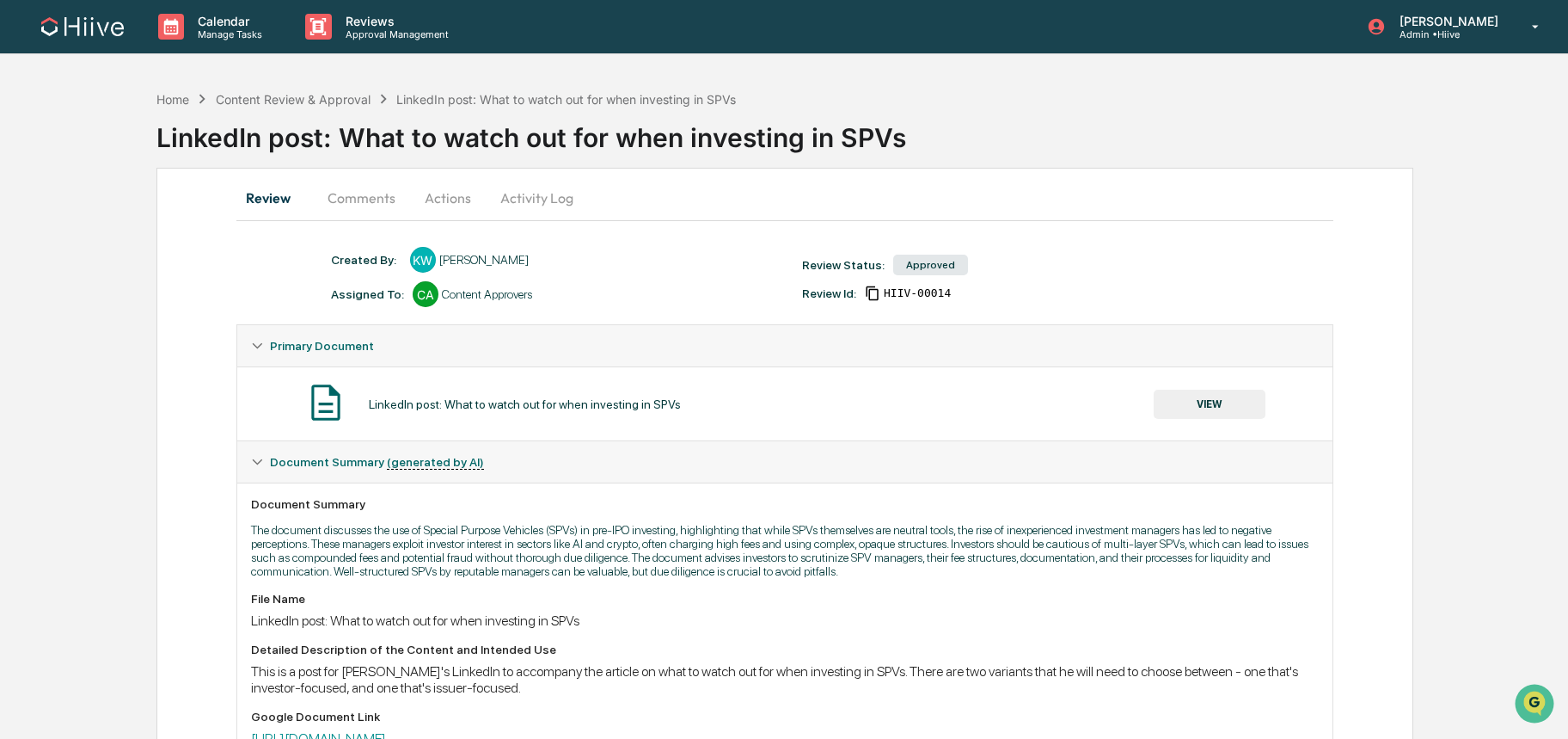
click at [461, 201] on button "Actions" at bounding box center [448, 197] width 78 height 41
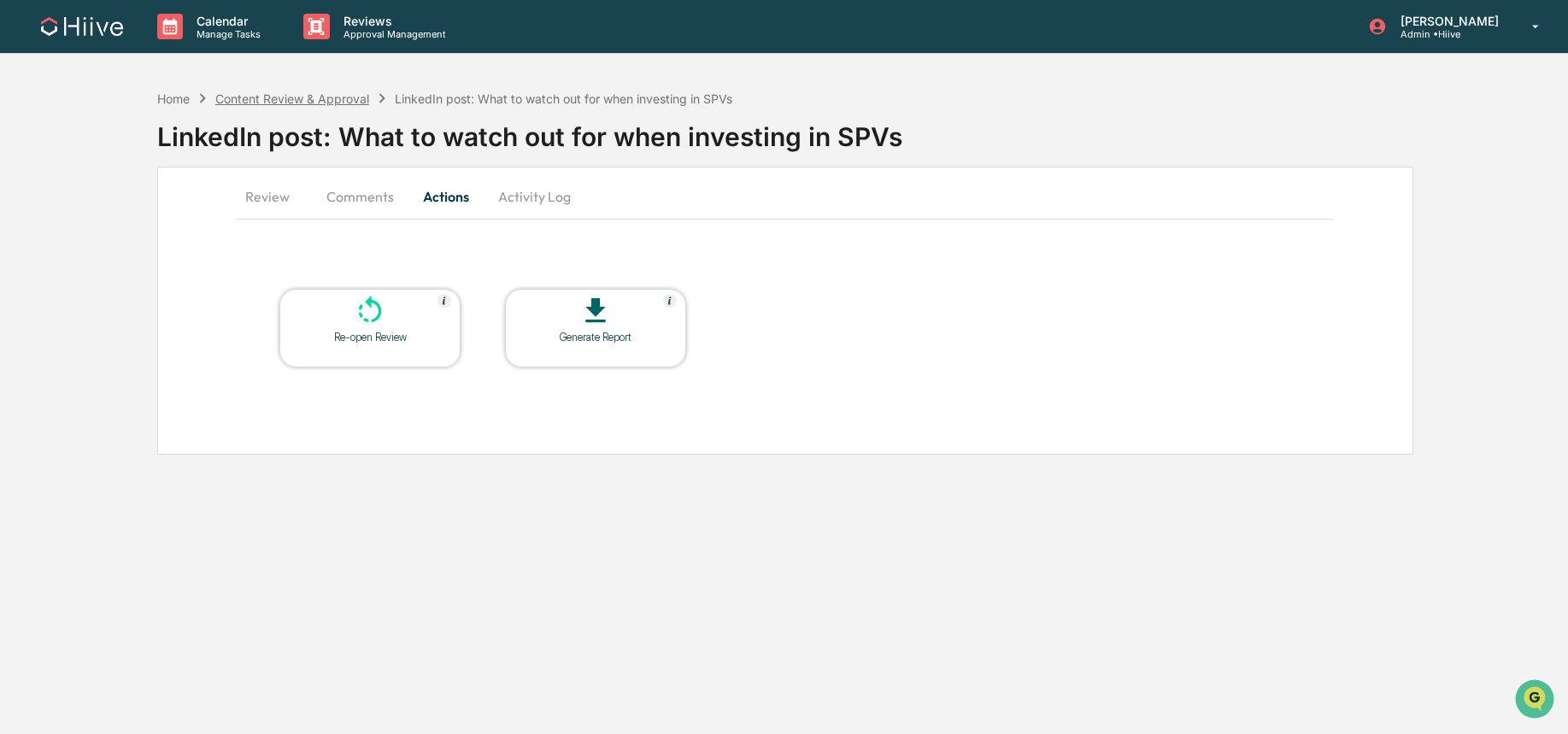
click at [316, 96] on div "Content Review & Approval" at bounding box center [291, 98] width 153 height 14
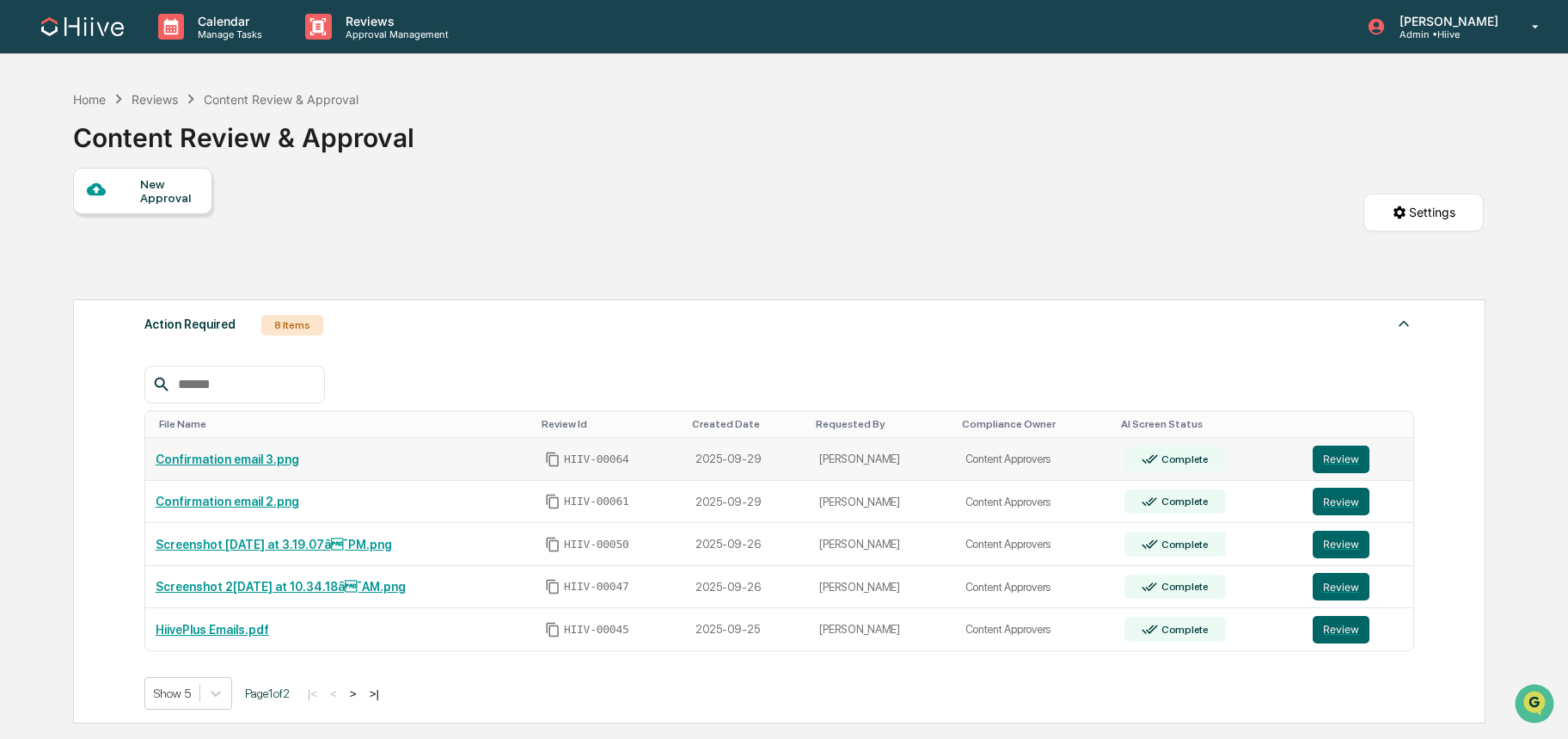
click at [244, 454] on link "Confirmation email 3.png" at bounding box center [227, 459] width 144 height 13
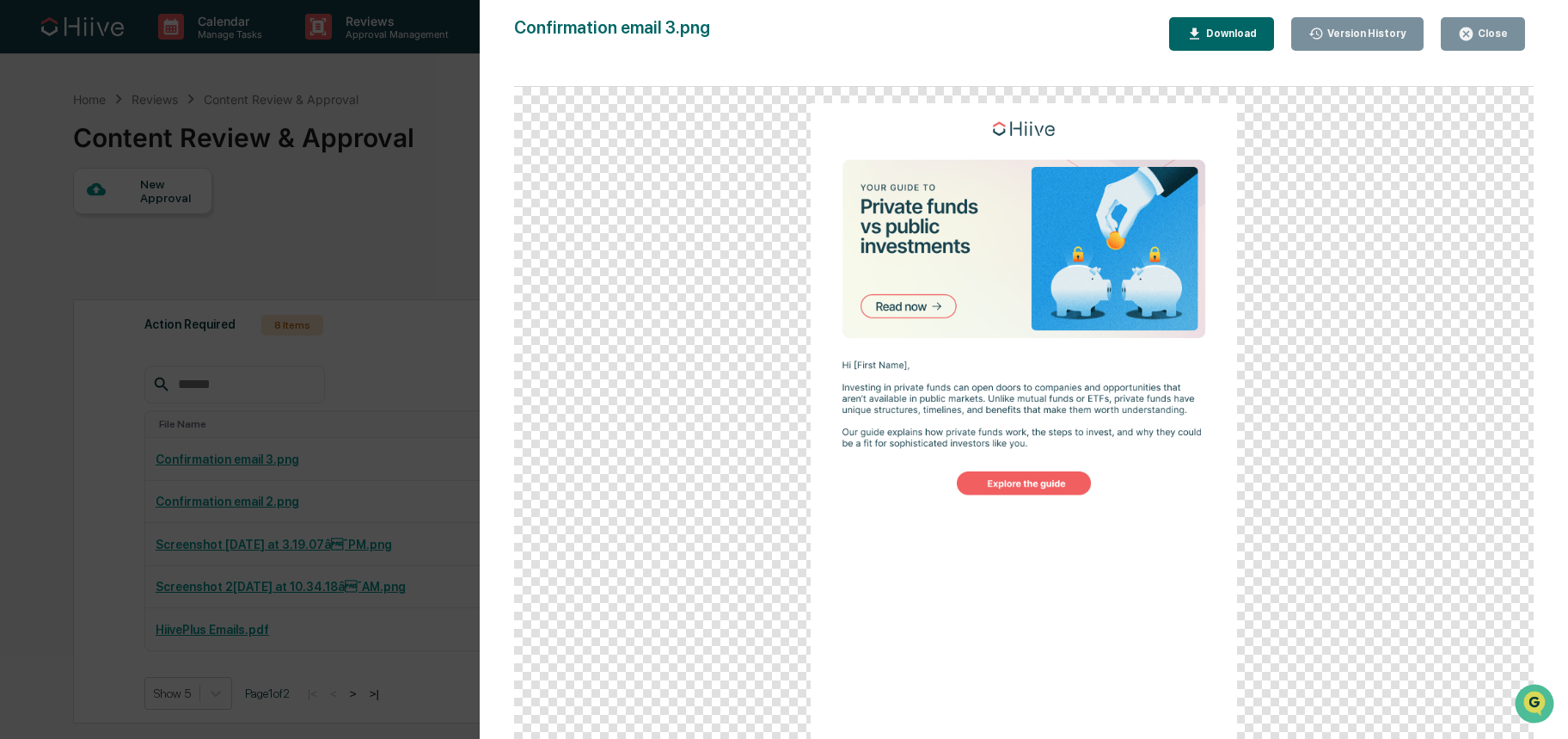
click at [361, 387] on div "Version History [DATE] 09:21 PM [PERSON_NAME] Confirmation email 3.png Close Ve…" at bounding box center [784, 369] width 1568 height 739
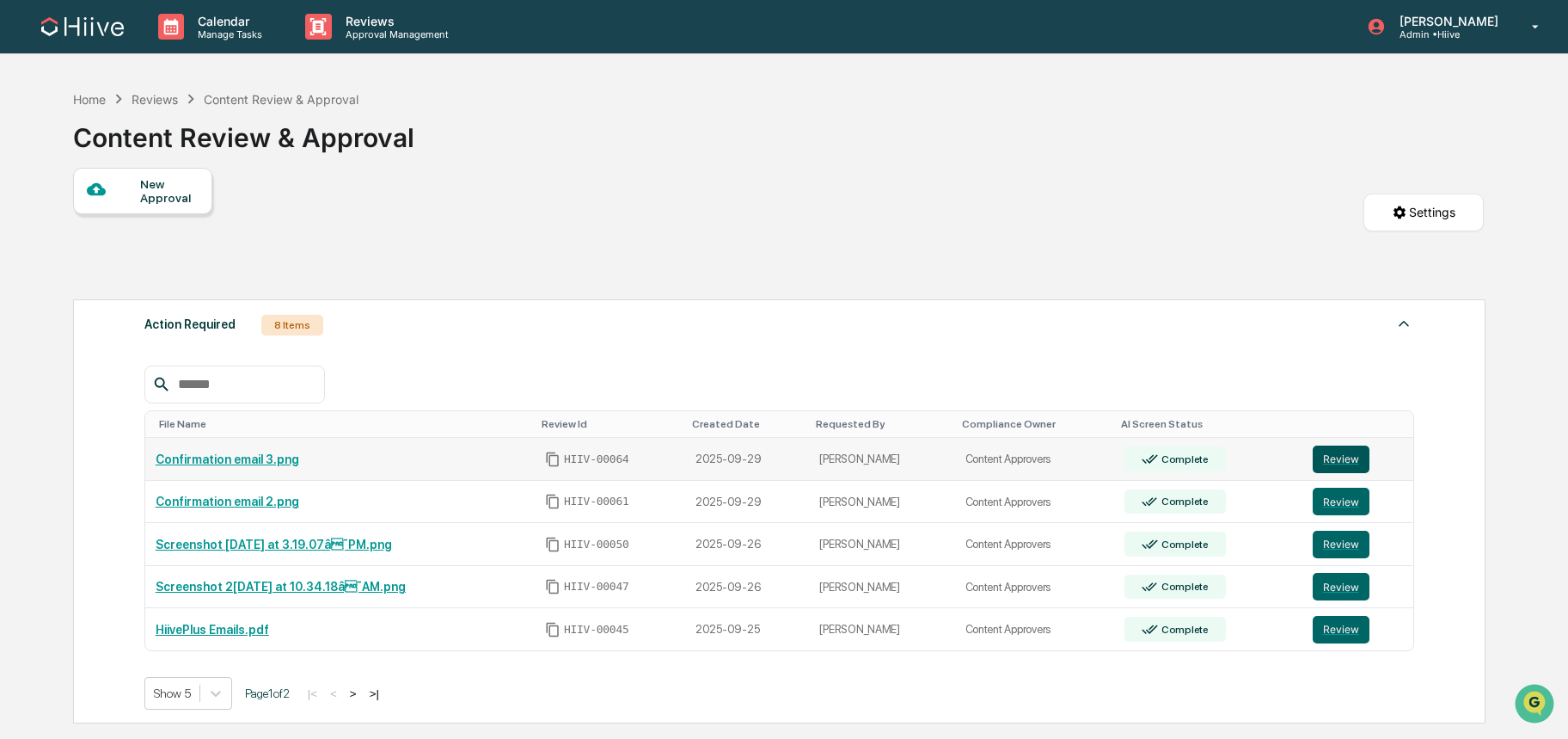
click at [1329, 461] on button "Review" at bounding box center [1341, 459] width 57 height 28
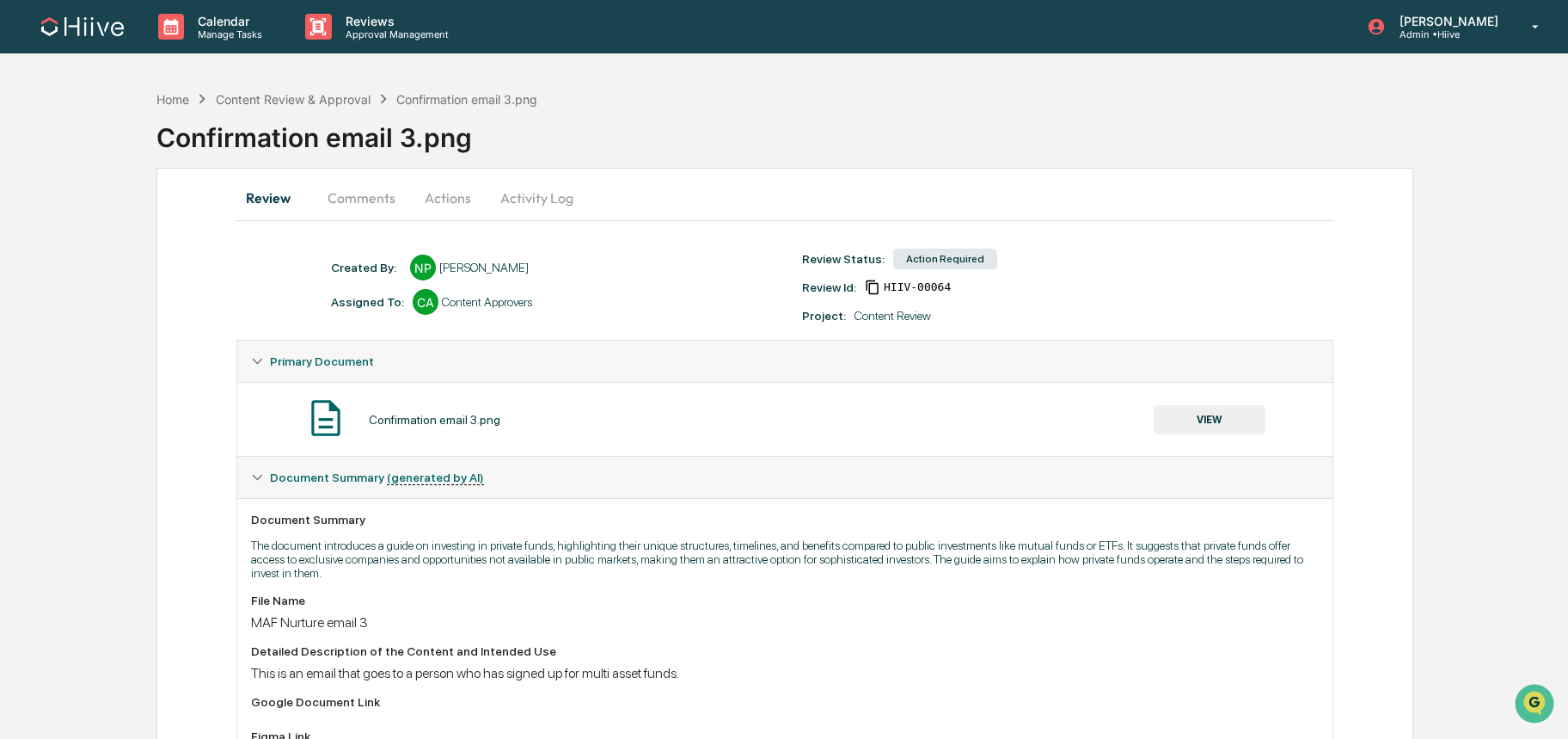
click at [450, 208] on button "Actions" at bounding box center [448, 197] width 78 height 41
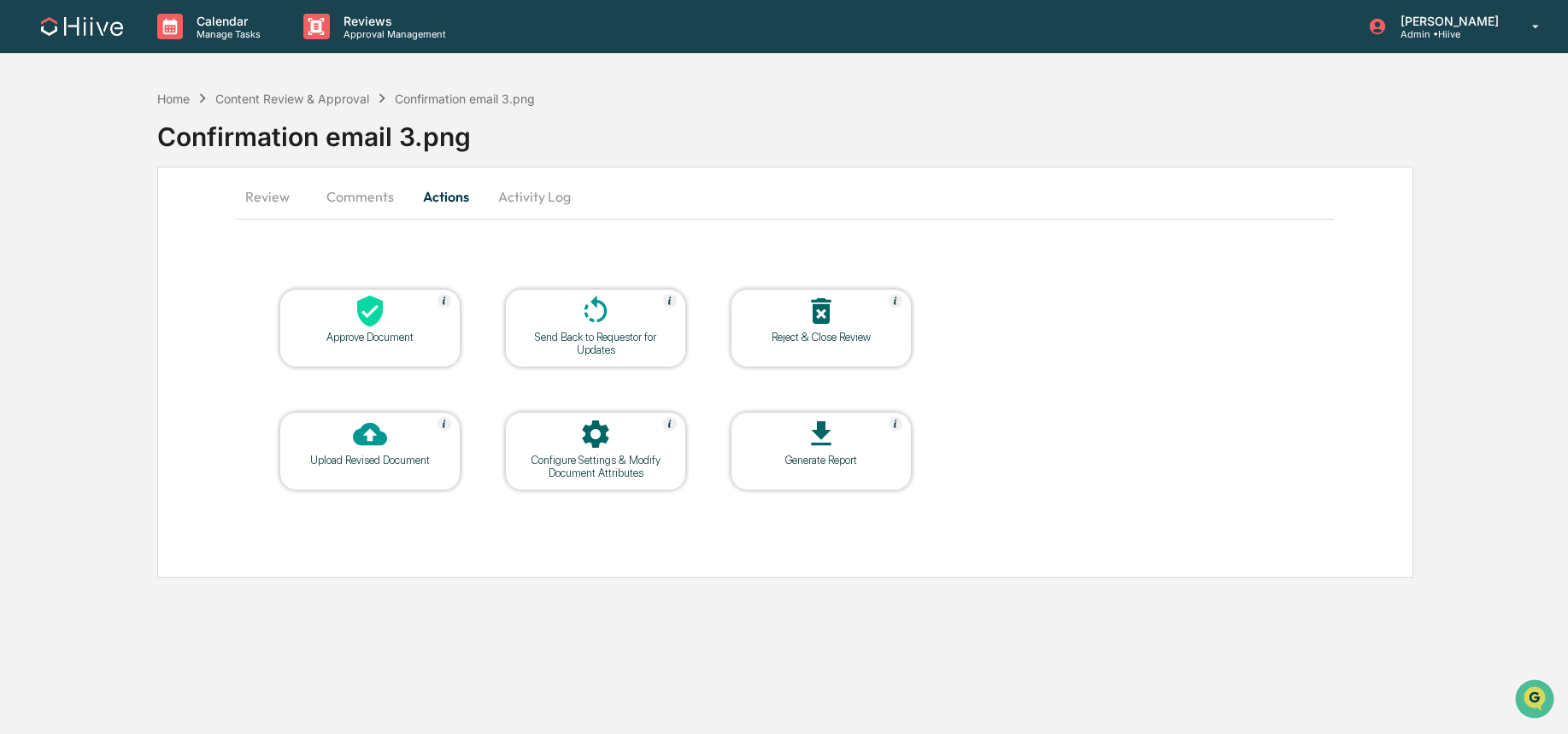
click at [353, 204] on button "Comments" at bounding box center [360, 196] width 95 height 41
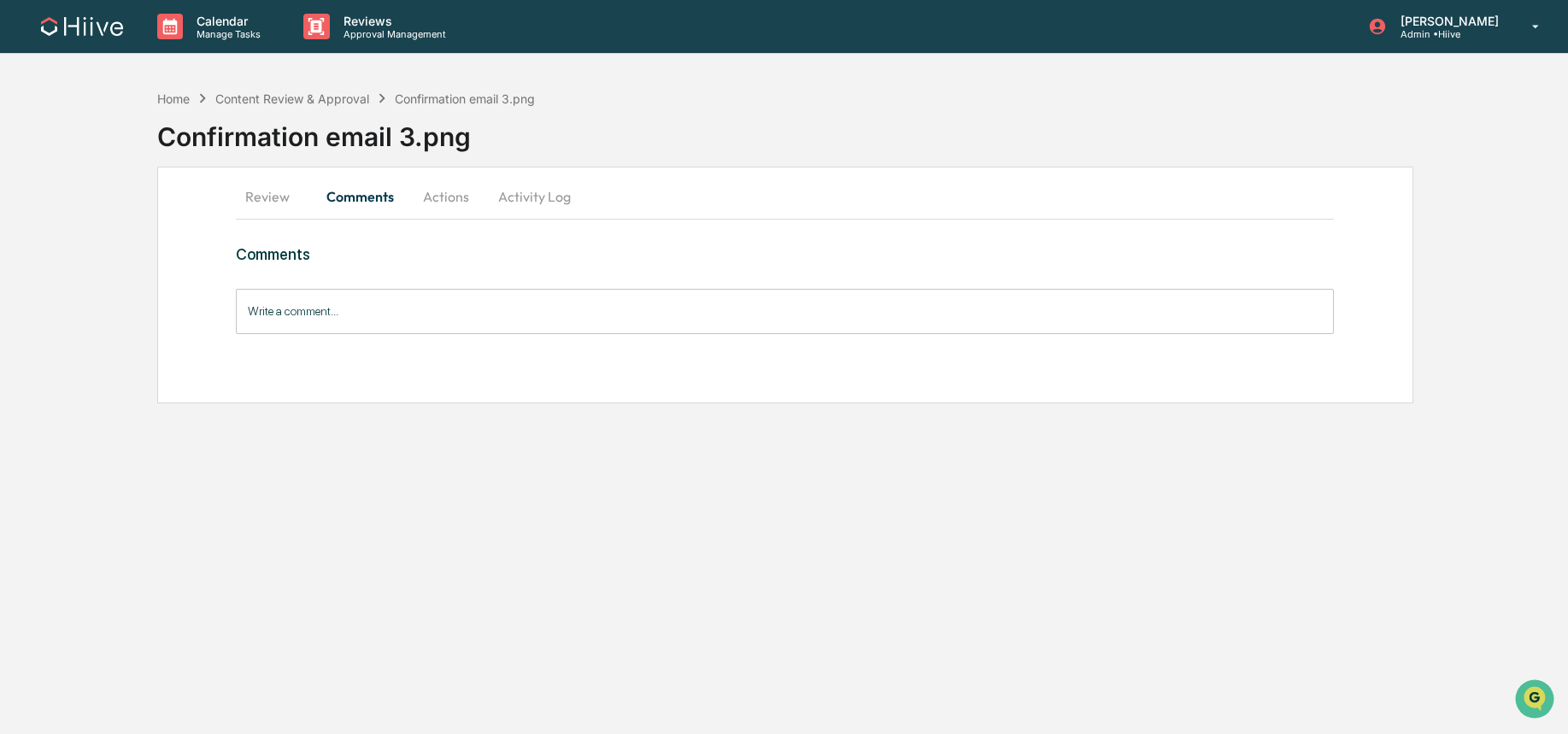
click at [274, 196] on button "Review" at bounding box center [274, 196] width 77 height 41
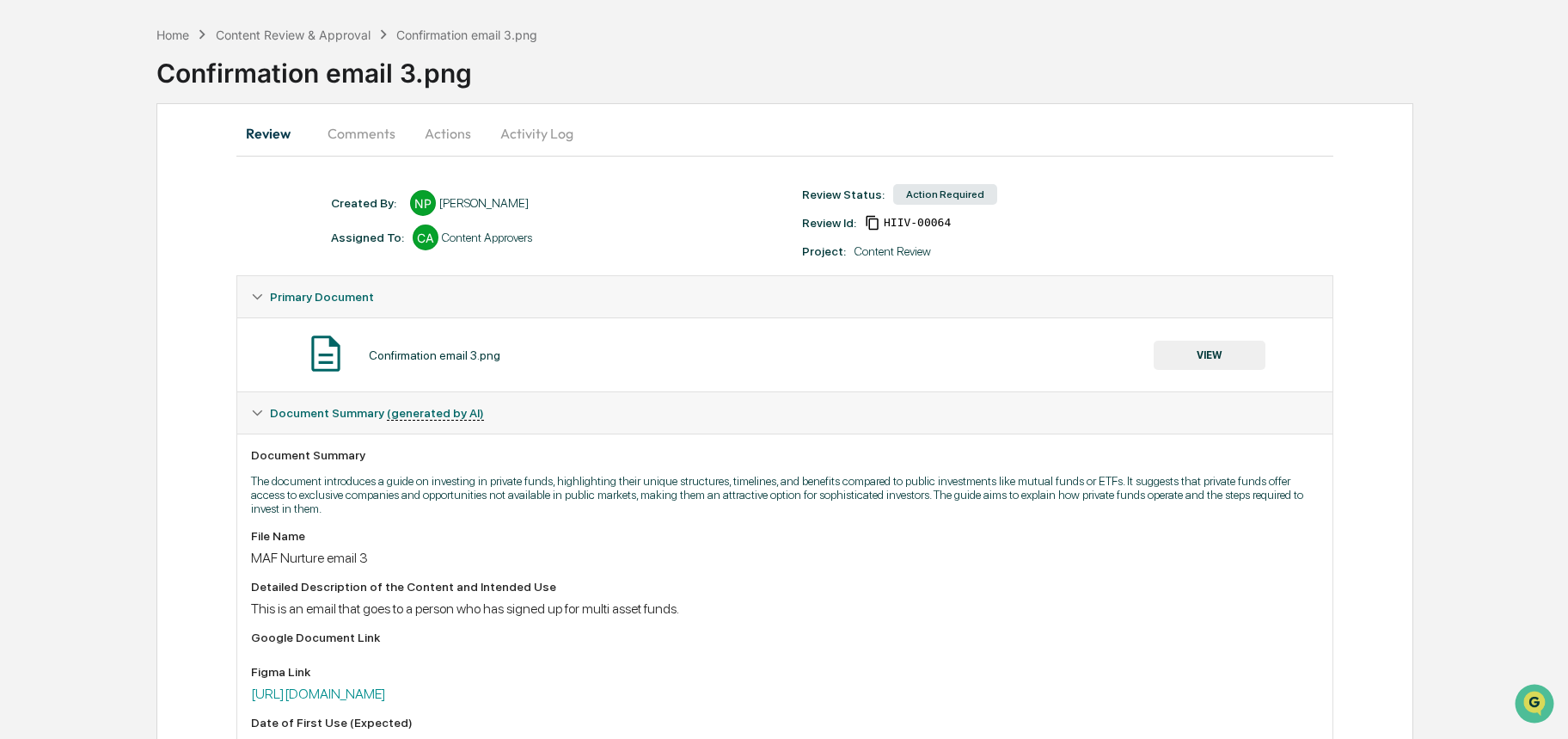
scroll to position [6, 0]
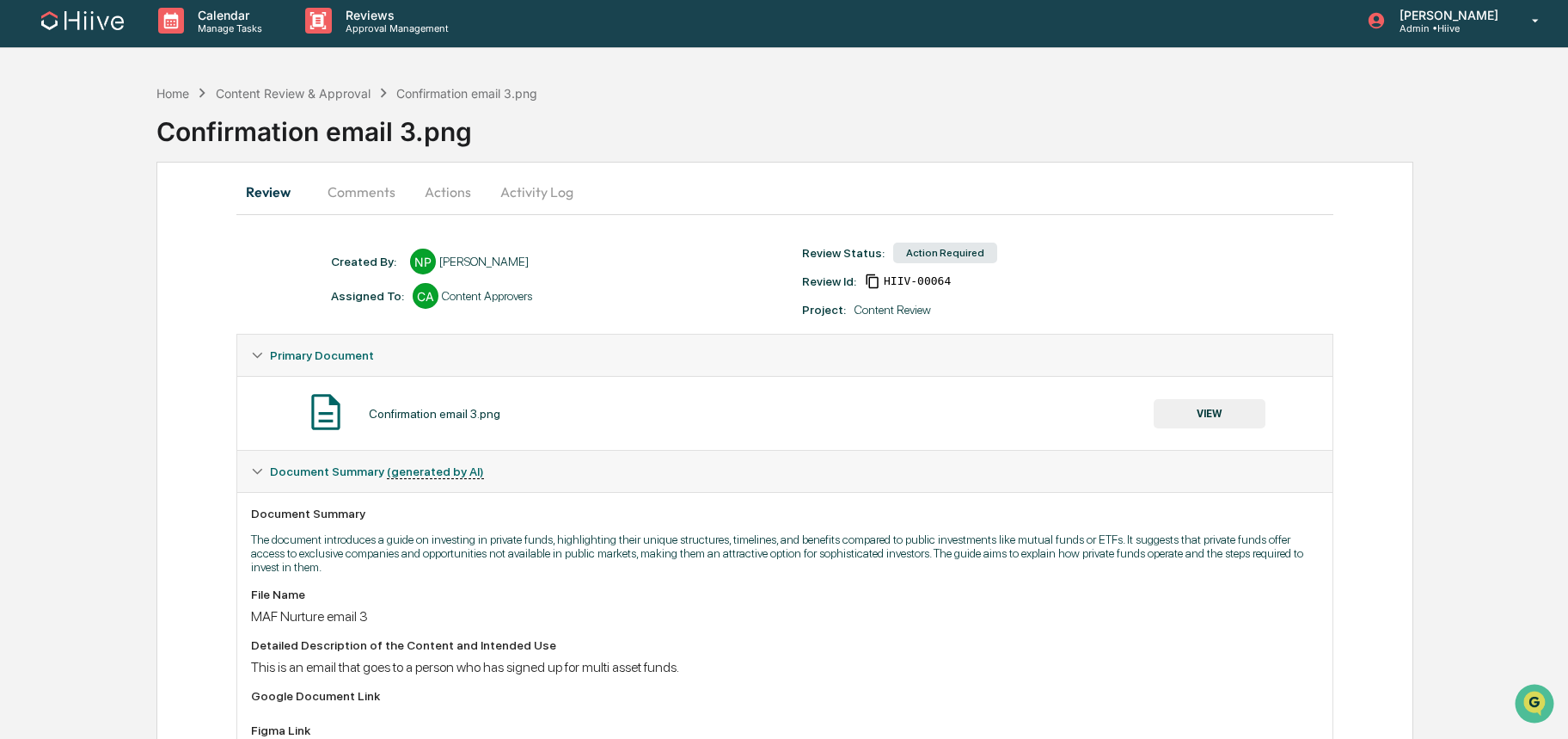
click at [370, 191] on button "Comments" at bounding box center [361, 192] width 96 height 41
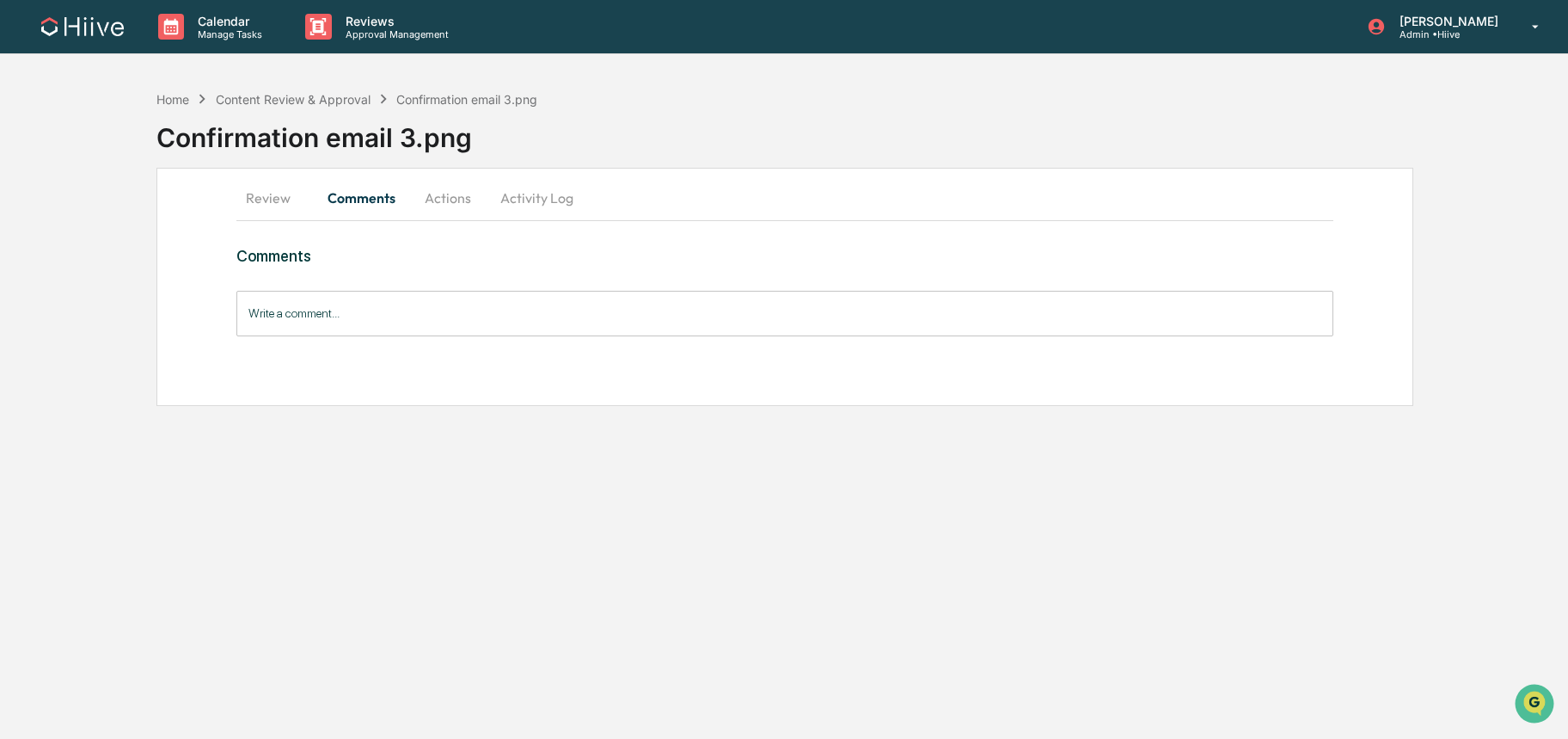
scroll to position [0, 0]
click at [448, 196] on button "Actions" at bounding box center [449, 197] width 78 height 41
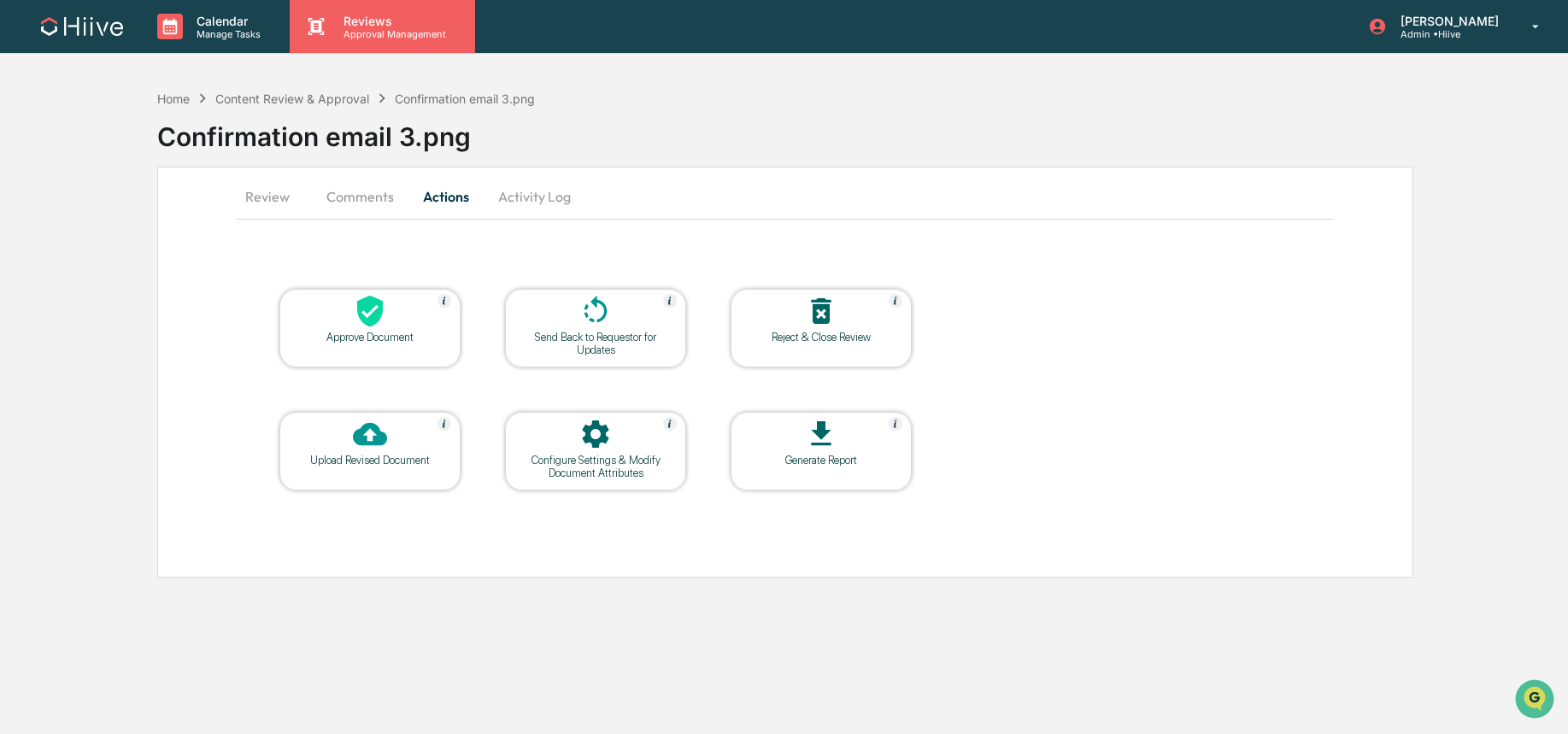
click at [378, 30] on p "Approval Management" at bounding box center [392, 34] width 125 height 12
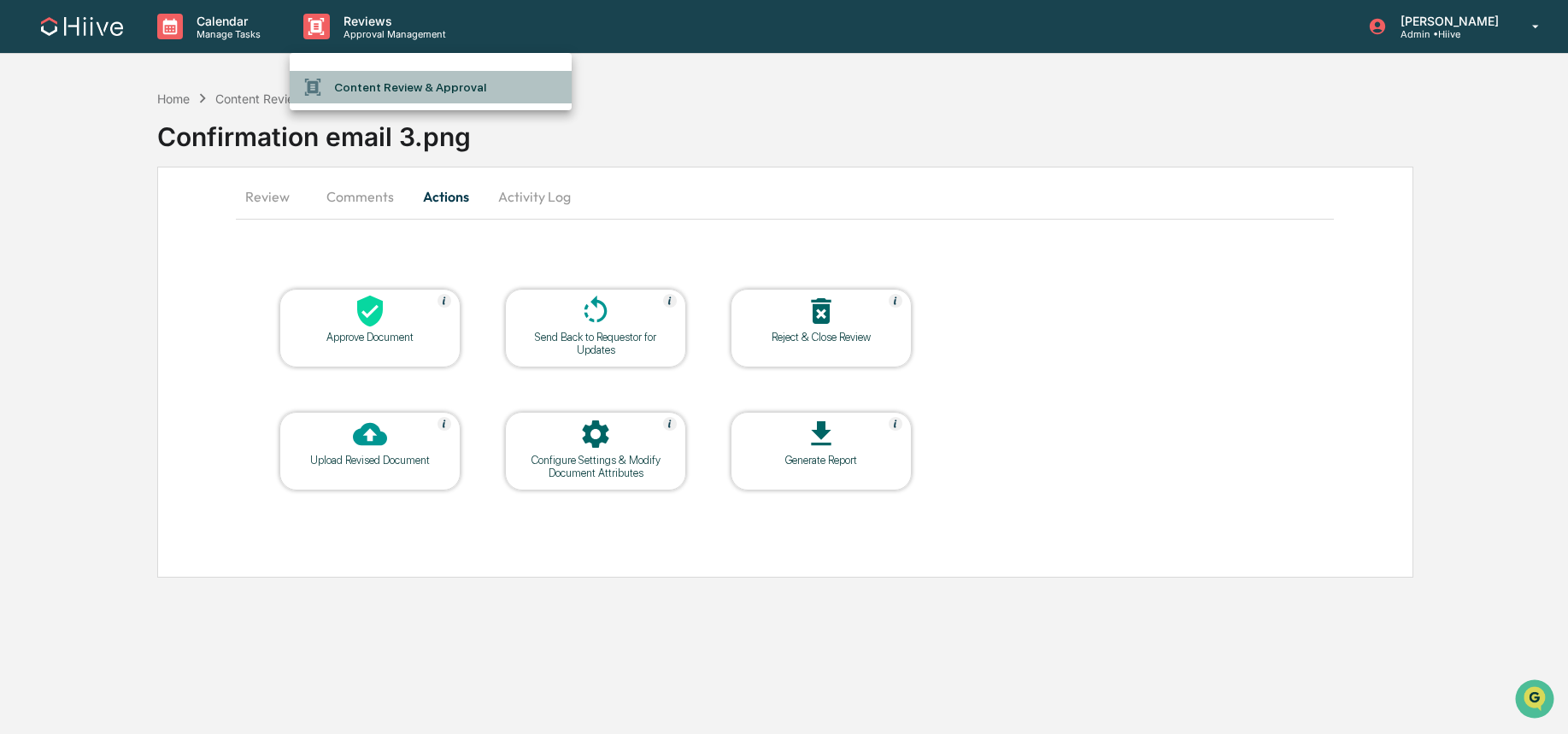
click at [382, 89] on li "Content Review & Approval" at bounding box center [431, 87] width 282 height 32
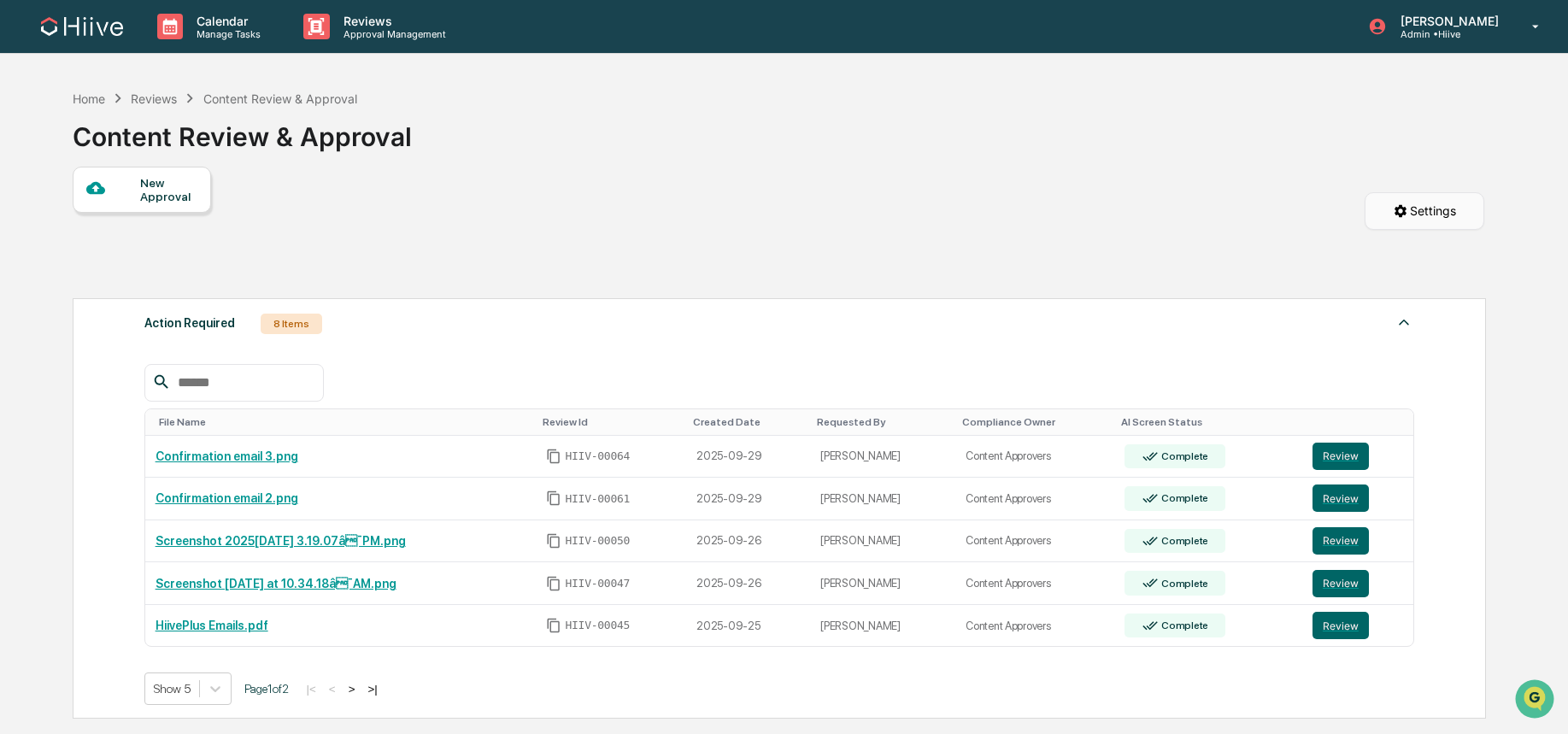
click at [1408, 214] on html "Calendar Manage Tasks Reviews Approval Management Amjad Patel Admin • Hiive Hom…" at bounding box center [784, 367] width 1568 height 734
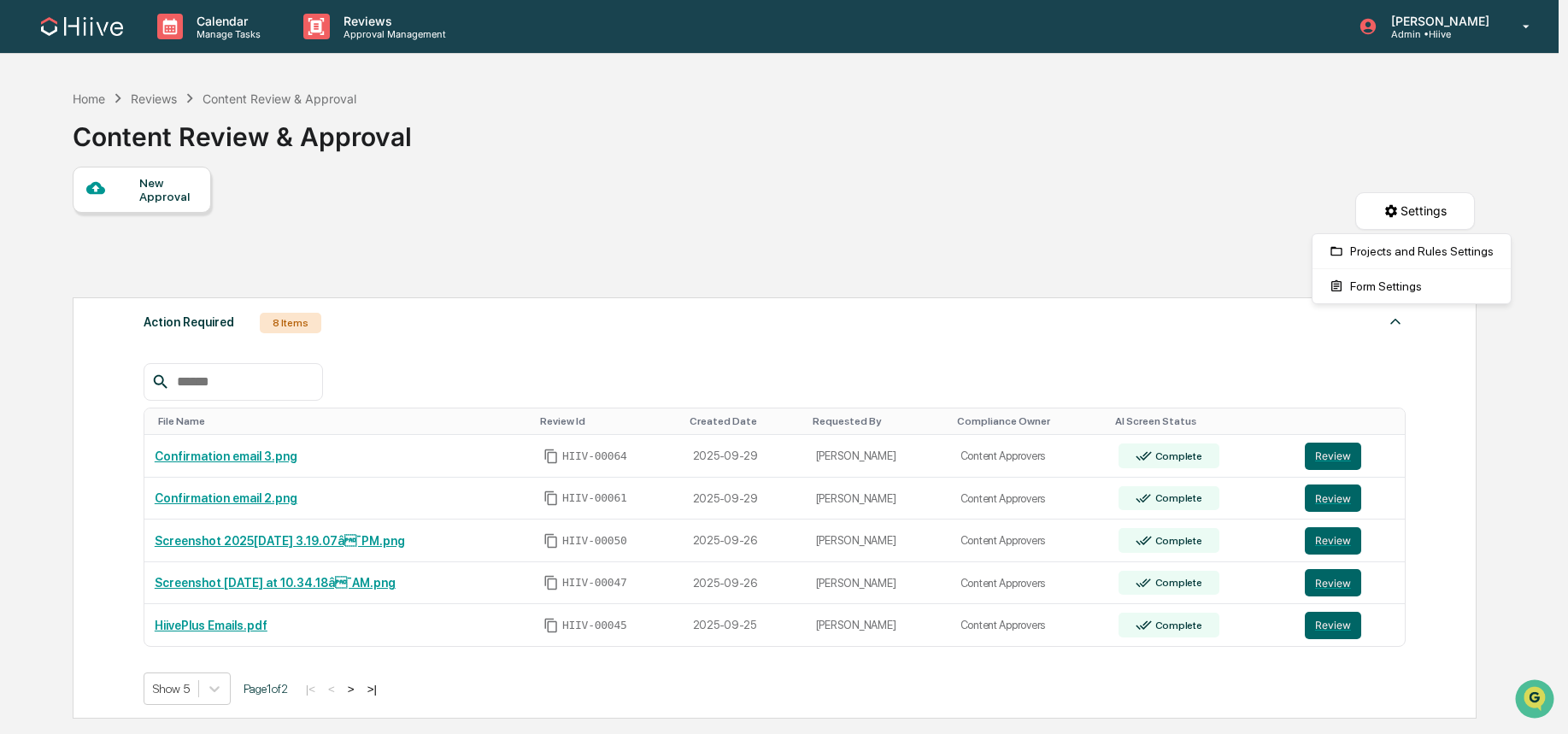
click at [1098, 193] on html "Calendar Manage Tasks Reviews Approval Management Amjad Patel Admin • Hiive Hom…" at bounding box center [784, 367] width 1568 height 734
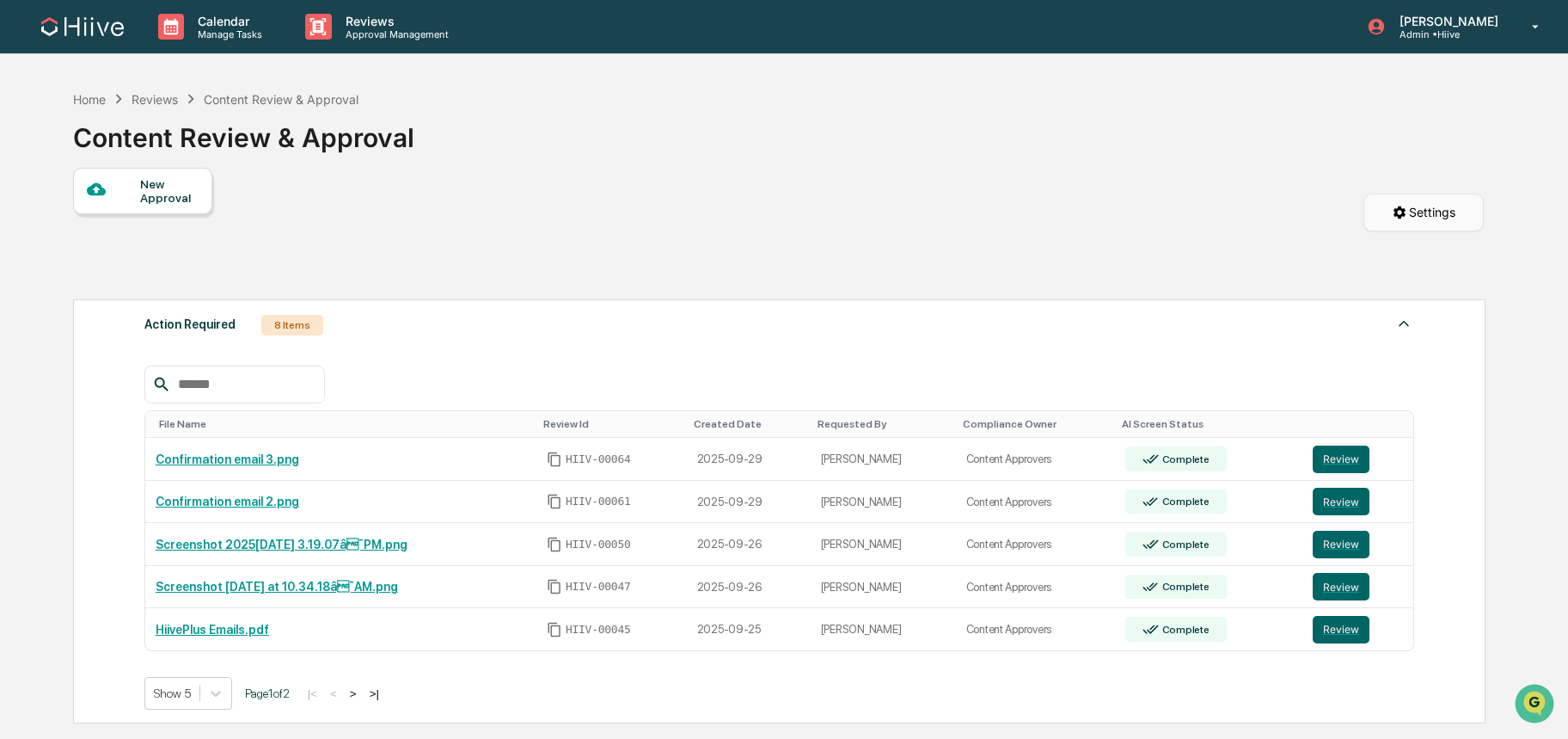
click at [1428, 219] on html "Calendar Manage Tasks Reviews Approval Management Amjad Patel Admin • Hiive Hom…" at bounding box center [784, 369] width 1568 height 739
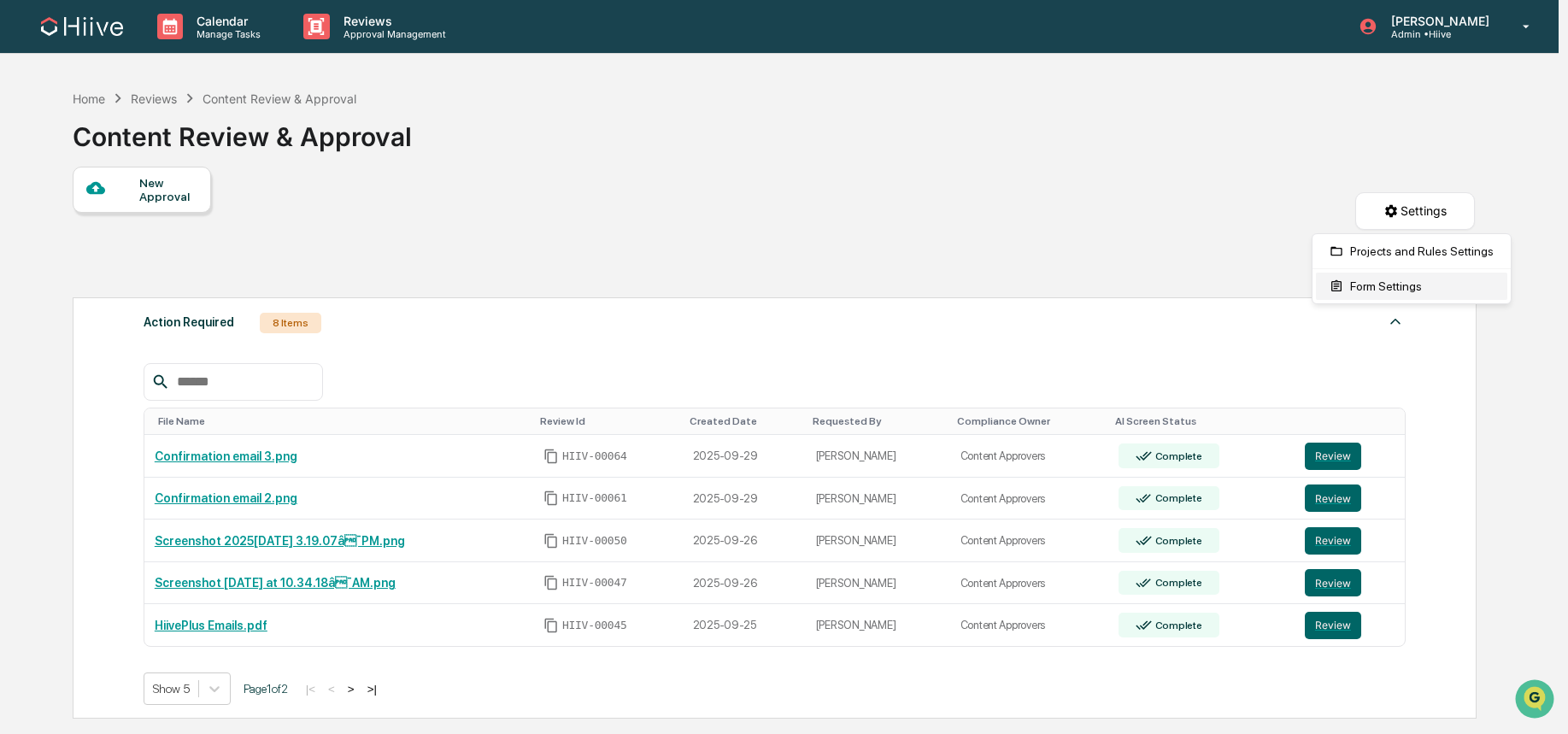
click at [1388, 282] on div "Form Settings" at bounding box center [1412, 286] width 191 height 28
